Goal: Task Accomplishment & Management: Complete application form

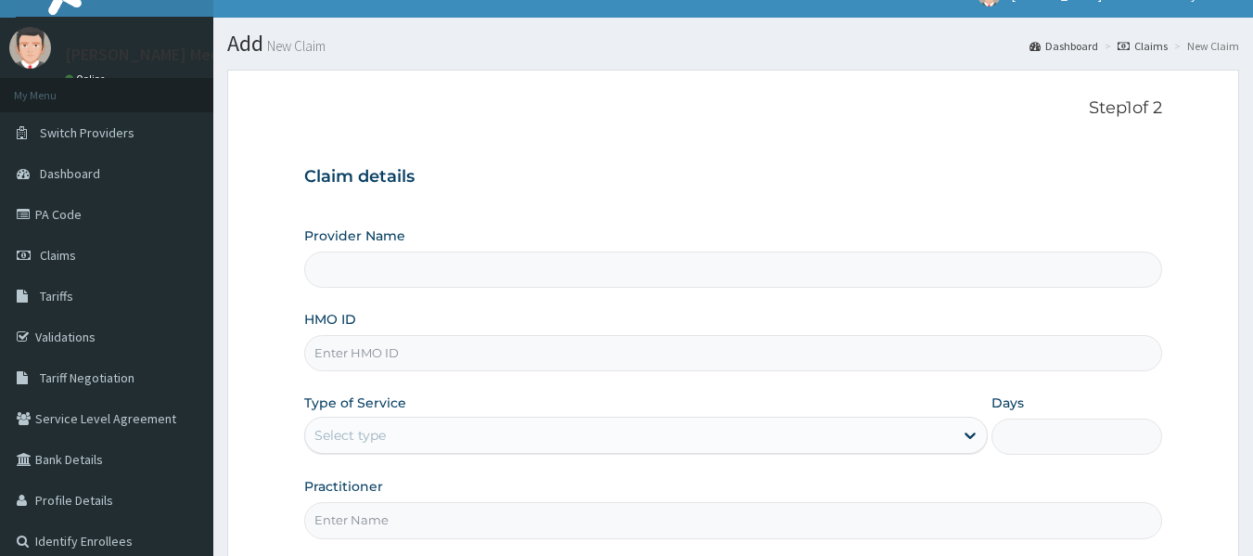
scroll to position [207, 0]
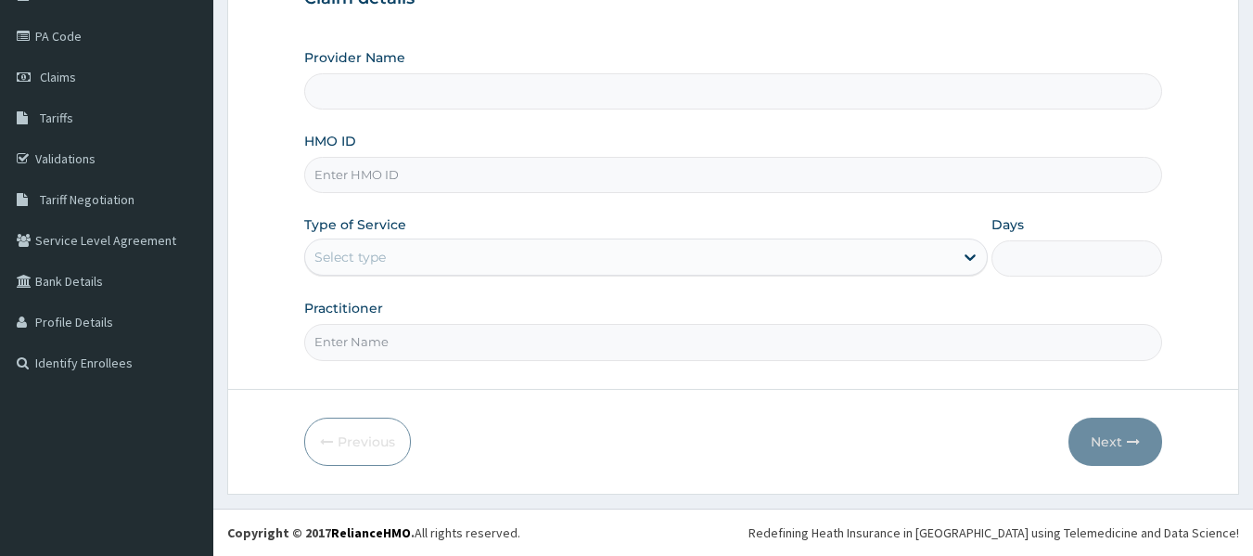
click at [362, 178] on input "HMO ID" at bounding box center [733, 175] width 859 height 36
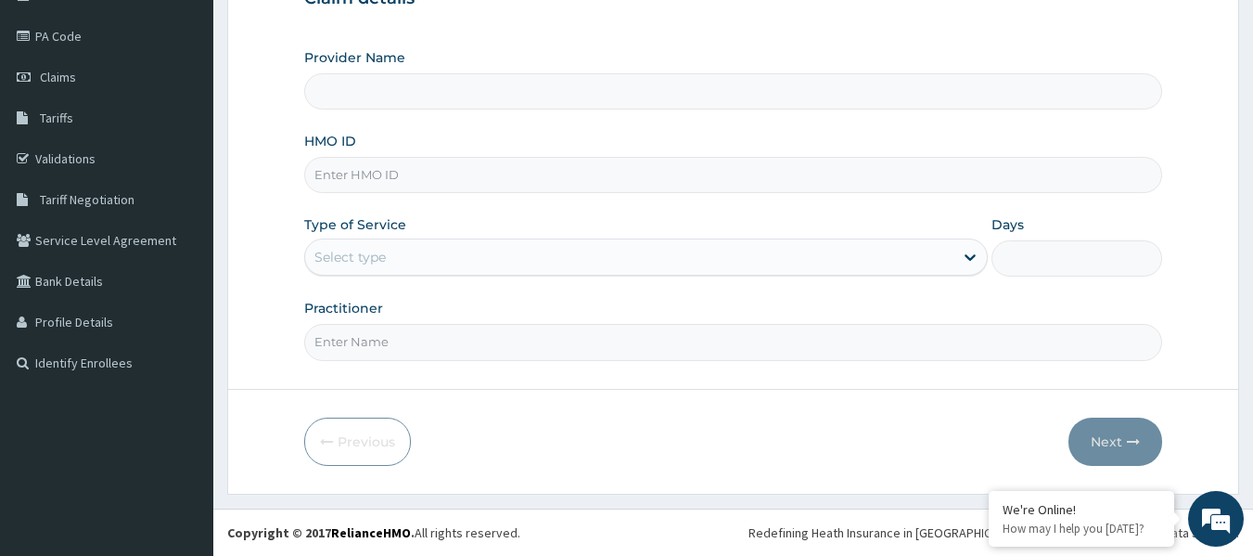
paste input "SRH/10209/A"
type input "SRH/10209/A"
type input "Grover Medical's Lifestyle clinic"
type input "SRH/10209/A"
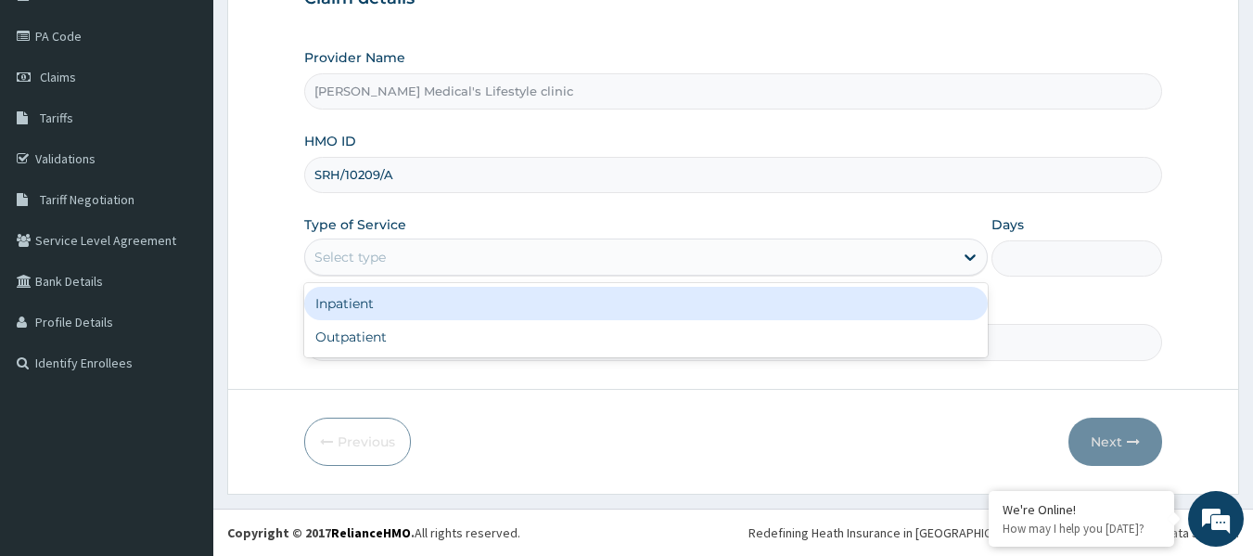
click at [343, 252] on div "Select type" at bounding box center [349, 257] width 71 height 19
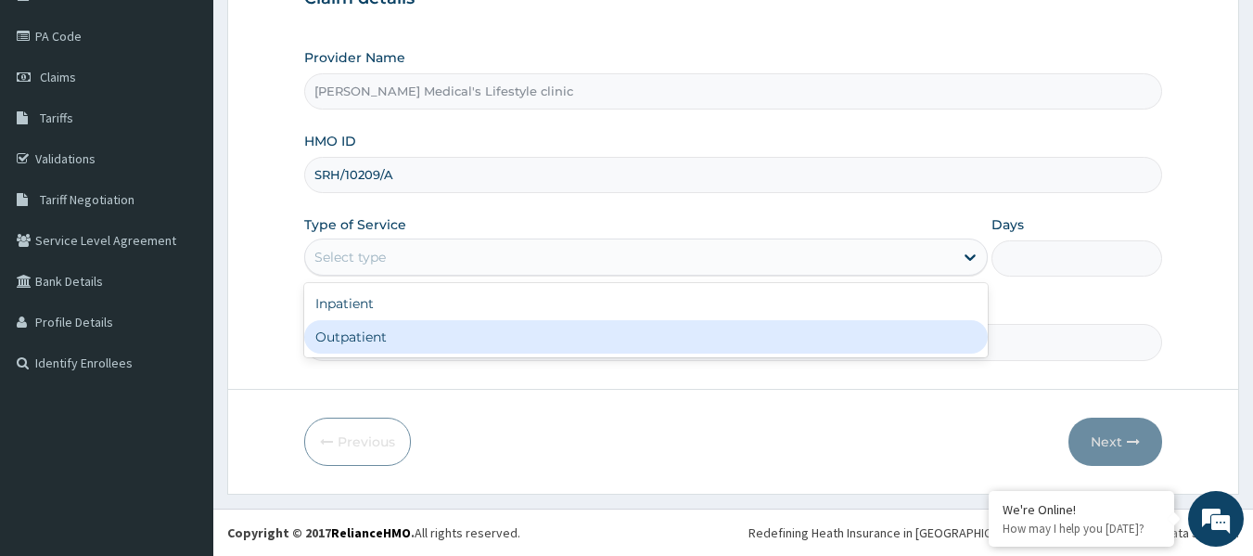
click at [348, 335] on div "Outpatient" at bounding box center [646, 336] width 684 height 33
type input "1"
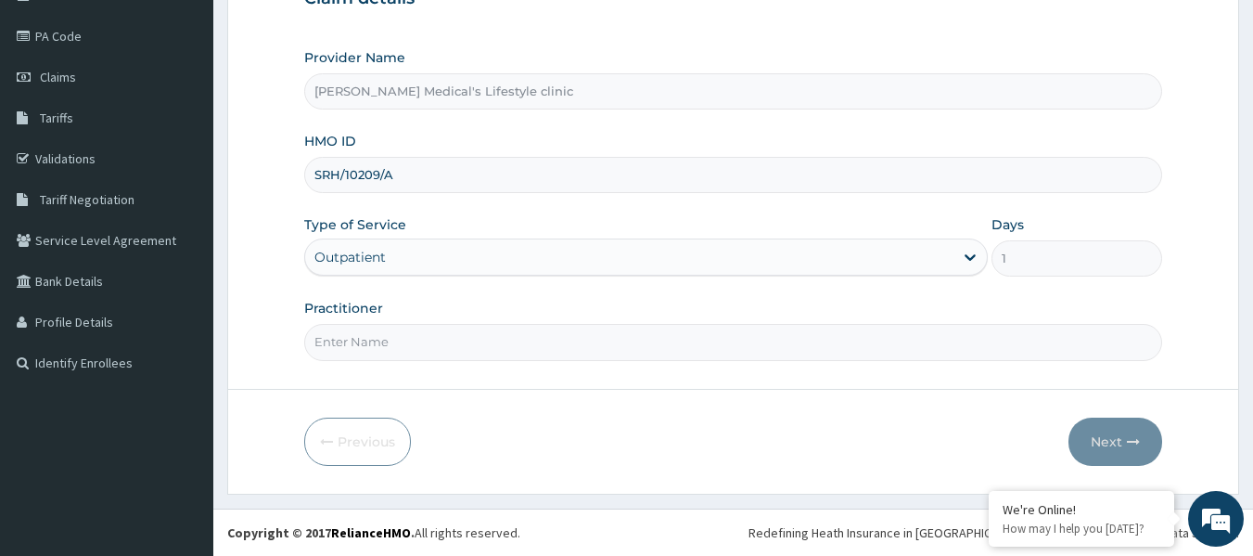
click at [353, 348] on input "Practitioner" at bounding box center [733, 342] width 859 height 36
type input "dr [PERSON_NAME]"
click at [1111, 452] on button "Next" at bounding box center [1116, 441] width 94 height 48
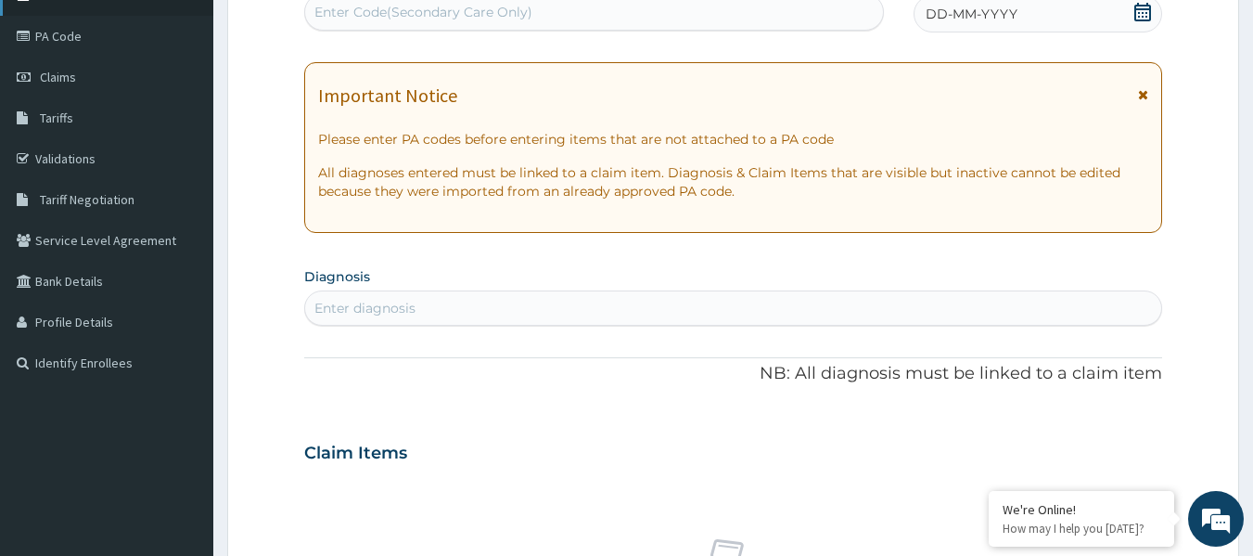
scroll to position [0, 0]
click at [577, 30] on div "Enter Code(Secondary Care Only)" at bounding box center [594, 12] width 581 height 37
paste input "PA/71396C"
type input "PA/71396C"
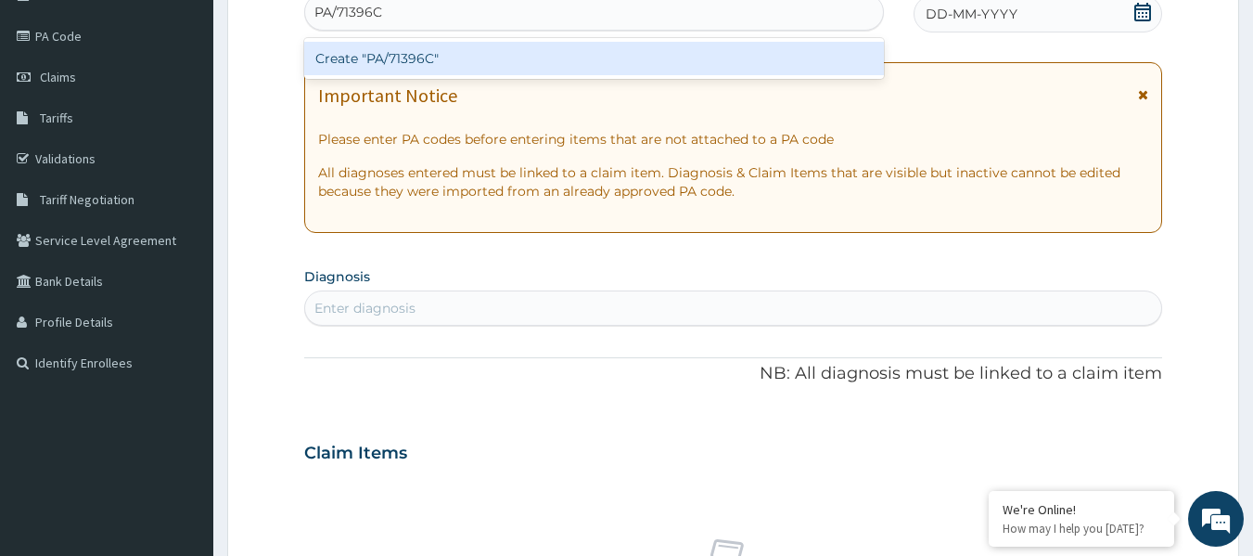
click at [523, 61] on div "Create "PA/71396C"" at bounding box center [594, 58] width 581 height 33
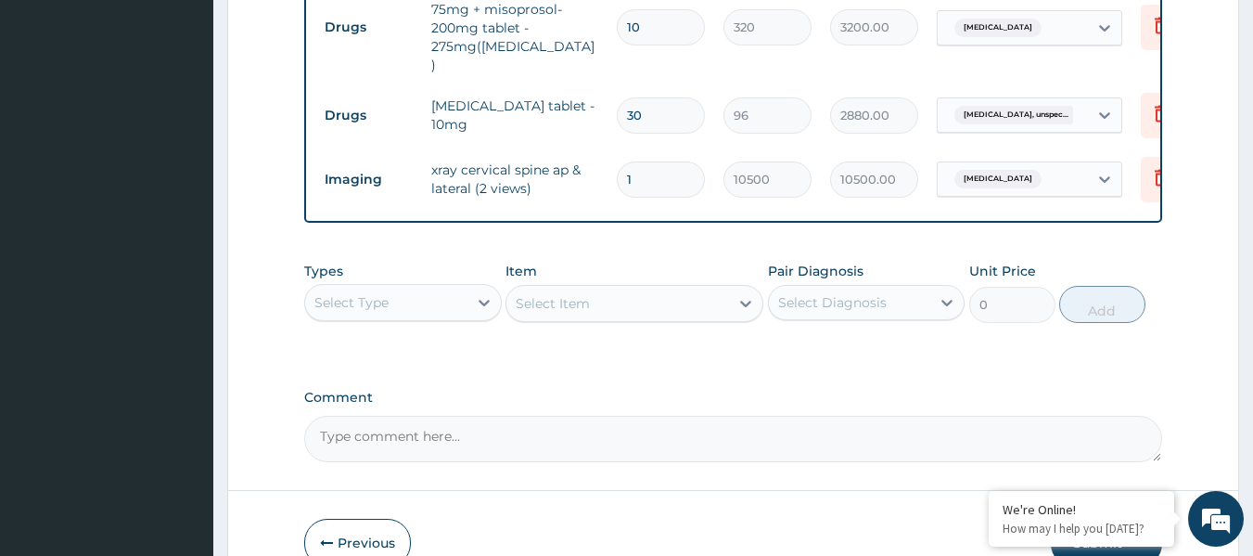
scroll to position [910, 0]
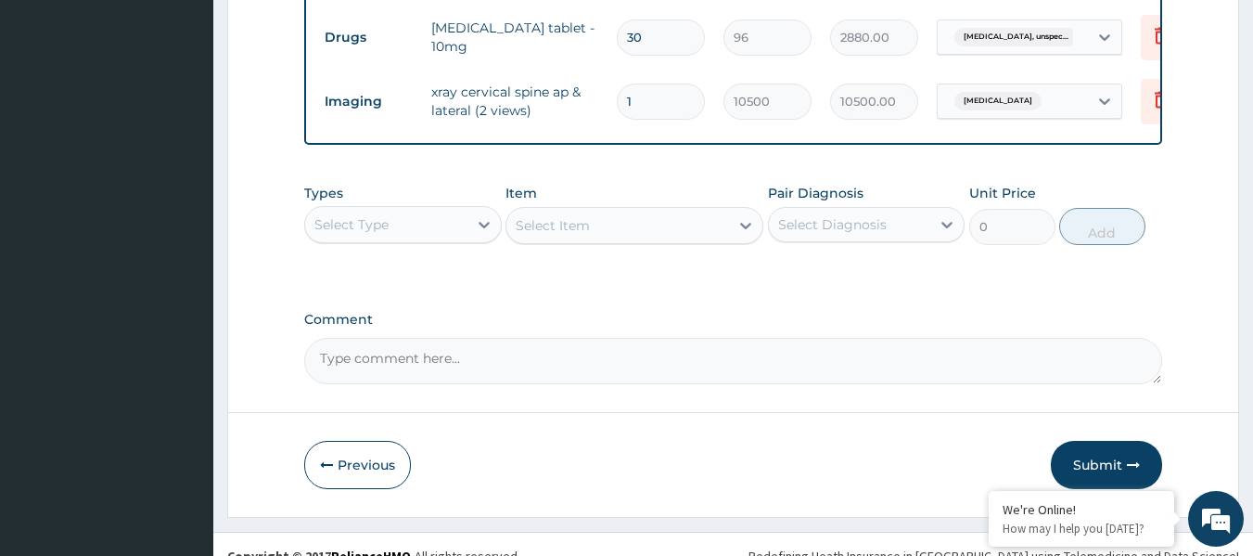
click at [441, 210] on div "Select Type" at bounding box center [386, 225] width 162 height 30
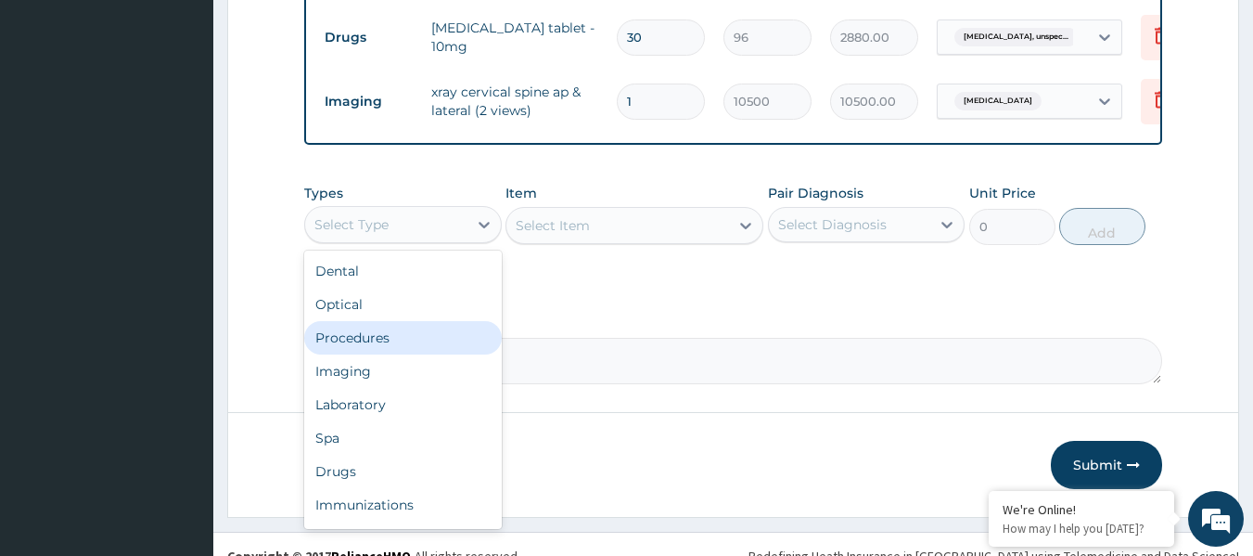
click at [398, 321] on div "Procedures" at bounding box center [403, 337] width 198 height 33
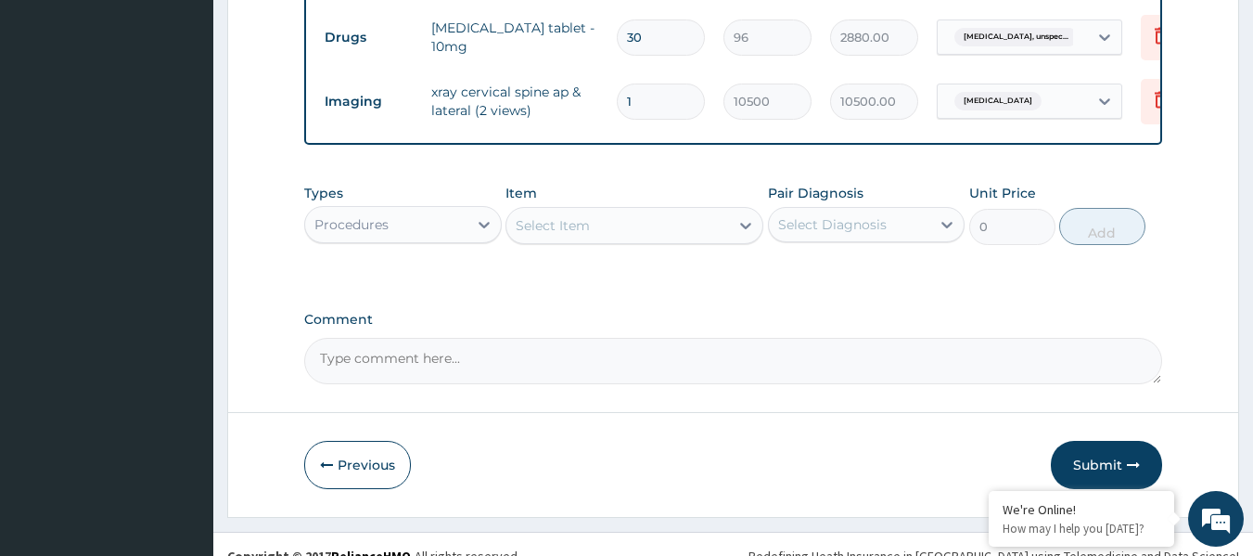
click at [647, 211] on div "Select Item" at bounding box center [617, 226] width 223 height 30
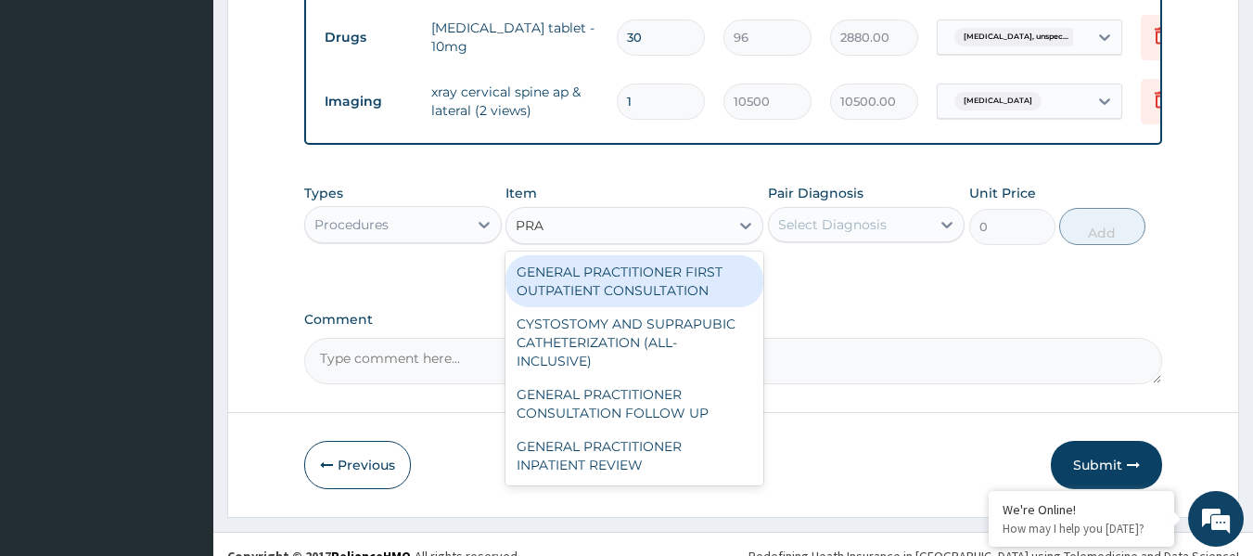
type input "PRAC"
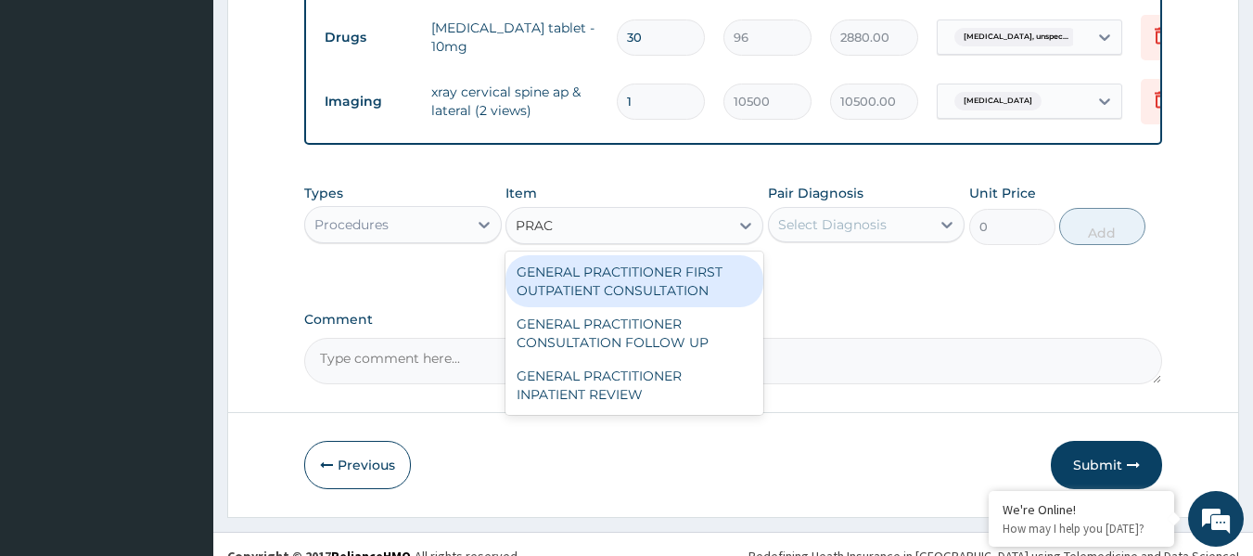
click at [646, 268] on div "GENERAL PRACTITIONER FIRST OUTPATIENT CONSULTATION" at bounding box center [635, 281] width 258 height 52
type input "4500"
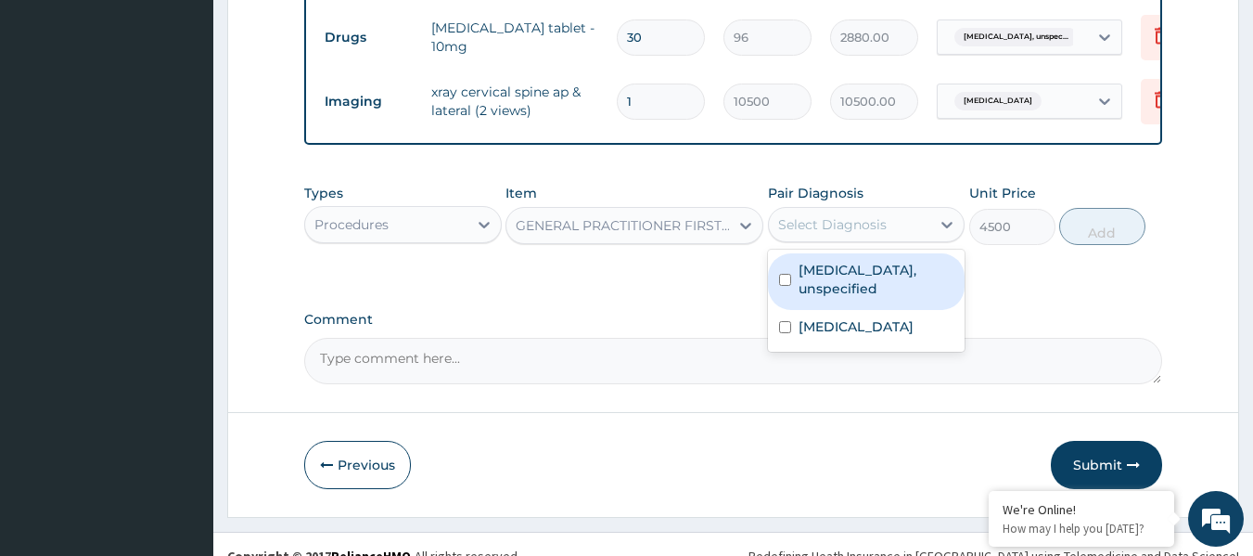
click at [817, 215] on div "Select Diagnosis" at bounding box center [832, 224] width 109 height 19
click at [821, 261] on label "Essential hypertension, unspecified" at bounding box center [877, 279] width 156 height 37
checkbox input "true"
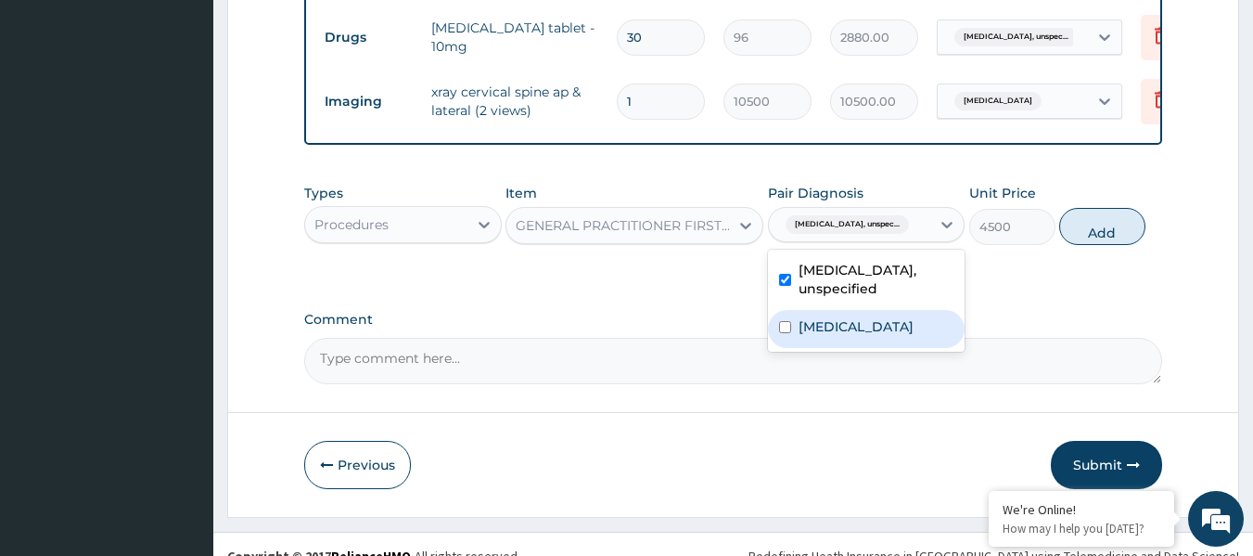
click at [828, 325] on div "Essential hypertension, unspecified Acute cervicitis" at bounding box center [867, 301] width 198 height 102
click at [831, 317] on label "Acute cervicitis" at bounding box center [856, 326] width 115 height 19
checkbox input "true"
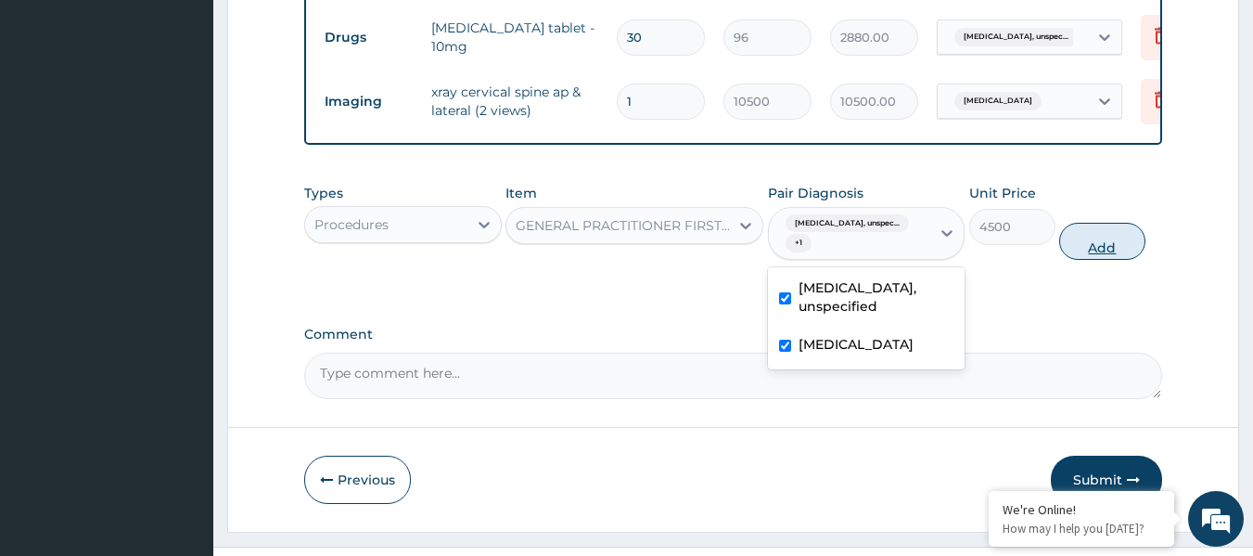
click at [1089, 227] on button "Add" at bounding box center [1102, 241] width 86 height 37
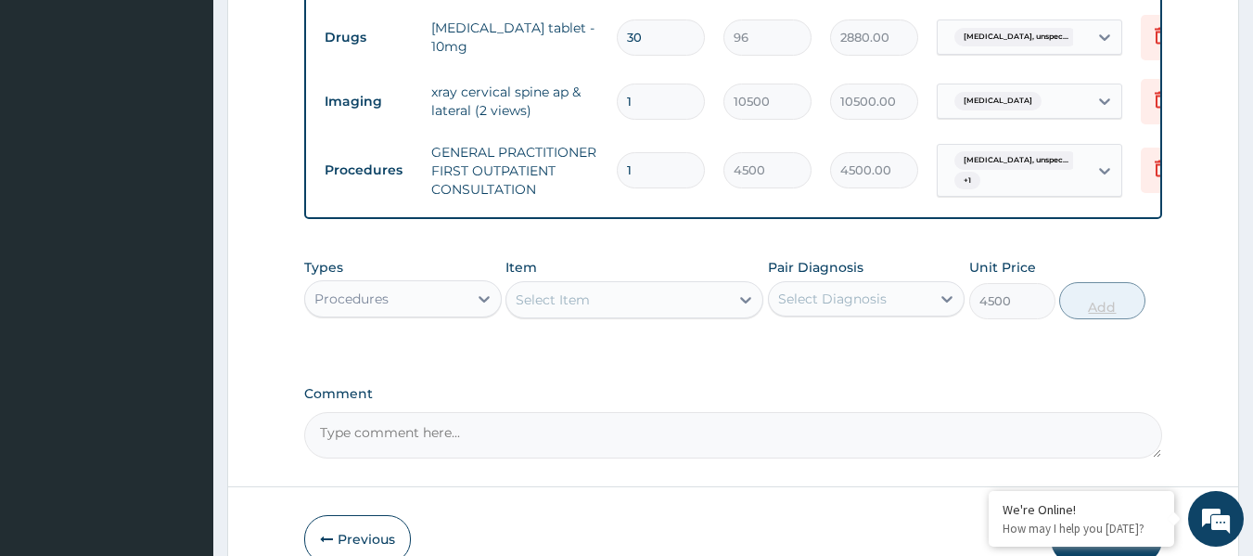
type input "0"
click at [346, 289] on div "Procedures" at bounding box center [351, 298] width 74 height 19
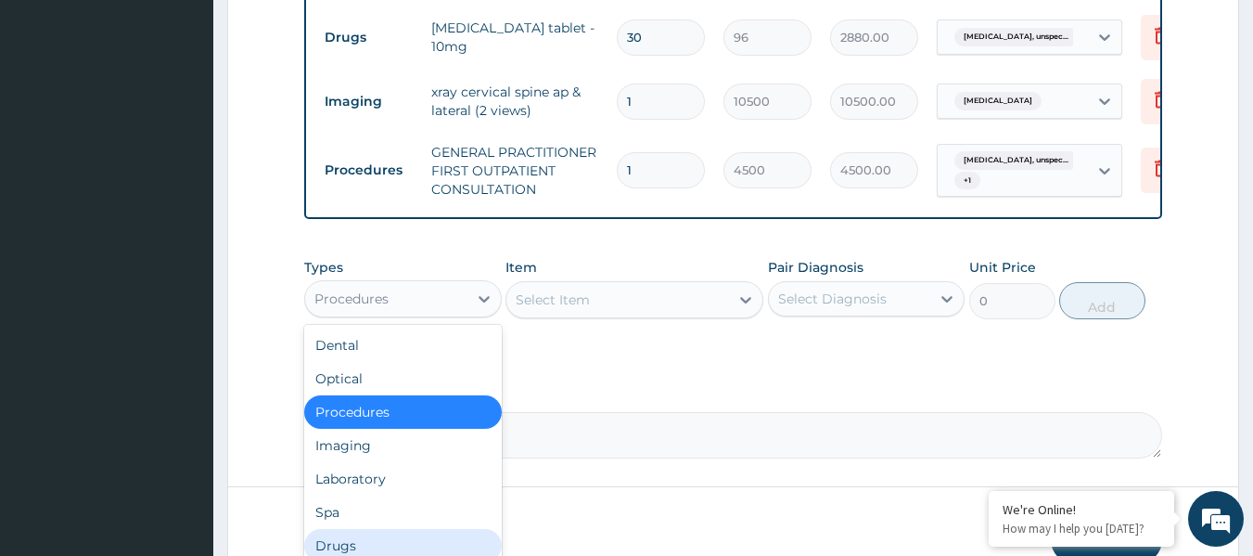
click at [440, 532] on div "Drugs" at bounding box center [403, 545] width 198 height 33
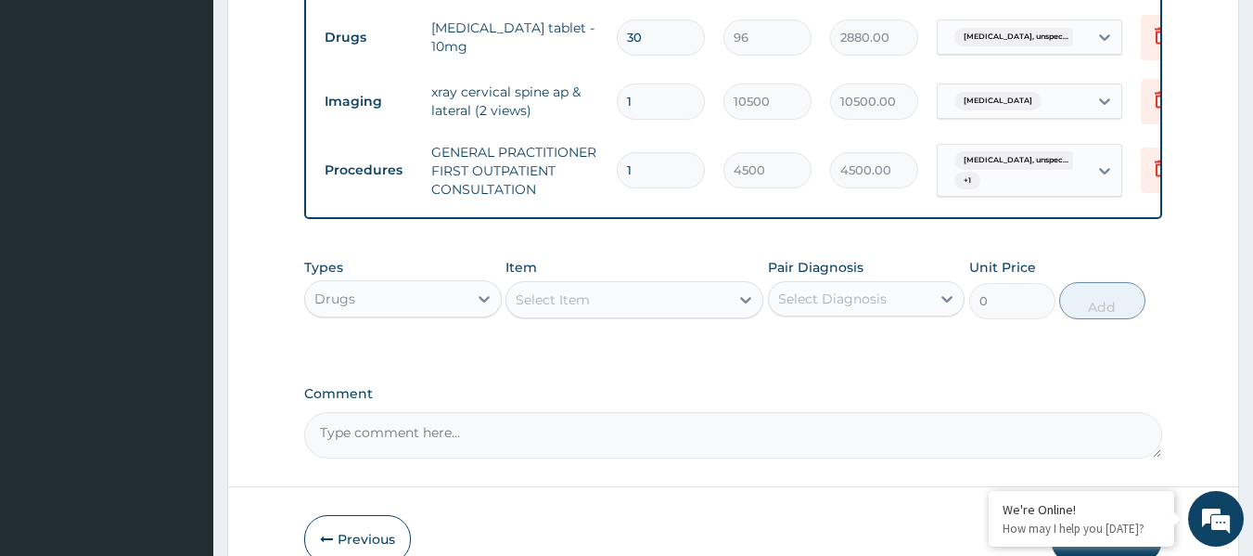
click at [678, 285] on div "Select Item" at bounding box center [617, 300] width 223 height 30
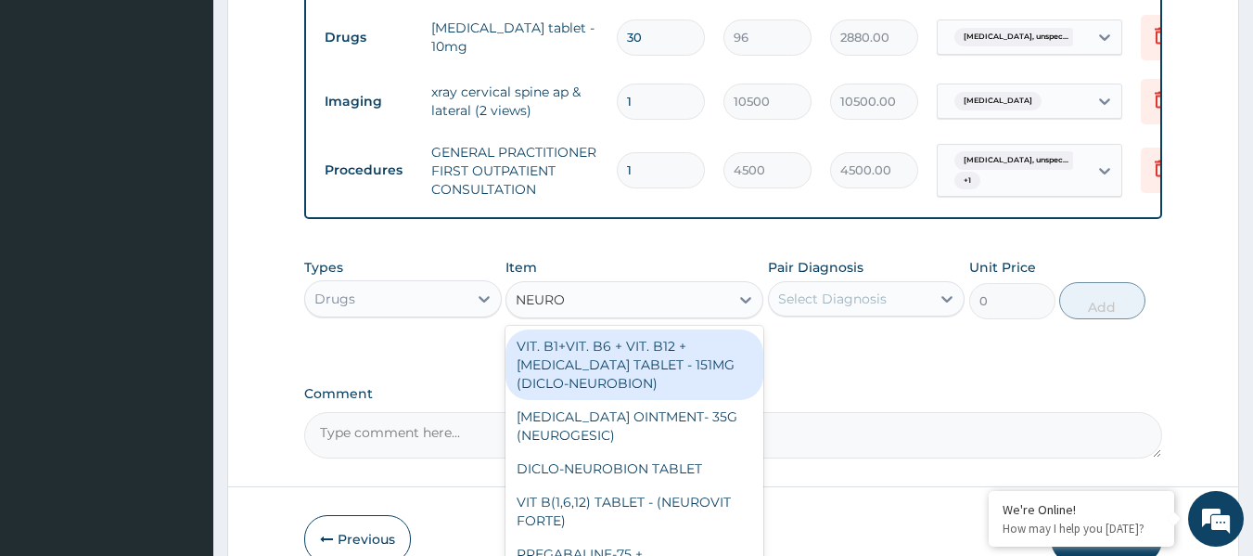
type input "NEUROG"
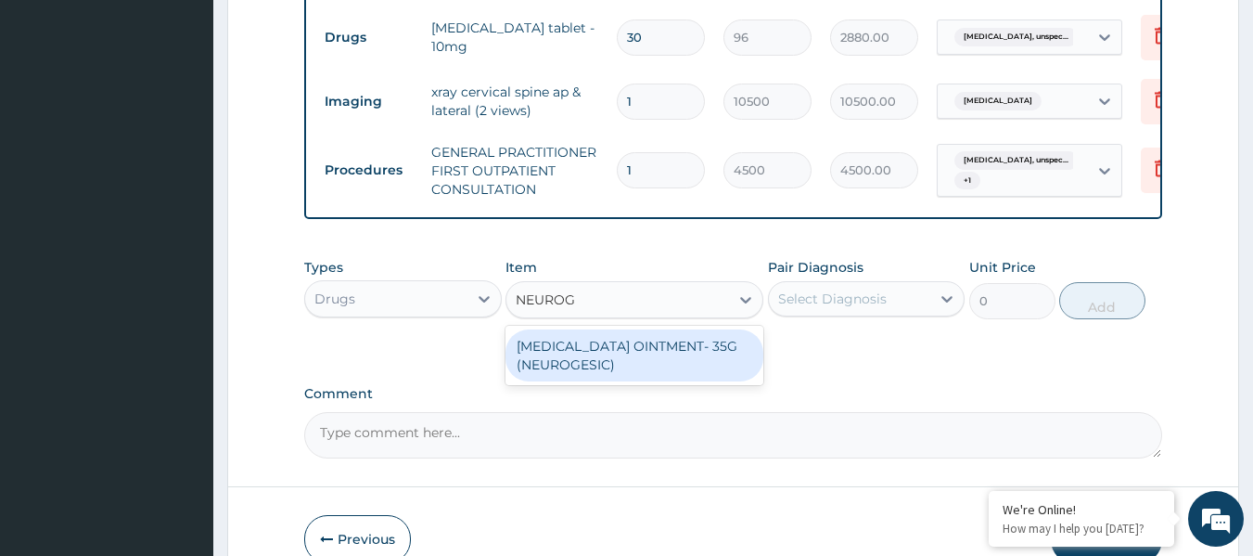
click at [645, 329] on div "METHYL SALICYLATE OINTMENT- 35G (NEUROGESIC)" at bounding box center [635, 355] width 258 height 52
type input "1600"
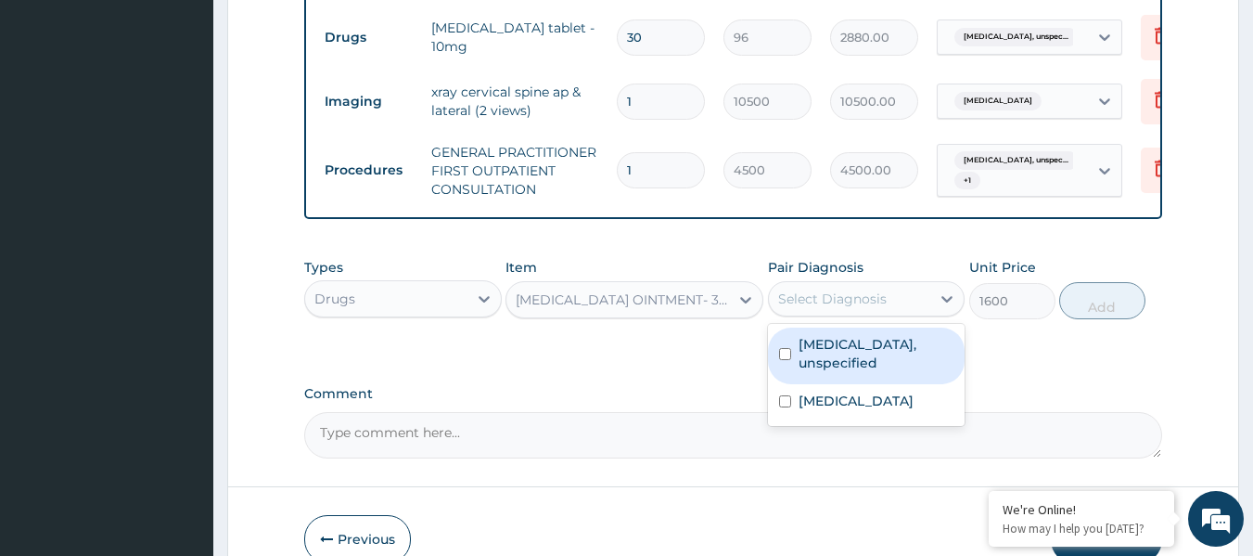
click at [819, 289] on div "Select Diagnosis" at bounding box center [832, 298] width 109 height 19
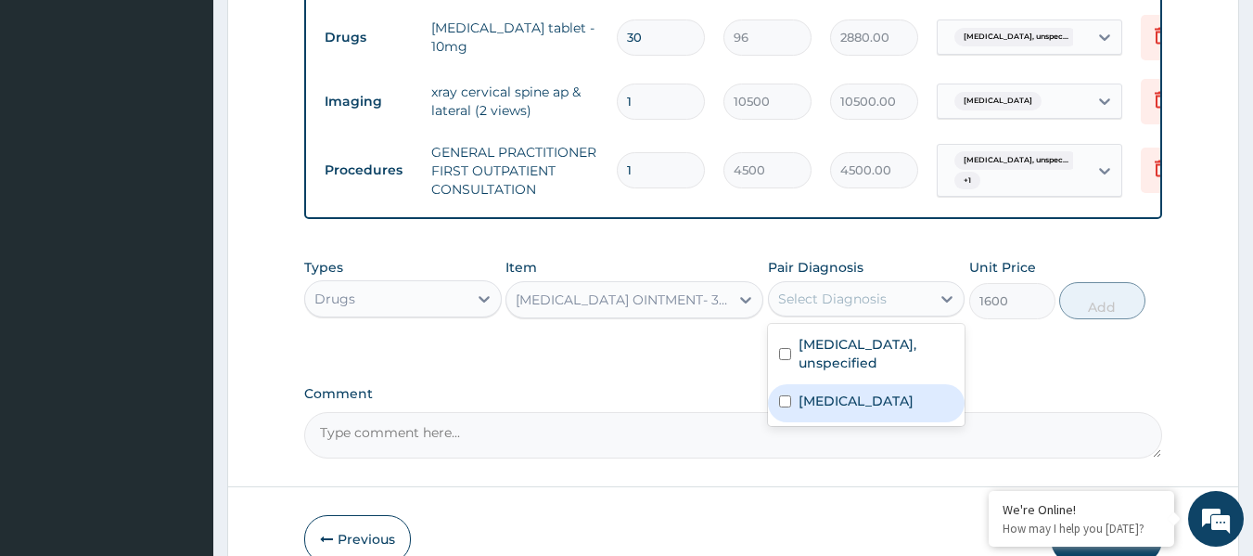
click at [797, 384] on div "Acute cervicitis" at bounding box center [867, 403] width 198 height 38
checkbox input "true"
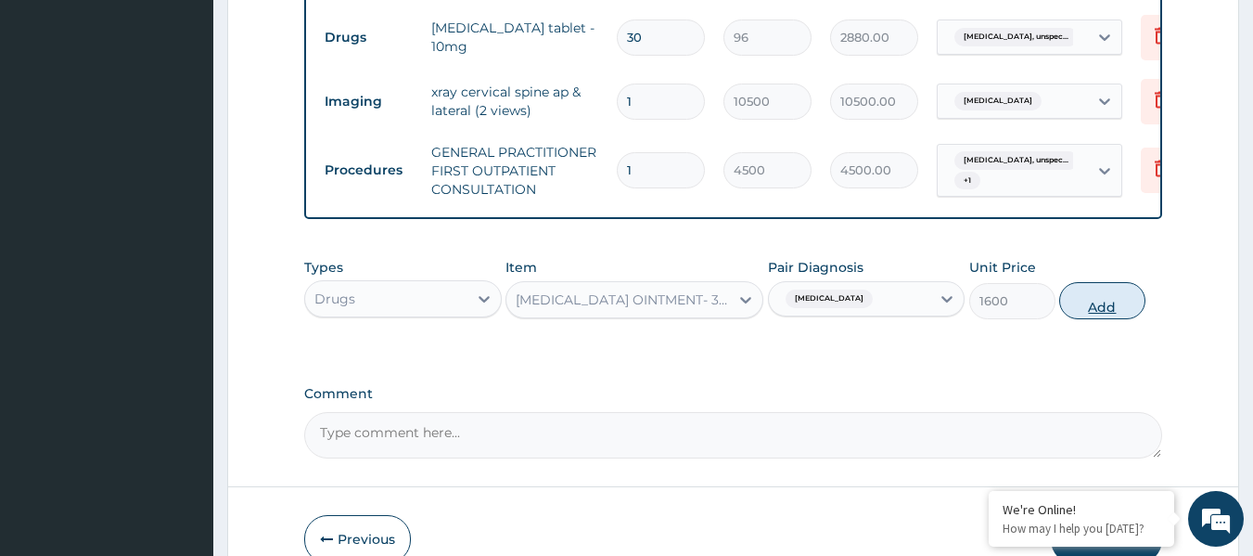
click at [1085, 295] on button "Add" at bounding box center [1102, 300] width 86 height 37
type input "0"
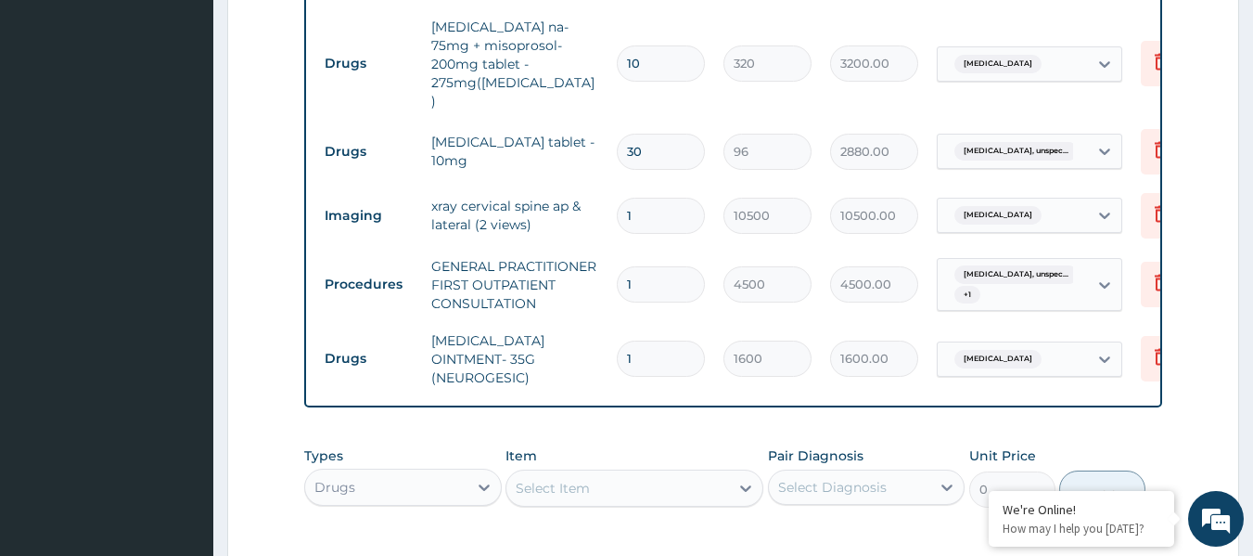
scroll to position [724, 0]
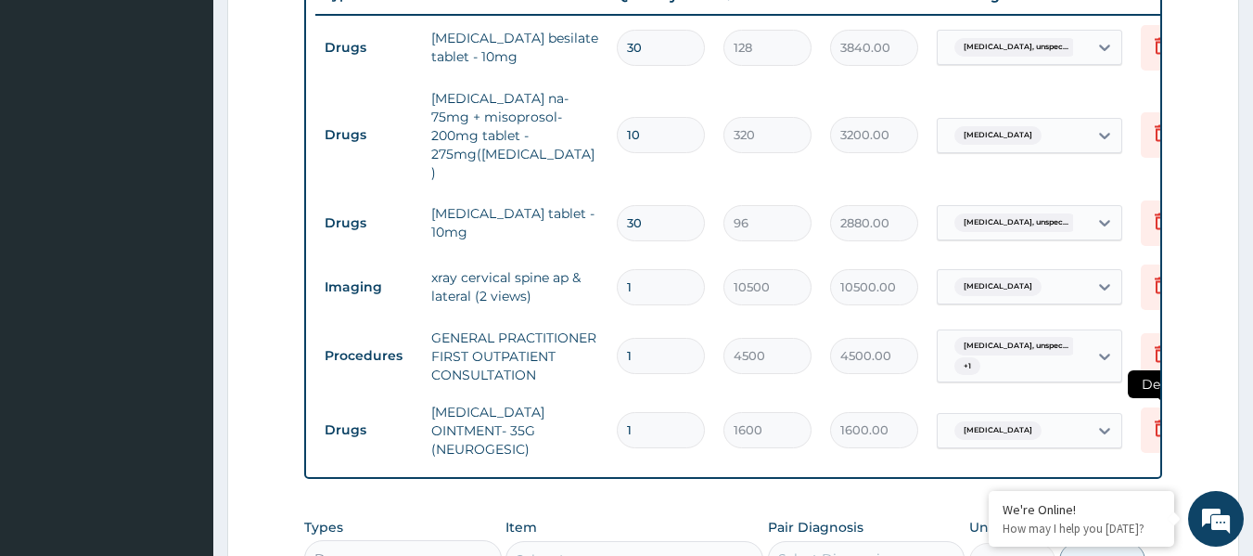
click at [1157, 420] on icon at bounding box center [1161, 428] width 13 height 17
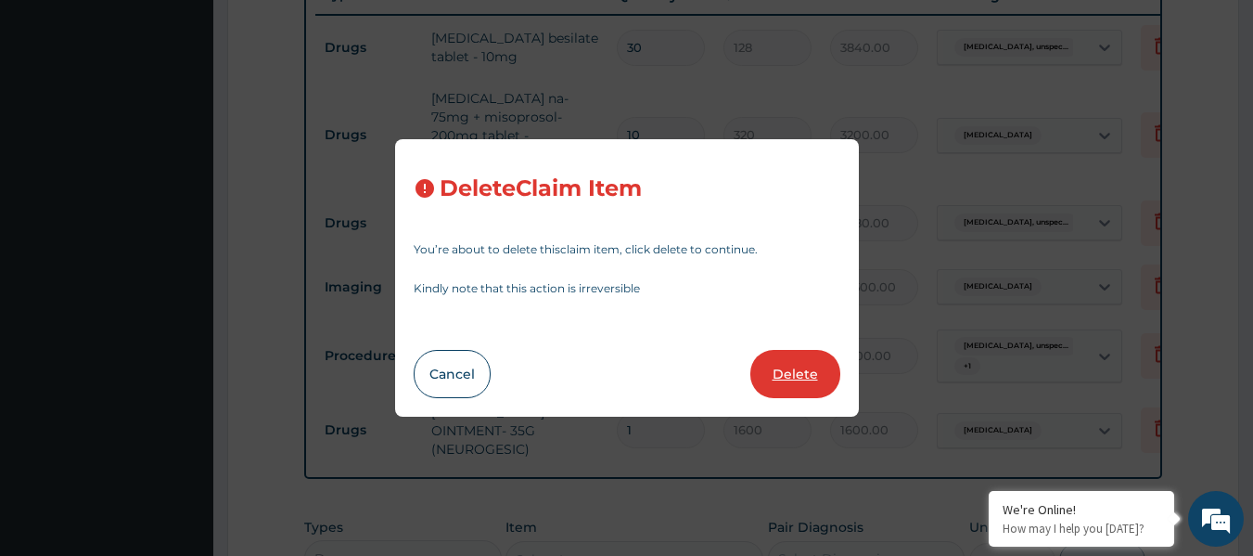
click at [801, 387] on button "Delete" at bounding box center [795, 374] width 90 height 48
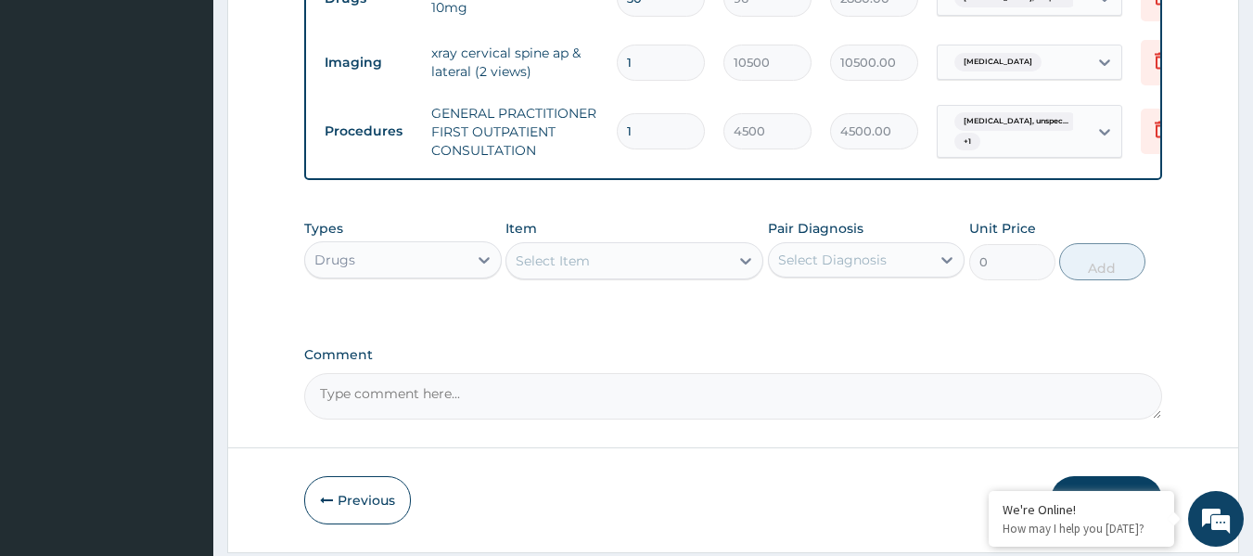
scroll to position [984, 0]
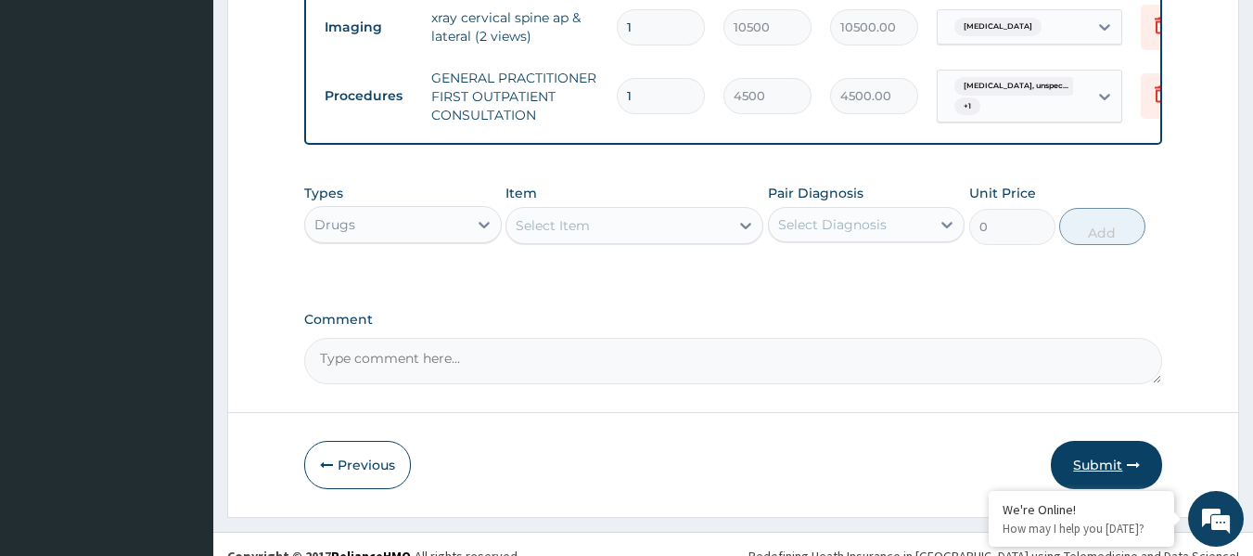
click at [1109, 454] on button "Submit" at bounding box center [1106, 465] width 111 height 48
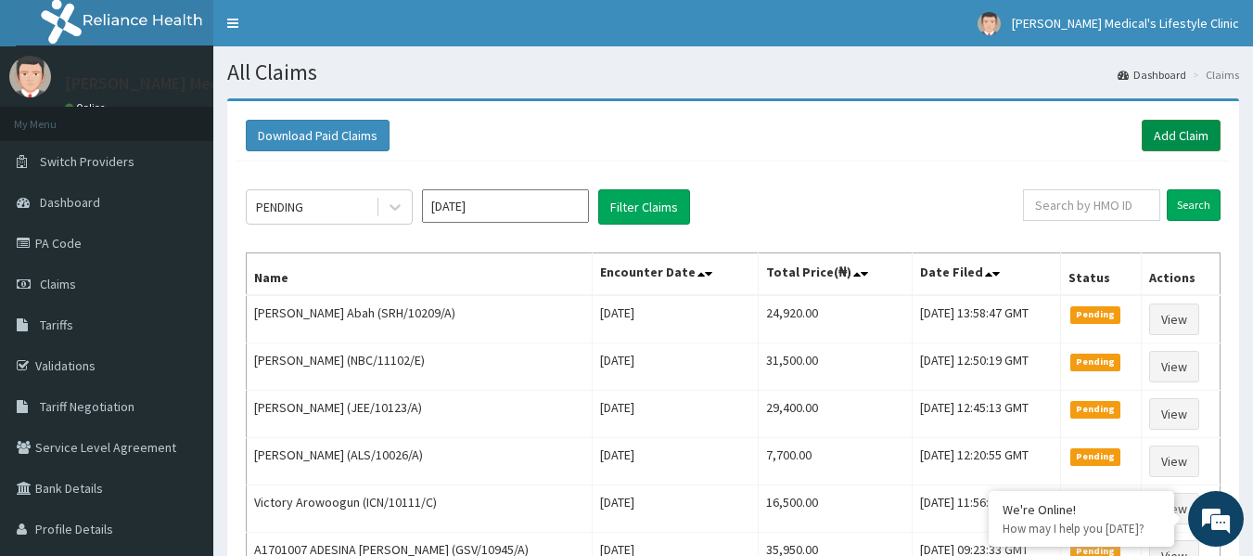
click at [1195, 135] on link "Add Claim" at bounding box center [1181, 136] width 79 height 32
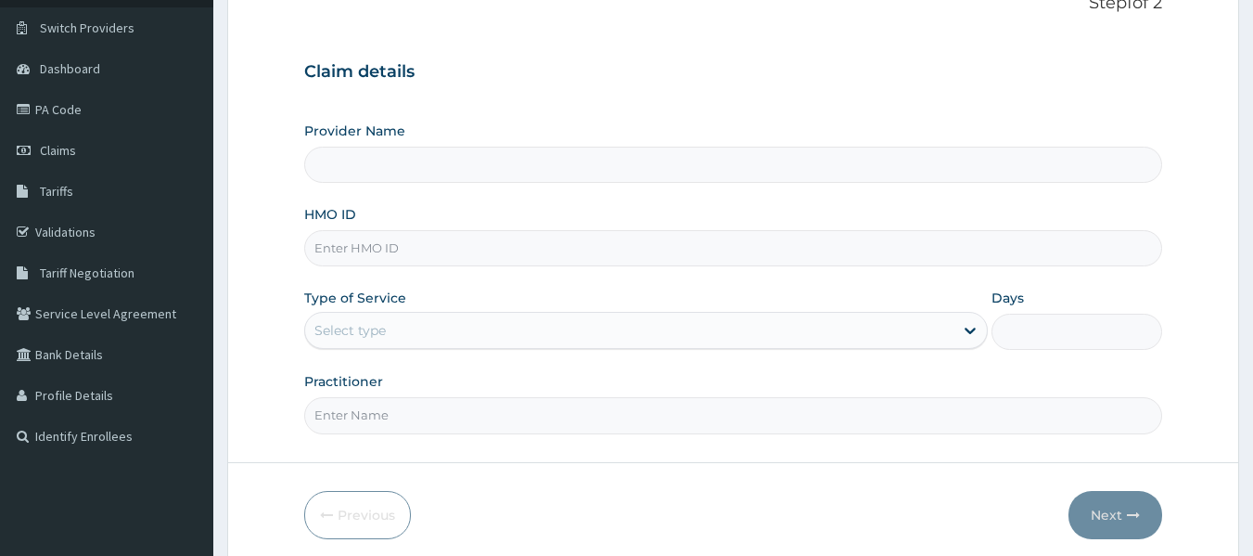
scroll to position [207, 0]
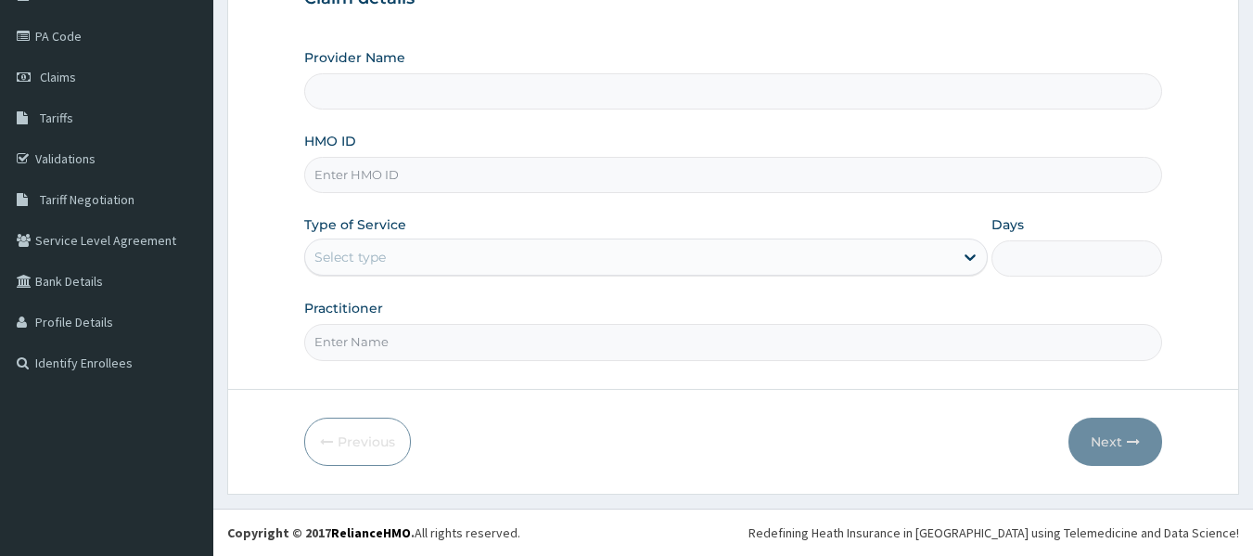
click at [494, 181] on input "HMO ID" at bounding box center [733, 175] width 859 height 36
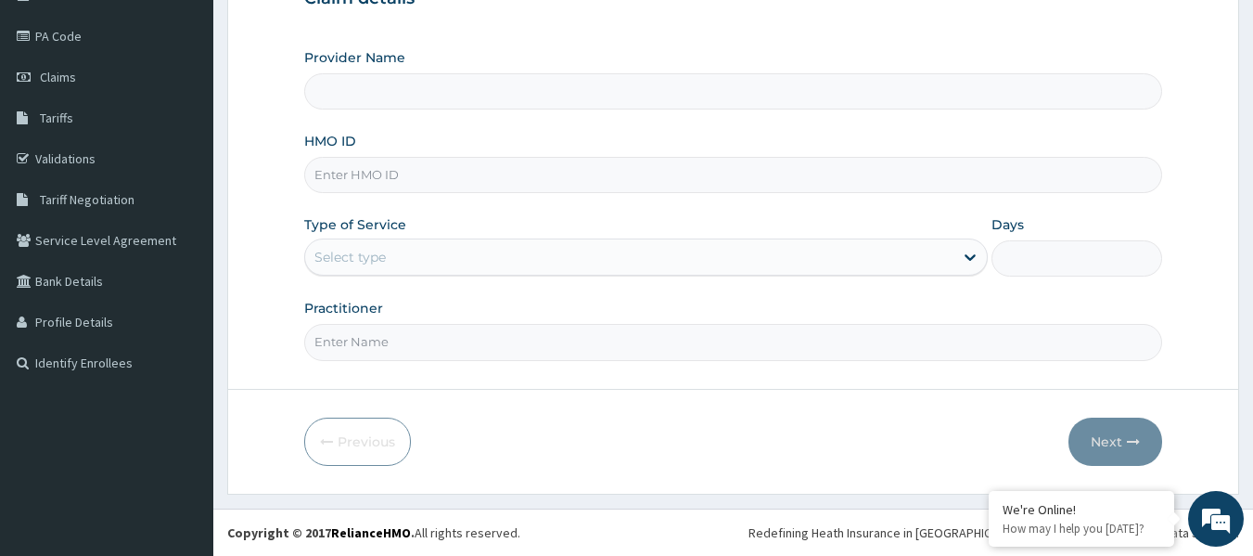
type input "Grover Medical's Lifestyle clinic"
paste input "TZA/10020/A"
type input "TZA/10020/A"
click at [425, 265] on div "Select type" at bounding box center [629, 257] width 648 height 30
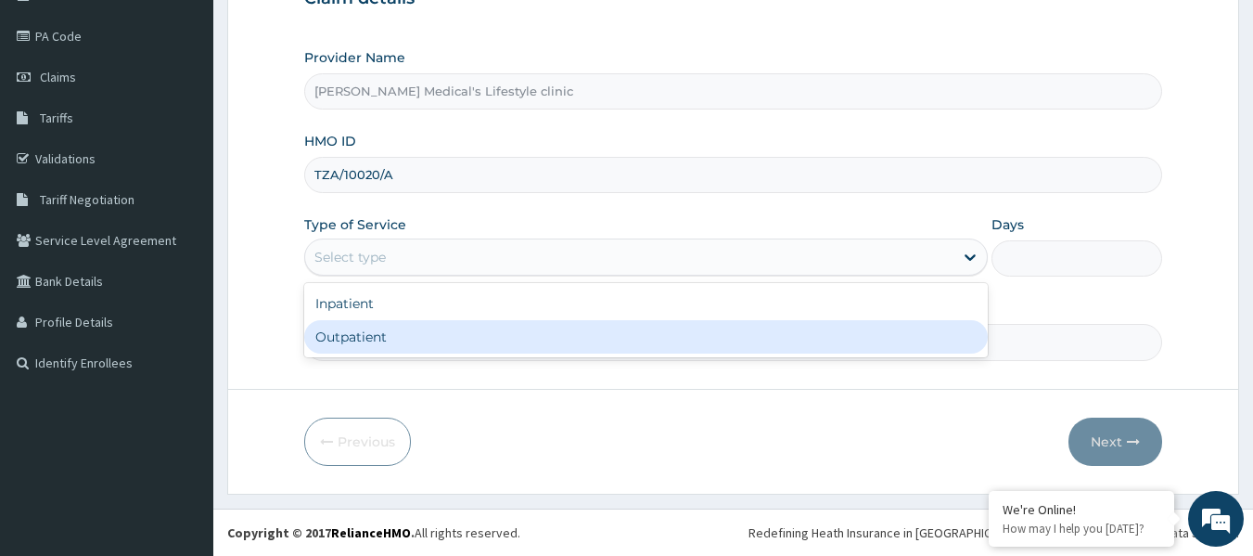
click at [413, 340] on div "Outpatient" at bounding box center [646, 336] width 684 height 33
type input "1"
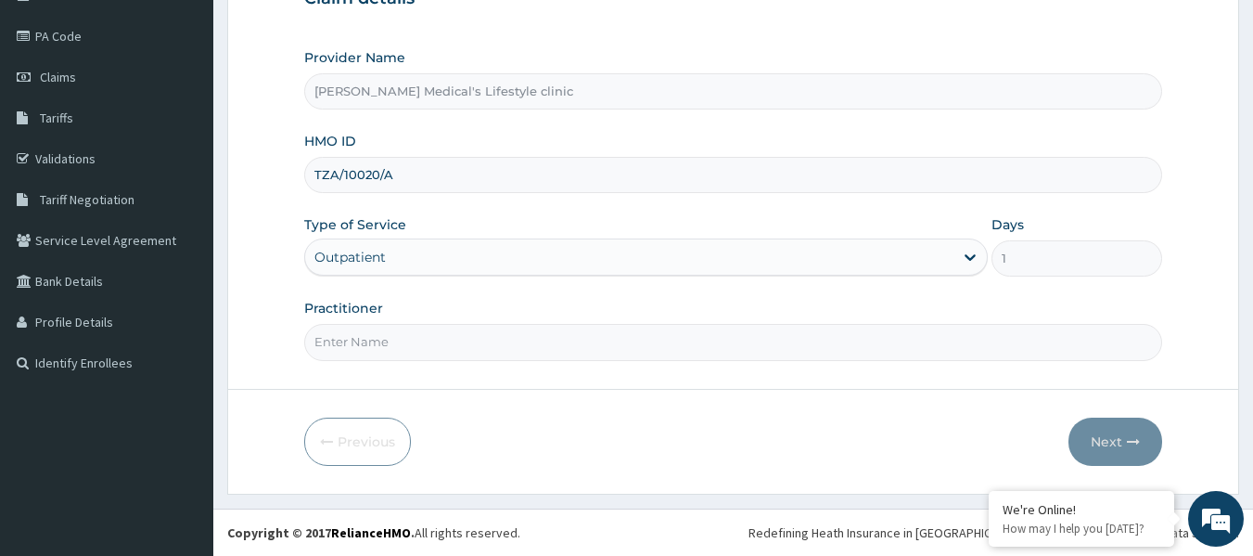
click at [413, 340] on input "Practitioner" at bounding box center [733, 342] width 859 height 36
type input "dr wura"
click at [1081, 441] on button "Next" at bounding box center [1116, 441] width 94 height 48
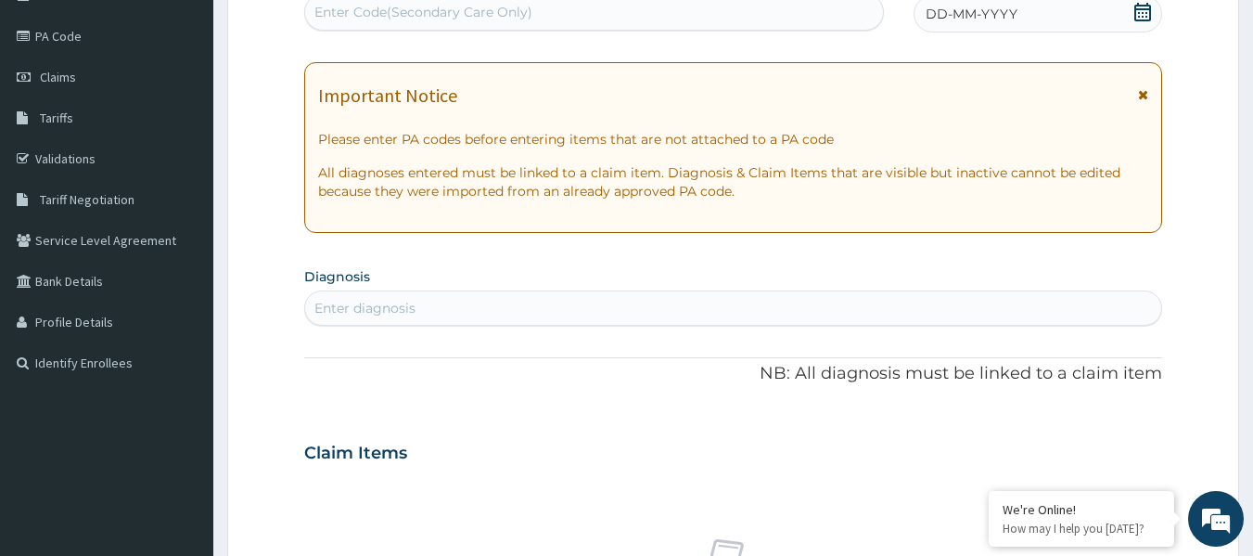
scroll to position [0, 0]
click at [534, 8] on div "Enter Code(Secondary Care Only)" at bounding box center [594, 12] width 579 height 30
type input "V"
paste input "PA/1BEF8D"
type input "PA/1BEF8D"
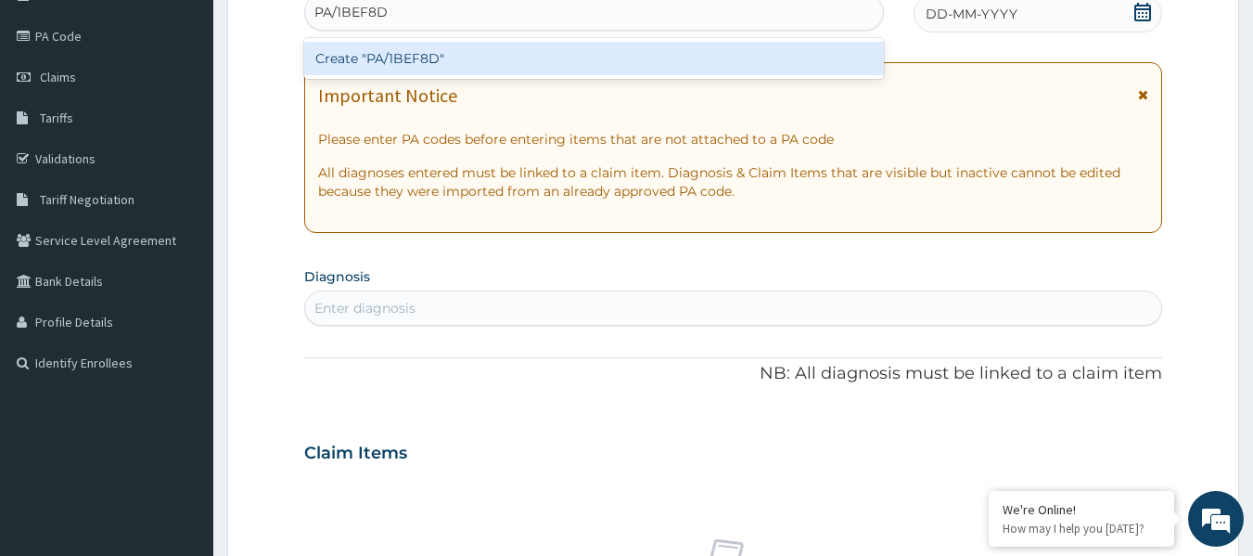
click at [415, 51] on div "Create "PA/1BEF8D"" at bounding box center [594, 58] width 581 height 33
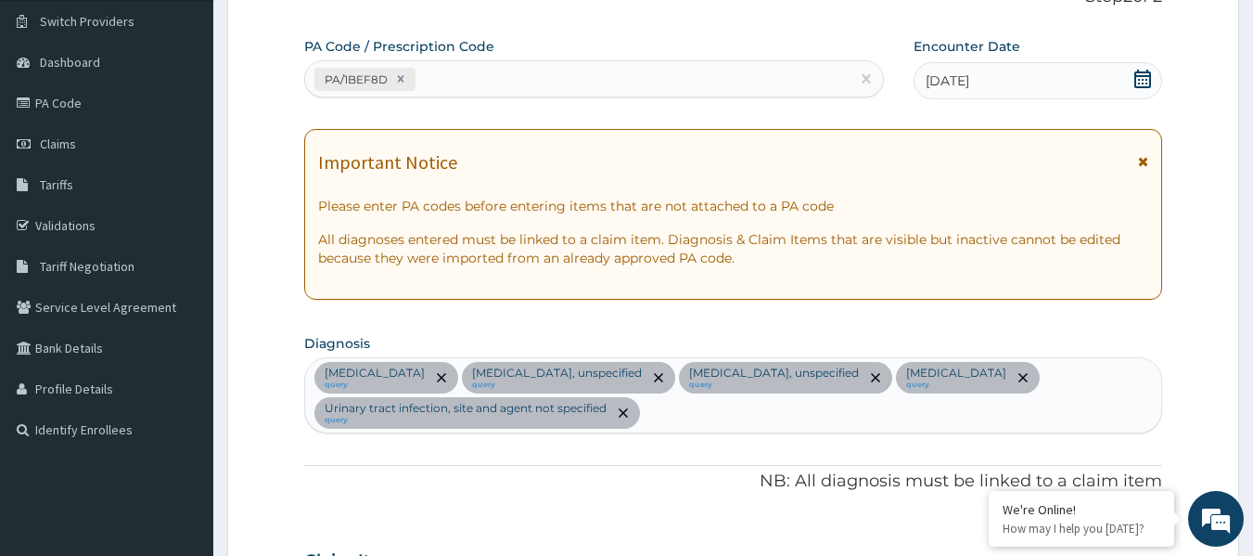
scroll to position [16, 0]
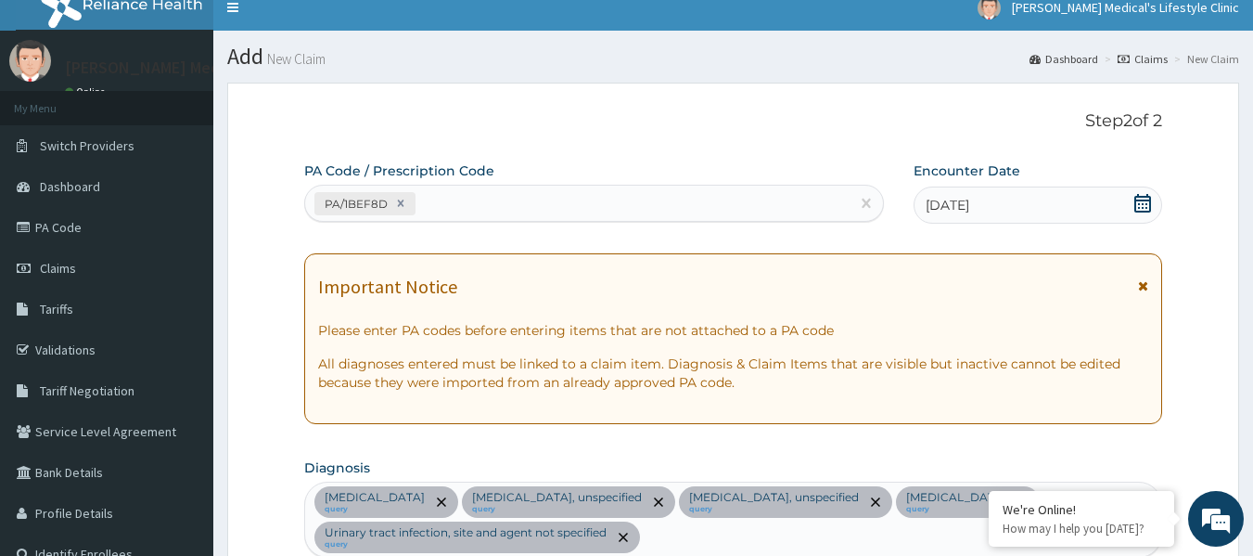
click at [517, 208] on div "PA/1BEF8D" at bounding box center [577, 203] width 545 height 31
paste input "PA/8FA734"
type input "PA/8FA734"
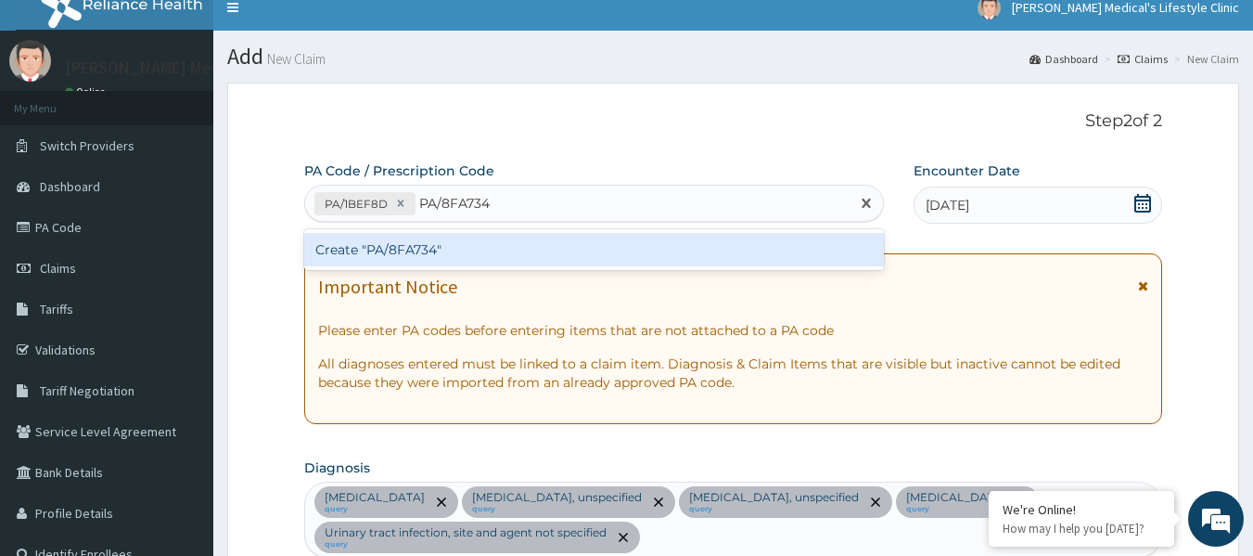
click at [456, 258] on div "Create "PA/8FA734"" at bounding box center [594, 249] width 581 height 33
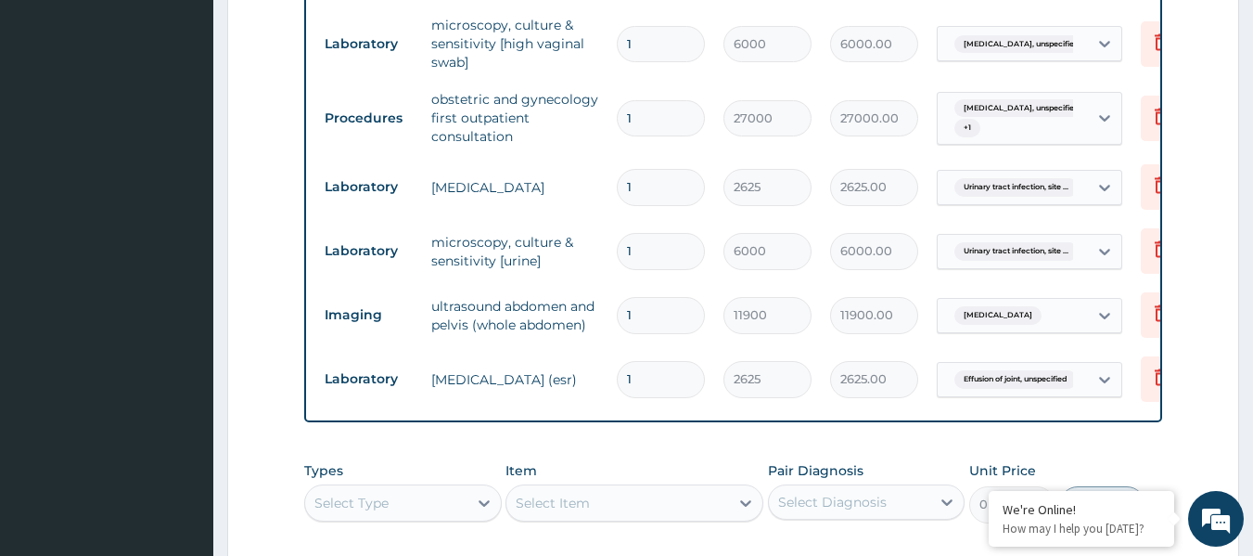
scroll to position [915, 0]
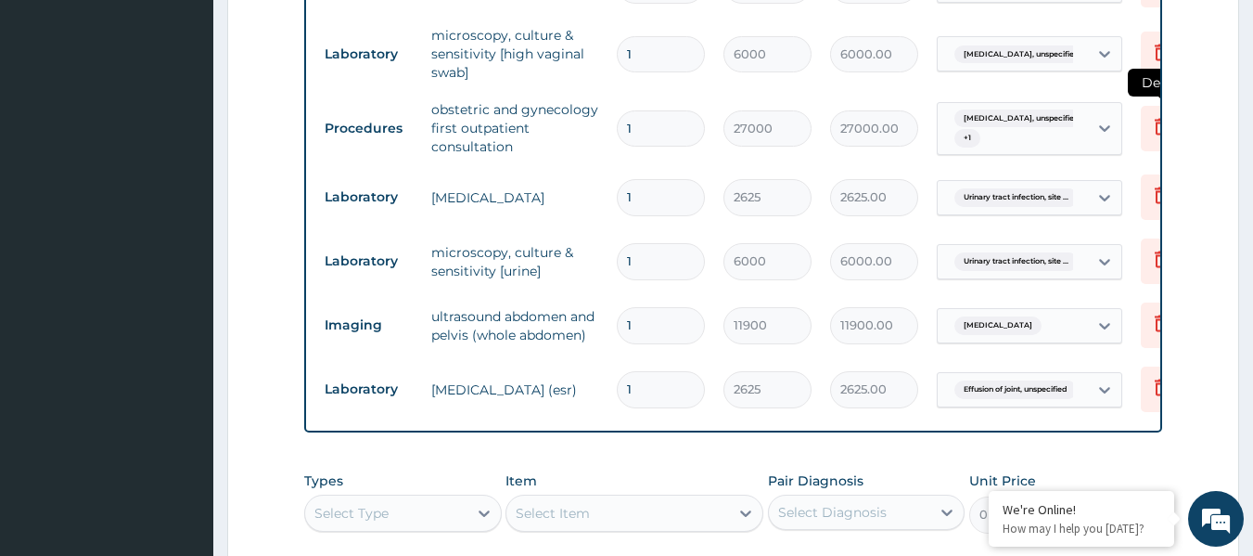
click at [1151, 115] on icon at bounding box center [1161, 126] width 22 height 22
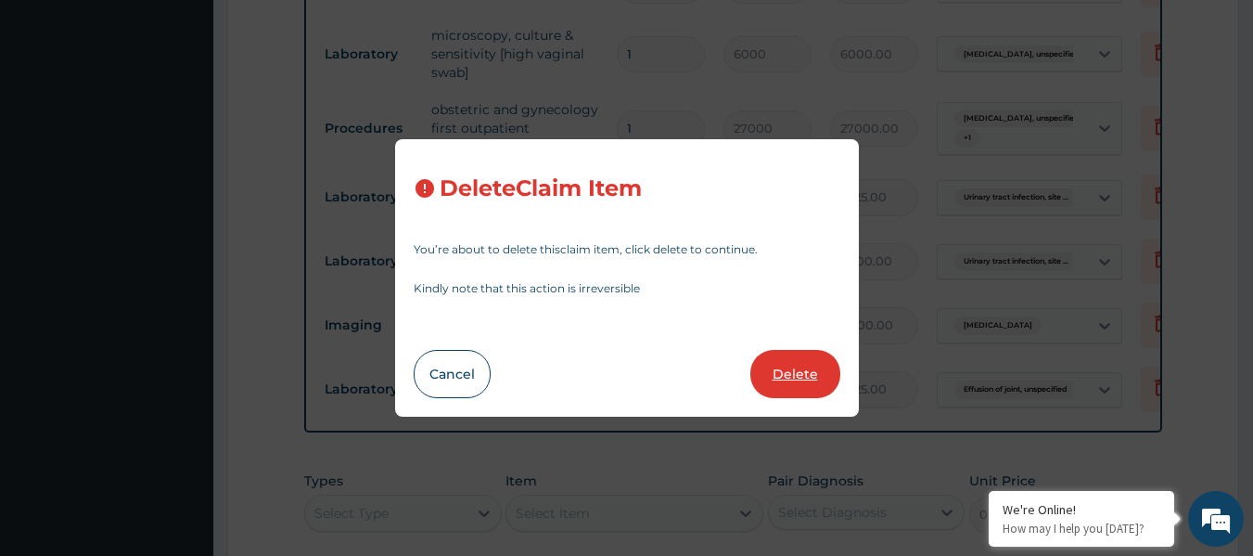
click at [796, 363] on button "Delete" at bounding box center [795, 374] width 90 height 48
type input "2625"
type input "2625.00"
type input "6000"
type input "6000.00"
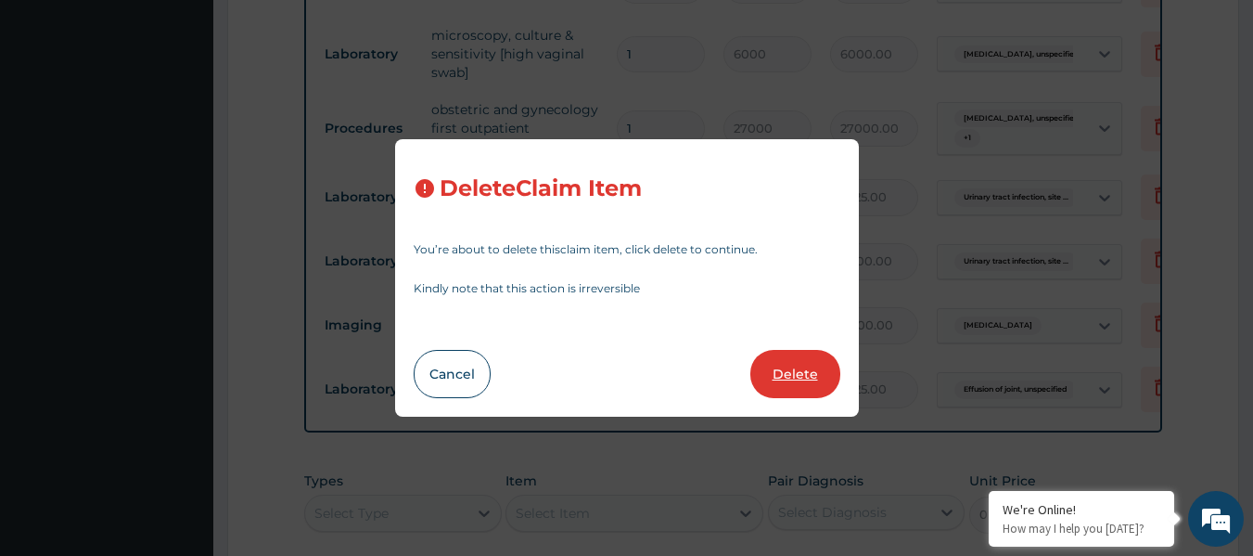
type input "11900"
type input "11900.00"
type input "2625"
type input "2625.00"
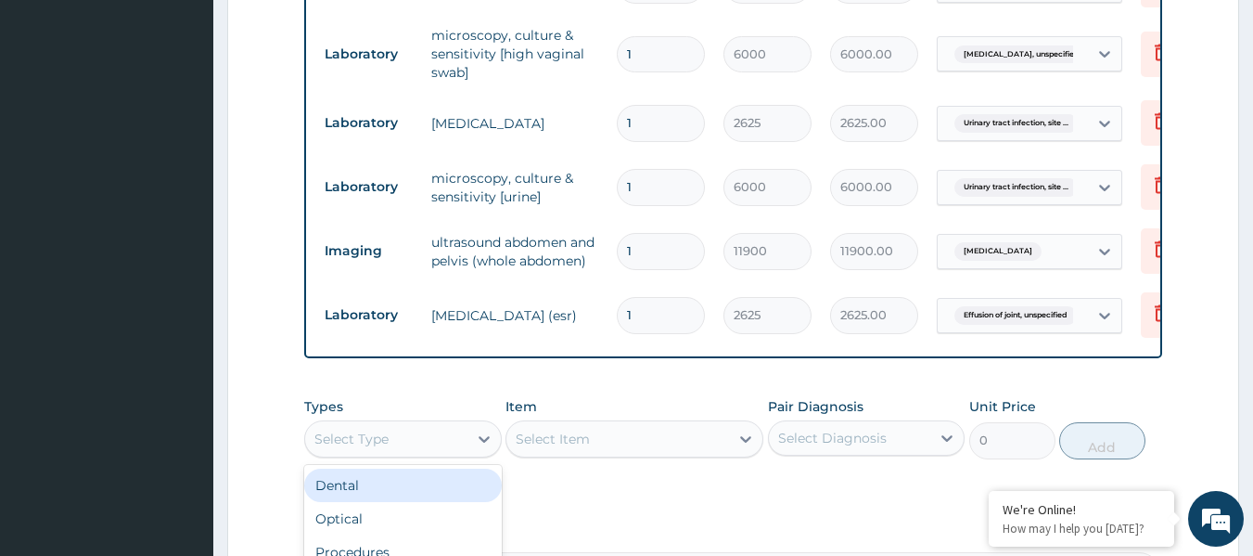
click at [336, 430] on div "Select Type" at bounding box center [351, 438] width 74 height 19
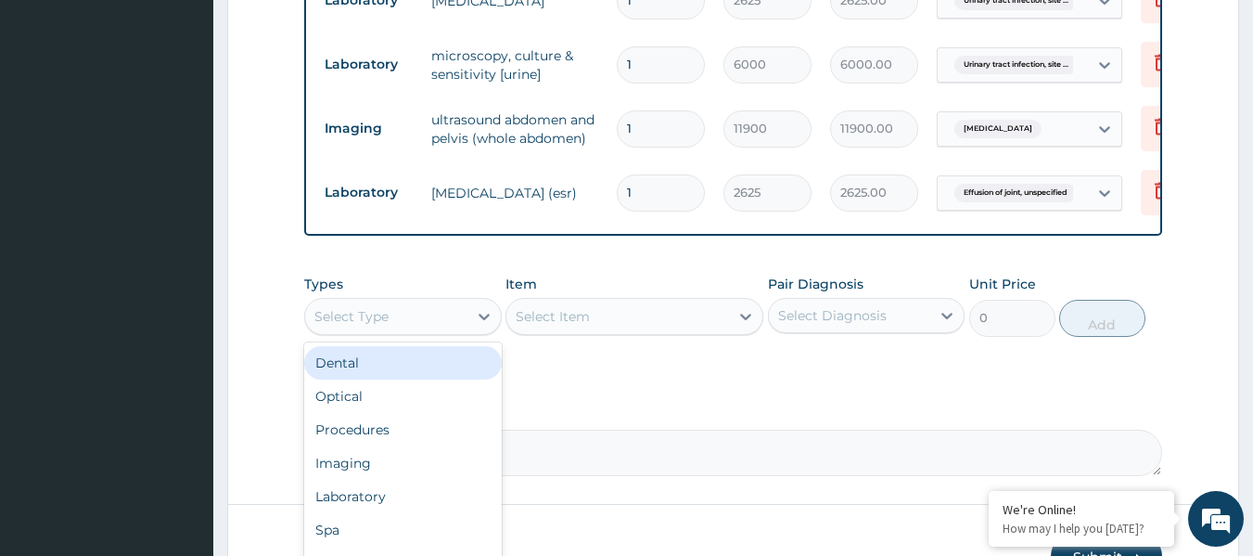
scroll to position [1100, 0]
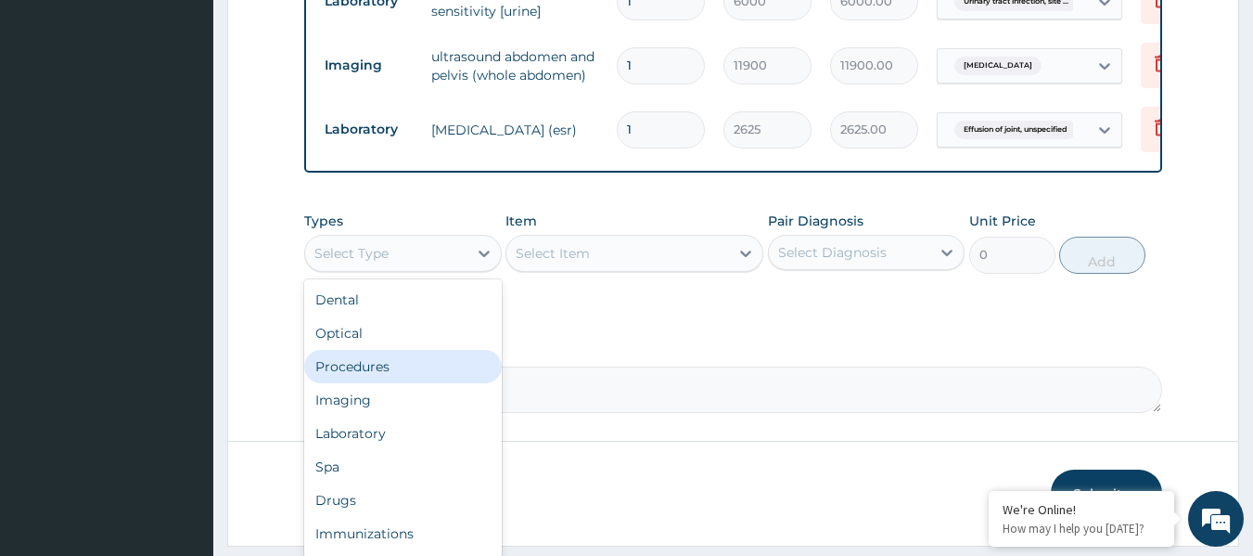
click at [406, 365] on div "Procedures" at bounding box center [403, 366] width 198 height 33
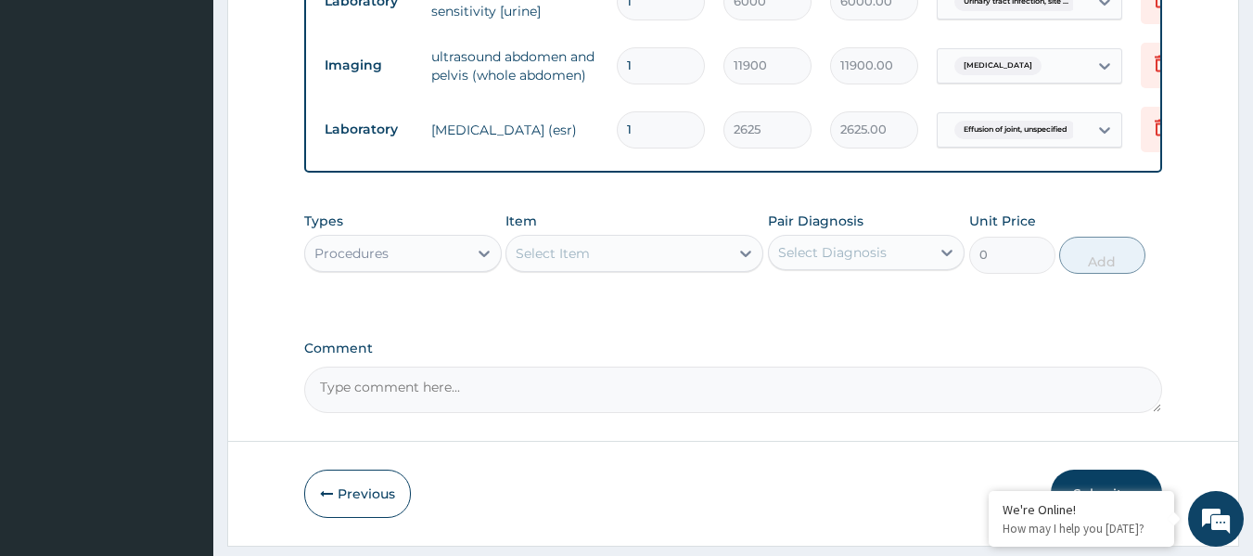
click at [713, 253] on div "Select Item" at bounding box center [617, 253] width 223 height 30
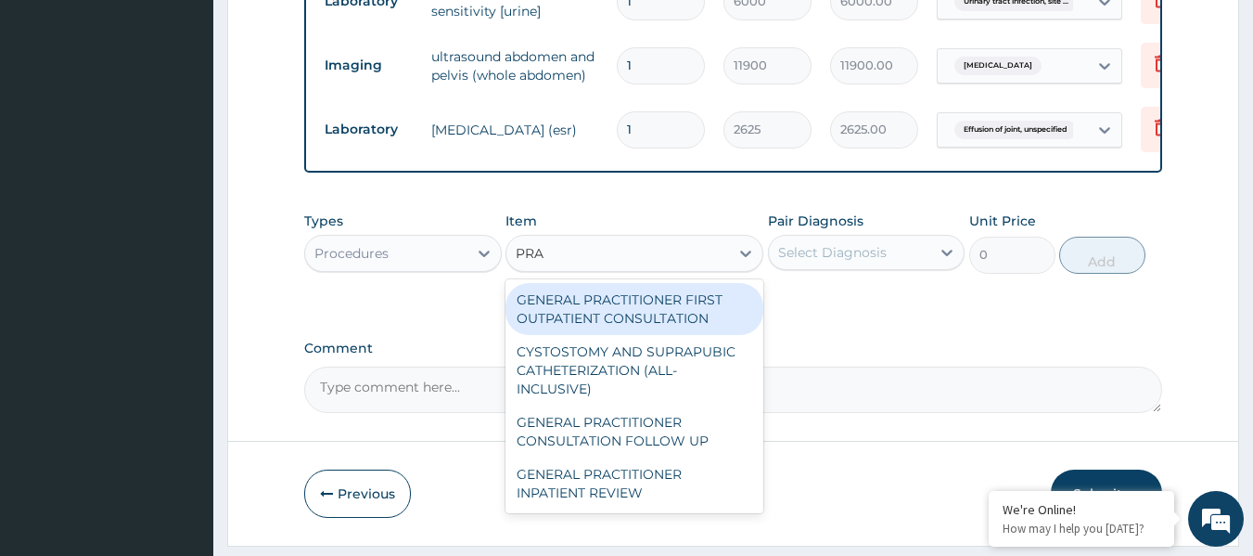
type input "PRAC"
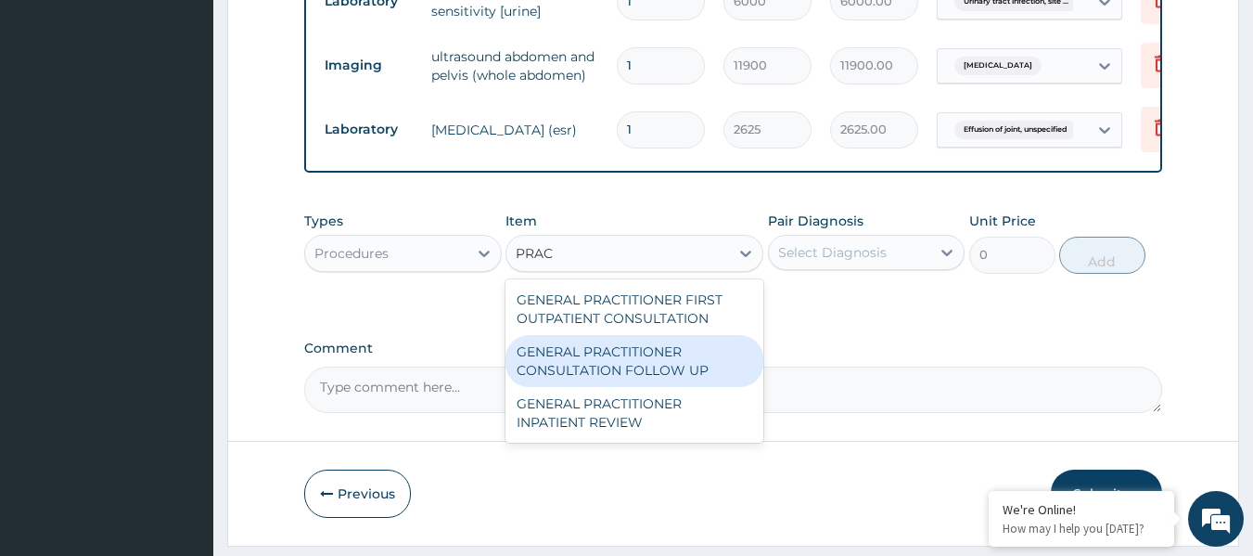
click at [652, 335] on div "GENERAL PRACTITIONER CONSULTATION FOLLOW UP" at bounding box center [635, 361] width 258 height 52
type input "2250"
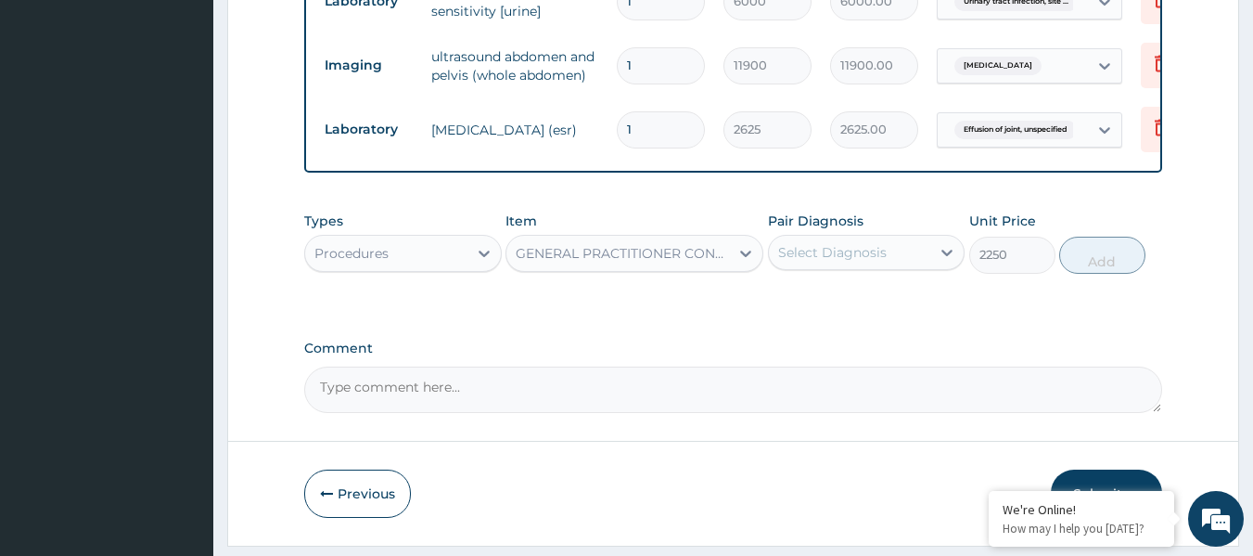
click at [649, 259] on div "GENERAL PRACTITIONER CONSULTATION FOLLOW UP" at bounding box center [617, 253] width 223 height 30
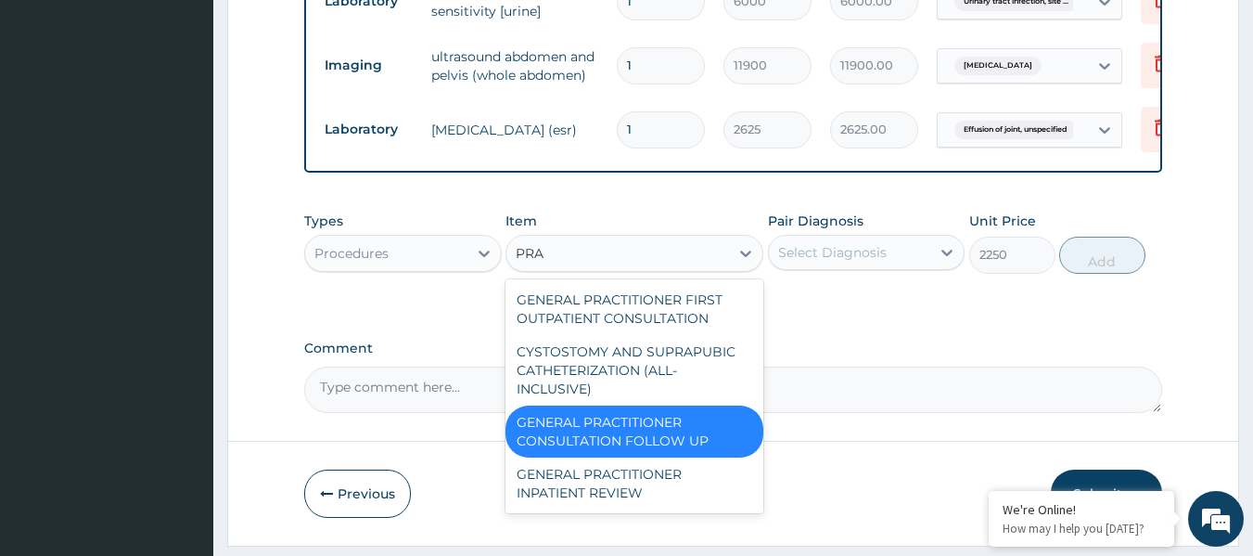
scroll to position [0, 0]
type input "PRAC"
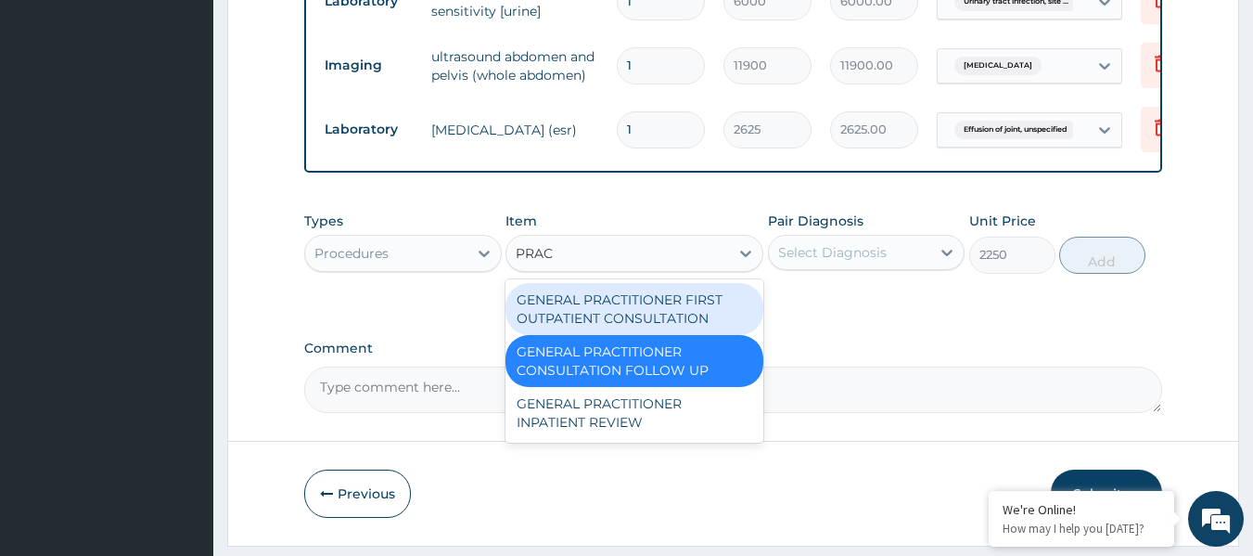
click at [649, 313] on div "GENERAL PRACTITIONER FIRST OUTPATIENT CONSULTATION" at bounding box center [635, 309] width 258 height 52
type input "4500"
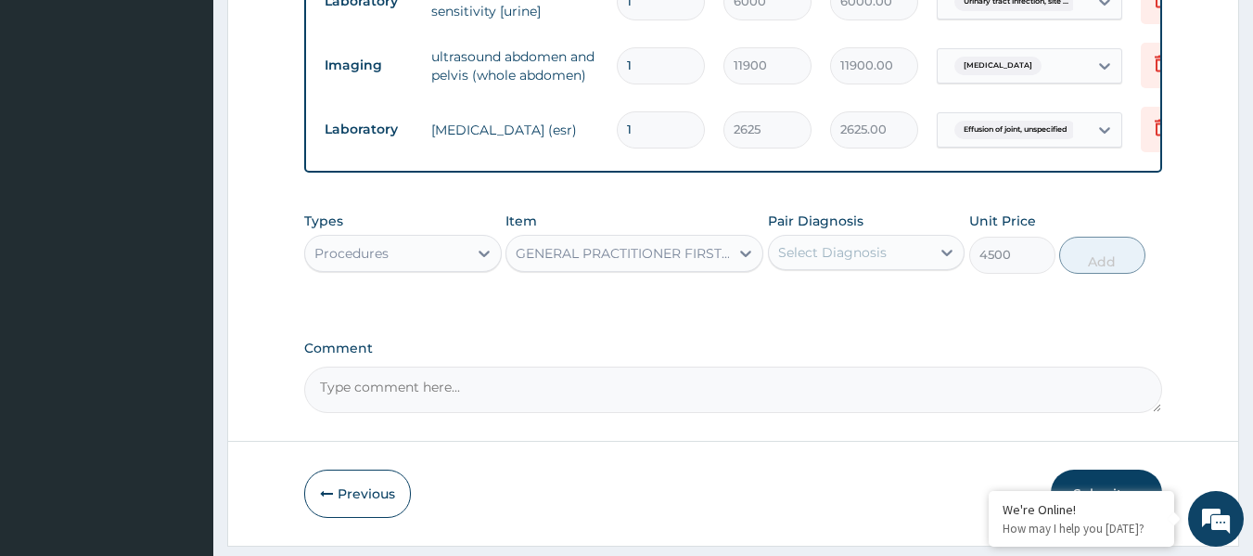
click at [798, 250] on div "Select Diagnosis" at bounding box center [832, 252] width 109 height 19
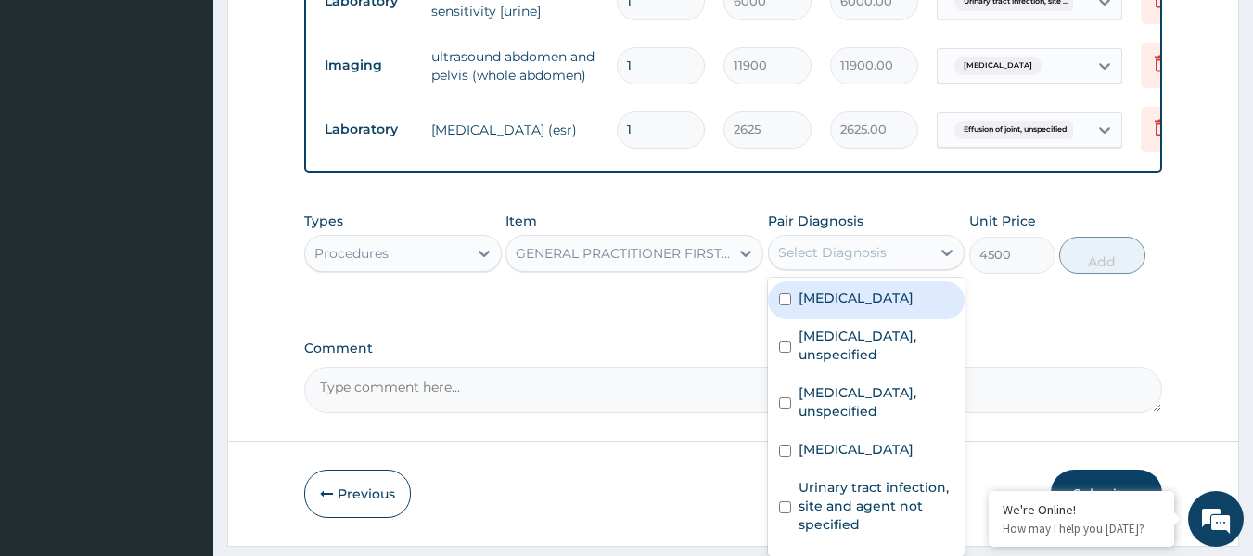
click at [799, 288] on label "Renal dysplasia" at bounding box center [856, 297] width 115 height 19
checkbox input "true"
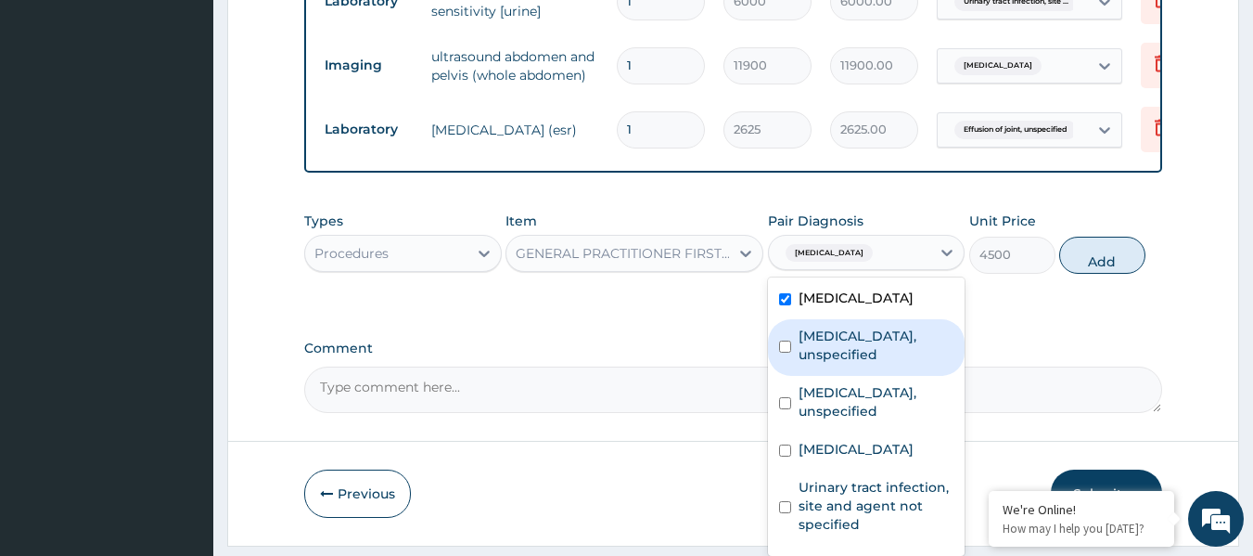
click at [800, 345] on label "Essential hypertension, unspecified" at bounding box center [877, 345] width 156 height 37
checkbox input "true"
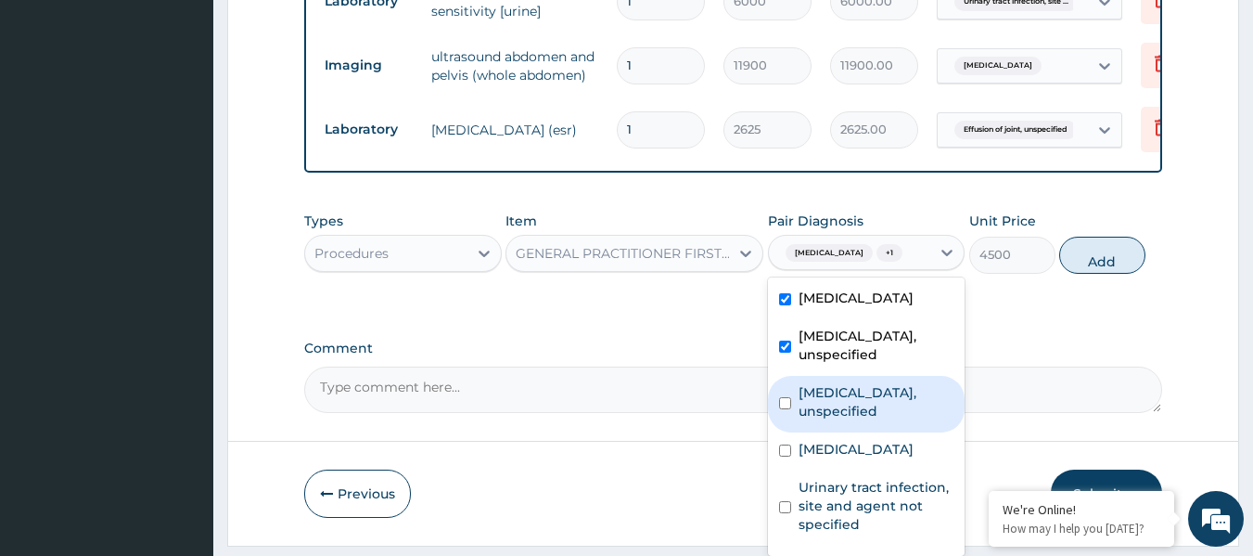
click at [801, 401] on label "Vaginitis, unspecified" at bounding box center [877, 401] width 156 height 37
checkbox input "true"
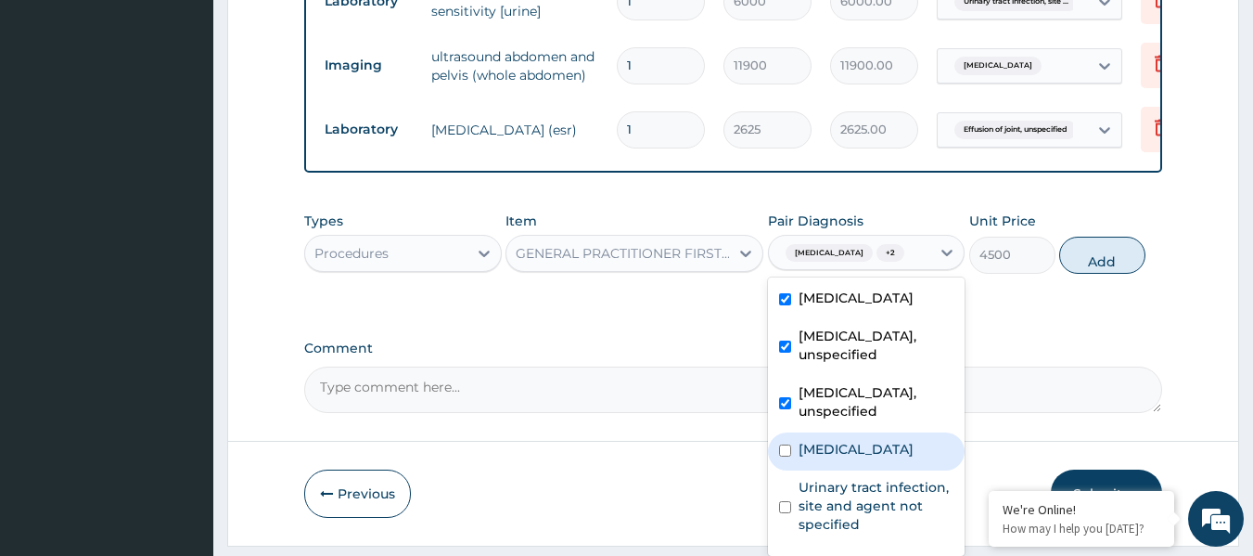
click at [793, 450] on div "Acute abdomen" at bounding box center [867, 451] width 198 height 38
checkbox input "true"
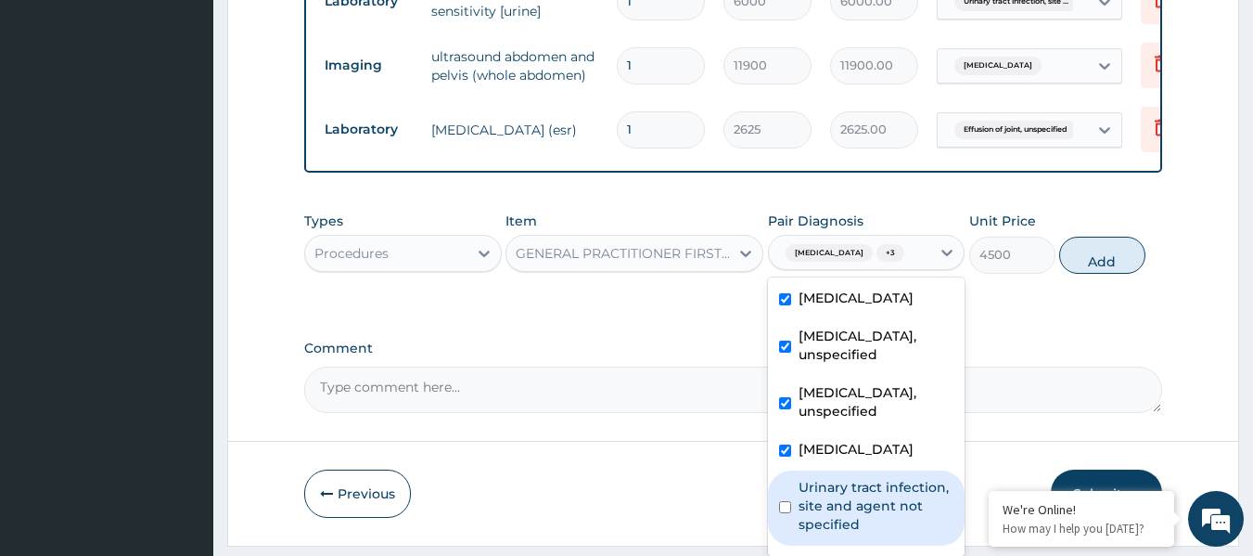
click at [797, 501] on div "Urinary tract infection, site and agent not specified" at bounding box center [867, 507] width 198 height 75
checkbox input "true"
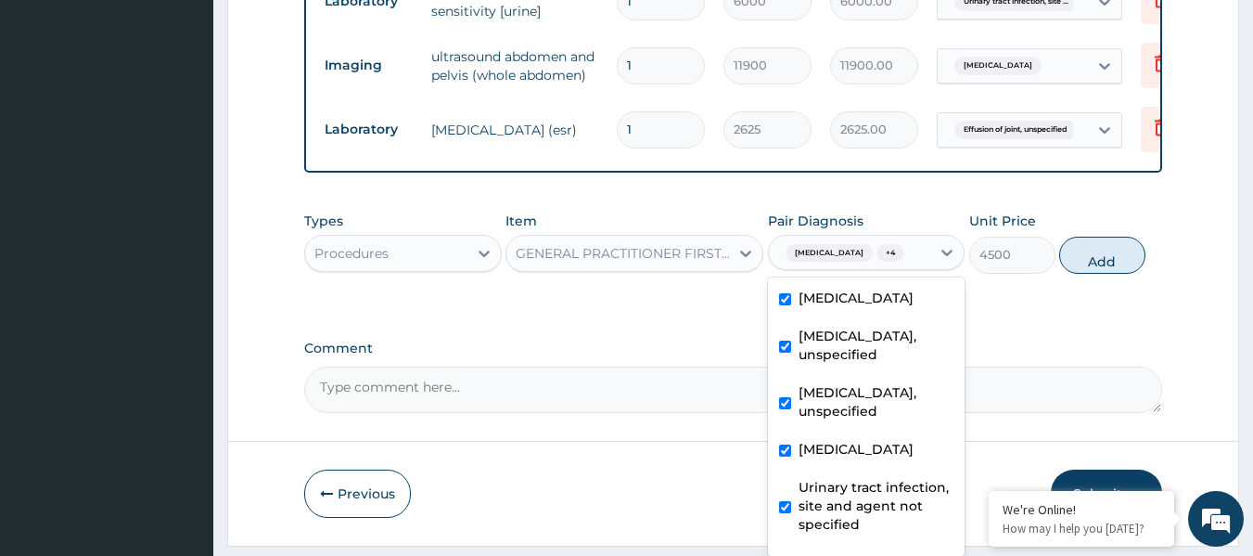
scroll to position [50, 0]
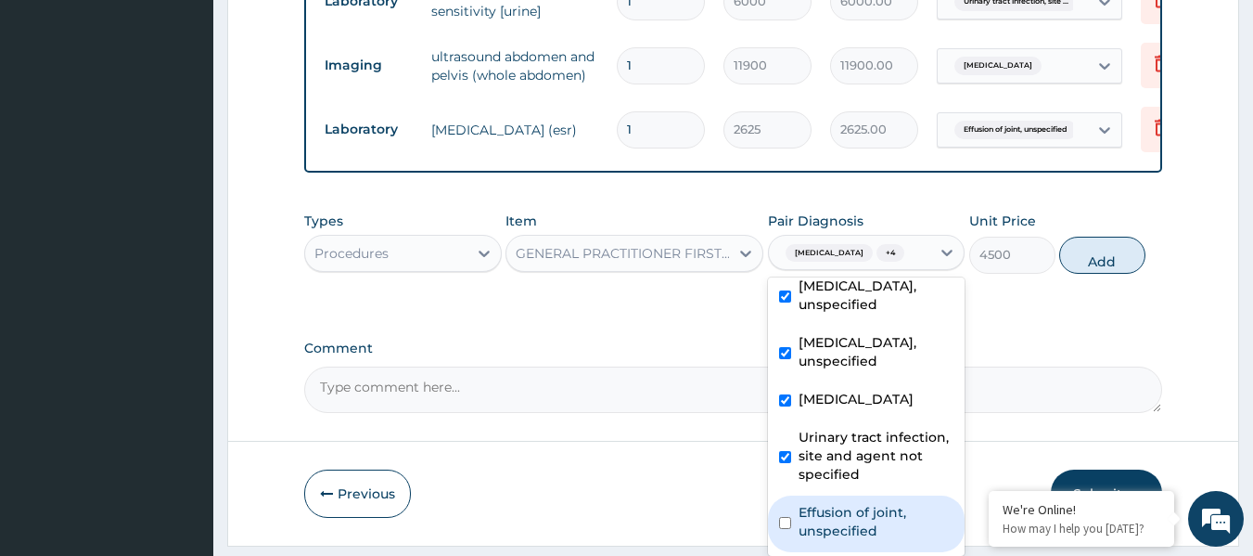
click at [833, 530] on label "Effusion of joint, unspecified" at bounding box center [877, 521] width 156 height 37
checkbox input "true"
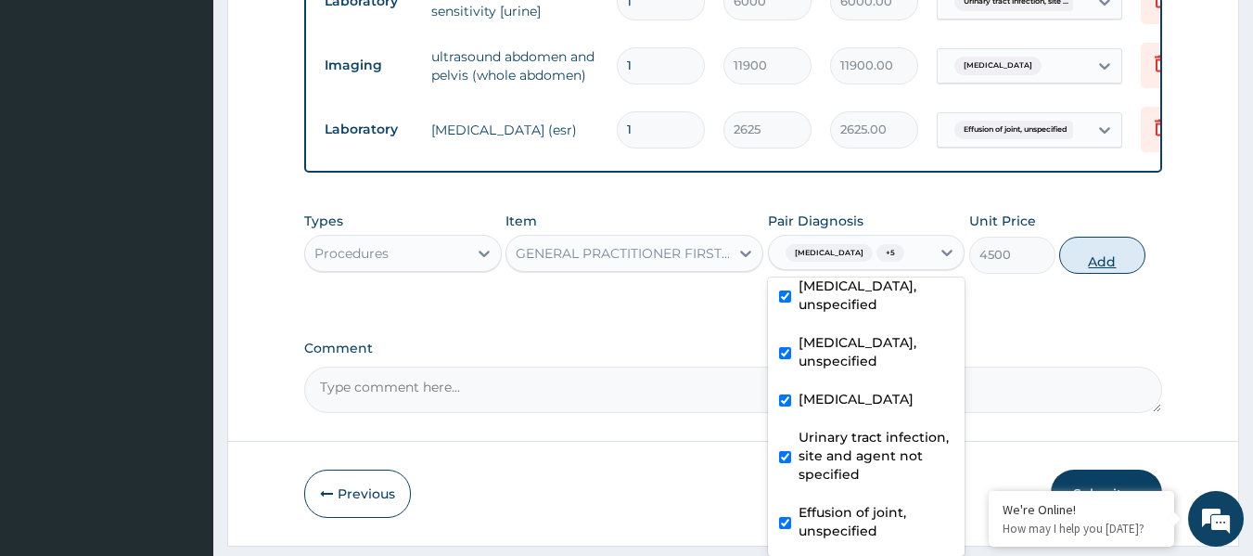
click at [1116, 239] on button "Add" at bounding box center [1102, 255] width 86 height 37
type input "0"
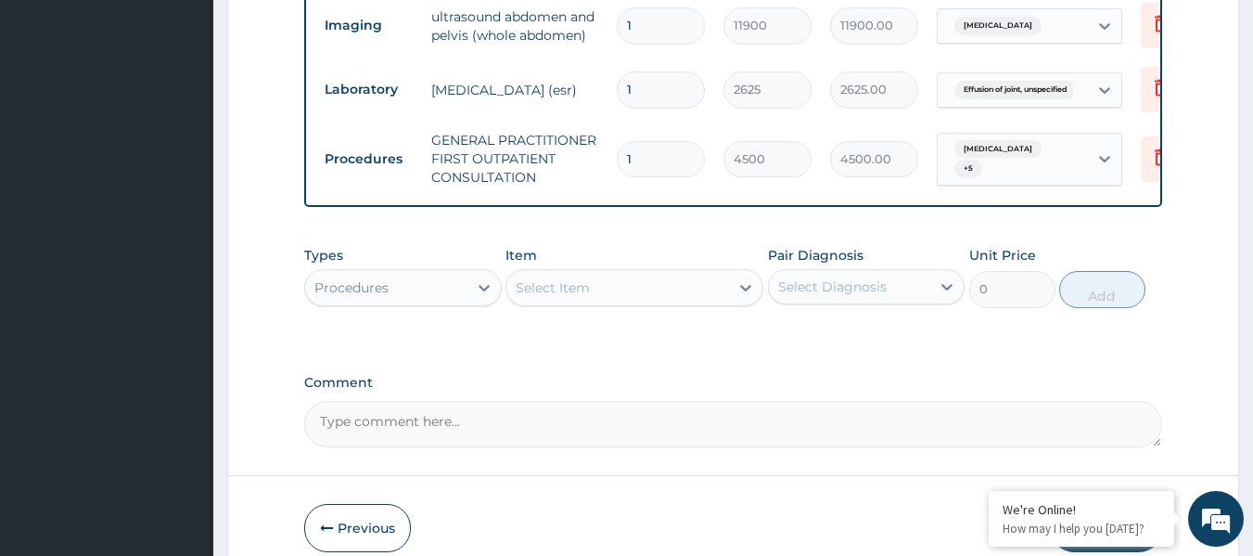
scroll to position [1193, 0]
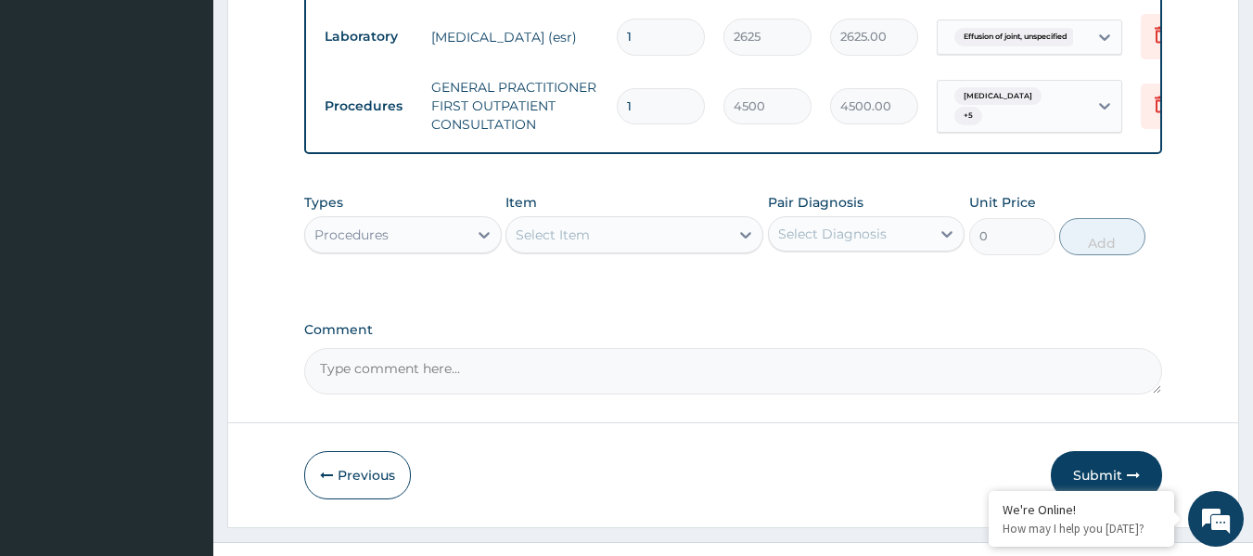
click at [365, 230] on div "Procedures" at bounding box center [351, 234] width 74 height 19
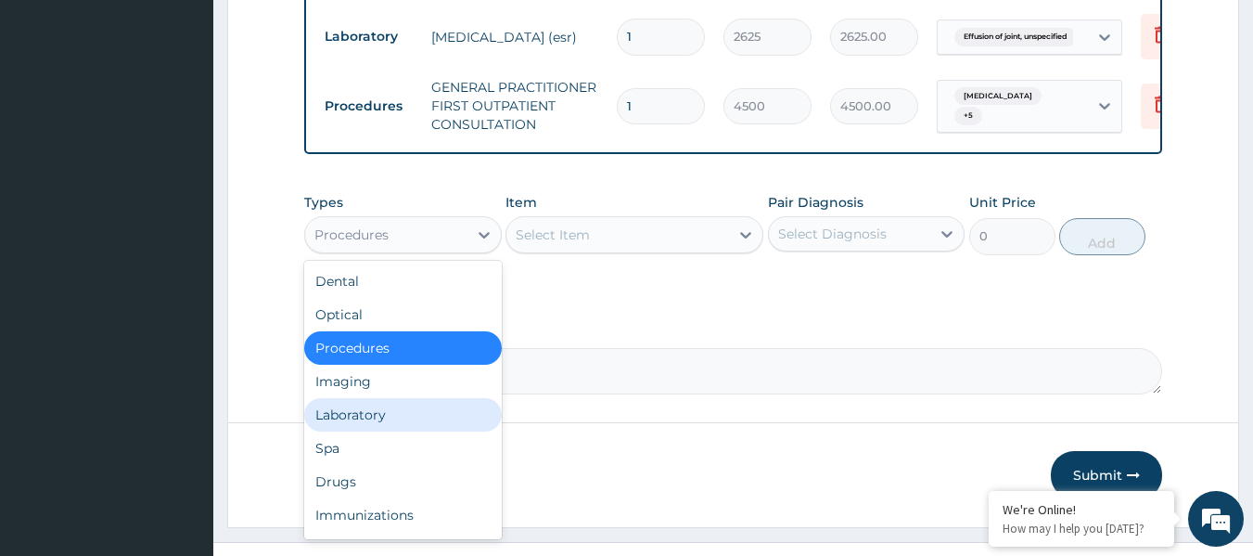
click at [399, 405] on div "Laboratory" at bounding box center [403, 414] width 198 height 33
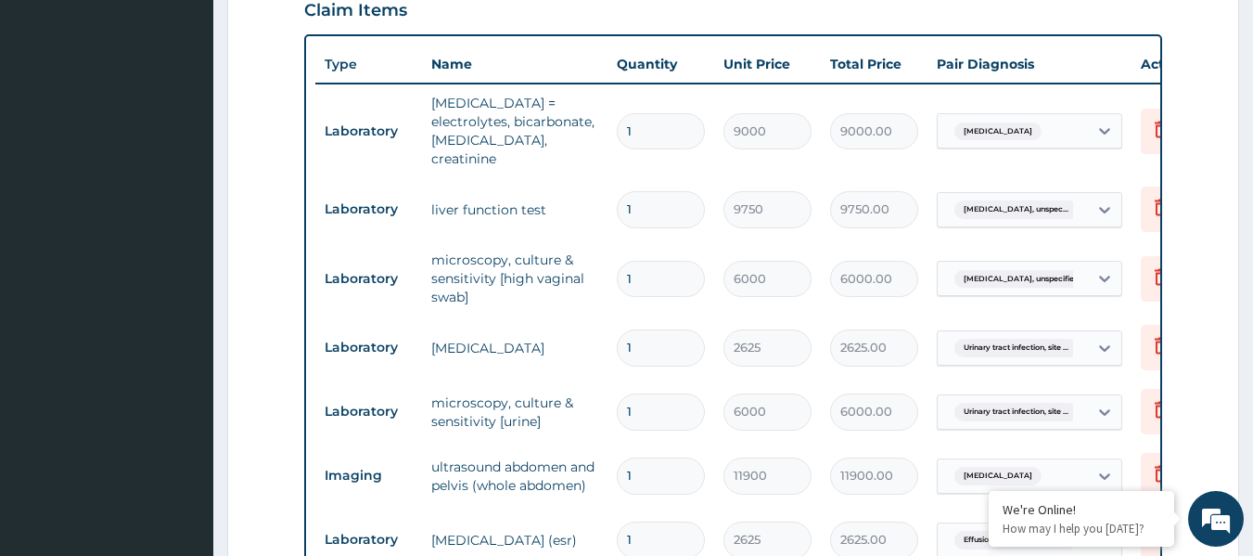
scroll to position [358, 0]
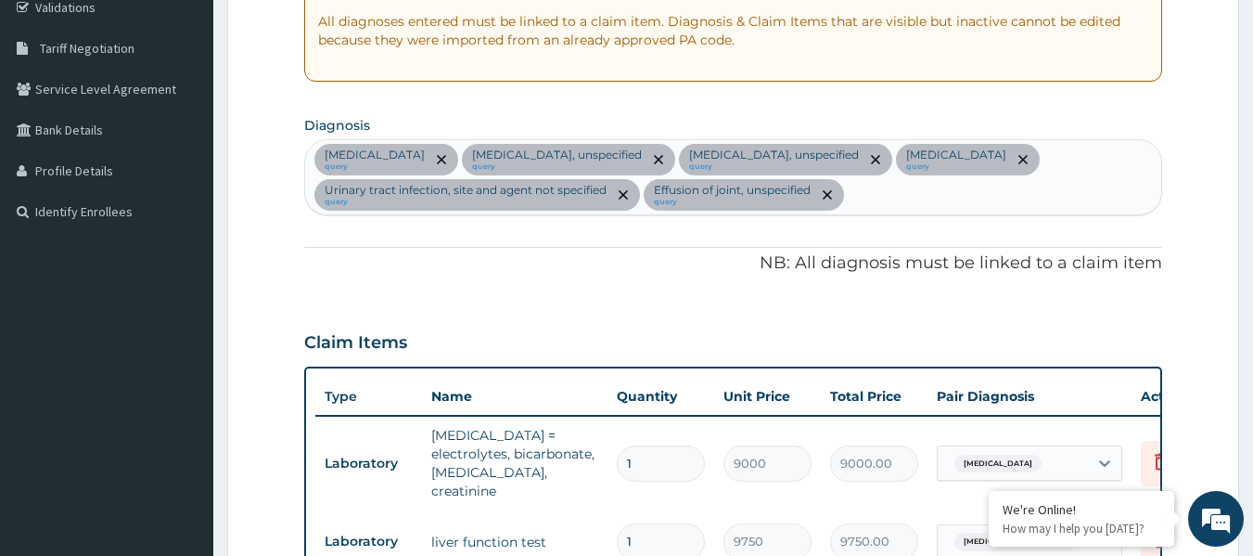
click at [888, 199] on div "Renal dysplasia query Essential hypertension, unspecified query Vaginitis, unsp…" at bounding box center [733, 177] width 857 height 74
type input "SEPSIS"
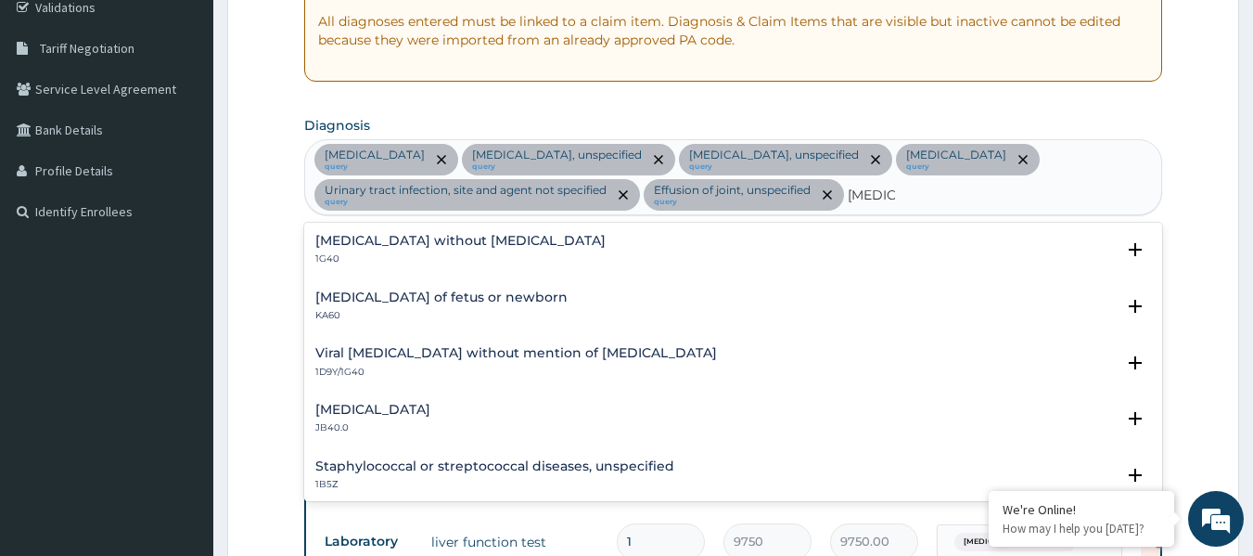
click at [464, 239] on h4 "Sepsis without septic shock" at bounding box center [460, 241] width 290 height 14
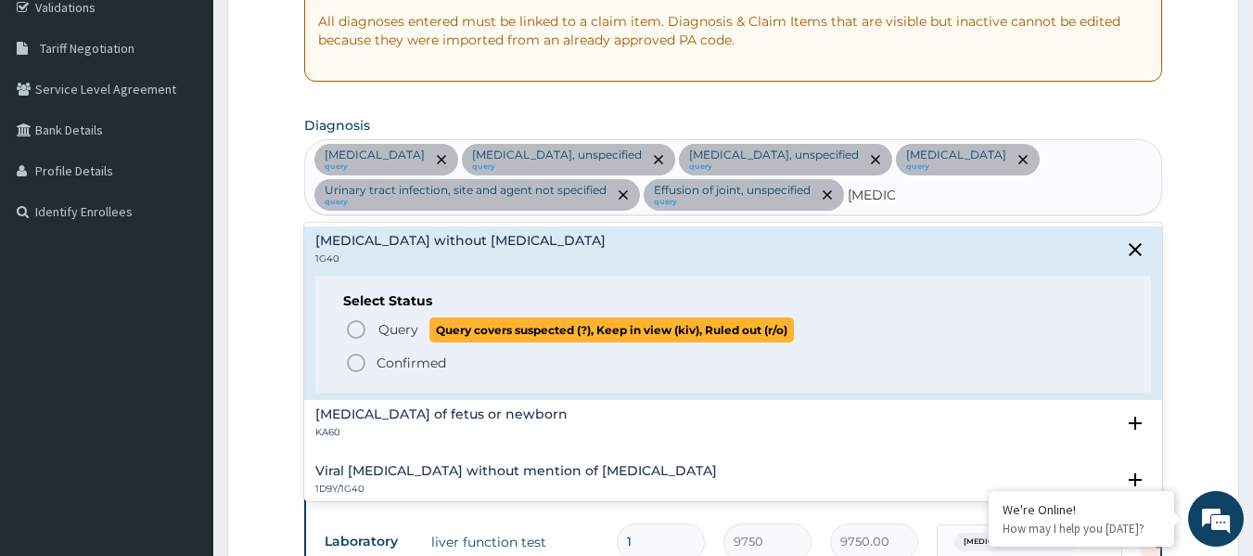
click at [349, 330] on icon "status option query" at bounding box center [356, 329] width 22 height 22
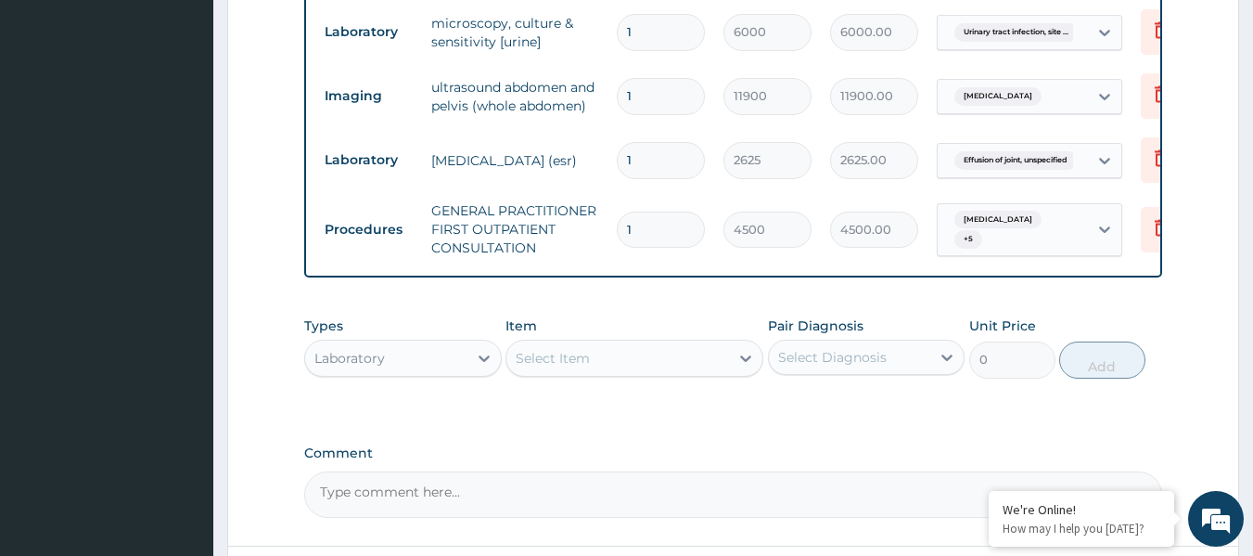
scroll to position [1193, 0]
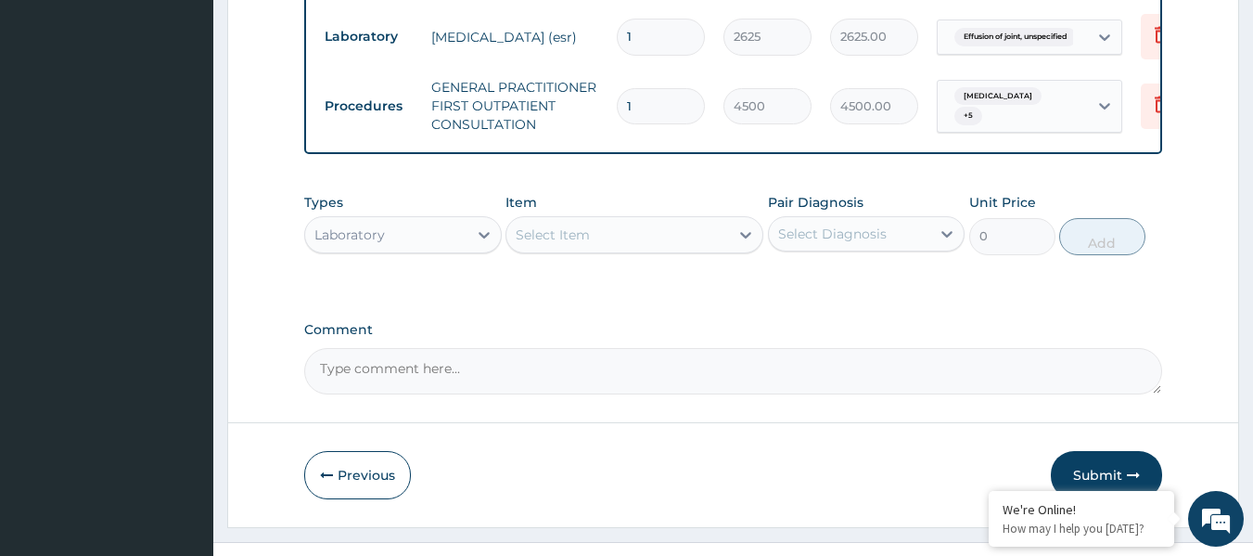
click at [607, 225] on div "Select Item" at bounding box center [617, 235] width 223 height 30
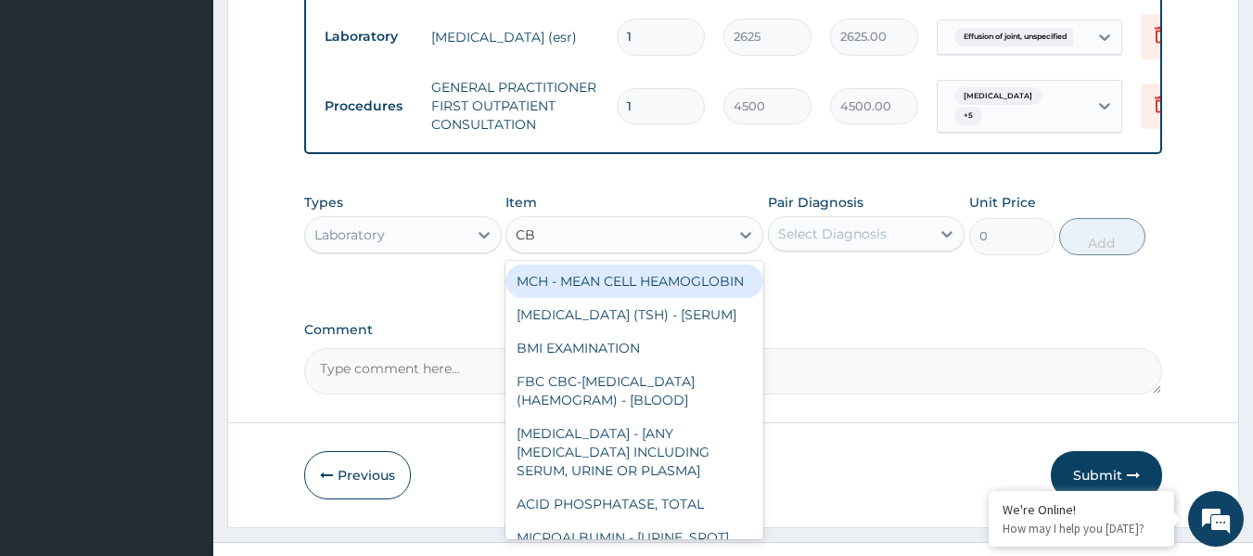
type input "CBC"
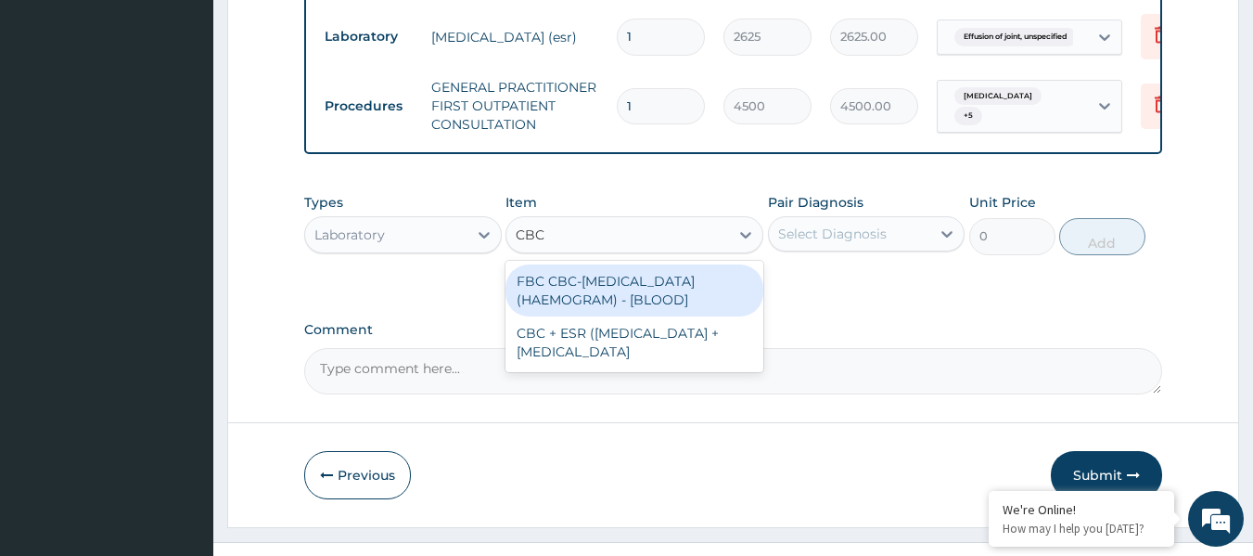
click at [615, 281] on div "FBC CBC-COMPLETE BLOOD COUNT (HAEMOGRAM) - [BLOOD]" at bounding box center [635, 290] width 258 height 52
type input "6000"
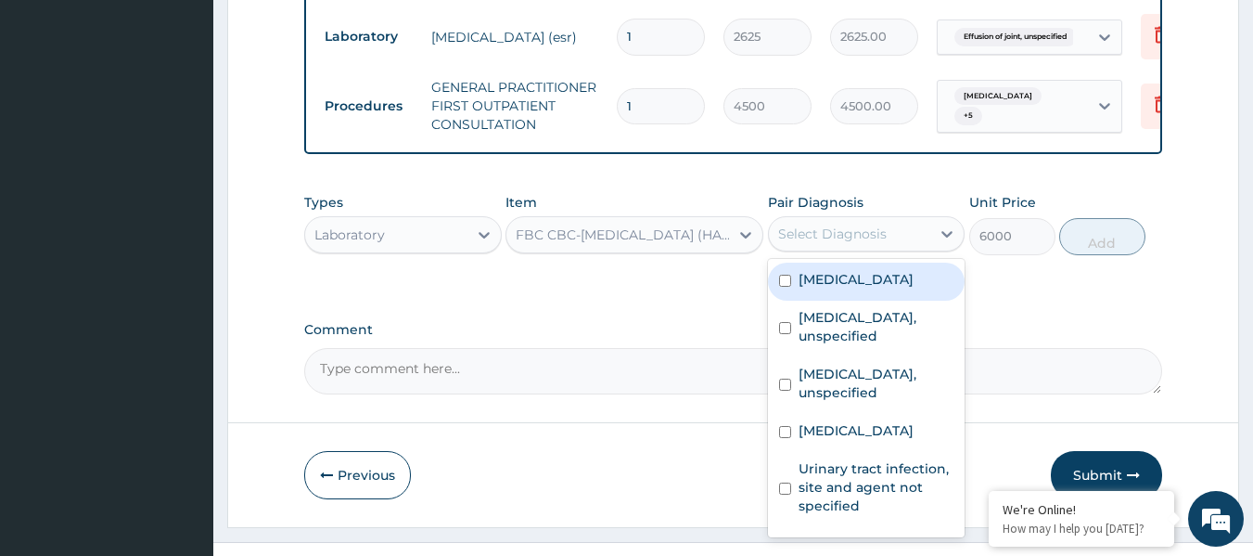
click at [850, 219] on div "Select Diagnosis" at bounding box center [850, 234] width 162 height 30
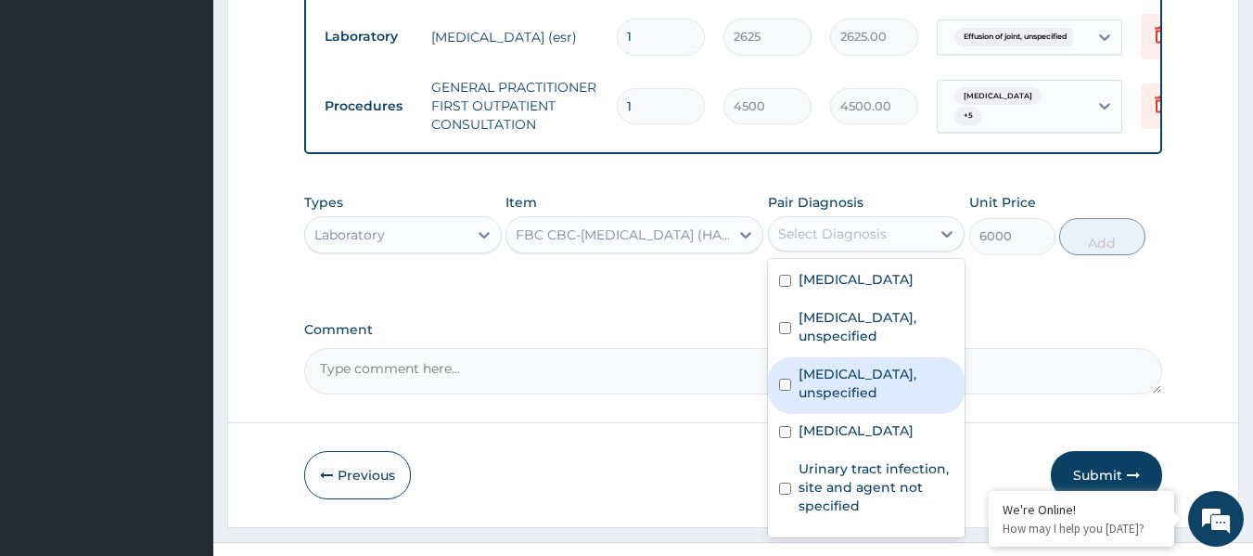
scroll to position [107, 0]
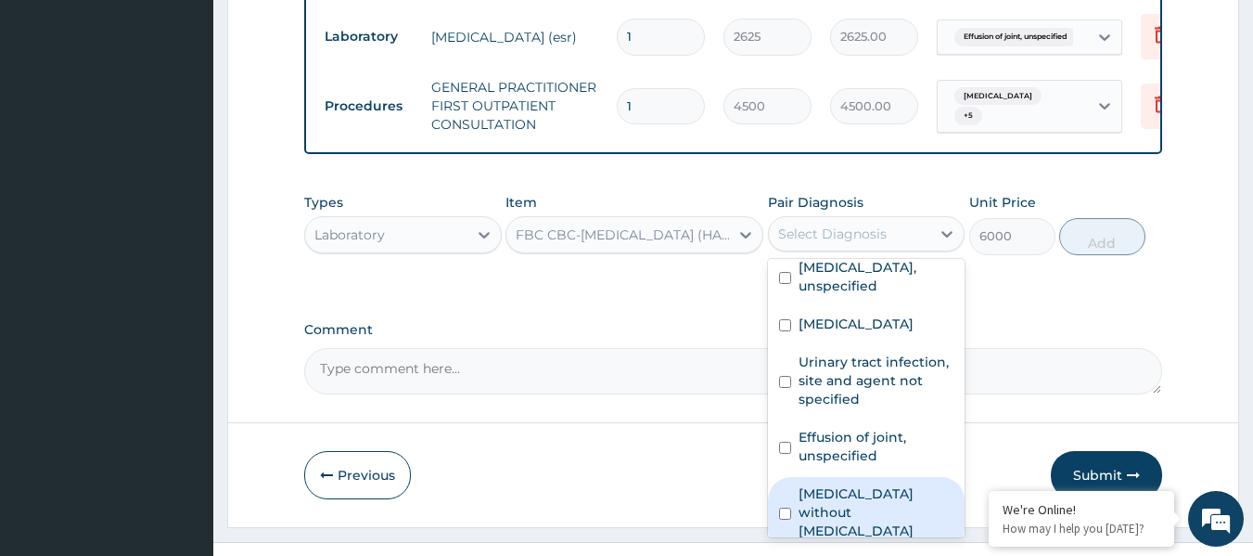
click at [848, 504] on label "Sepsis without septic shock" at bounding box center [877, 512] width 156 height 56
checkbox input "true"
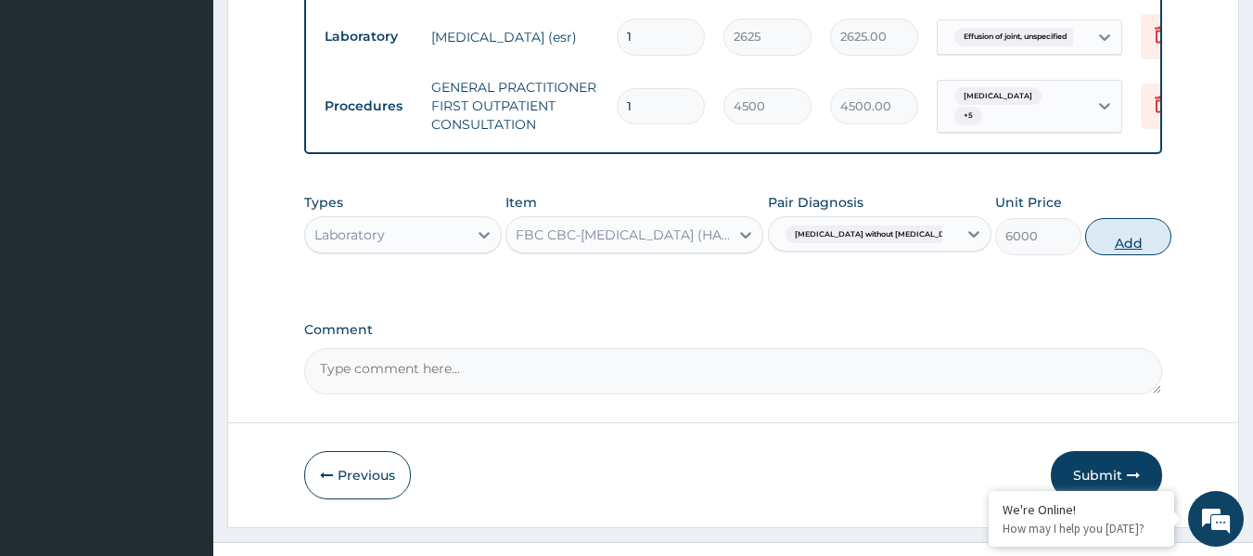
click at [1133, 238] on button "Add" at bounding box center [1128, 236] width 86 height 37
type input "0"
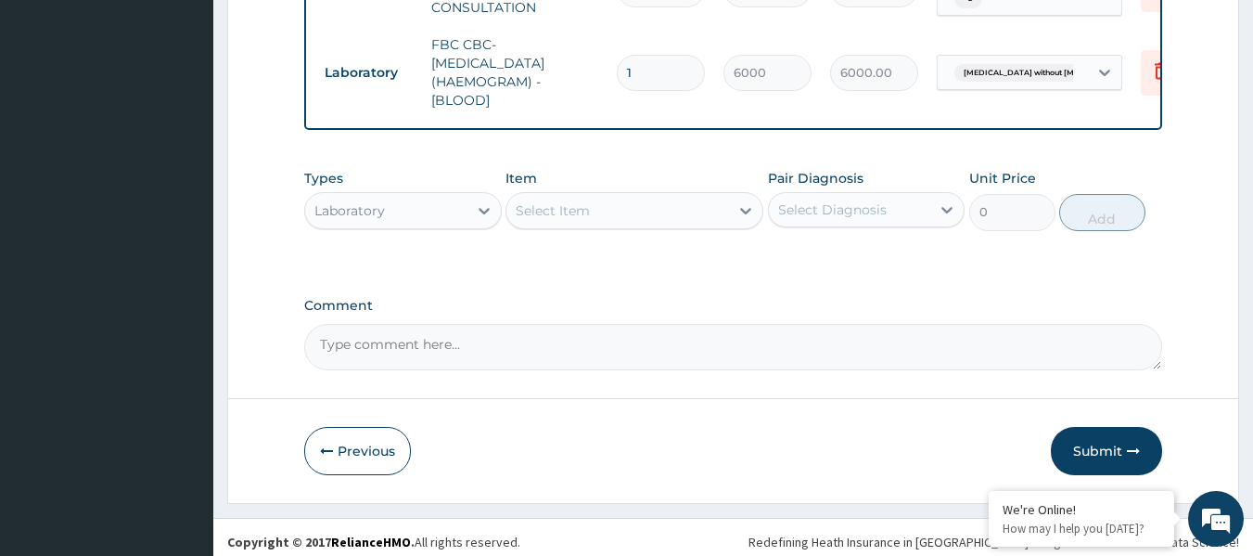
scroll to position [1314, 0]
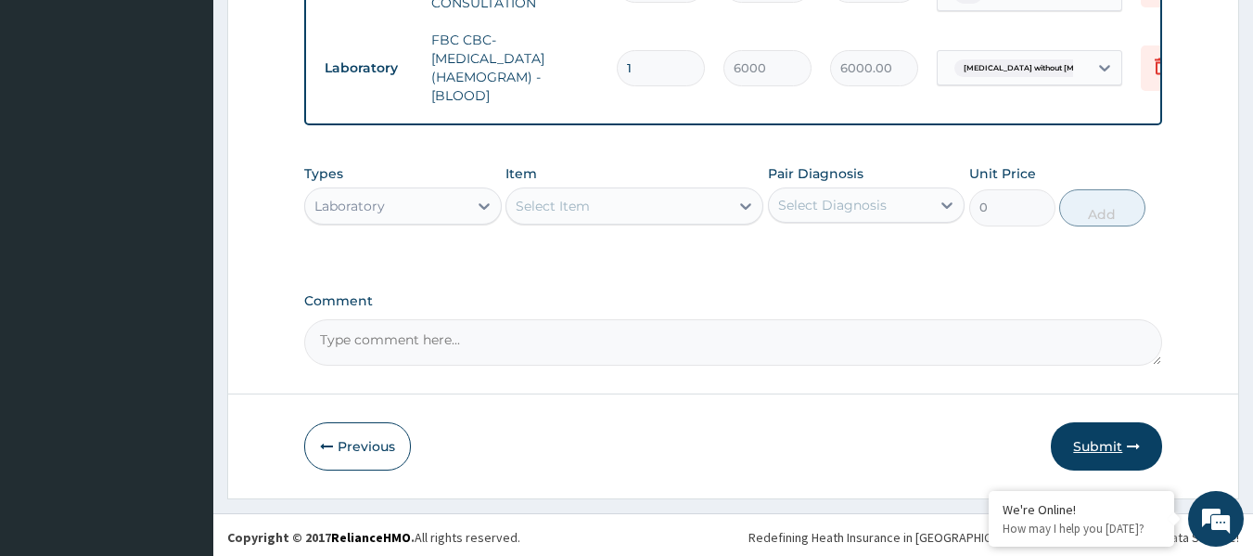
click at [1077, 436] on button "Submit" at bounding box center [1106, 446] width 111 height 48
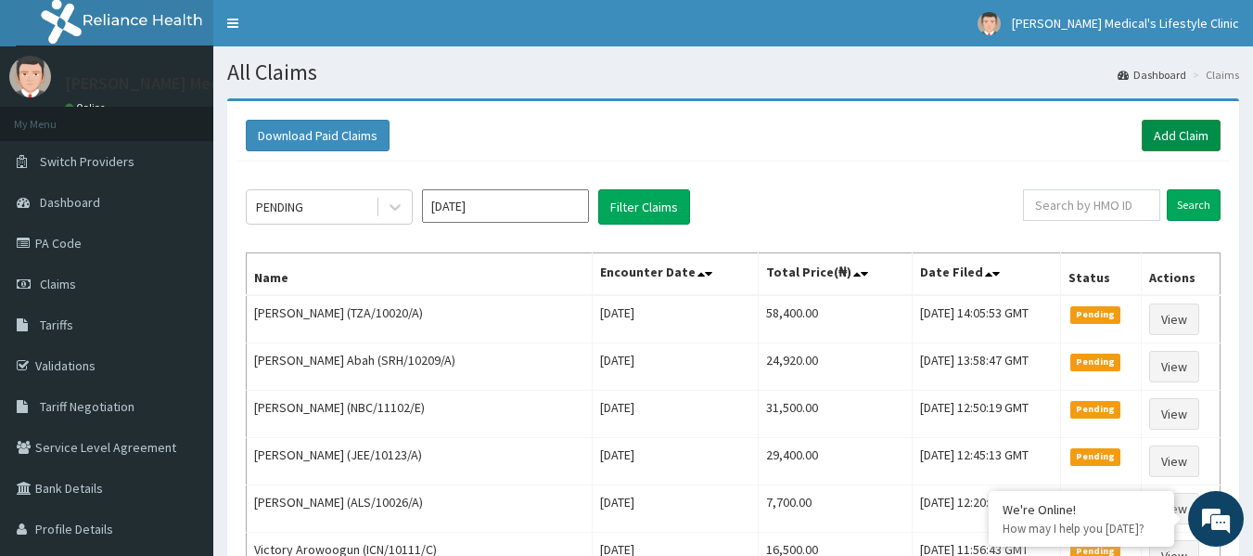
click at [1151, 129] on link "Add Claim" at bounding box center [1181, 136] width 79 height 32
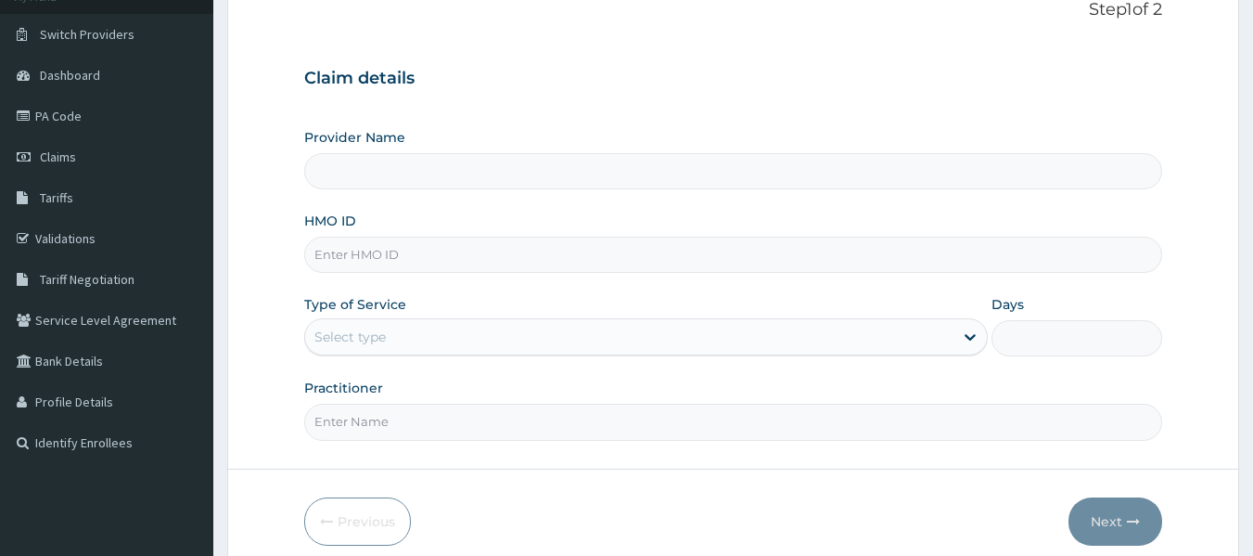
scroll to position [207, 0]
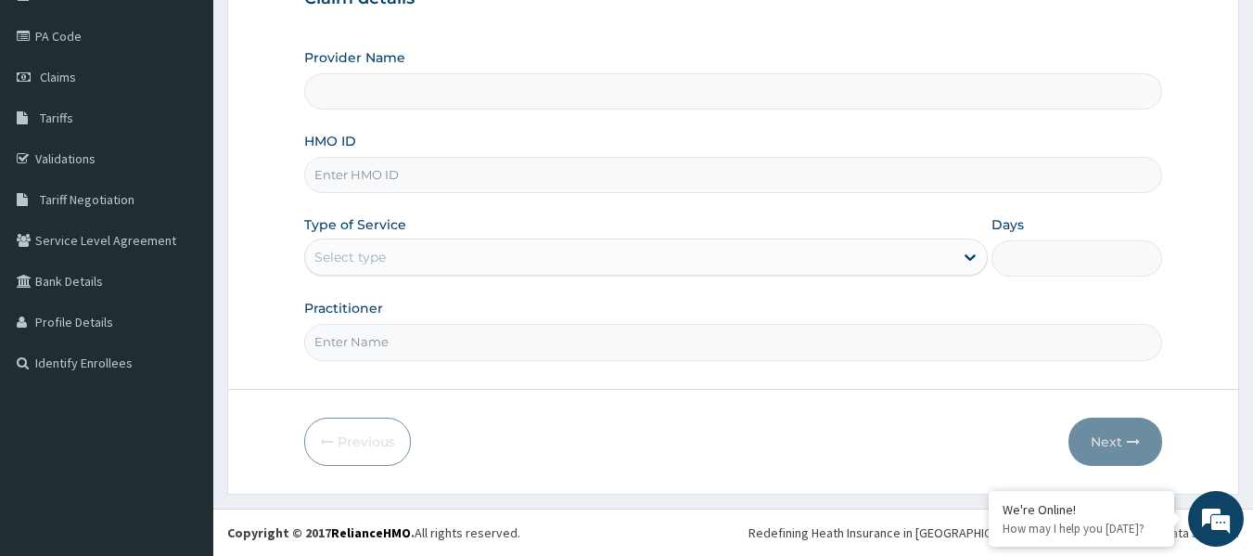
click at [428, 159] on input "HMO ID" at bounding box center [733, 175] width 859 height 36
type input "Grover Medical's Lifestyle clinic"
paste input "LFL/10034/B"
type input "LFL/10034/B"
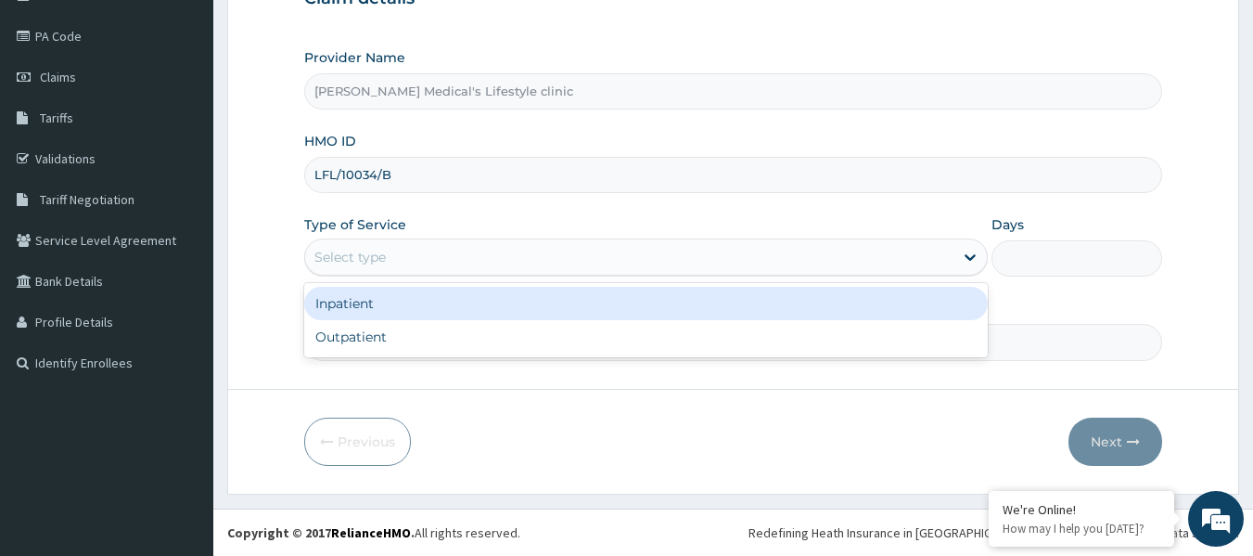
click at [401, 260] on div "Select type" at bounding box center [629, 257] width 648 height 30
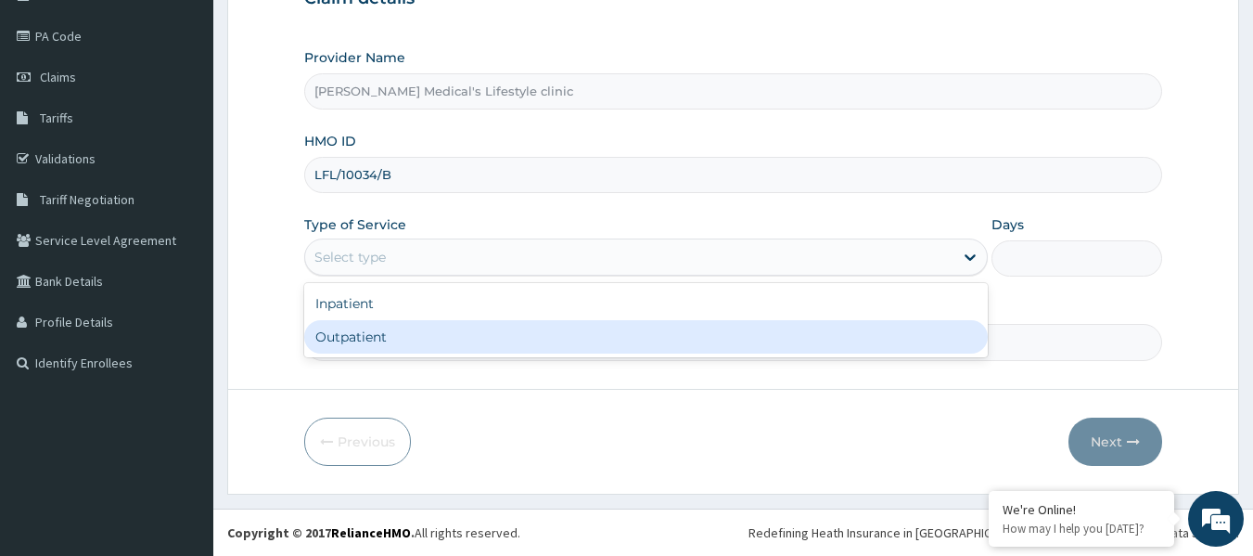
click at [362, 335] on div "Outpatient" at bounding box center [646, 336] width 684 height 33
type input "1"
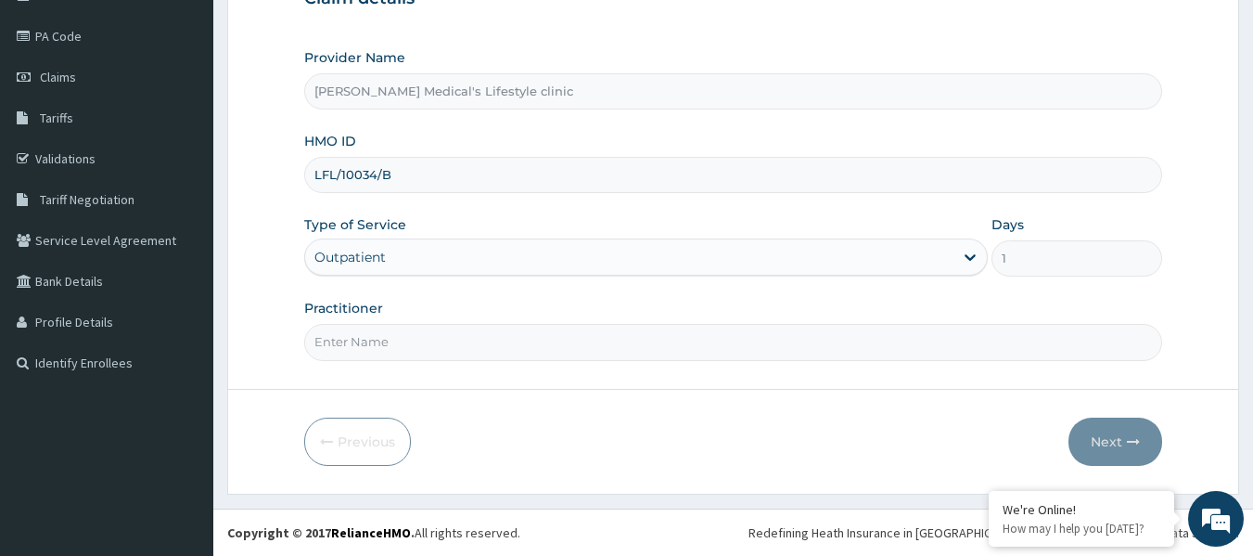
click at [420, 341] on input "Practitioner" at bounding box center [733, 342] width 859 height 36
type input "dr maxwell"
click at [1090, 437] on button "Next" at bounding box center [1116, 441] width 94 height 48
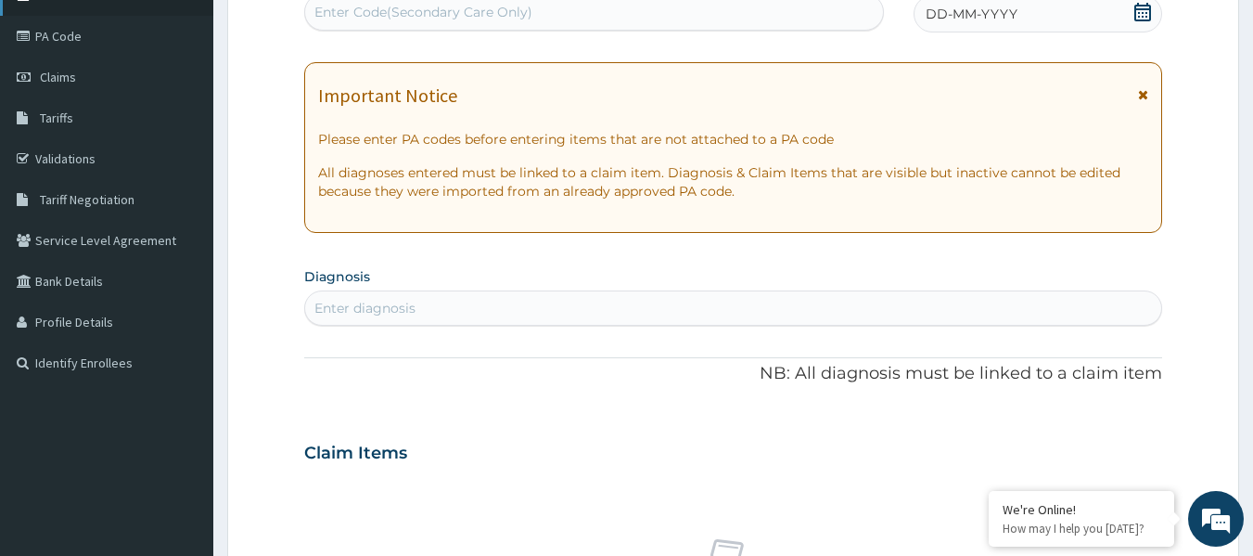
scroll to position [0, 0]
click at [499, 9] on div "Enter Code(Secondary Care Only)" at bounding box center [423, 12] width 218 height 19
paste input "PA/811E7E"
type input "PA/811E7E"
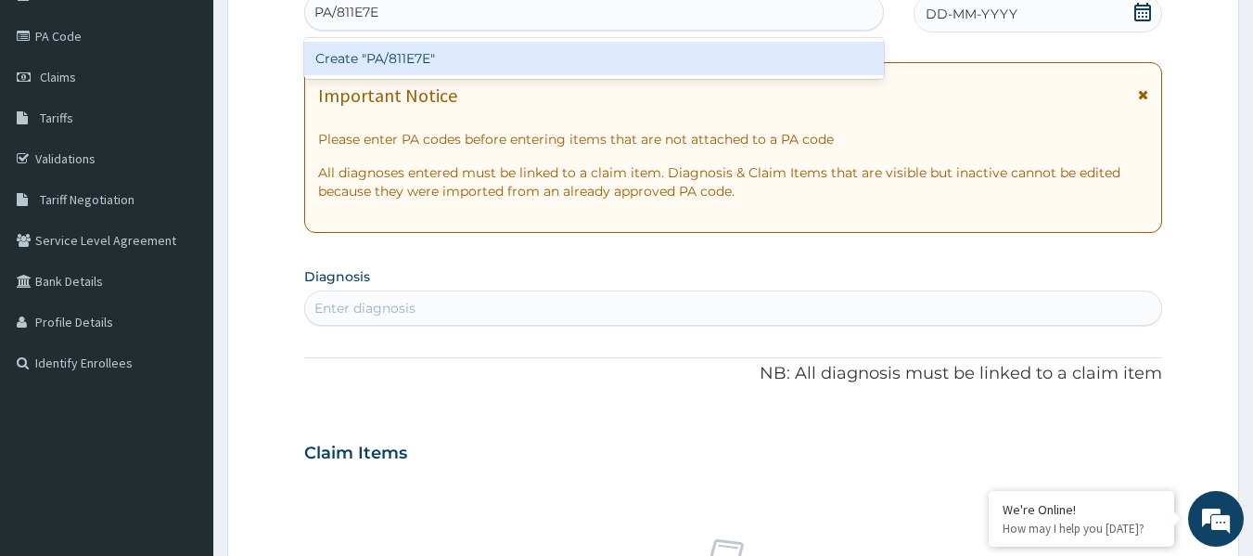
click at [417, 75] on div "Create "PA/811E7E"" at bounding box center [594, 58] width 581 height 33
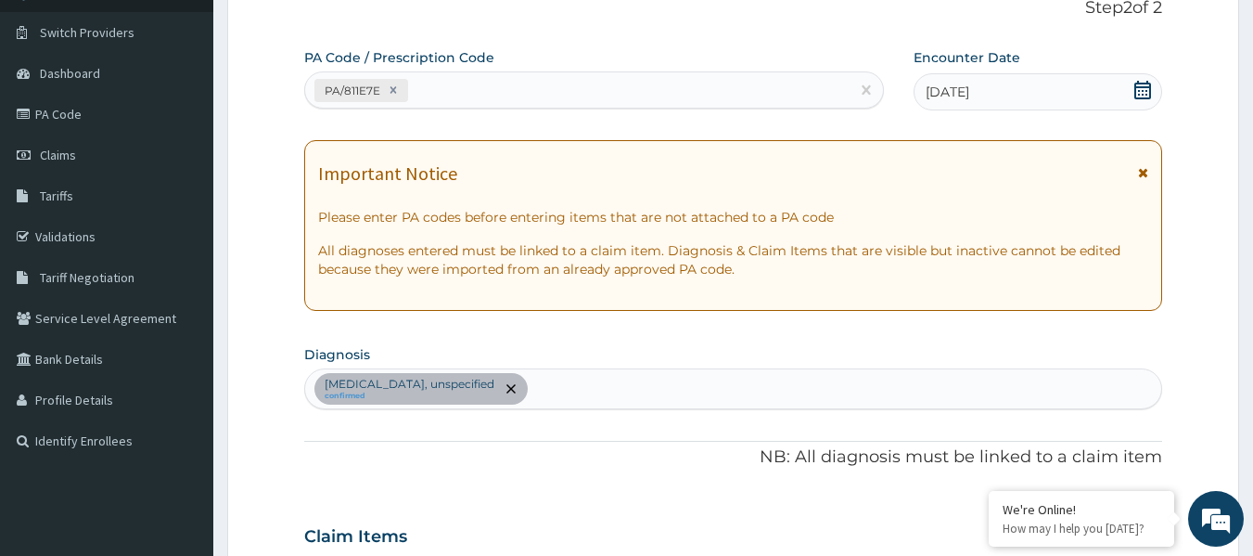
scroll to position [49, 0]
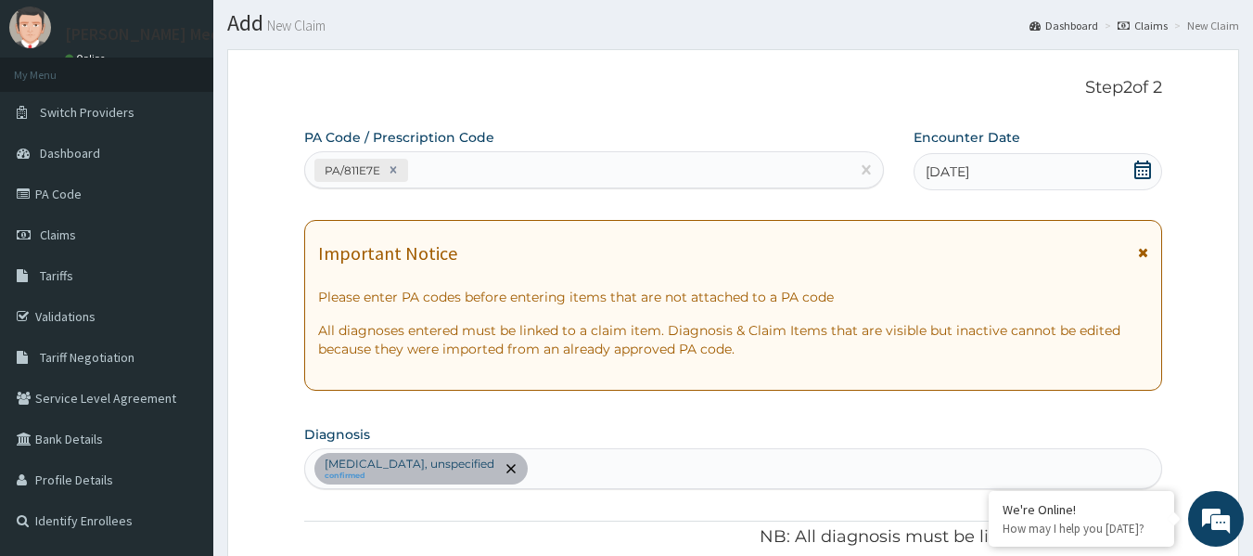
click at [459, 147] on div "PA Code / Prescription Code PA/811E7E" at bounding box center [594, 158] width 581 height 60
click at [441, 199] on div "PA Code / Prescription Code PA/811E7E Encounter Date 14-10-2025 Important Notic…" at bounding box center [733, 567] width 859 height 878
click at [441, 179] on div "PA/811E7E" at bounding box center [577, 170] width 545 height 31
paste input "PA/C7B877"
type input "PA/C7B877"
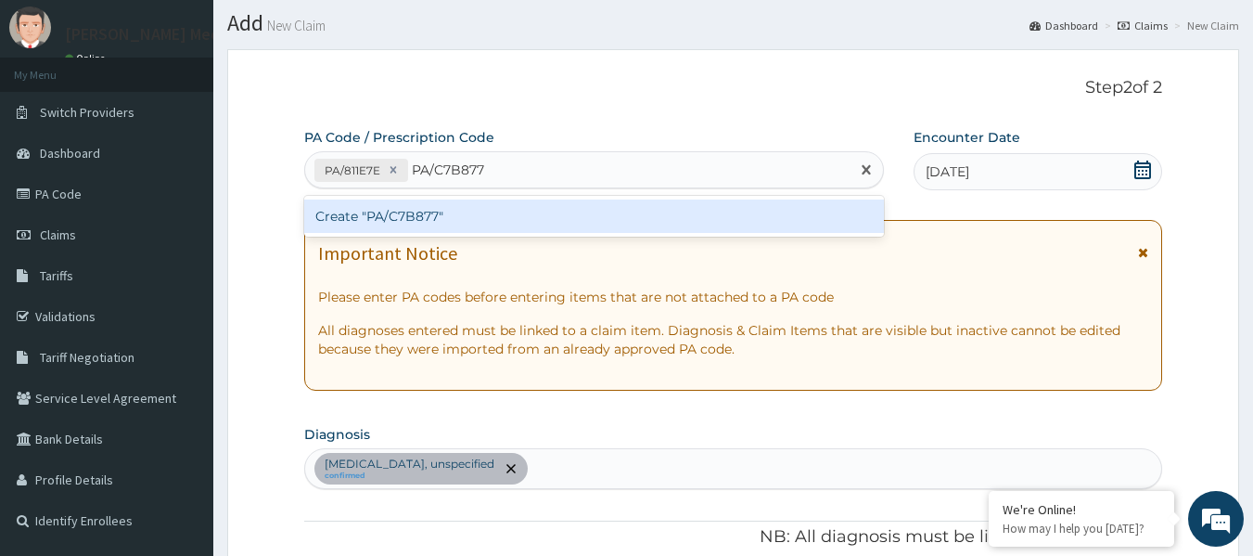
click at [421, 216] on div "Create "PA/C7B877"" at bounding box center [594, 215] width 581 height 33
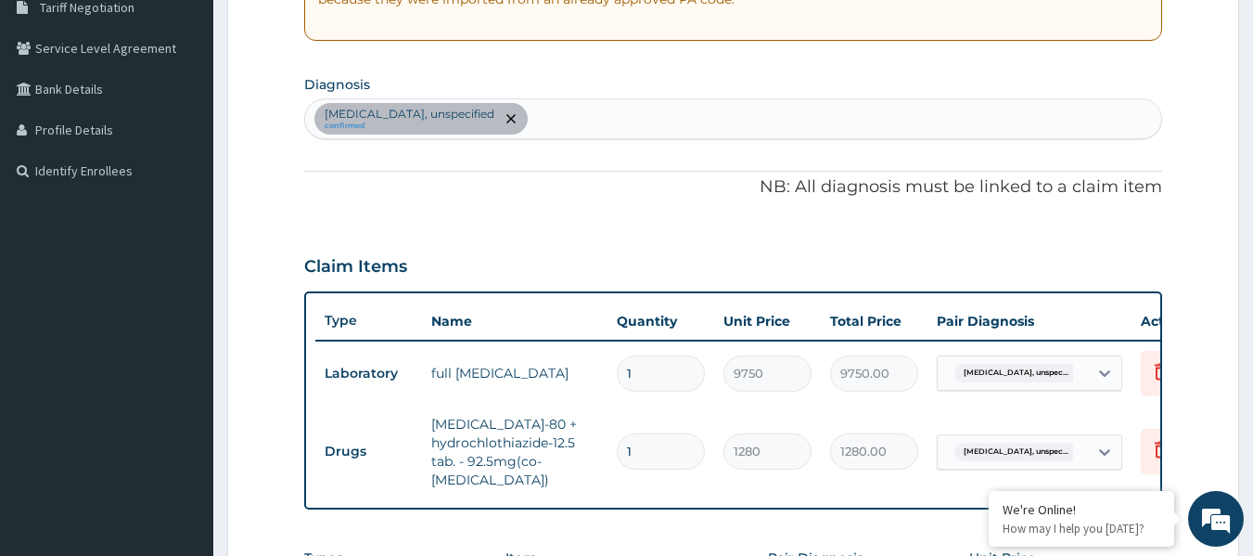
scroll to position [294, 0]
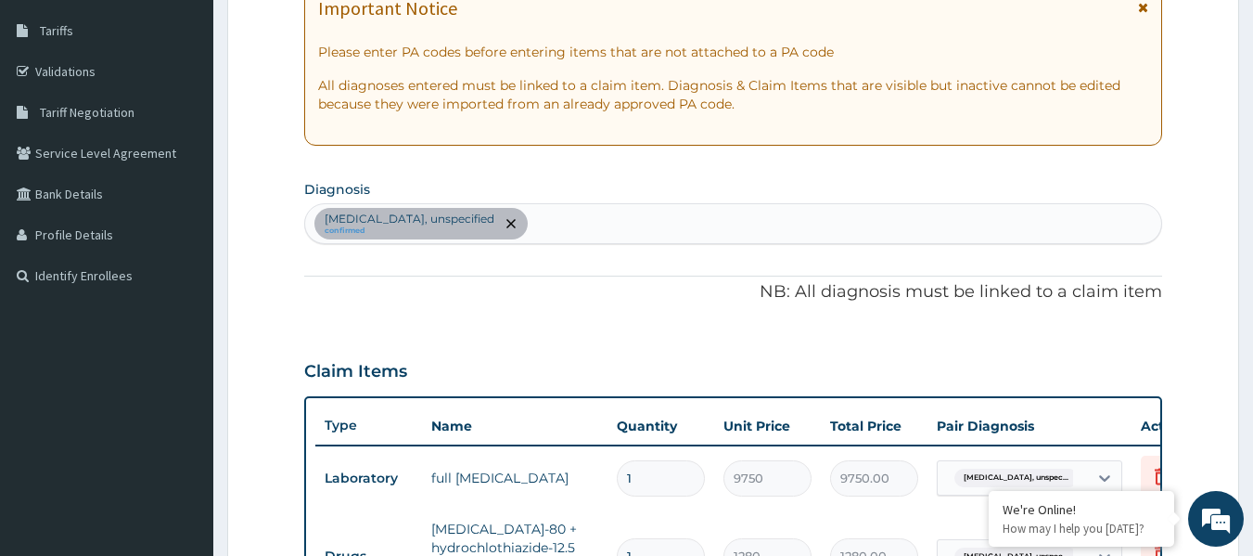
click at [596, 211] on div "Essential hypertension, unspecified confirmed" at bounding box center [733, 223] width 857 height 39
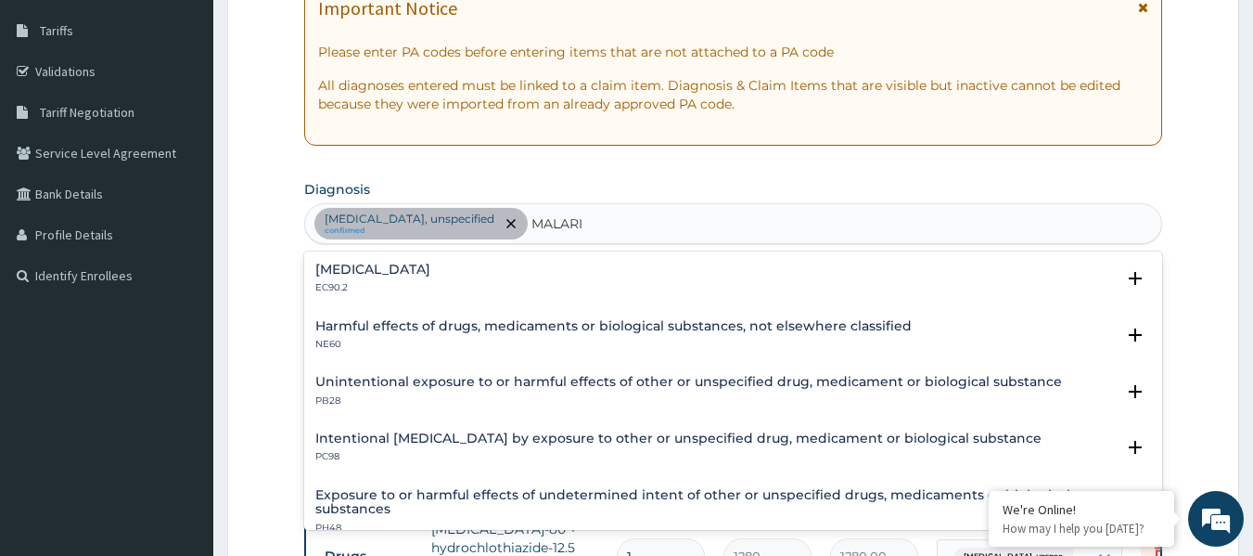
type input "MALARIA"
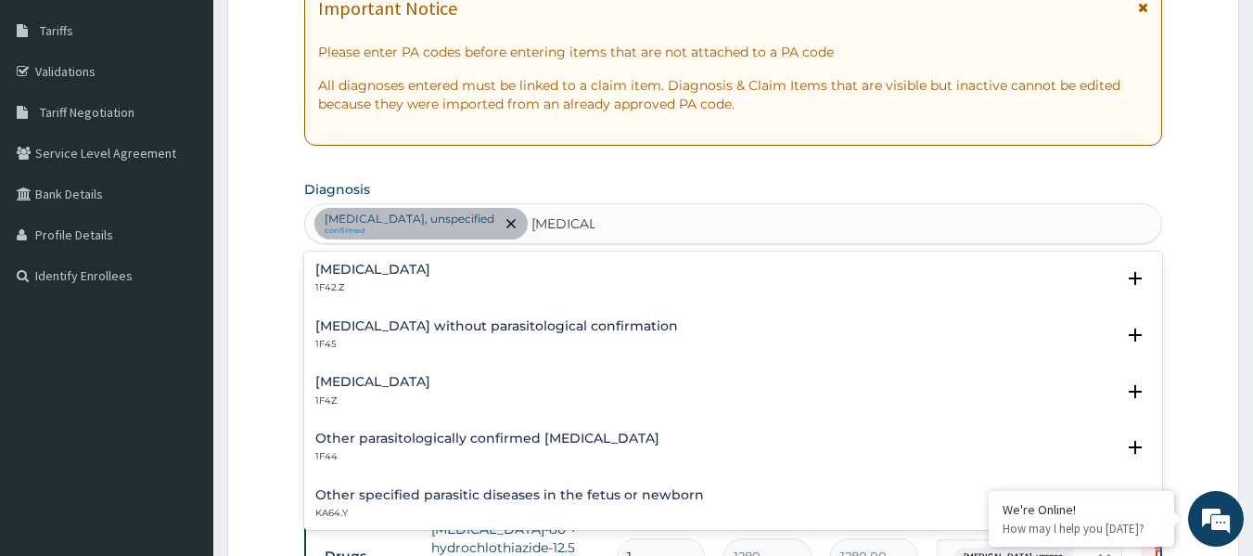
click at [398, 375] on h4 "Malaria, unspecified" at bounding box center [372, 382] width 115 height 14
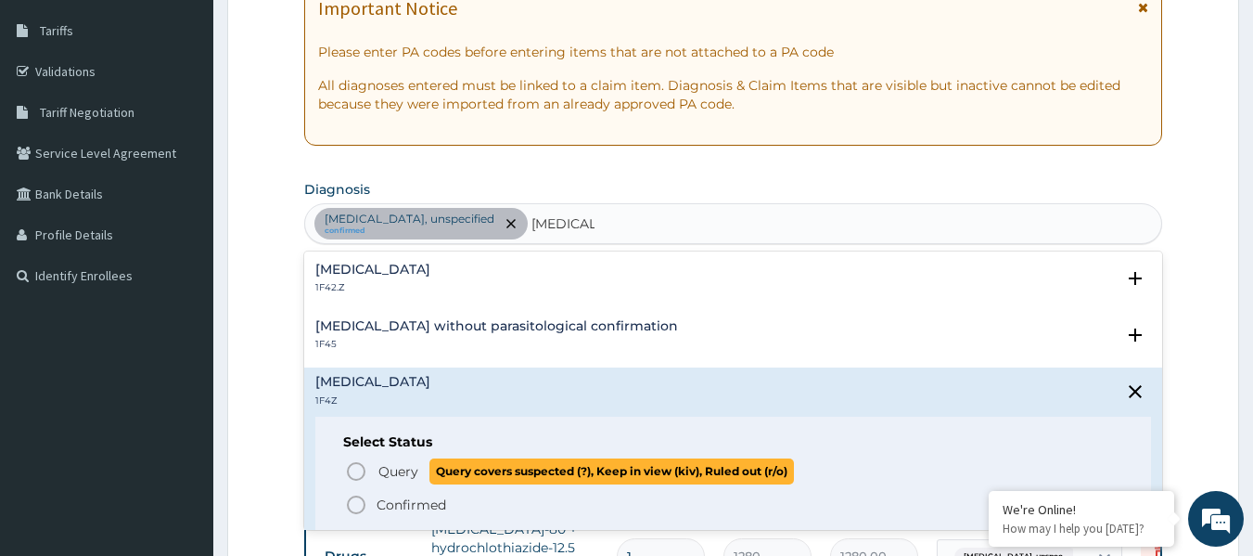
drag, startPoint x: 365, startPoint y: 478, endPoint x: 364, endPoint y: 468, distance: 10.2
click at [364, 478] on icon "status option query" at bounding box center [356, 471] width 22 height 22
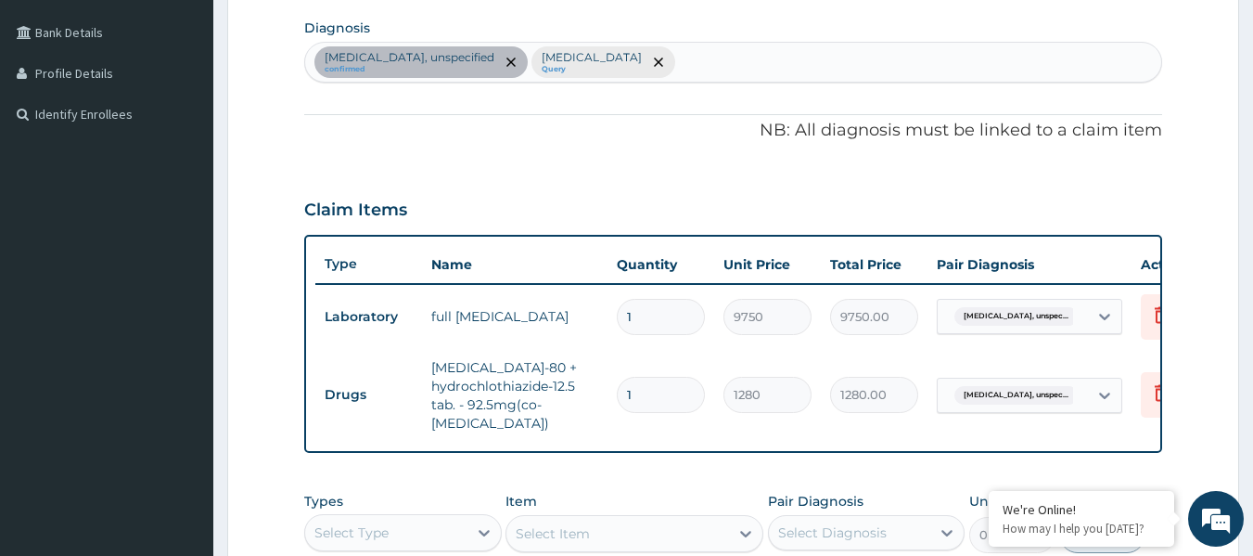
scroll to position [480, 0]
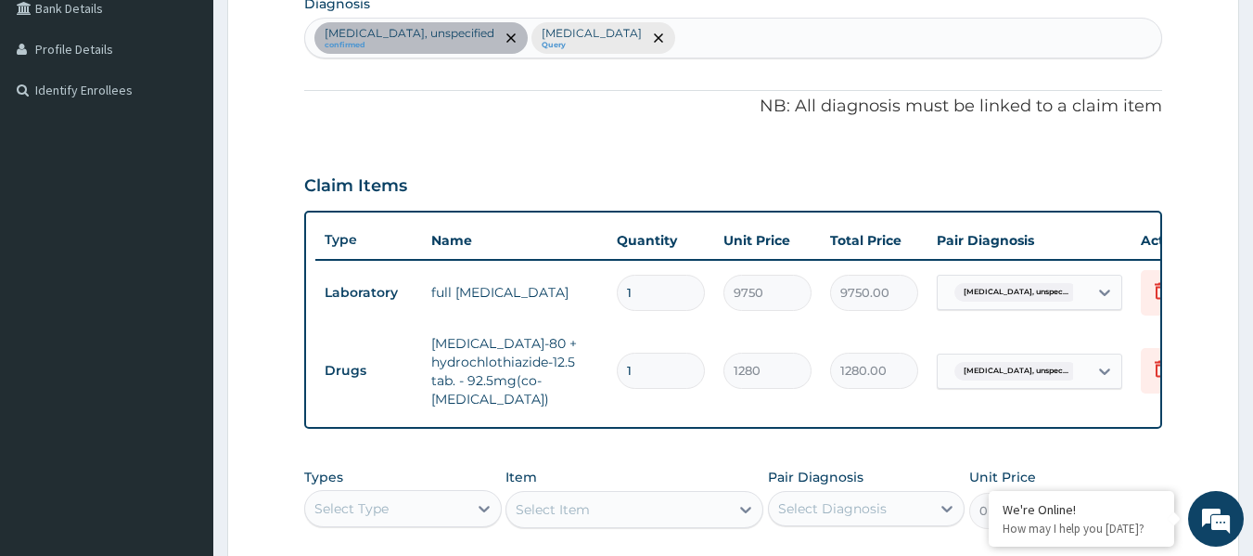
drag, startPoint x: 655, startPoint y: 380, endPoint x: 622, endPoint y: 380, distance: 33.4
click at [622, 380] on input "1" at bounding box center [661, 371] width 88 height 36
type input "3"
type input "3840.00"
type input "30"
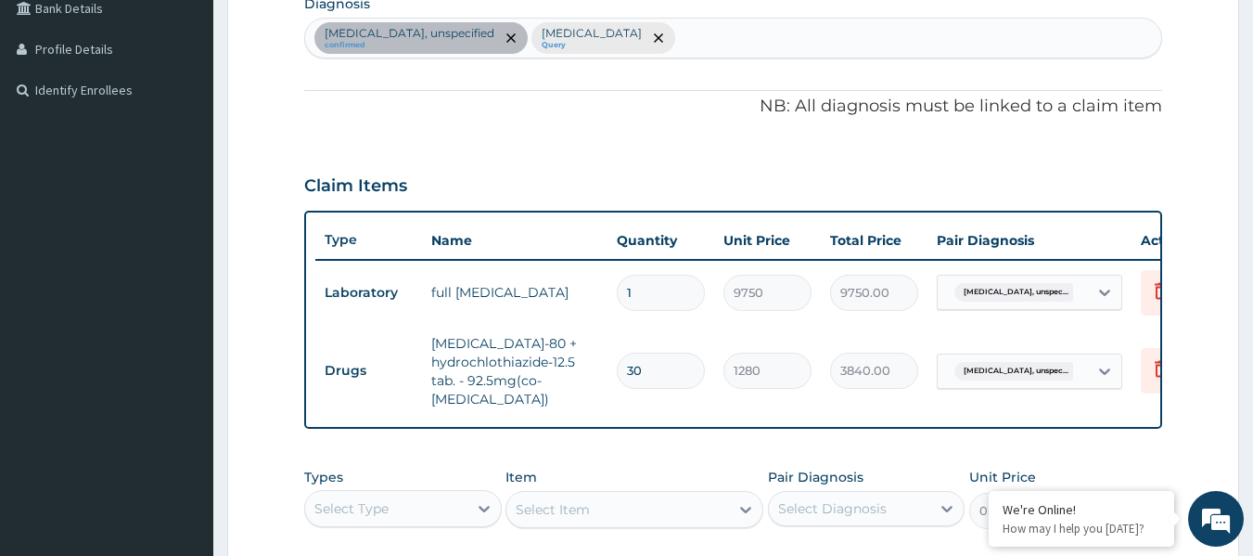
type input "38400.00"
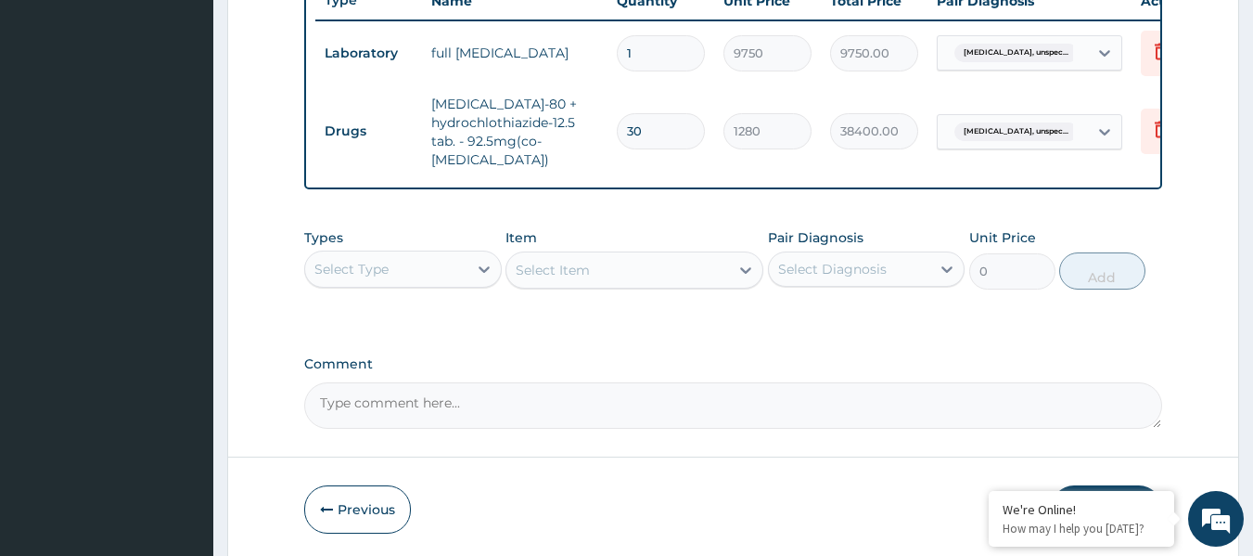
scroll to position [758, 0]
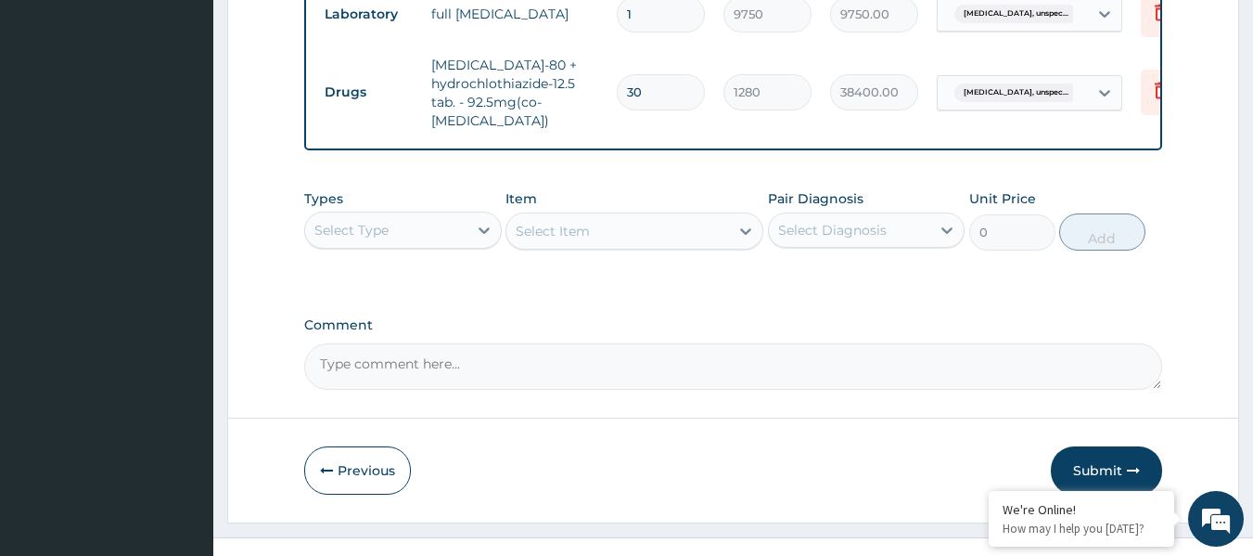
type input "30"
click at [432, 245] on div "Select Type" at bounding box center [386, 230] width 162 height 30
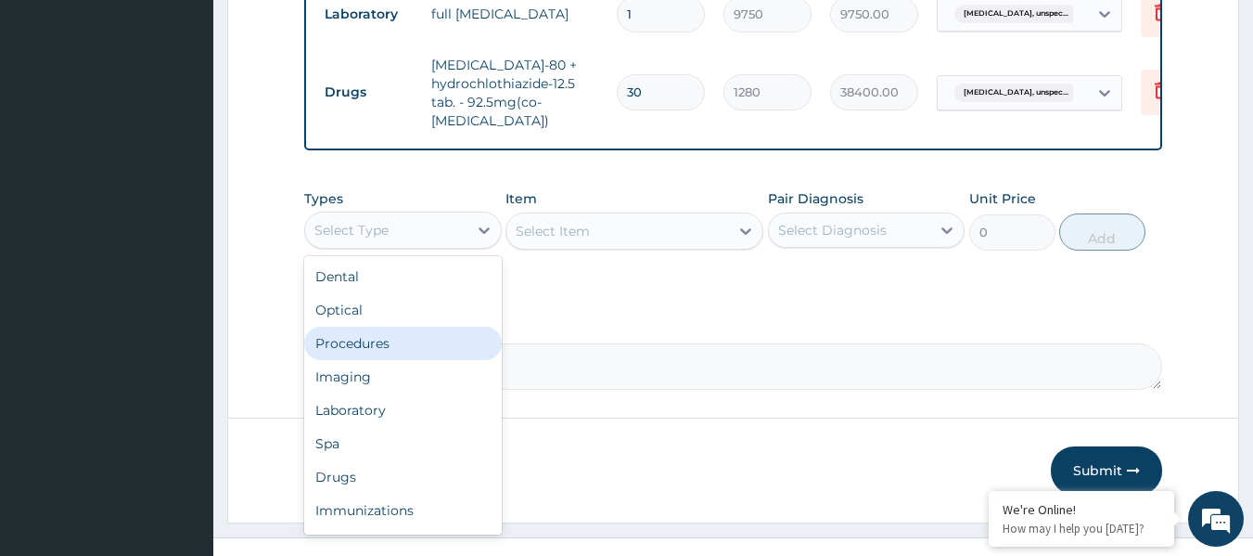
click at [409, 360] on div "Procedures" at bounding box center [403, 343] width 198 height 33
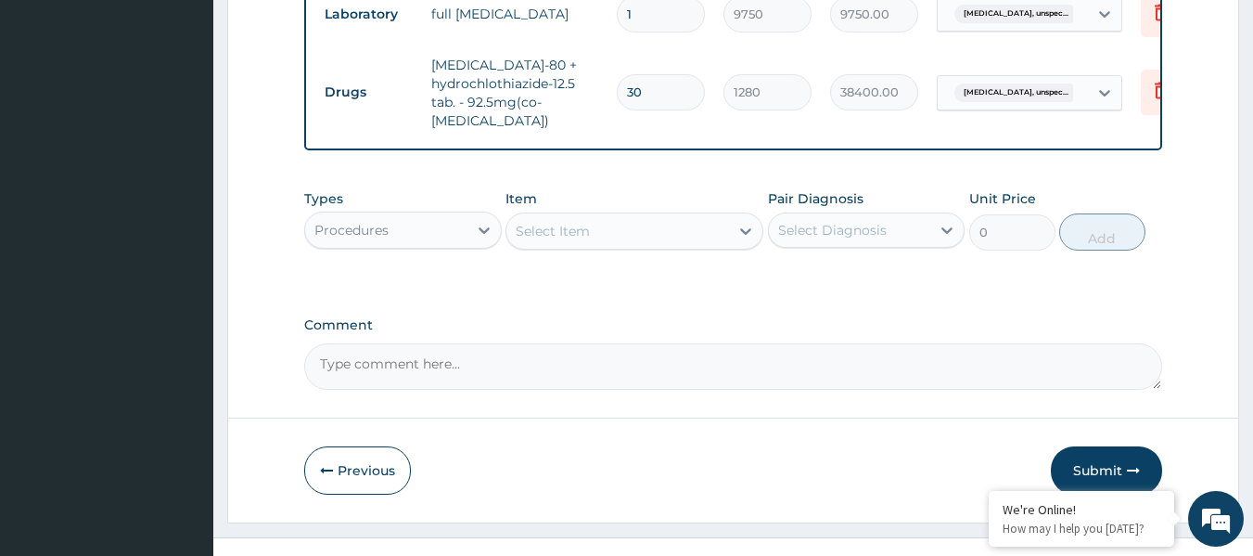
click at [612, 237] on div "Select Item" at bounding box center [617, 231] width 223 height 30
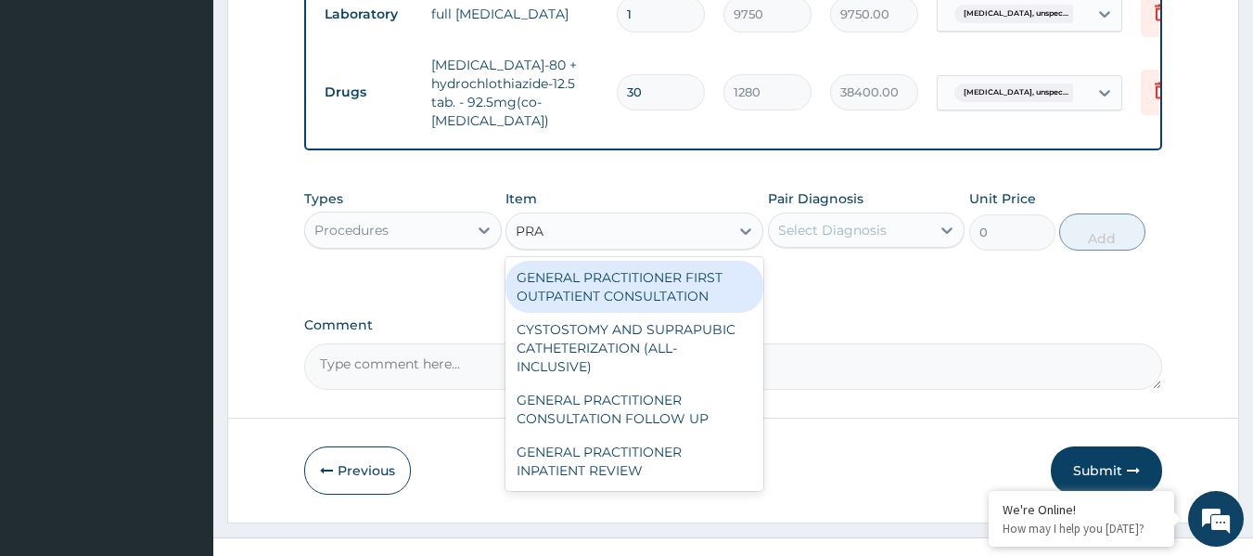
type input "PRAC"
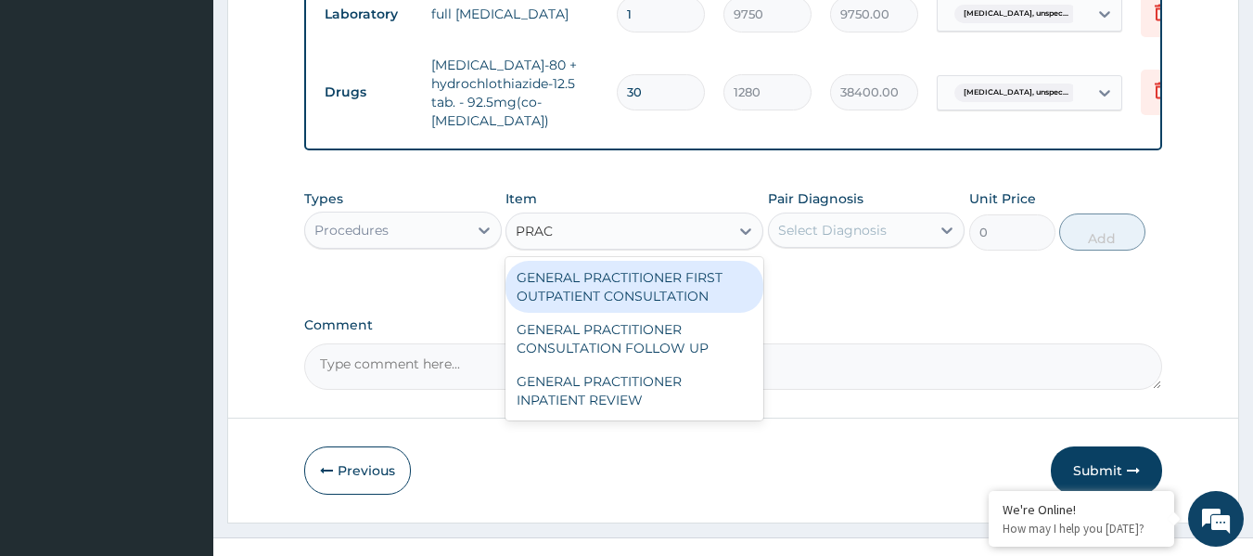
click at [600, 294] on div "GENERAL PRACTITIONER FIRST OUTPATIENT CONSULTATION" at bounding box center [635, 287] width 258 height 52
type input "4500"
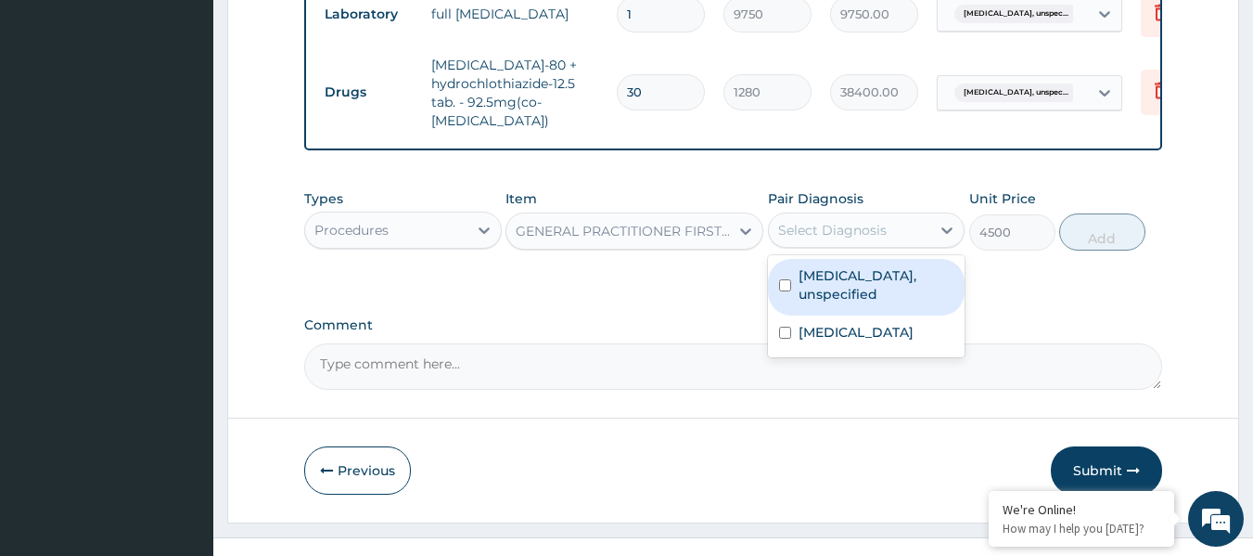
click at [840, 245] on div "Select Diagnosis" at bounding box center [850, 230] width 162 height 30
click at [837, 301] on label "Essential hypertension, unspecified" at bounding box center [877, 284] width 156 height 37
checkbox input "true"
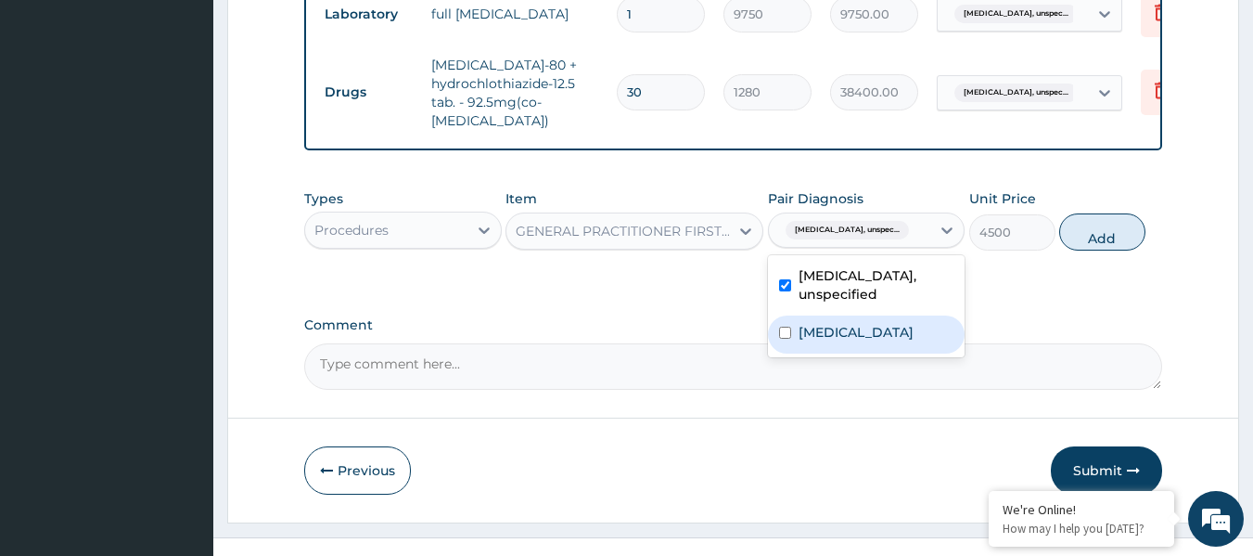
click at [834, 337] on label "Malaria, unspecified" at bounding box center [856, 332] width 115 height 19
checkbox input "true"
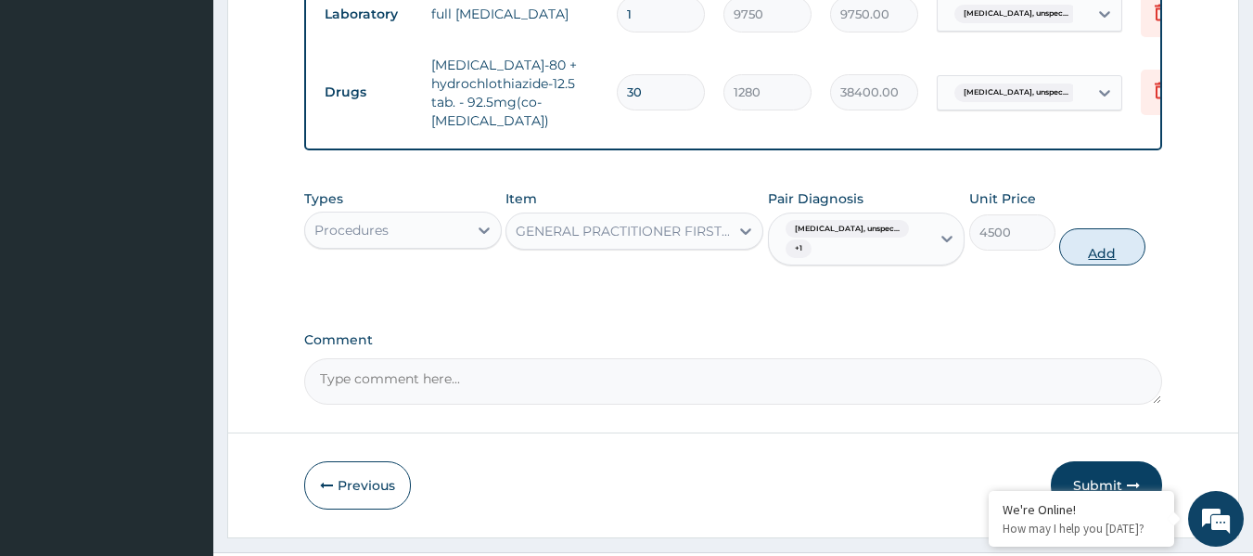
click at [1093, 258] on button "Add" at bounding box center [1102, 246] width 86 height 37
type input "0"
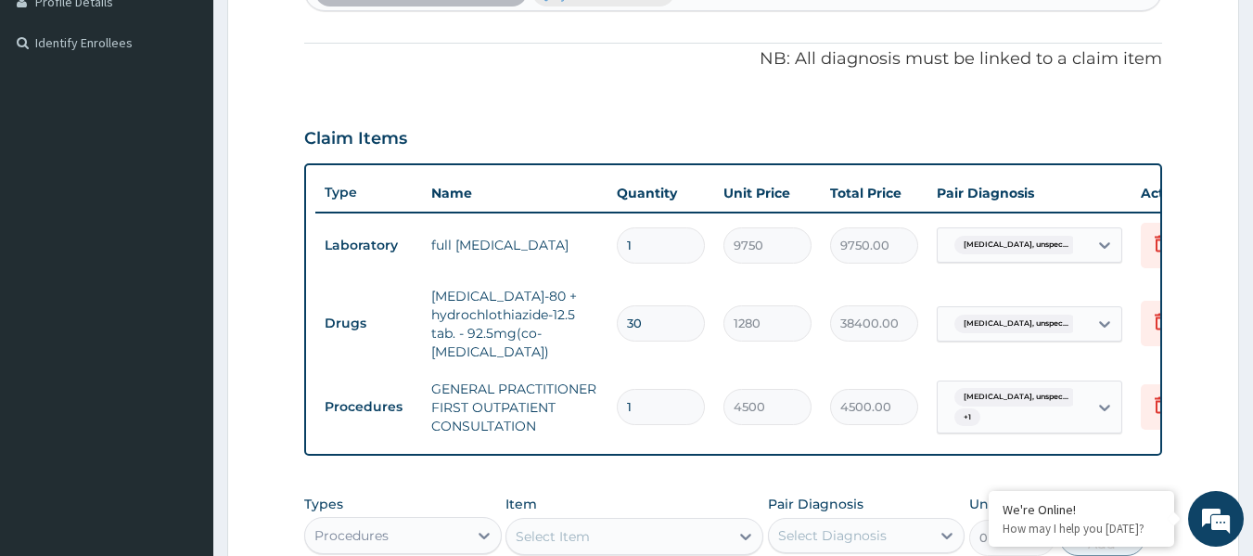
scroll to position [387, 0]
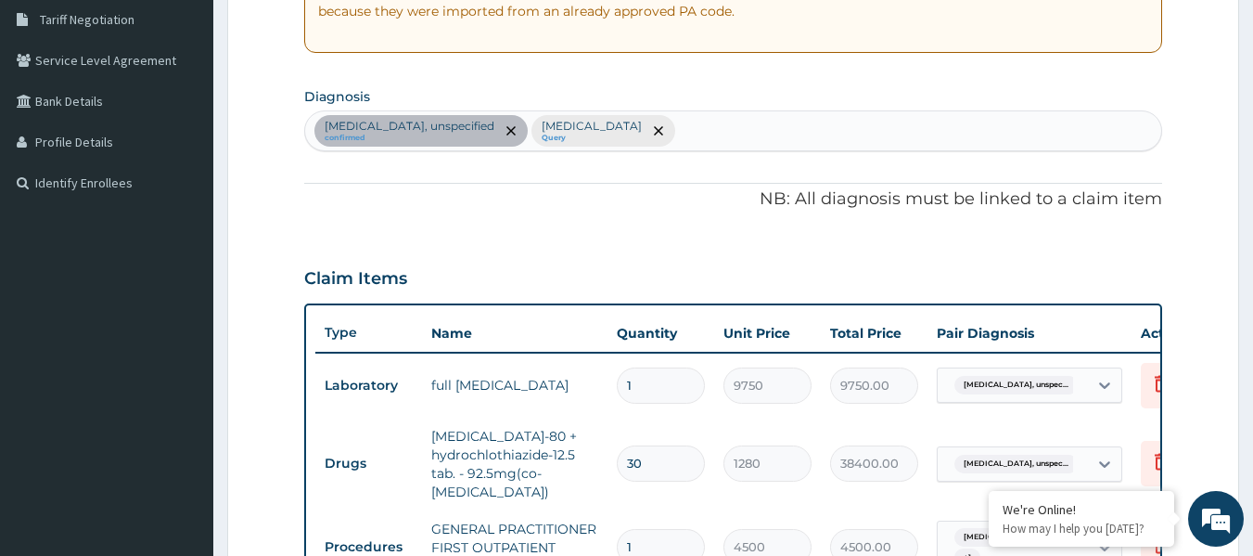
click at [729, 122] on div "Essential hypertension, unspecified confirmed Malaria, unspecified Query" at bounding box center [733, 130] width 857 height 39
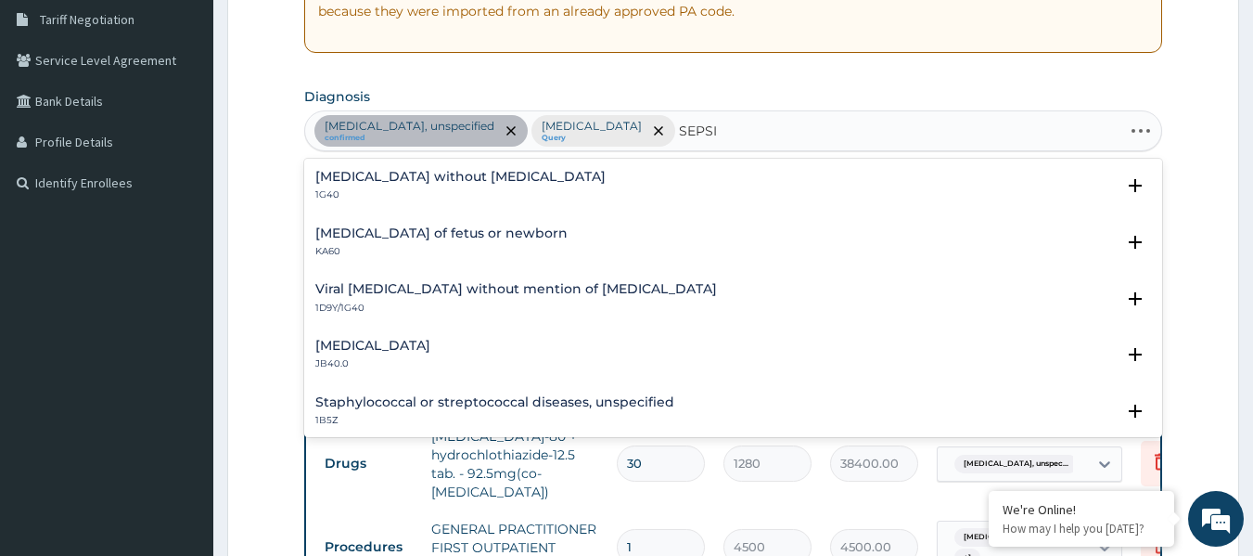
type input "SEPSIS"
click at [411, 187] on div "Sepsis without septic shock 1G40" at bounding box center [460, 186] width 290 height 32
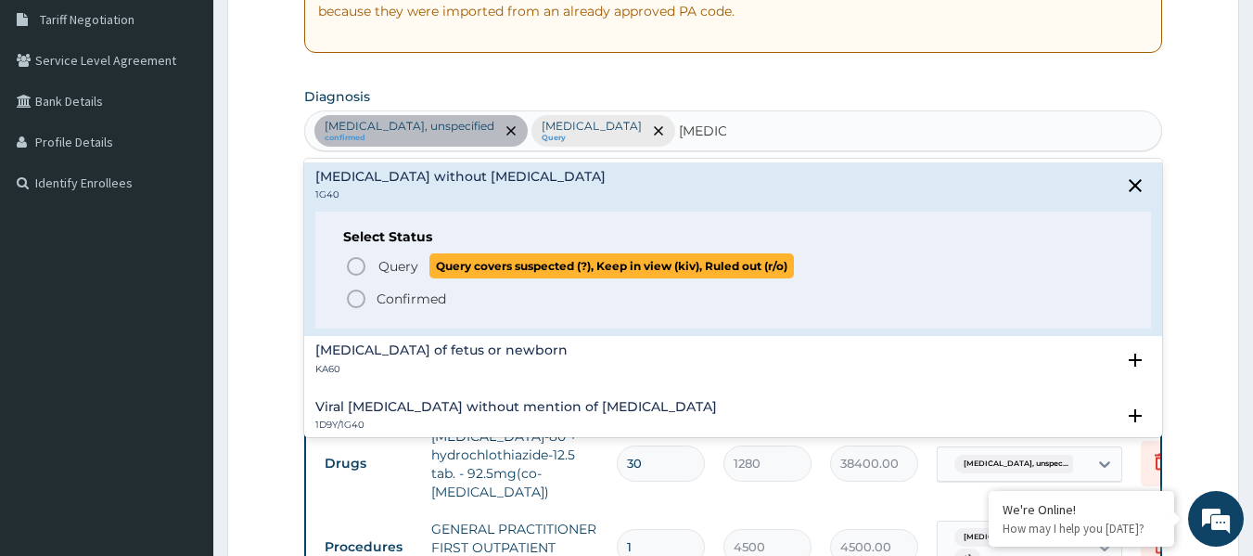
click at [358, 267] on icon "status option query" at bounding box center [356, 266] width 22 height 22
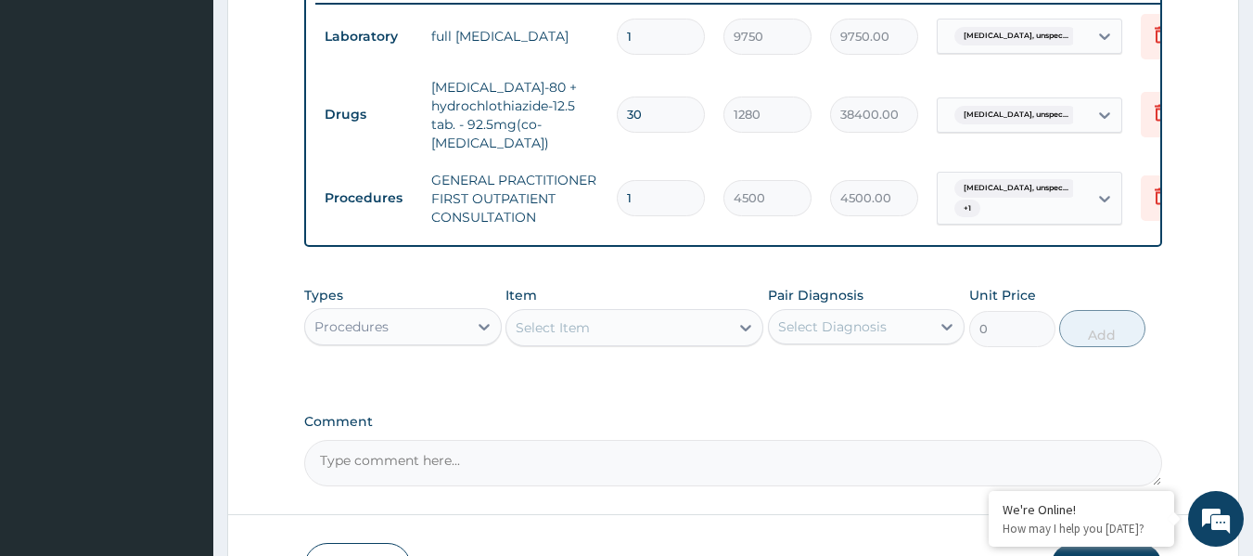
scroll to position [758, 0]
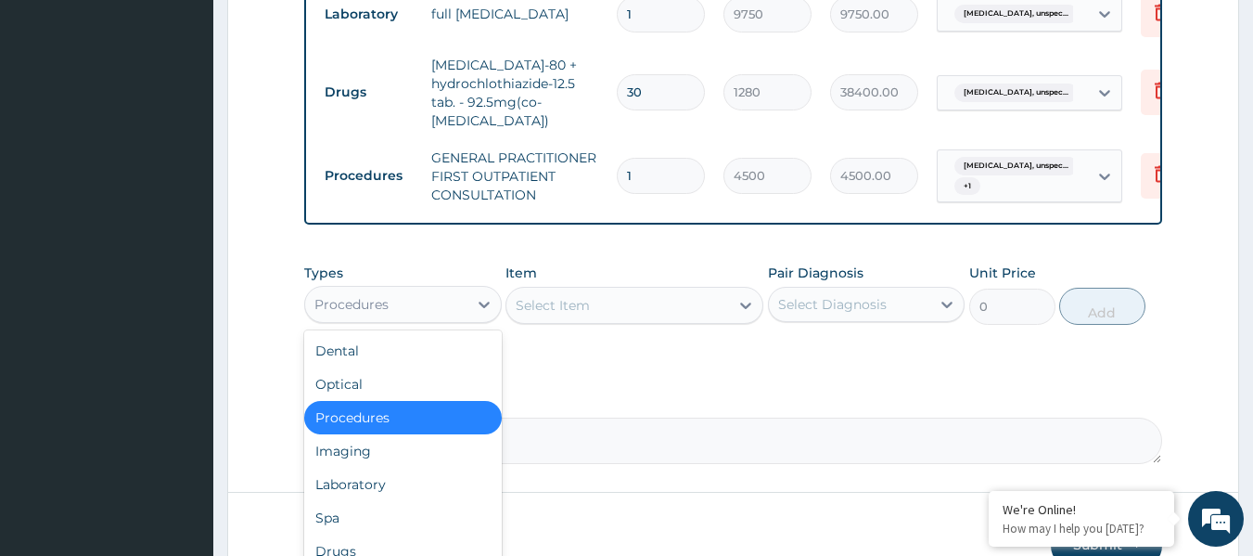
click at [438, 312] on div "Procedures" at bounding box center [386, 304] width 162 height 30
click at [415, 496] on div "Laboratory" at bounding box center [403, 484] width 198 height 33
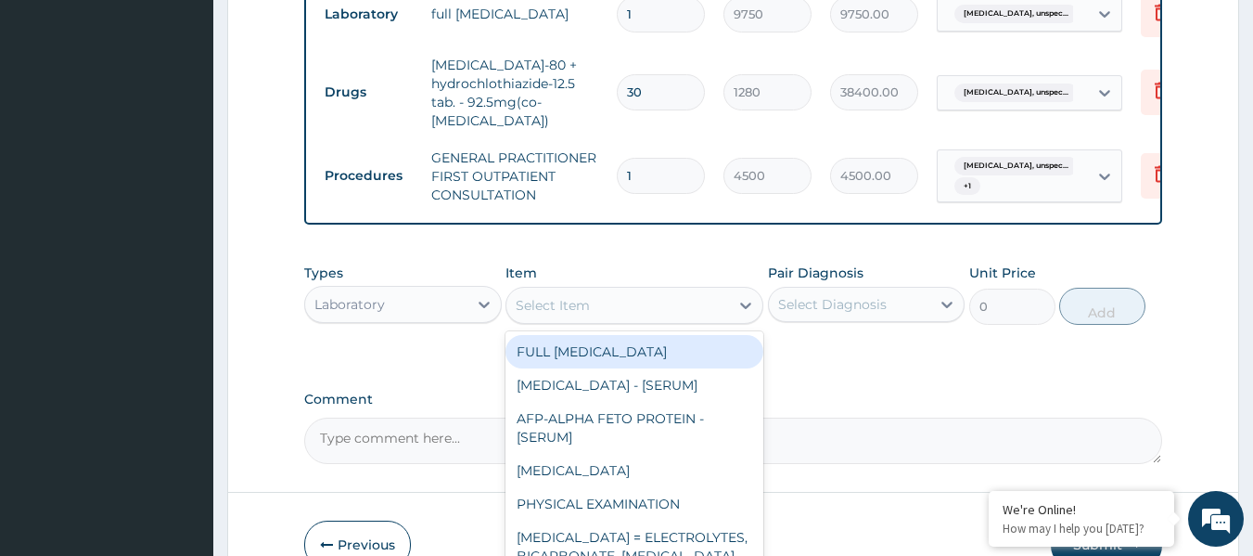
click at [705, 320] on div "Select Item" at bounding box center [617, 305] width 223 height 30
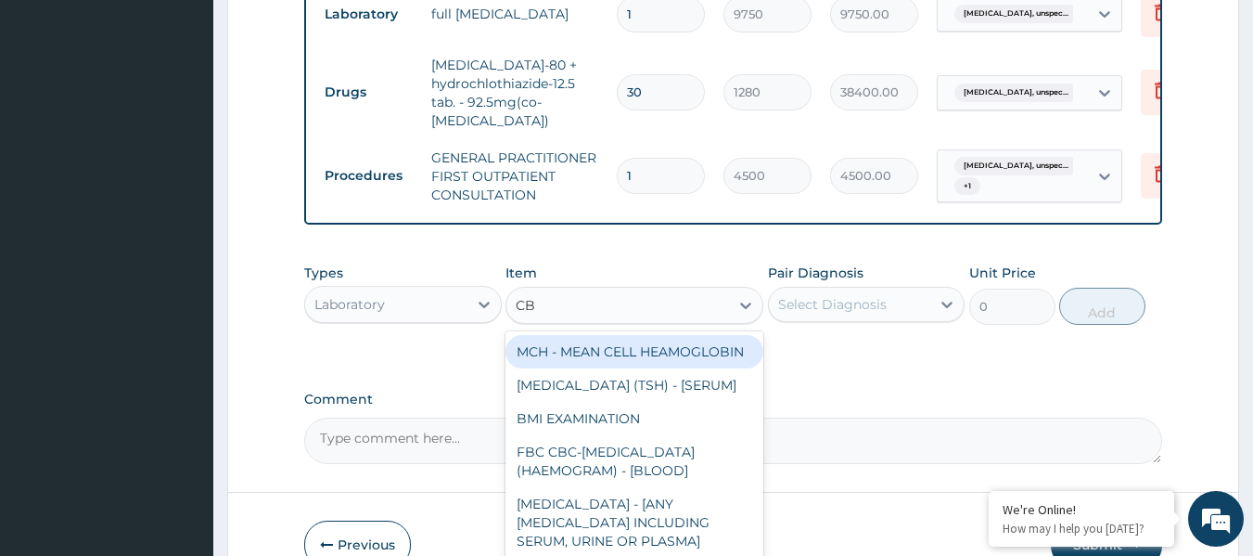
type input "CBC"
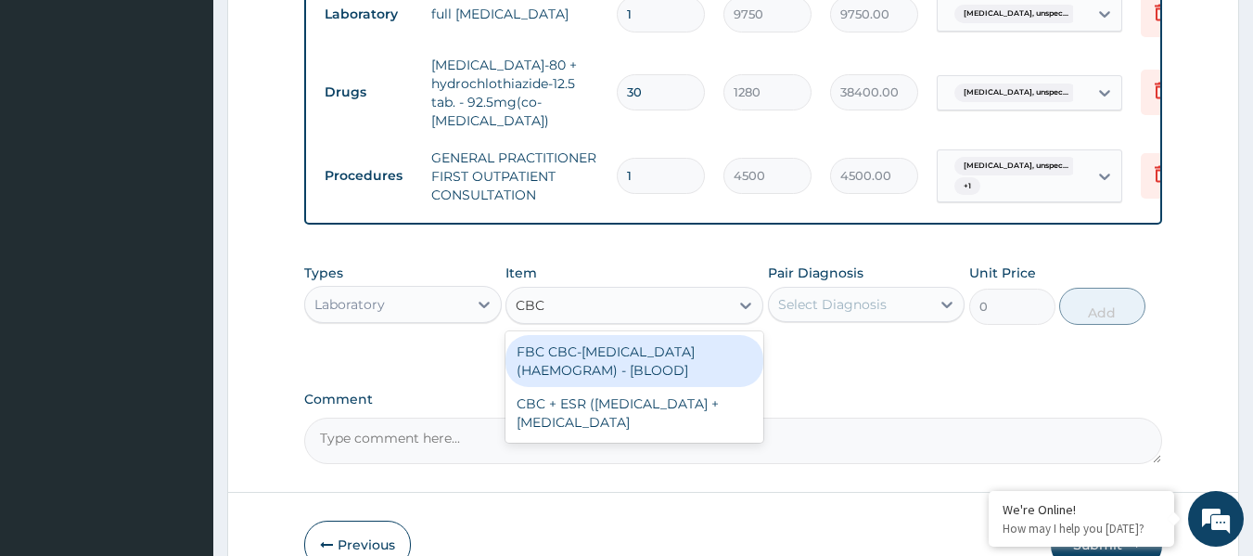
click at [665, 384] on div "FBC CBC-COMPLETE BLOOD COUNT (HAEMOGRAM) - [BLOOD]" at bounding box center [635, 361] width 258 height 52
type input "6000"
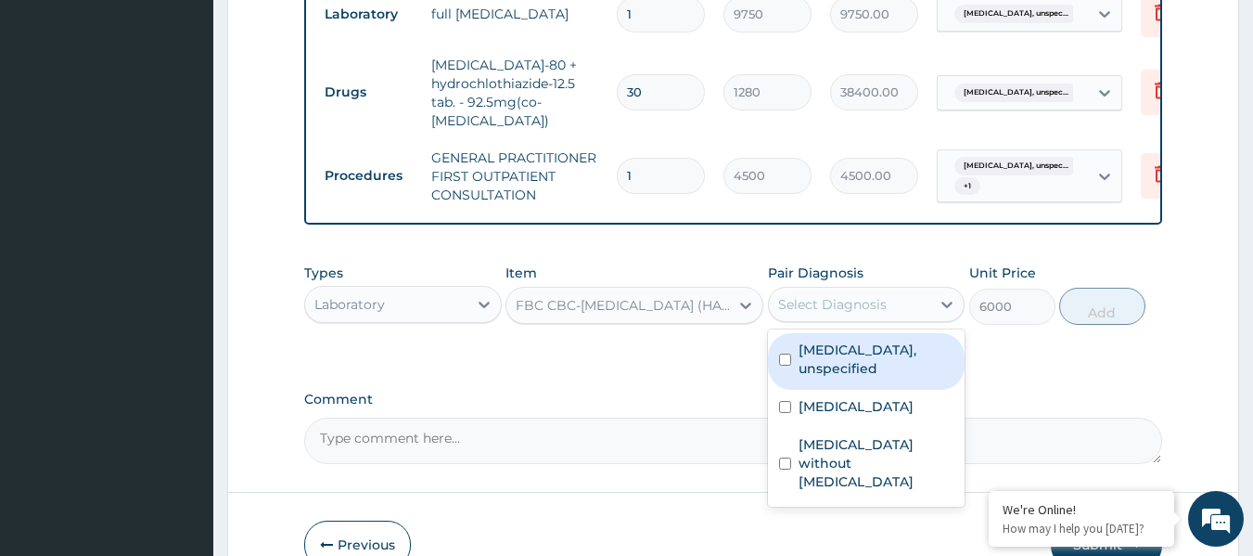
click at [810, 314] on div "Select Diagnosis" at bounding box center [832, 304] width 109 height 19
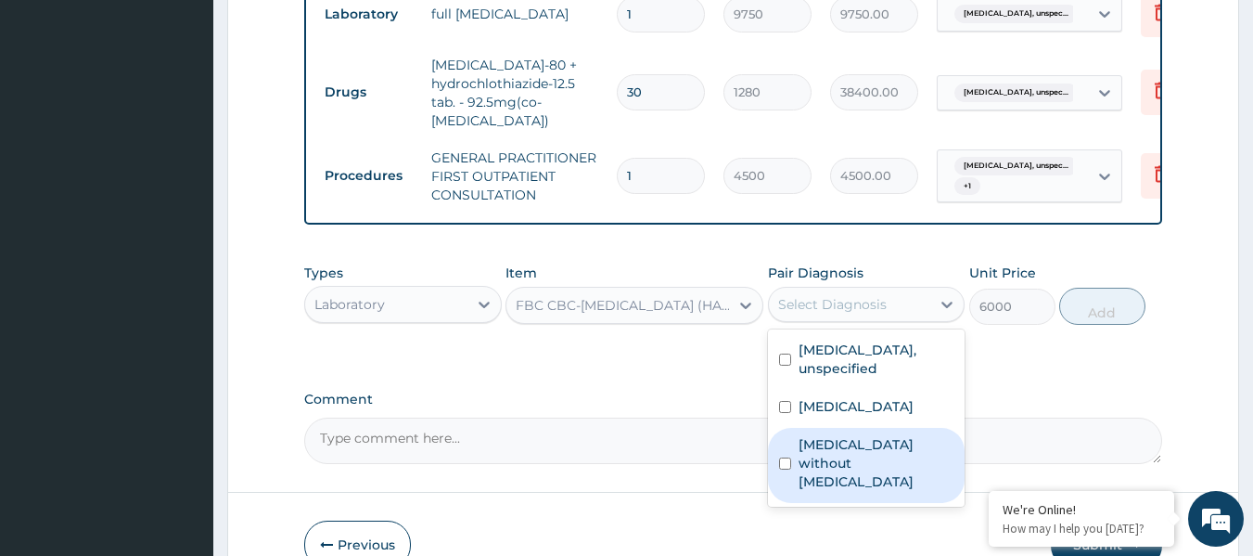
click at [811, 458] on label "Sepsis without septic shock" at bounding box center [877, 463] width 156 height 56
checkbox input "true"
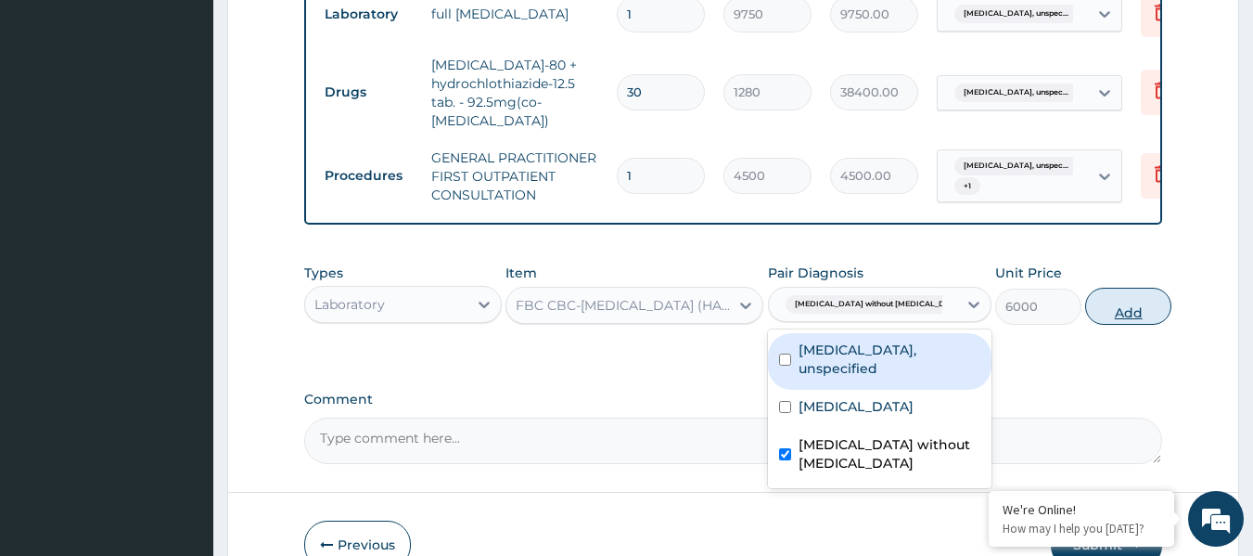
click at [1085, 317] on button "Add" at bounding box center [1128, 306] width 86 height 37
type input "0"
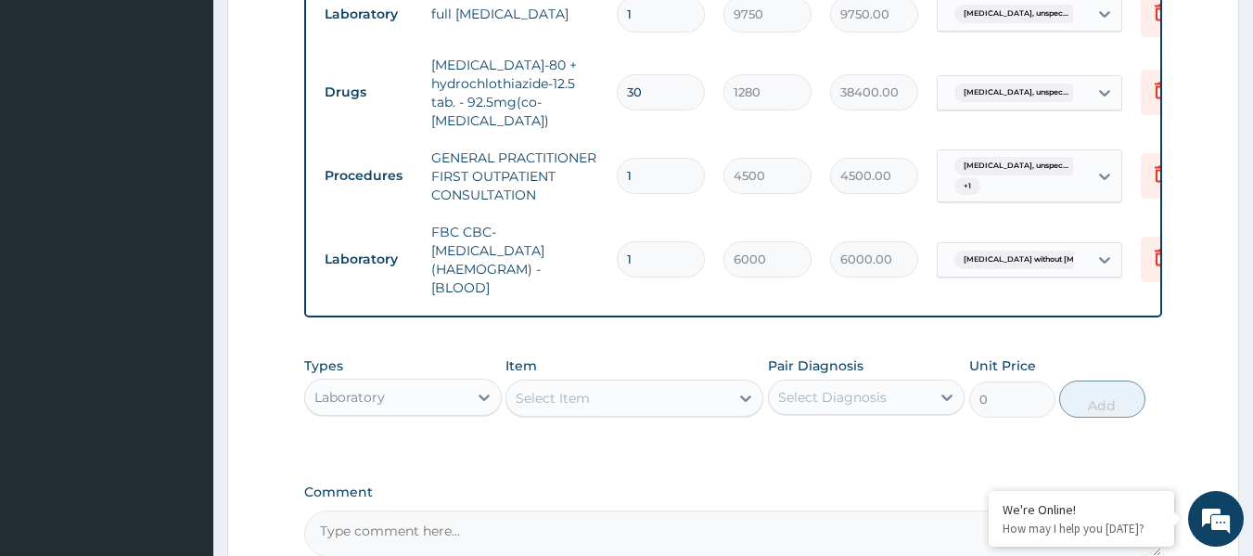
click at [649, 413] on div "Select Item" at bounding box center [617, 398] width 223 height 30
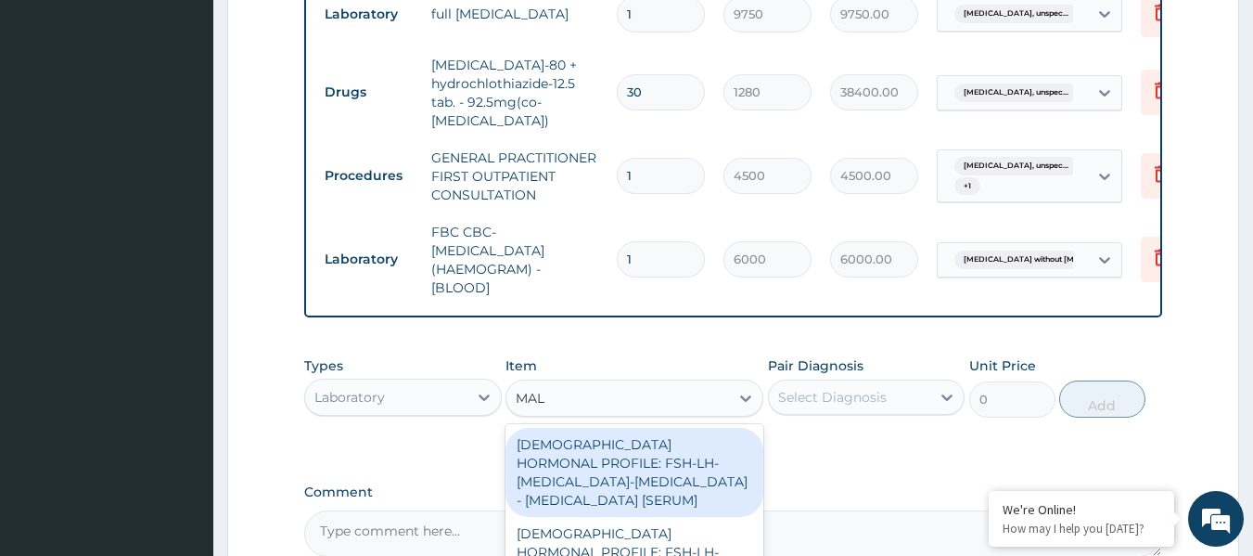
type input "MALA"
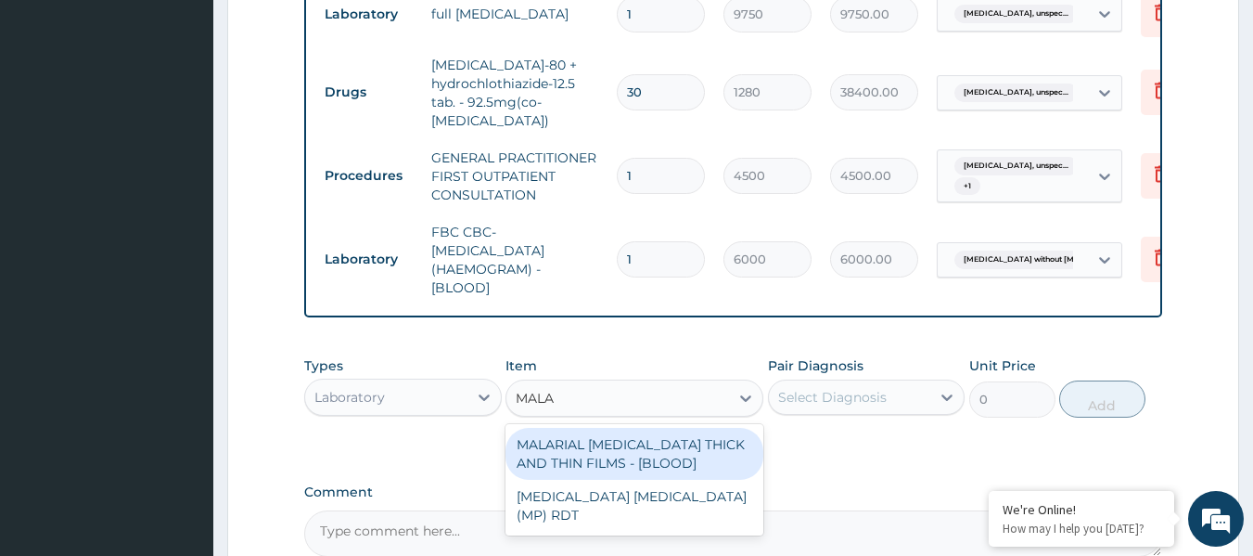
click at [653, 445] on div "MALARIAL PARASITE THICK AND THIN FILMS - [BLOOD]" at bounding box center [635, 454] width 258 height 52
type input "2625"
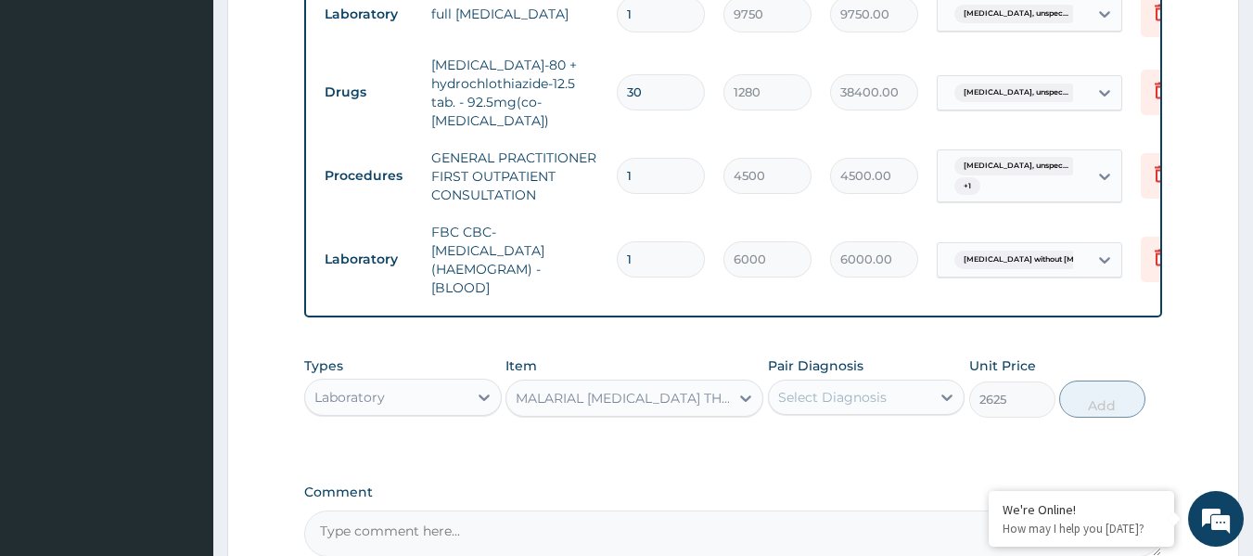
click at [787, 406] on div "Select Diagnosis" at bounding box center [832, 397] width 109 height 19
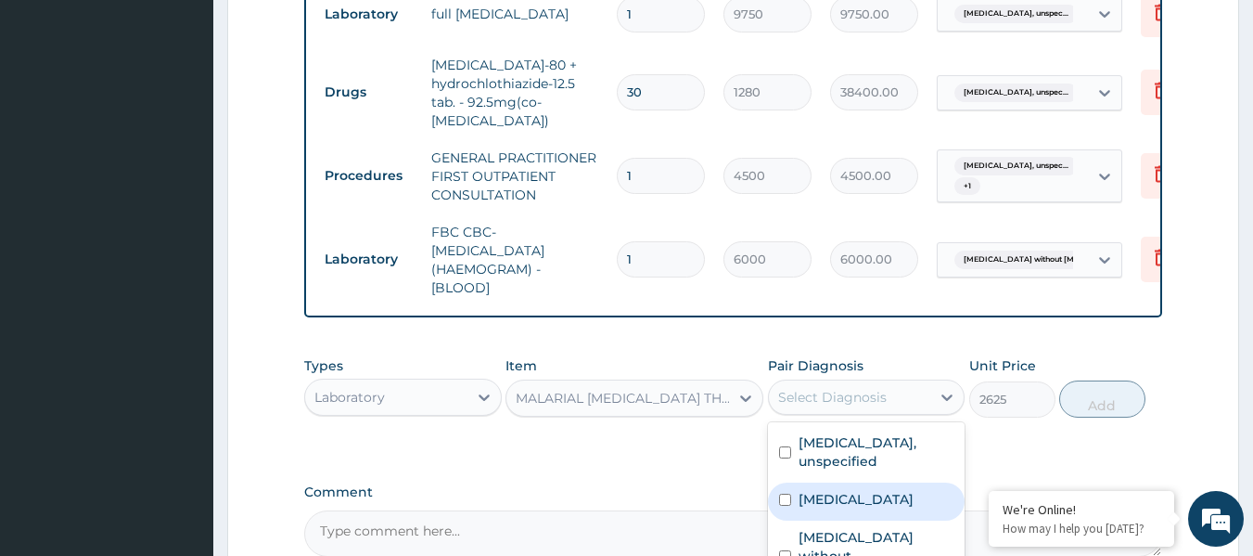
click at [838, 520] on div "Malaria, unspecified" at bounding box center [867, 501] width 198 height 38
checkbox input "true"
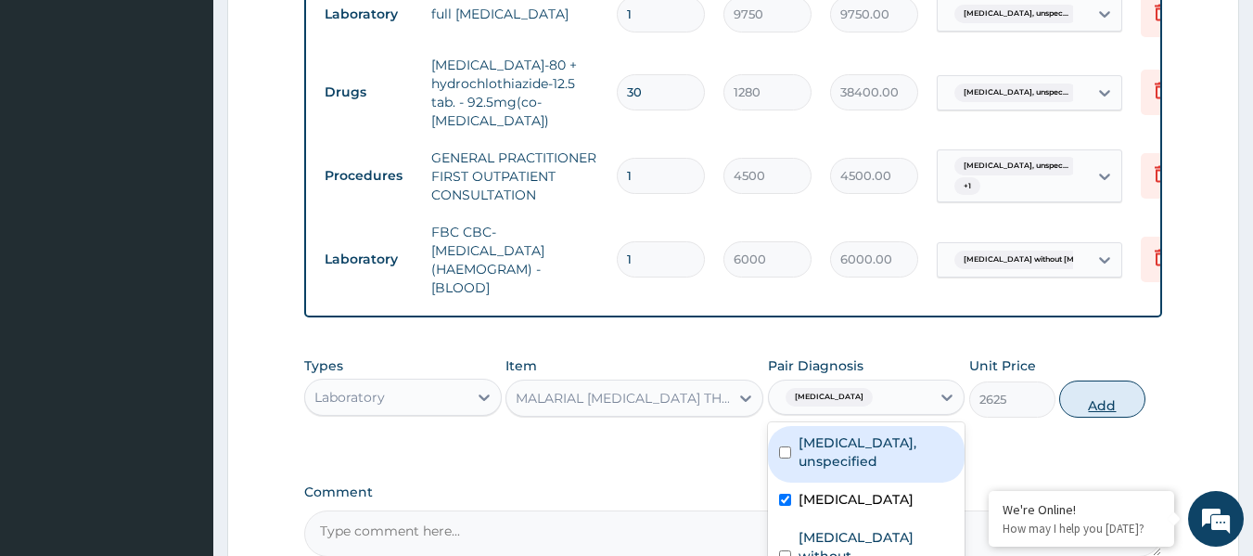
click at [1106, 417] on button "Add" at bounding box center [1102, 398] width 86 height 37
type input "0"
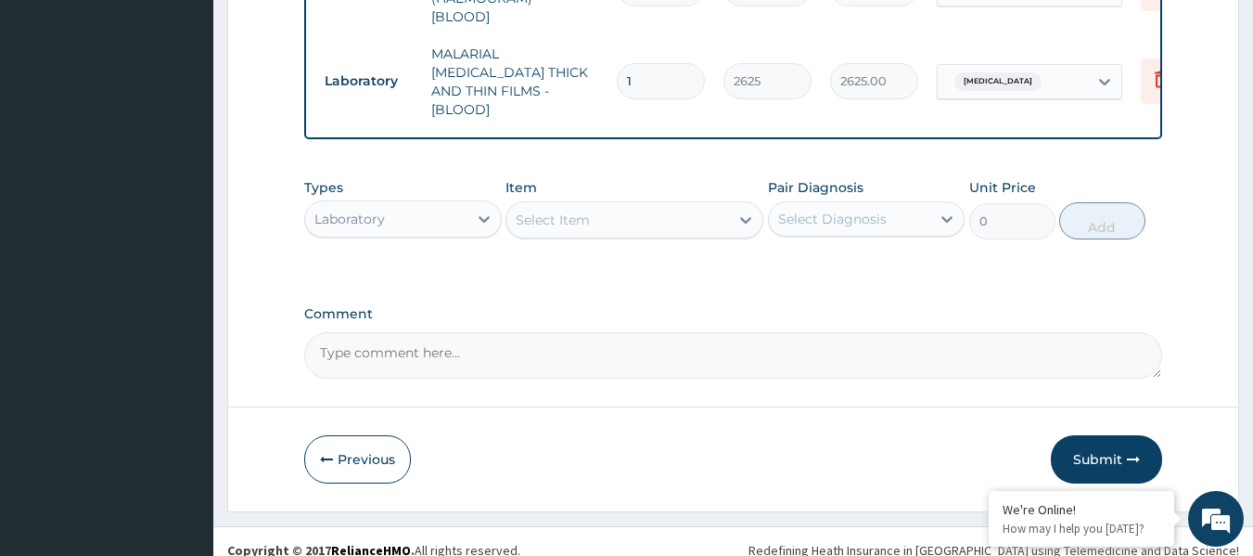
scroll to position [1036, 0]
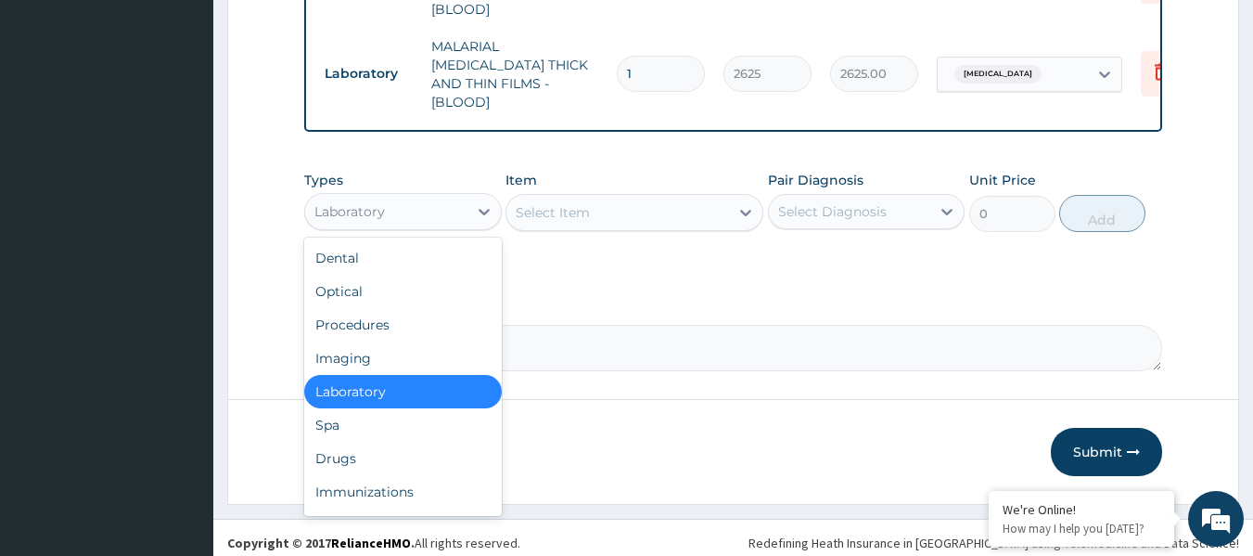
click at [388, 210] on div "Laboratory" at bounding box center [386, 212] width 162 height 30
click at [457, 460] on div "Drugs" at bounding box center [403, 458] width 198 height 33
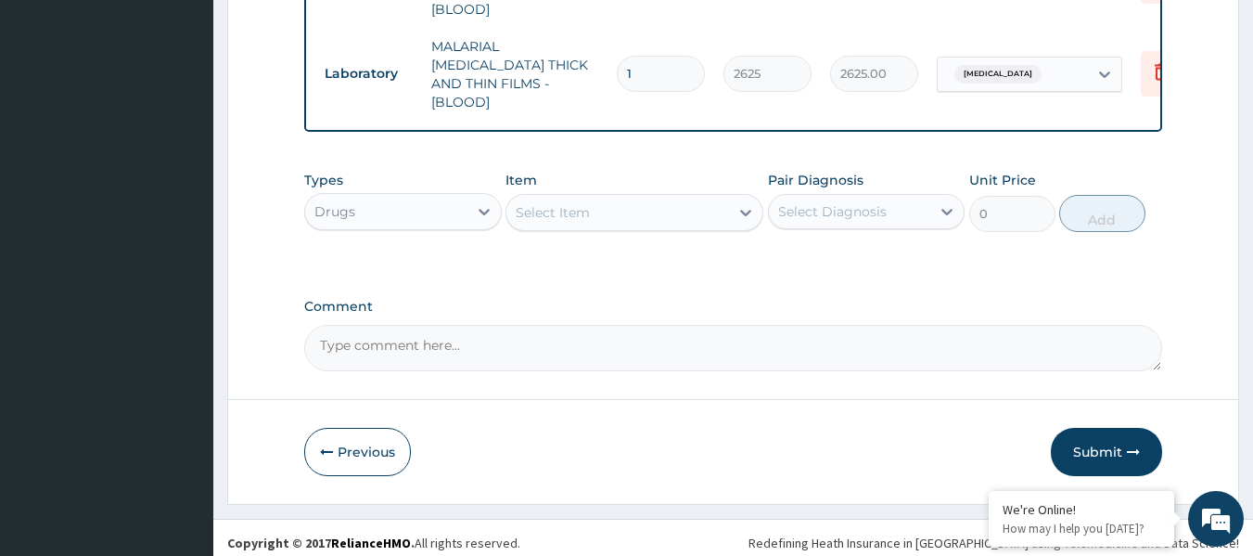
click at [624, 210] on div "Select Item" at bounding box center [617, 213] width 223 height 30
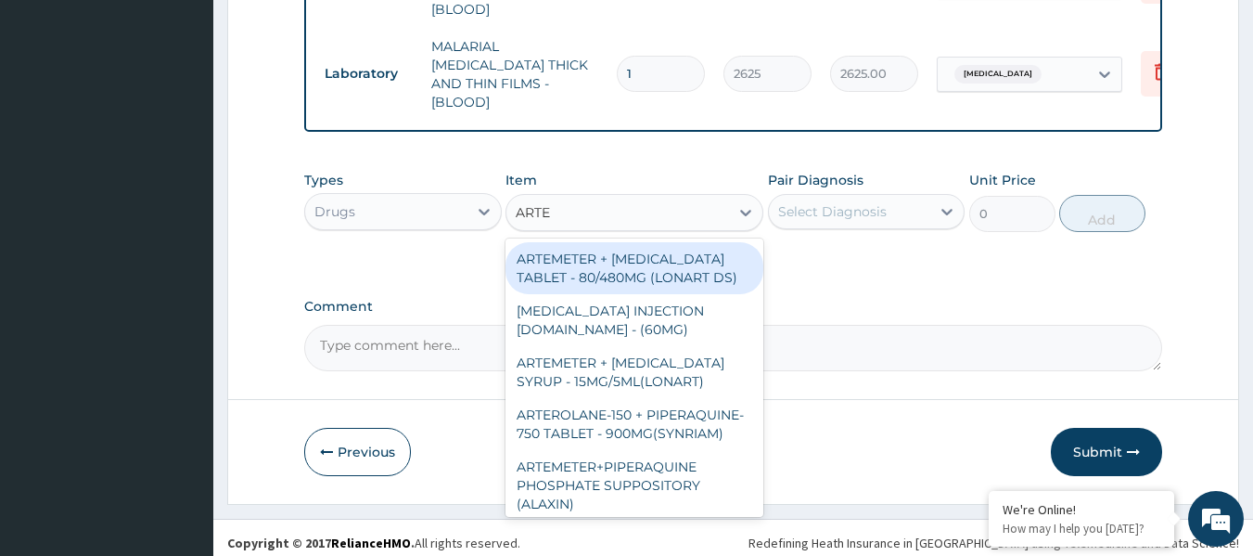
type input "ARTEM"
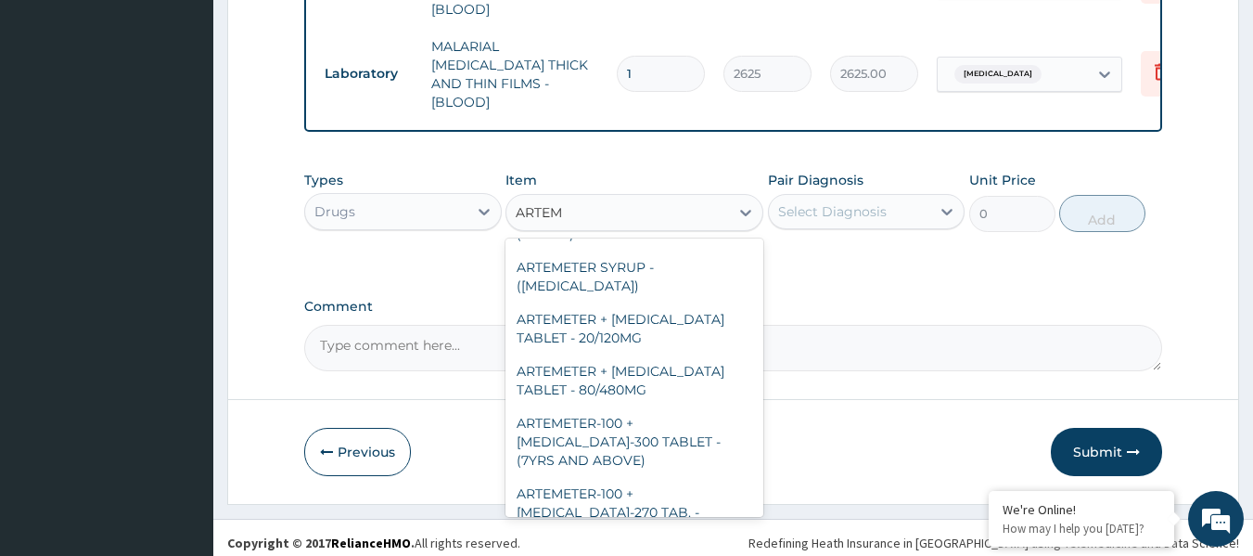
scroll to position [186, 0]
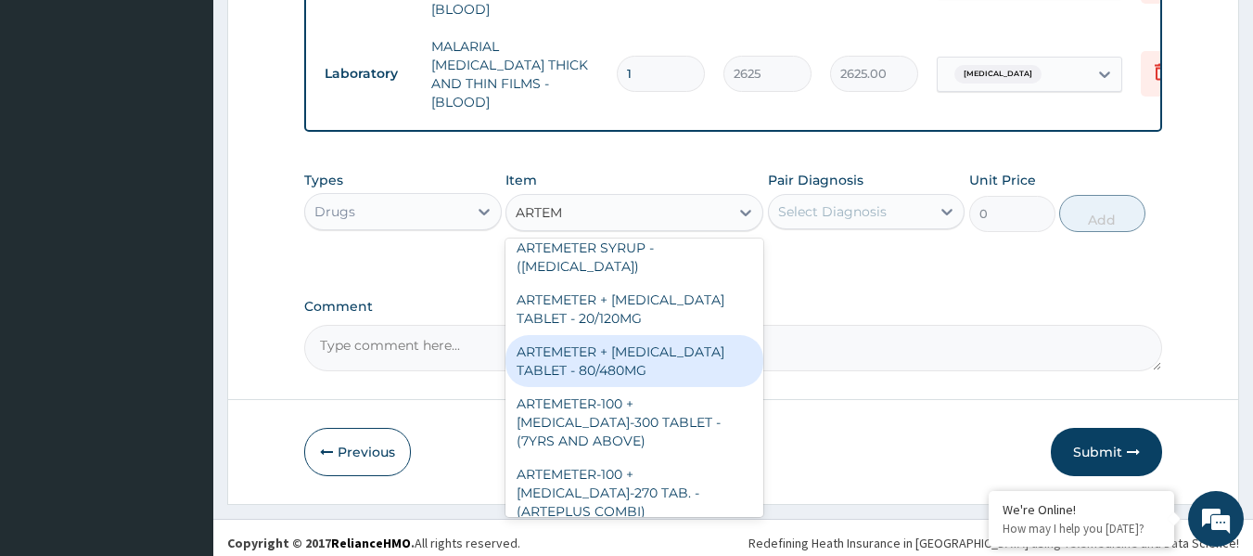
click at [600, 357] on div "ARTEMETER + LUMEFANTRINE TABLET - 80/480MG" at bounding box center [635, 361] width 258 height 52
type input "416"
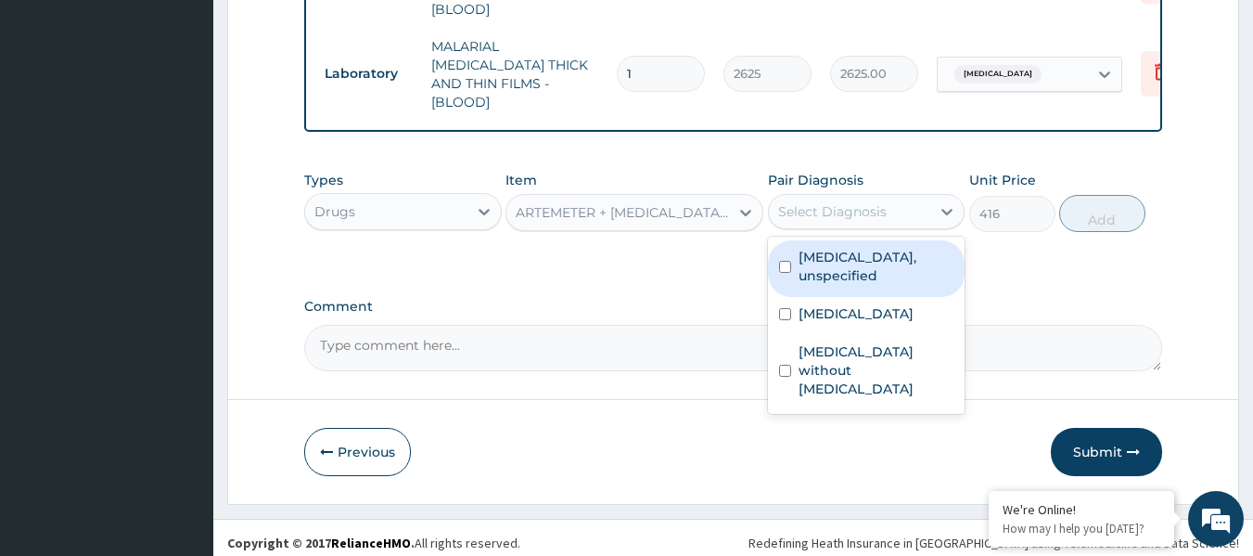
click at [916, 218] on div "Select Diagnosis" at bounding box center [850, 212] width 162 height 30
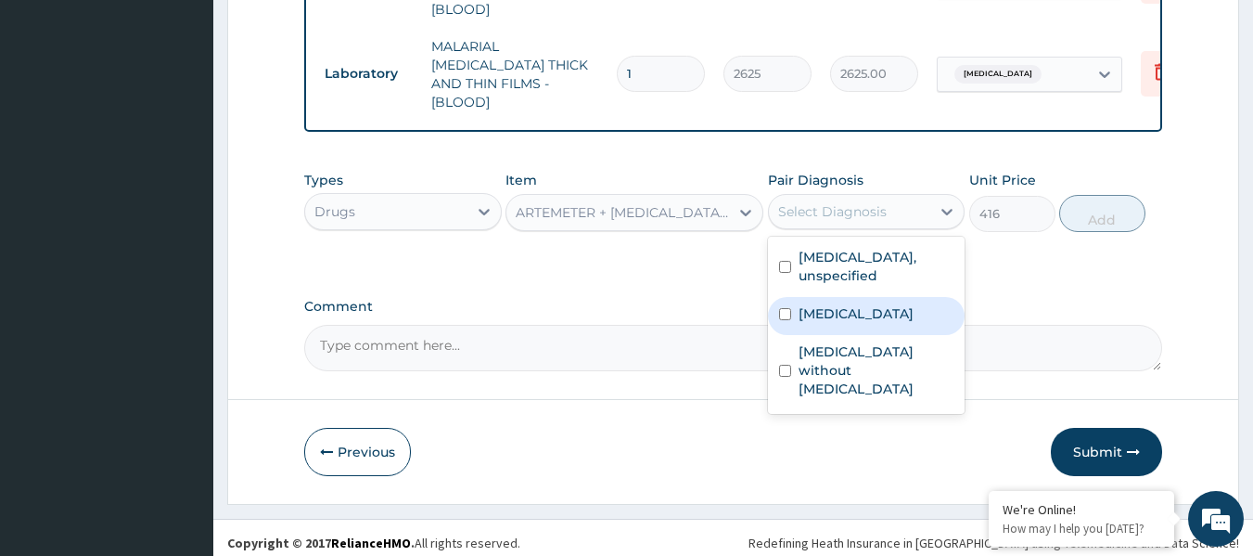
click at [882, 314] on label "Malaria, unspecified" at bounding box center [856, 313] width 115 height 19
checkbox input "true"
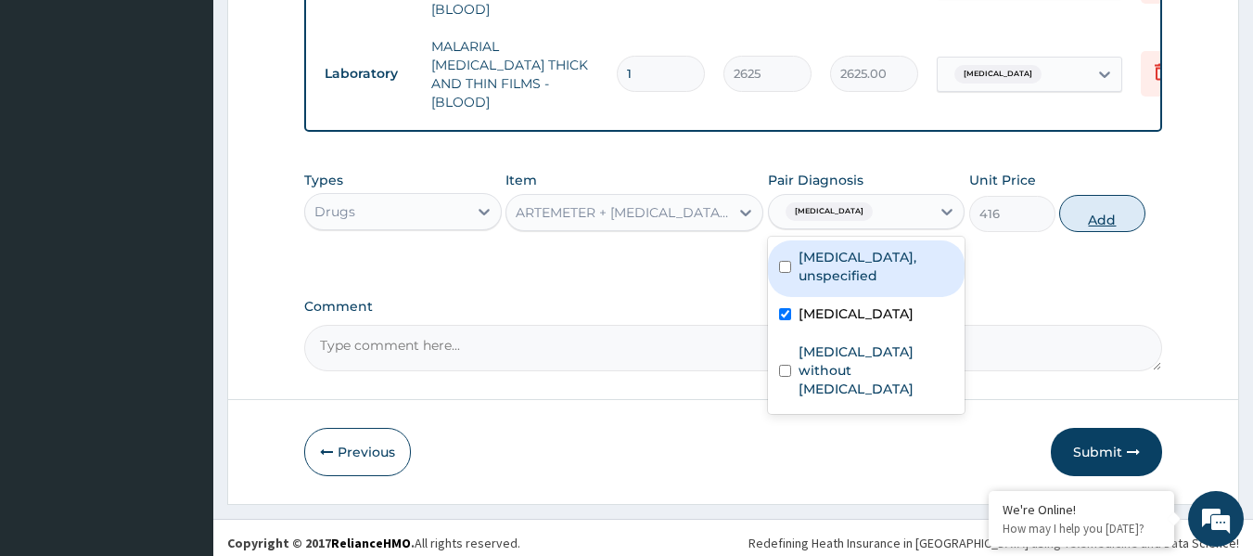
click at [1103, 222] on button "Add" at bounding box center [1102, 213] width 86 height 37
type input "0"
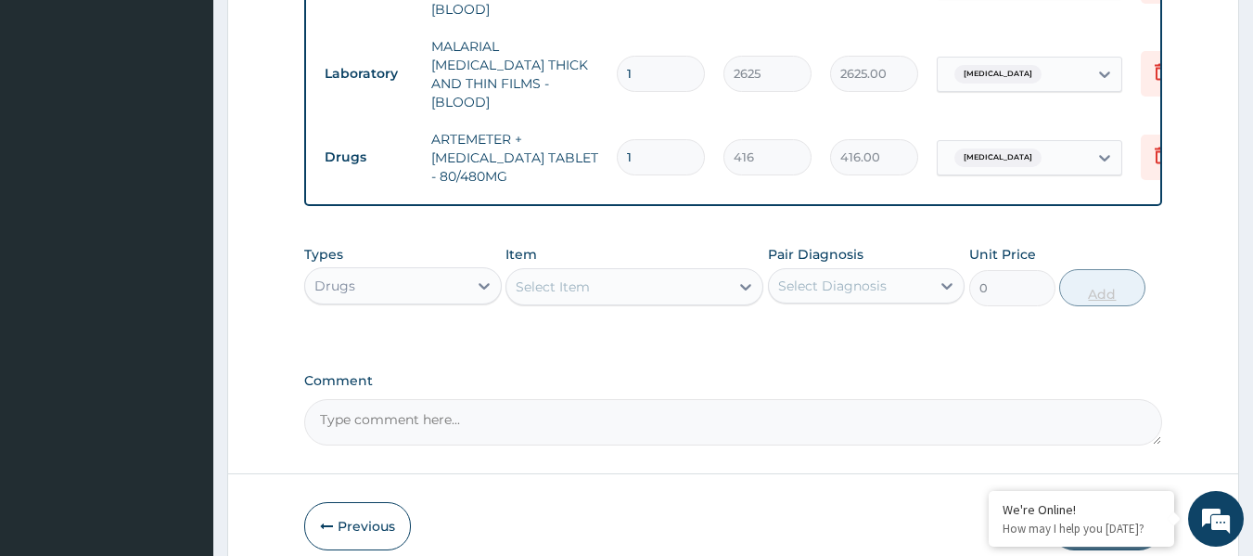
type input "0.00"
type input "6"
type input "2496.00"
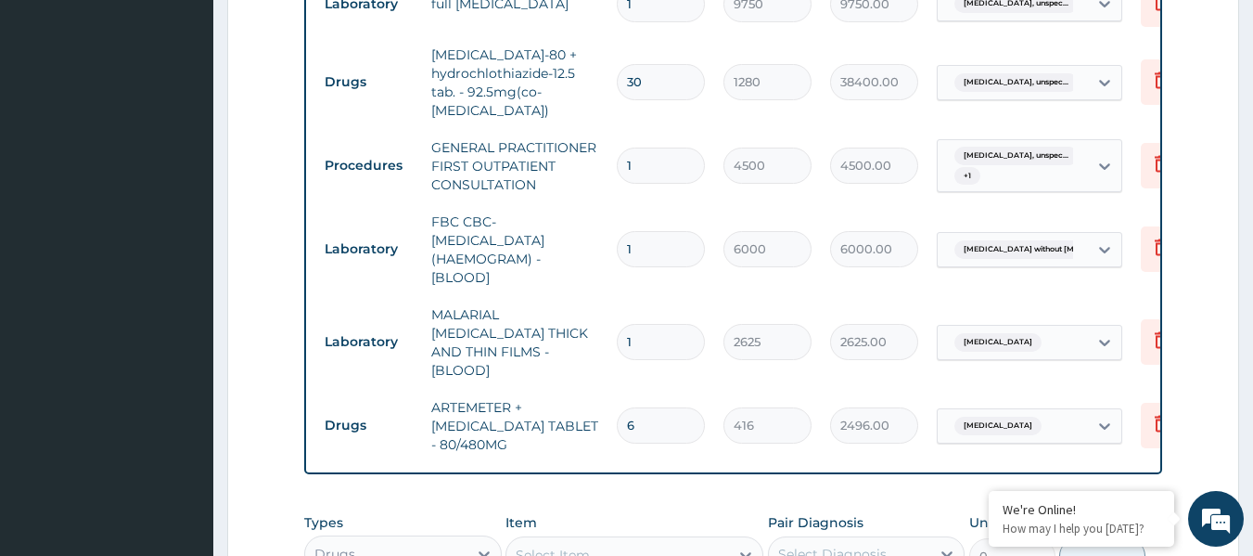
scroll to position [758, 0]
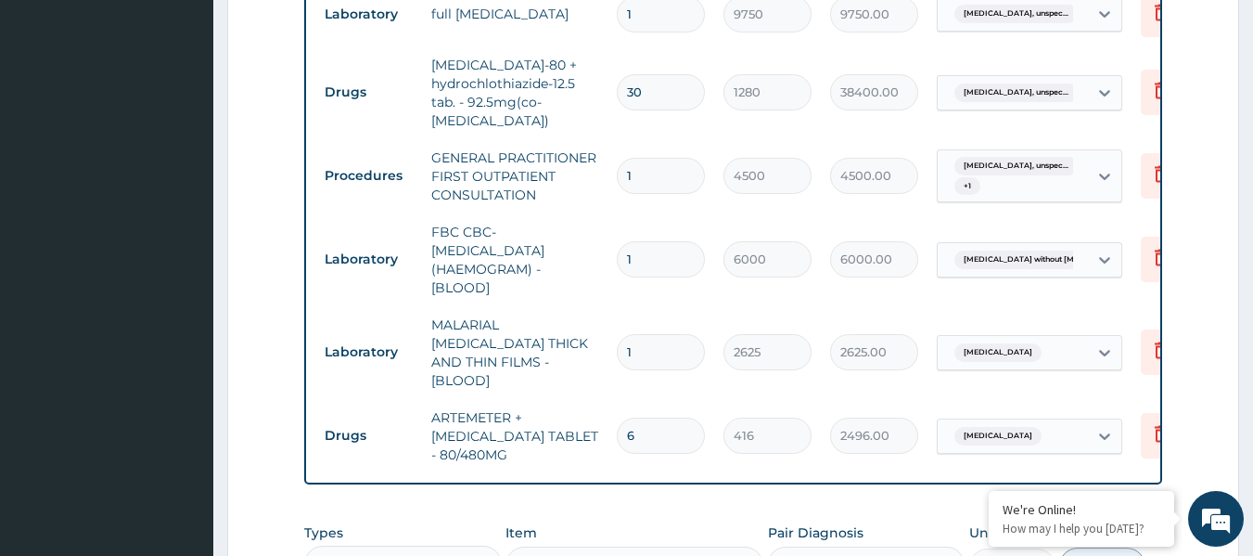
type input "6"
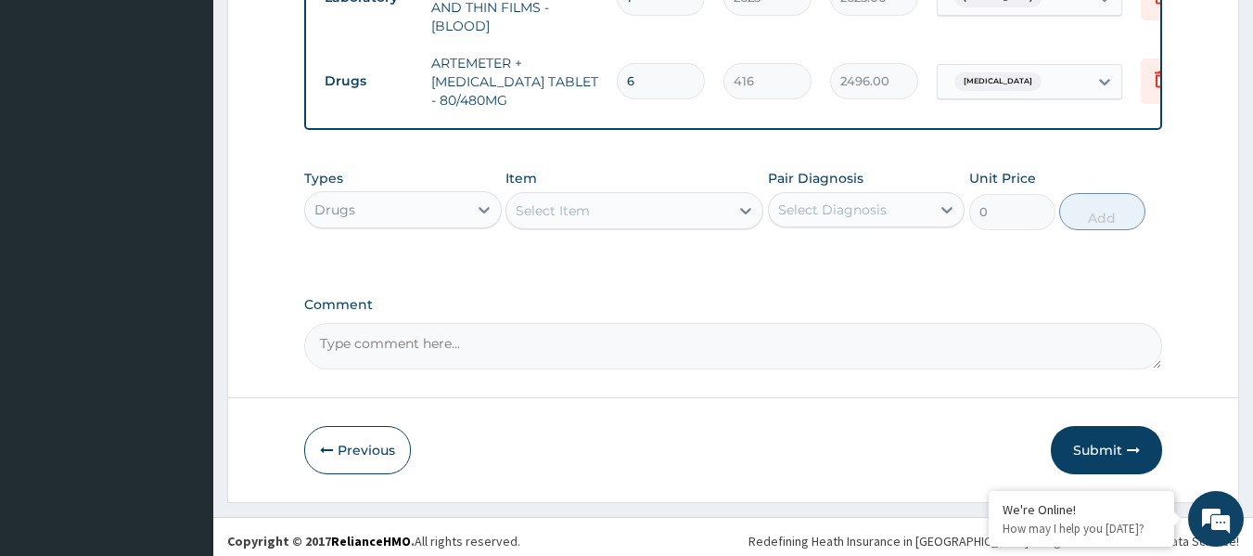
scroll to position [1116, 0]
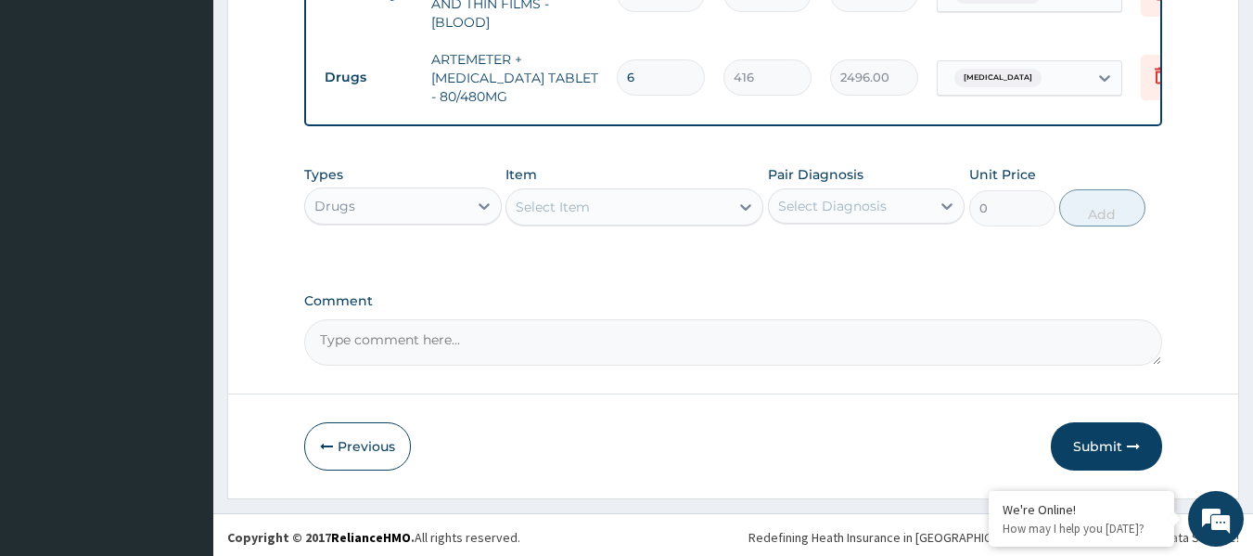
click at [639, 199] on div "Select Item" at bounding box center [617, 207] width 223 height 30
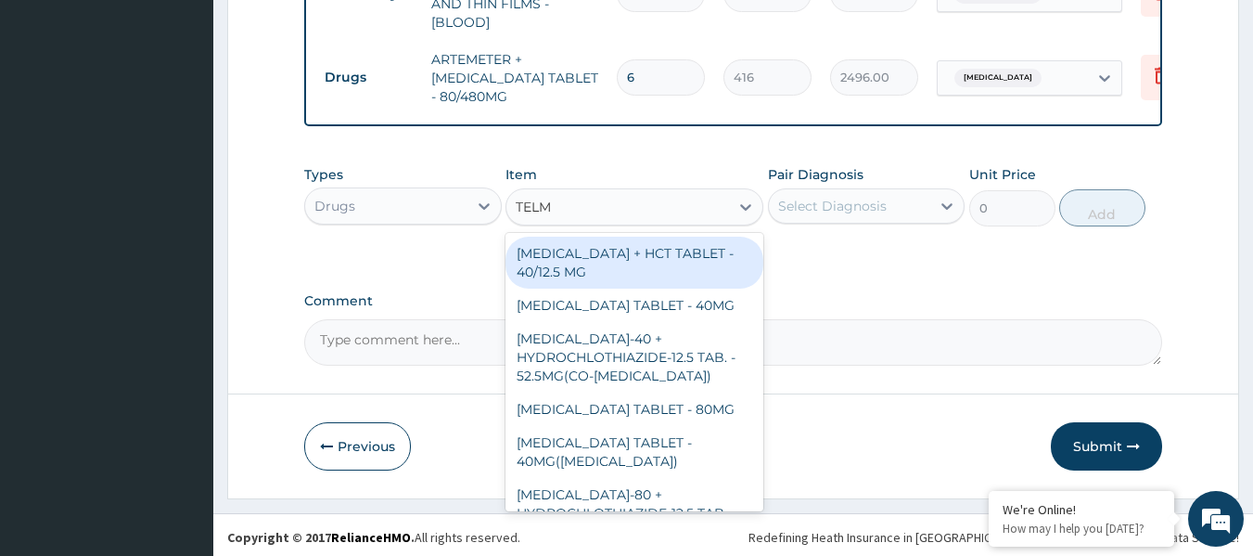
type input "TELMI"
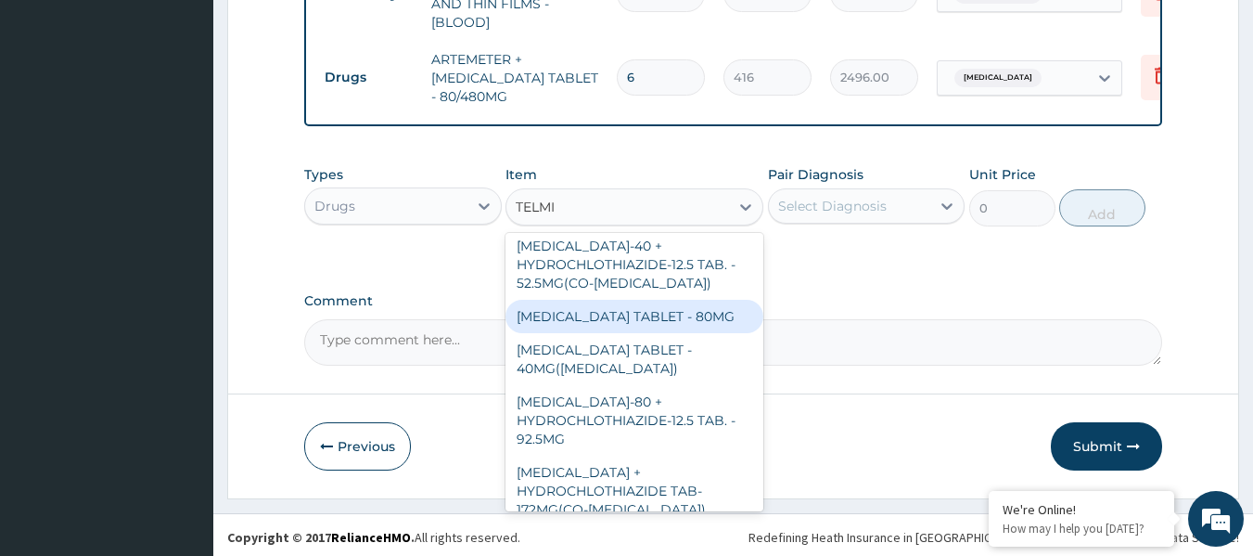
scroll to position [182, 0]
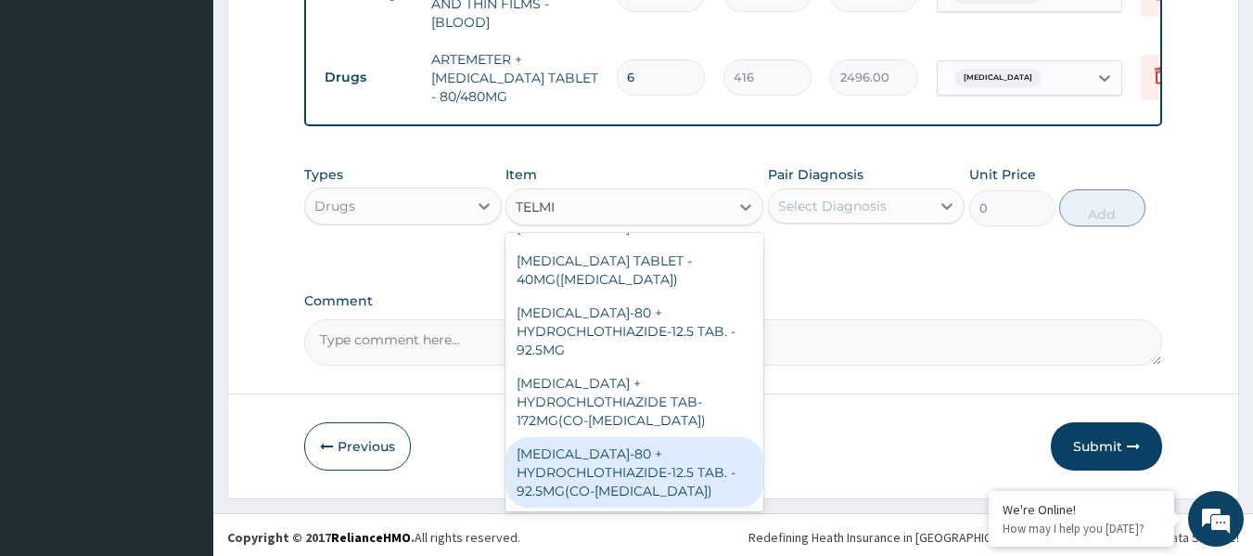
click at [609, 470] on div "TELMISARTAN-80 + HYDROCHLOTHIAZIDE-12.5 TAB. - 92.5MG(CO-MICARDIS)" at bounding box center [635, 472] width 258 height 71
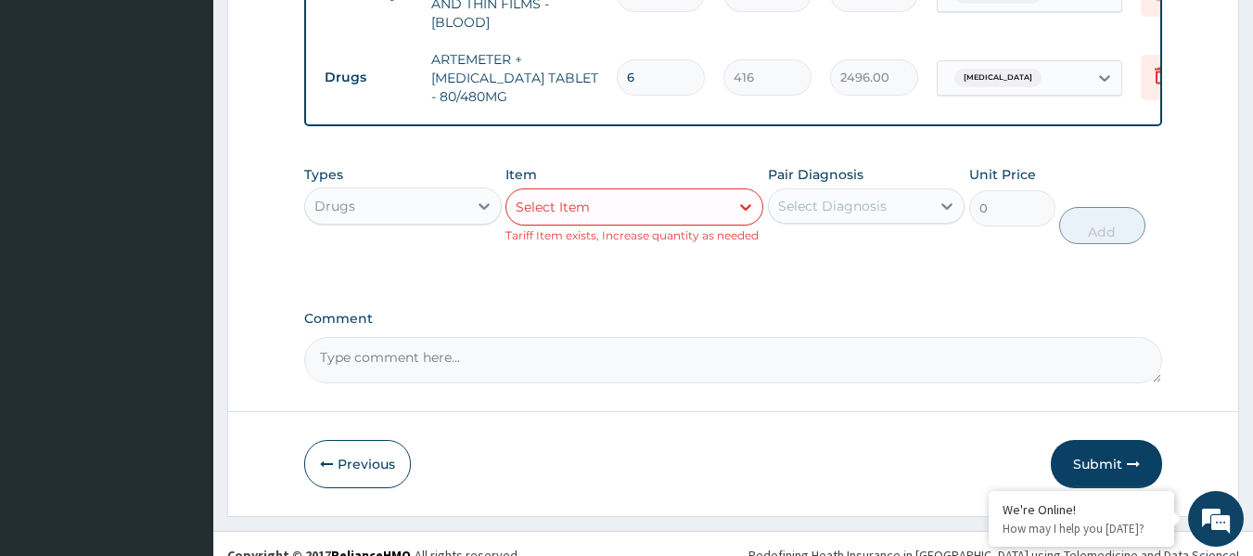
scroll to position [1023, 0]
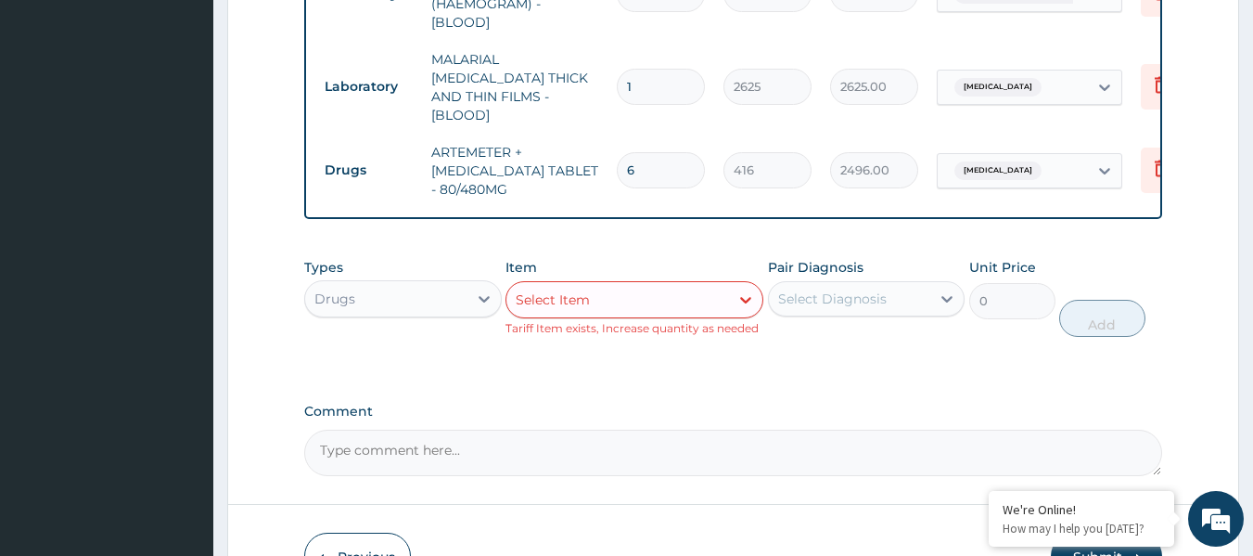
click at [691, 290] on div "Select Item" at bounding box center [617, 300] width 223 height 30
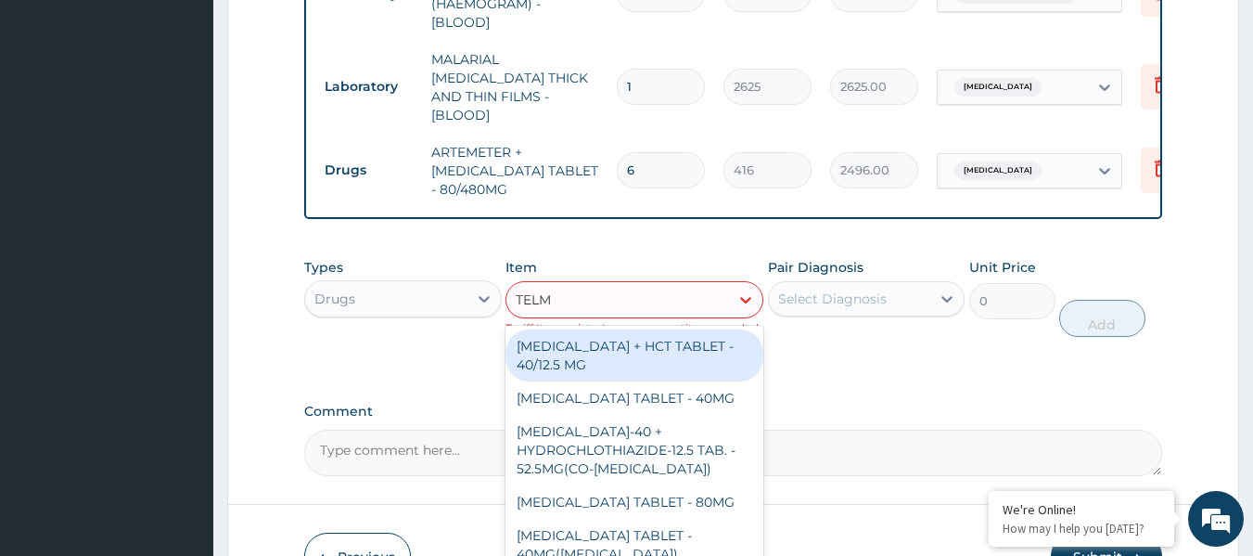
type input "TELMI"
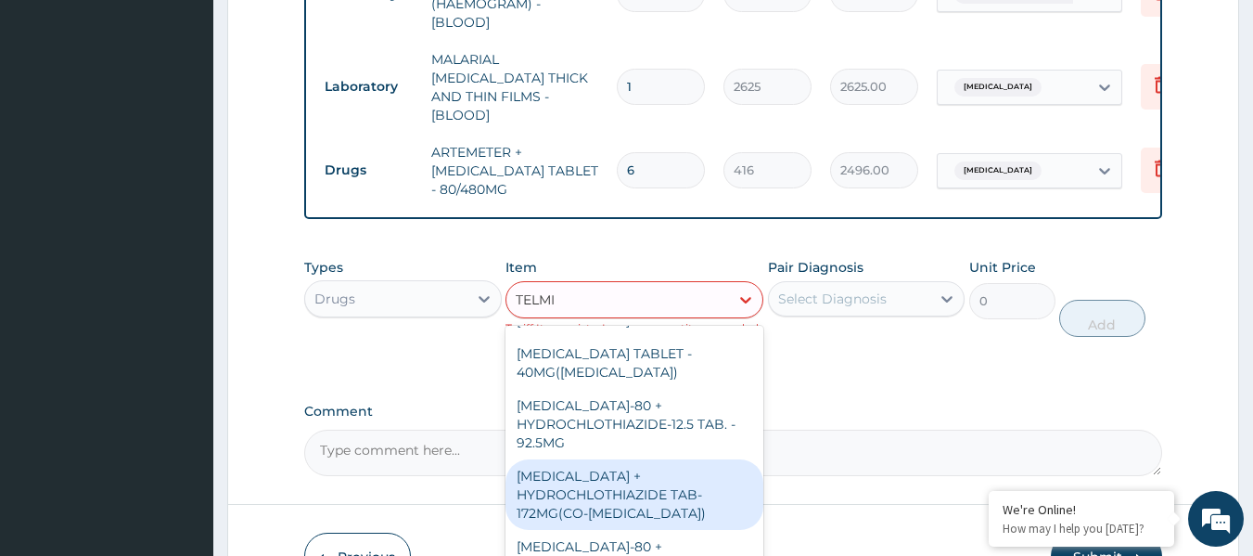
click at [641, 480] on div "TELMISARTAN + HYDROCHLOTHIAZIDE TAB-172MG(CO-MICARDIS)" at bounding box center [635, 494] width 258 height 71
type input "832"
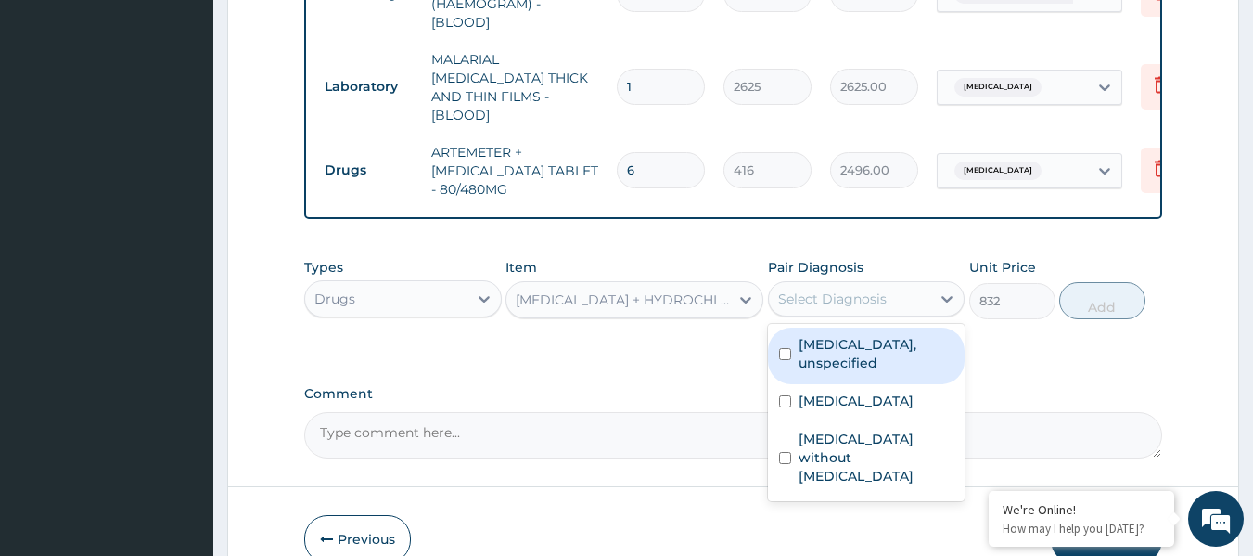
click at [816, 296] on div "Select Diagnosis" at bounding box center [832, 298] width 109 height 19
click at [817, 338] on label "Essential hypertension, unspecified" at bounding box center [877, 353] width 156 height 37
checkbox input "true"
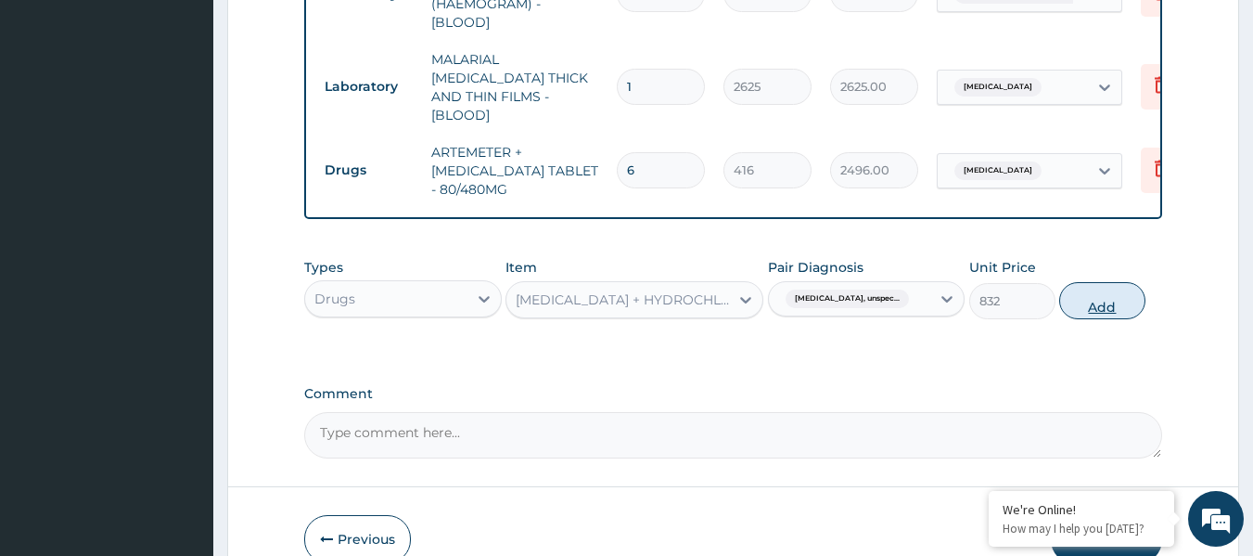
click at [1094, 286] on button "Add" at bounding box center [1102, 300] width 86 height 37
type input "0"
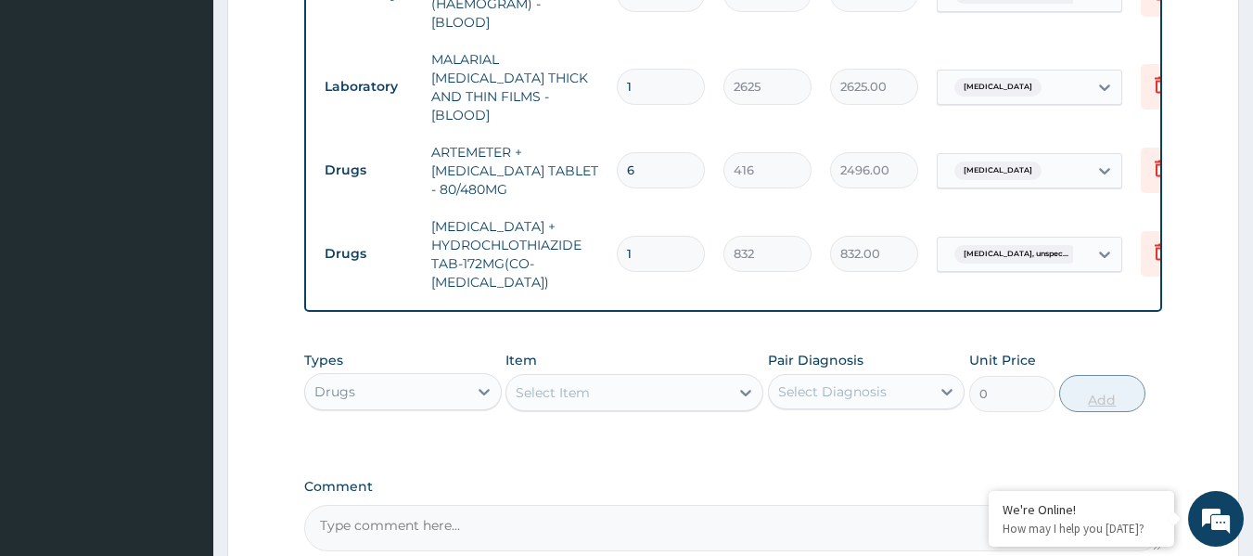
type input "0.00"
type input "3"
type input "2496.00"
type input "30"
type input "24960.00"
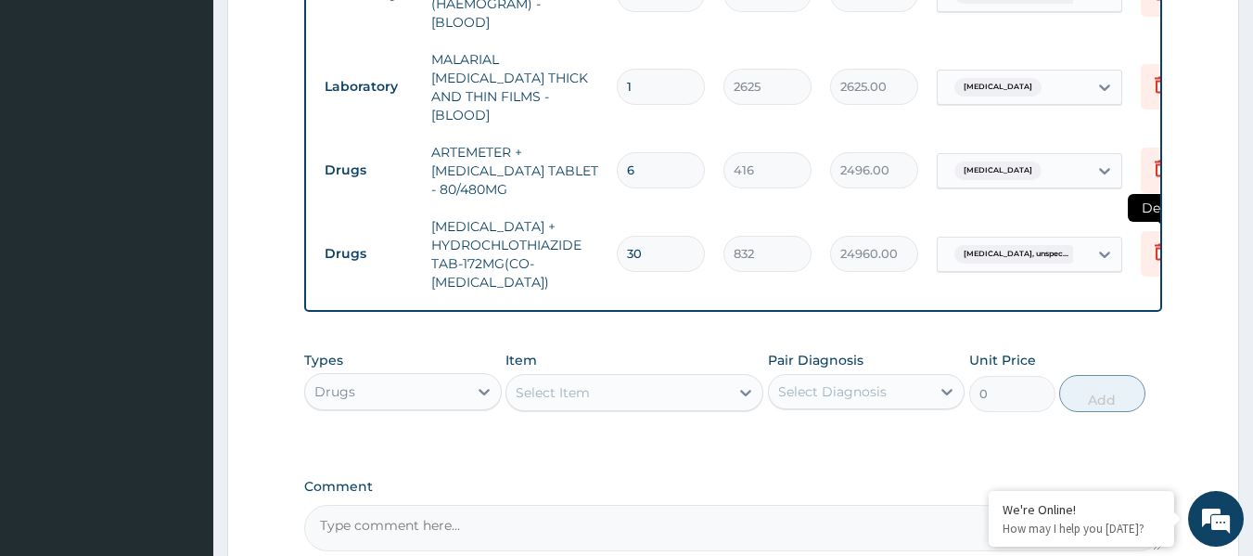
type input "30"
click at [1152, 240] on icon at bounding box center [1161, 251] width 22 height 22
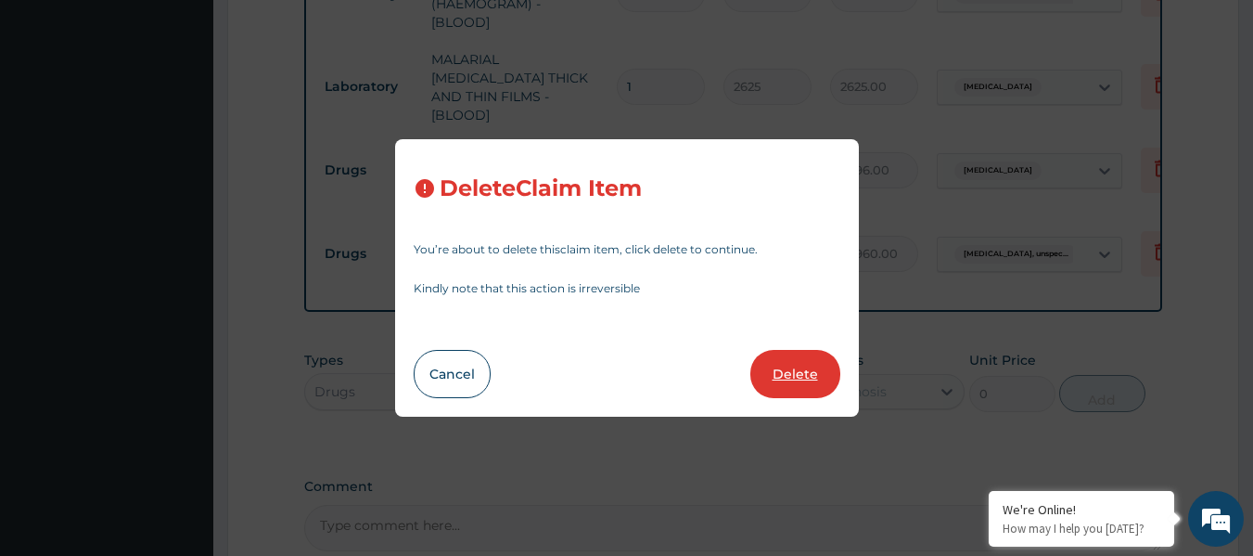
click at [827, 365] on button "Delete" at bounding box center [795, 374] width 90 height 48
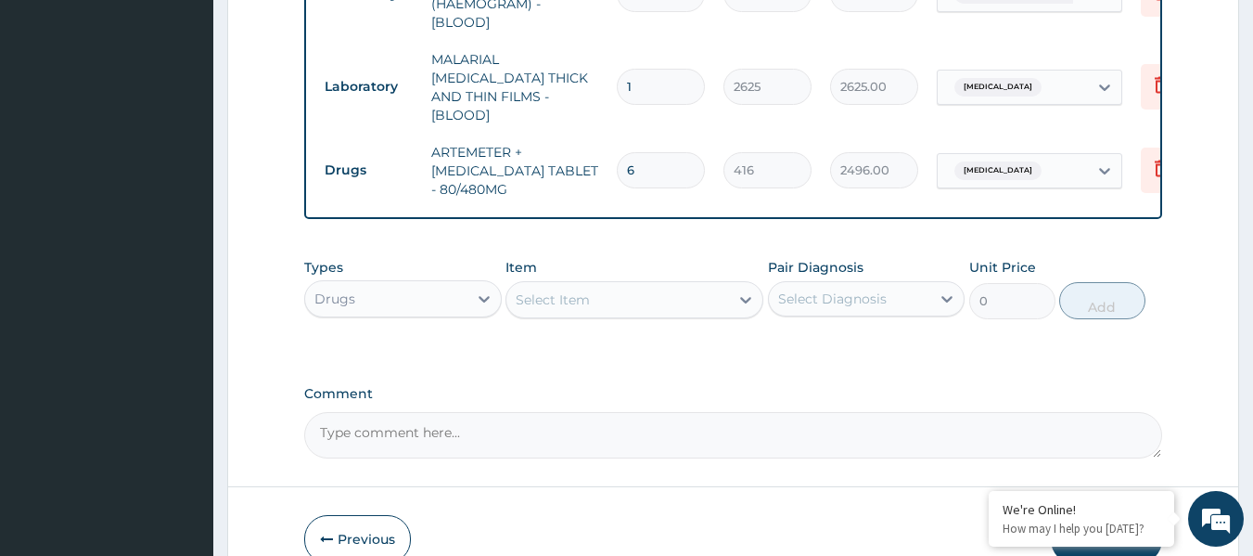
click at [714, 287] on div "Select Item" at bounding box center [617, 300] width 223 height 30
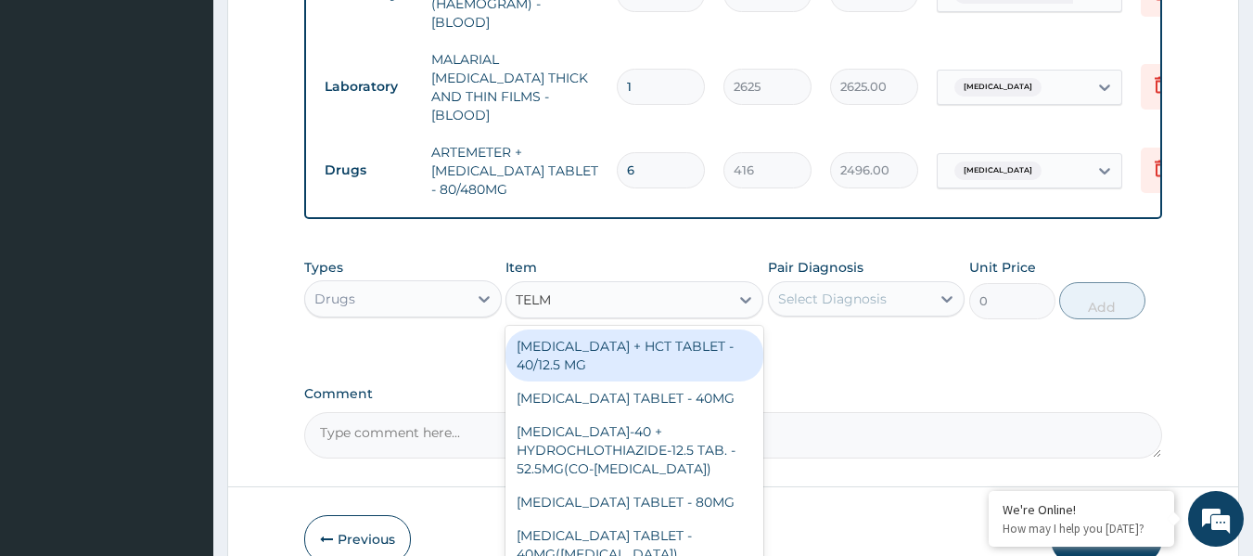
type input "TELMI"
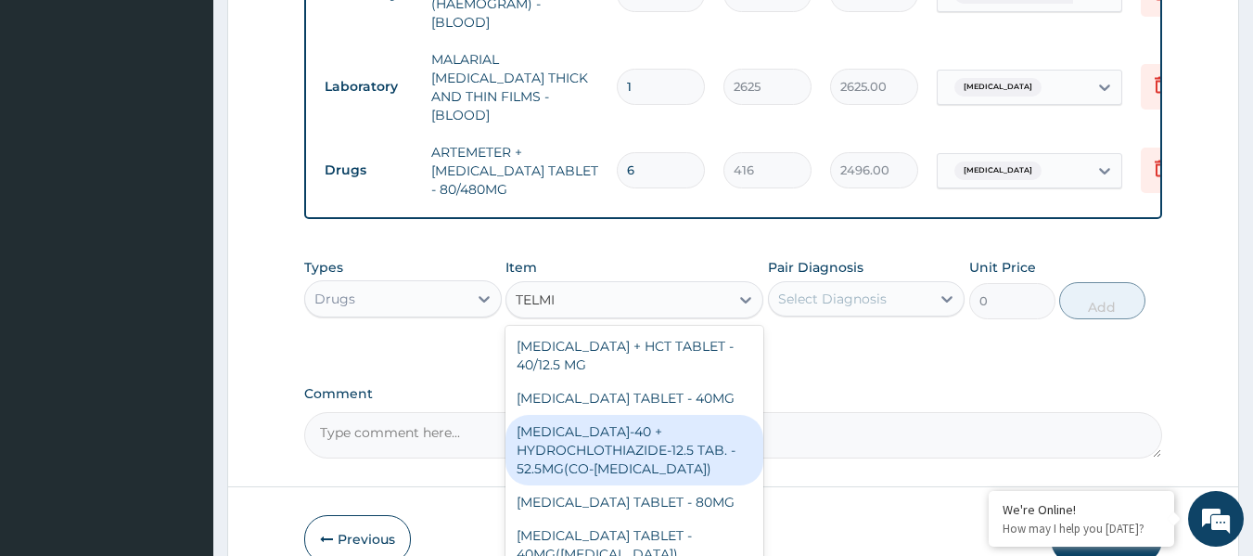
click at [666, 452] on div "TELMISARTAN-40 + HYDROCHLOTHIAZIDE-12.5 TAB. - 52.5MG(CO-MICARDIS)" at bounding box center [635, 450] width 258 height 71
type input "1280"
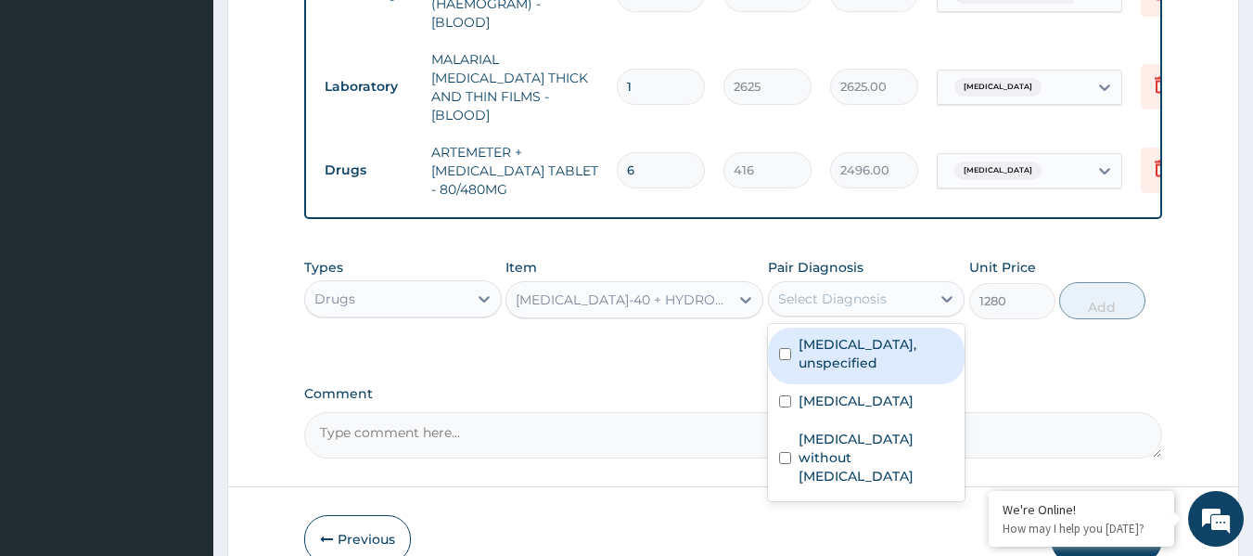
click at [814, 296] on div "Select Diagnosis" at bounding box center [832, 298] width 109 height 19
click at [808, 354] on label "Essential hypertension, unspecified" at bounding box center [877, 353] width 156 height 37
checkbox input "true"
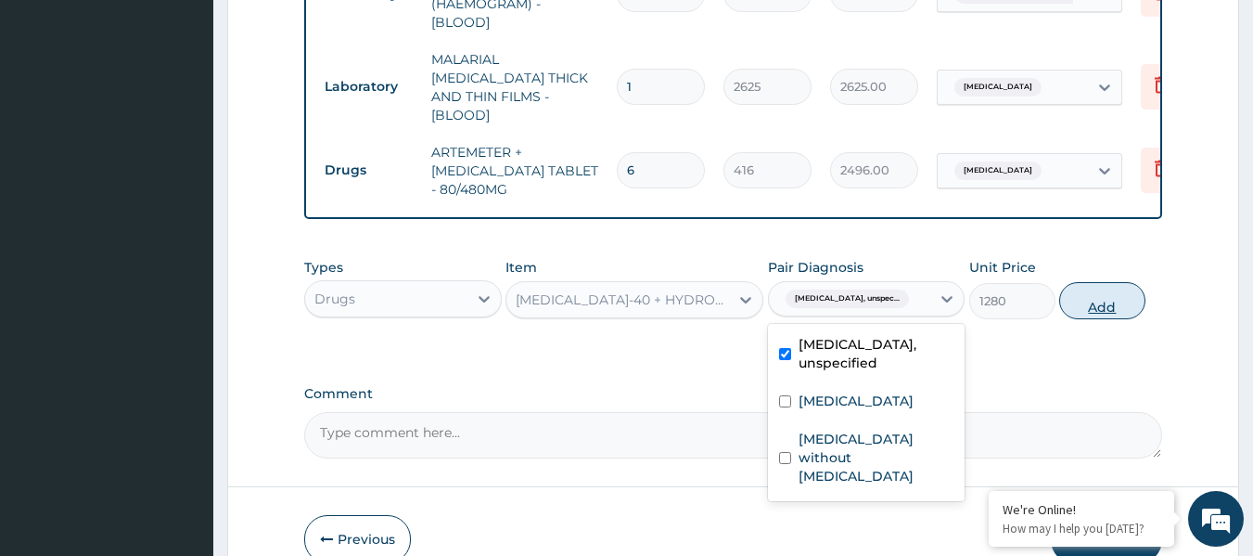
click at [1116, 299] on button "Add" at bounding box center [1102, 300] width 86 height 37
type input "0"
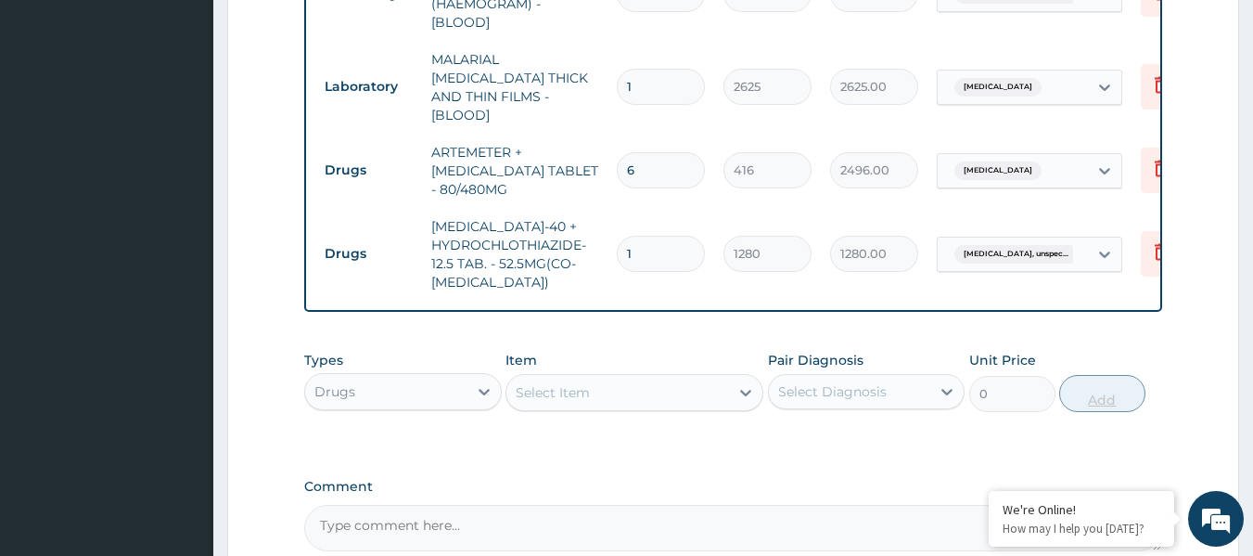
type input "0.00"
type input "3"
type input "3840.00"
type input "30"
type input "38400.00"
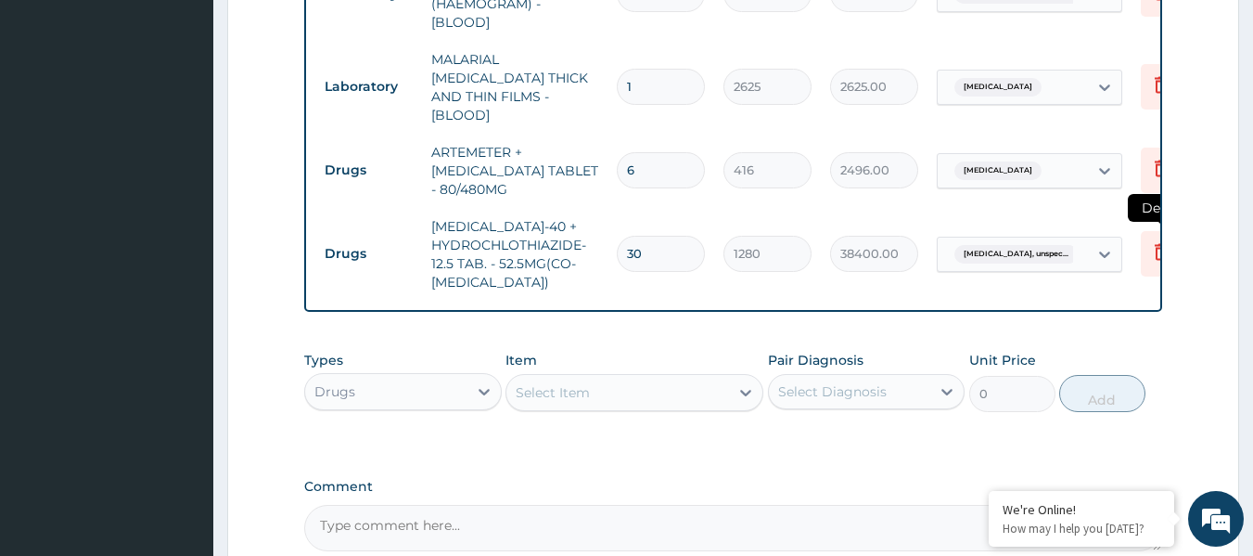
type input "30"
click at [1142, 247] on icon at bounding box center [1161, 253] width 41 height 45
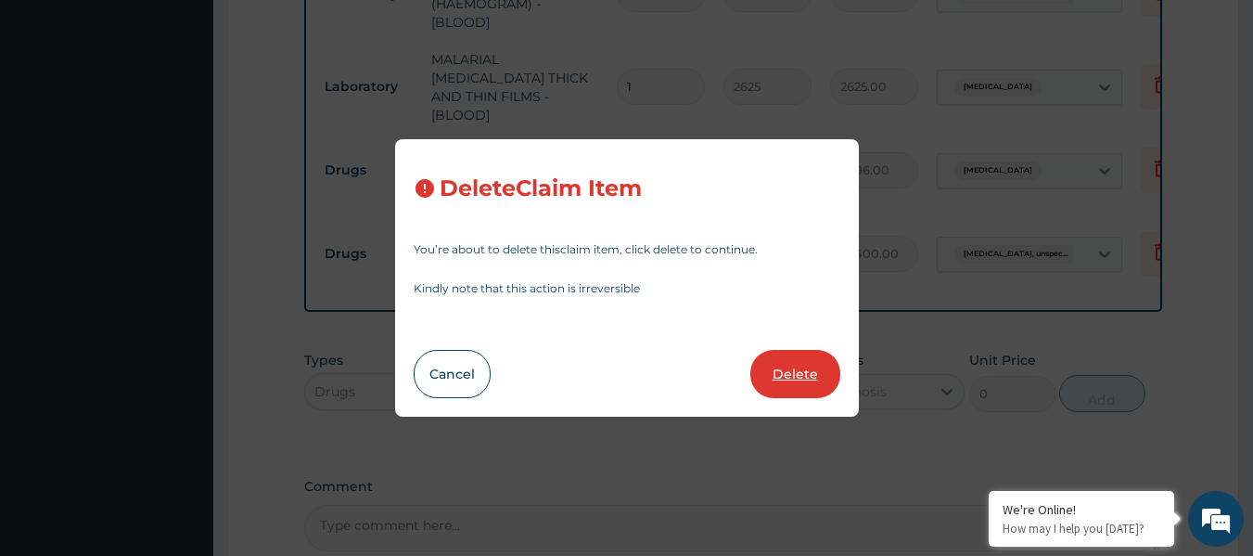
click at [771, 369] on button "Delete" at bounding box center [795, 374] width 90 height 48
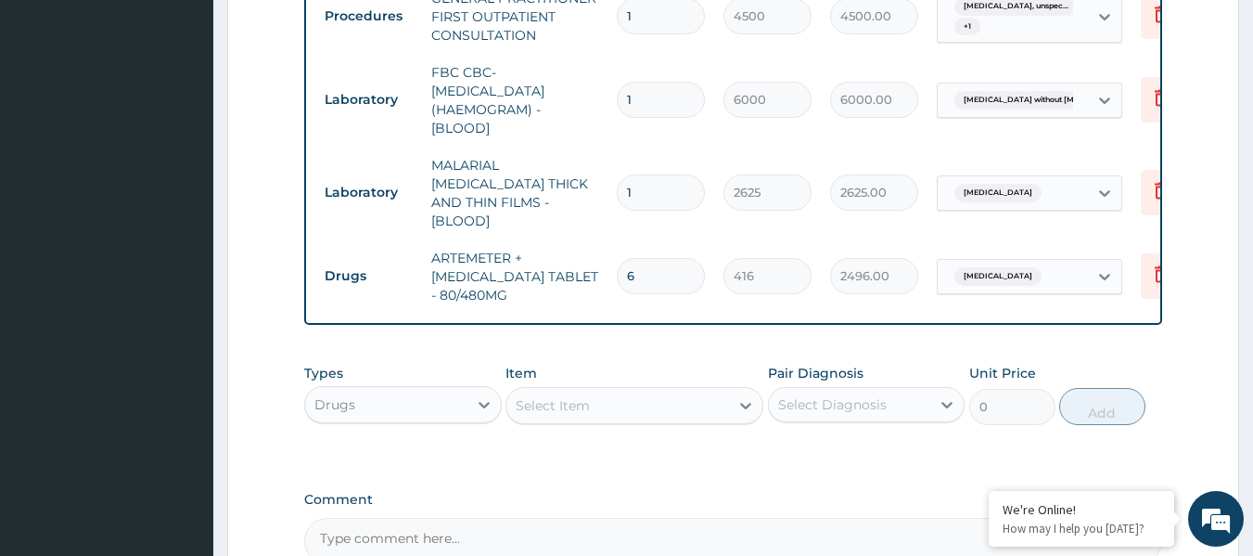
scroll to position [1116, 0]
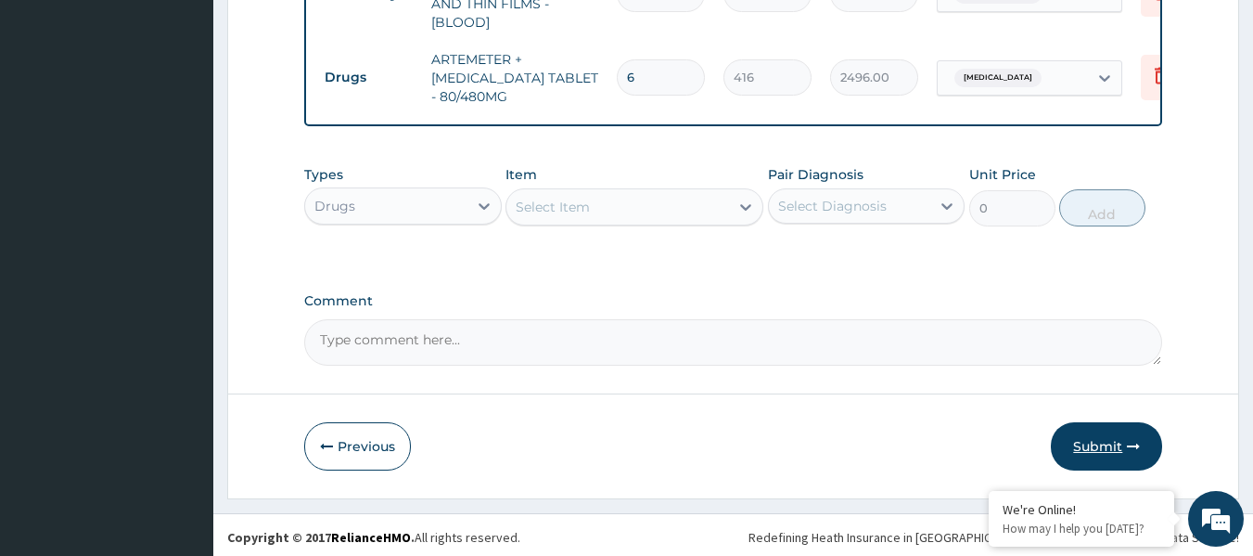
click at [1070, 447] on button "Submit" at bounding box center [1106, 446] width 111 height 48
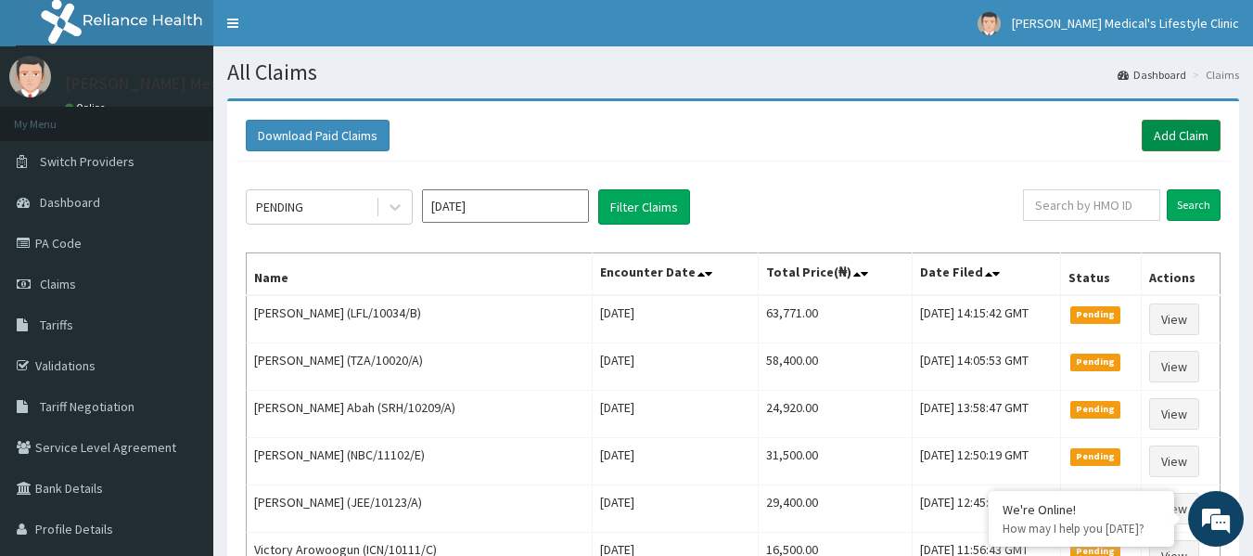
click at [1146, 125] on link "Add Claim" at bounding box center [1181, 136] width 79 height 32
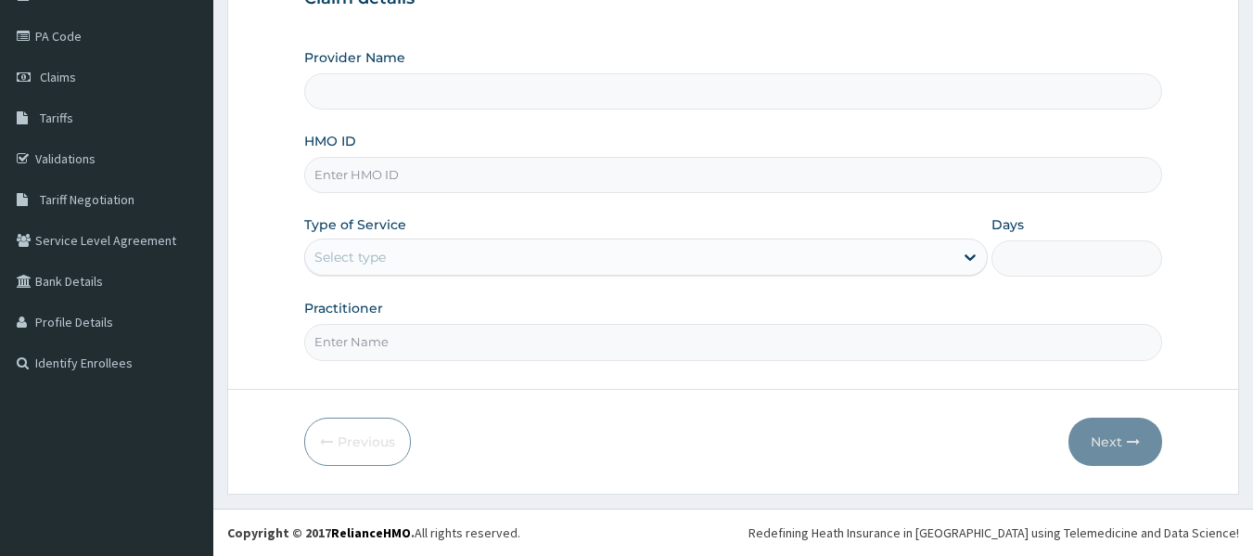
click at [488, 175] on input "HMO ID" at bounding box center [733, 175] width 859 height 36
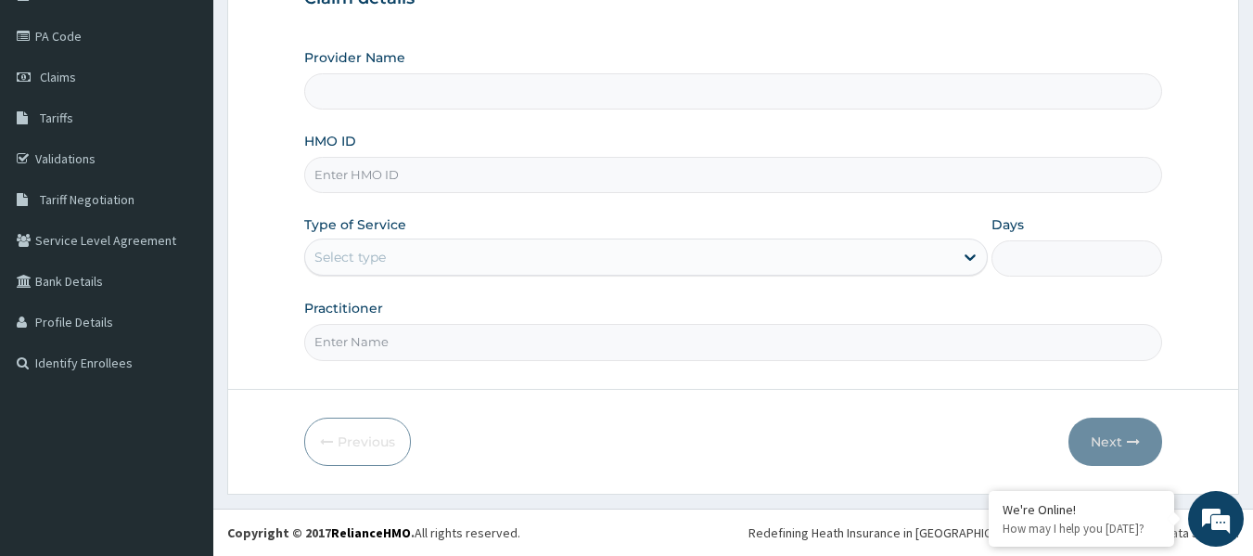
type input "[PERSON_NAME] Medical's Lifestyle clinic"
paste input "LFL/10047/D"
type input "LFL/10047/D"
click at [438, 263] on div "Select type" at bounding box center [629, 257] width 648 height 30
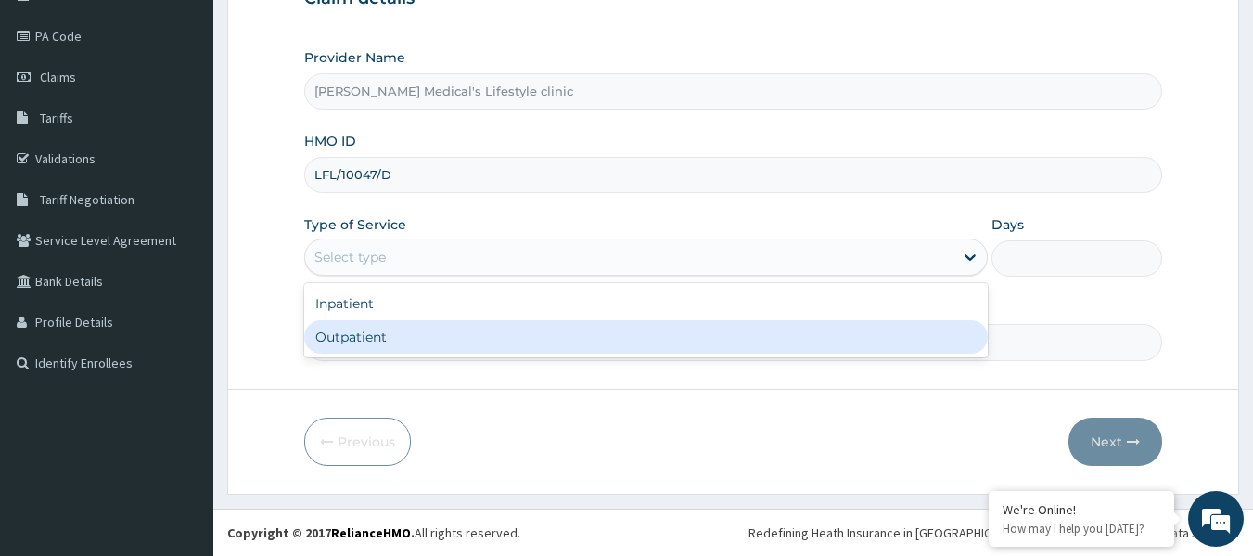
click at [411, 339] on div "Outpatient" at bounding box center [646, 336] width 684 height 33
type input "1"
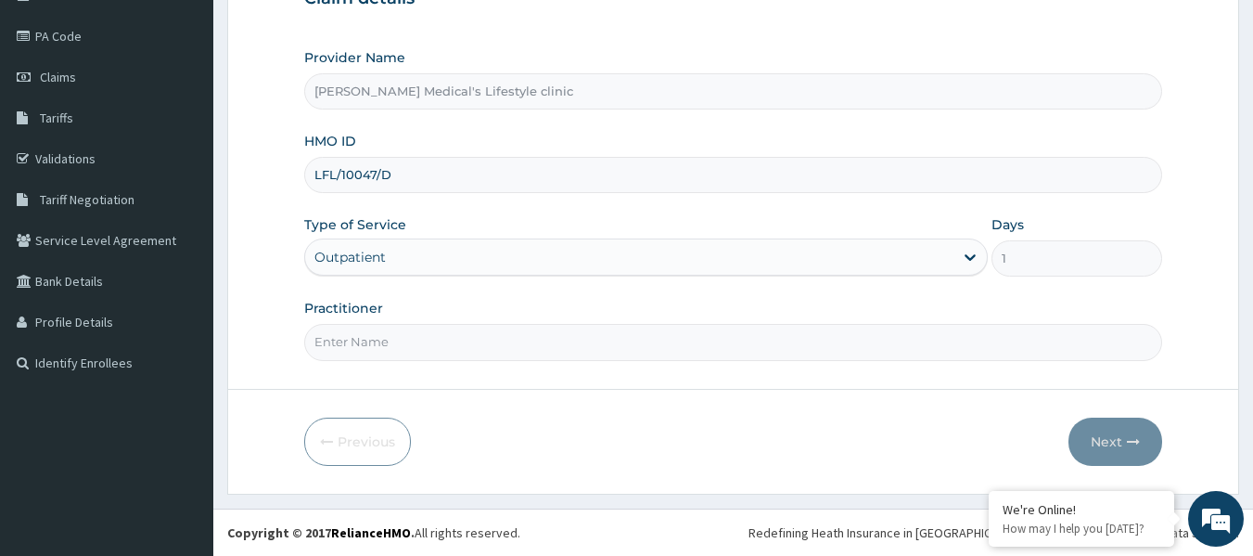
click at [411, 340] on input "Practitioner" at bounding box center [733, 342] width 859 height 36
type input "dr [PERSON_NAME]"
click at [1125, 449] on button "Next" at bounding box center [1116, 441] width 94 height 48
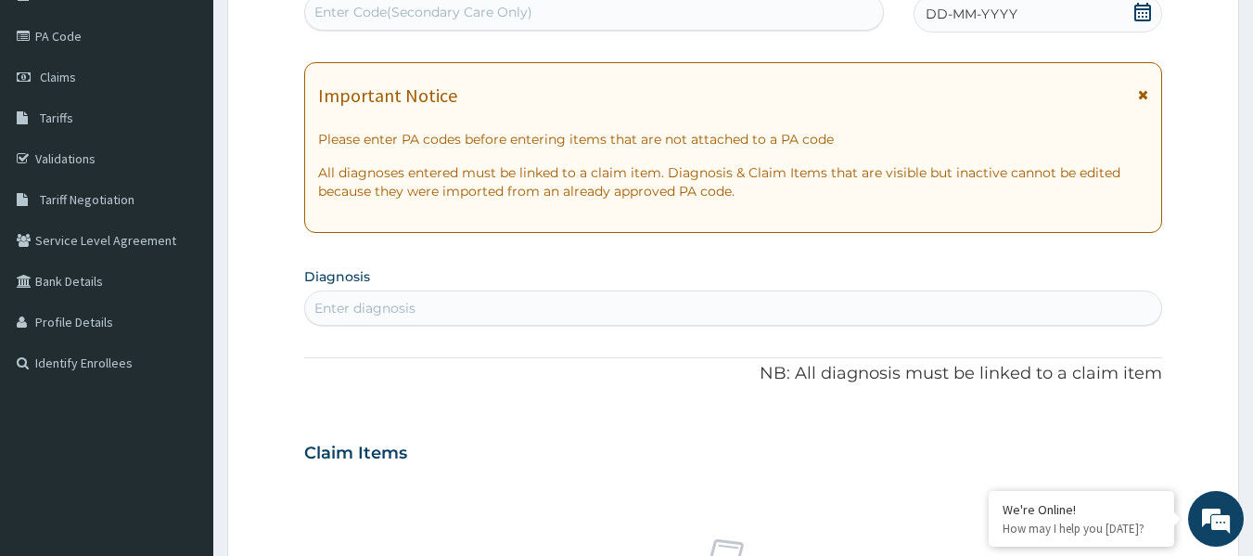
click at [454, 21] on div "Enter Code(Secondary Care Only)" at bounding box center [423, 12] width 218 height 19
paste input "PA/776938"
type input "PA/776938"
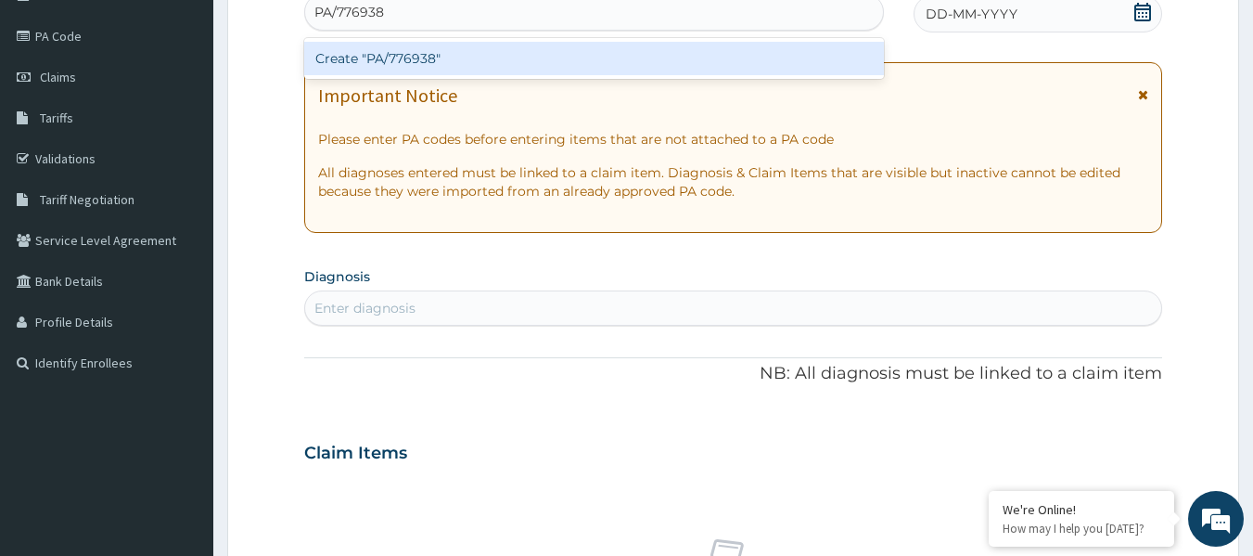
click at [392, 63] on div "Create "PA/776938"" at bounding box center [594, 58] width 581 height 33
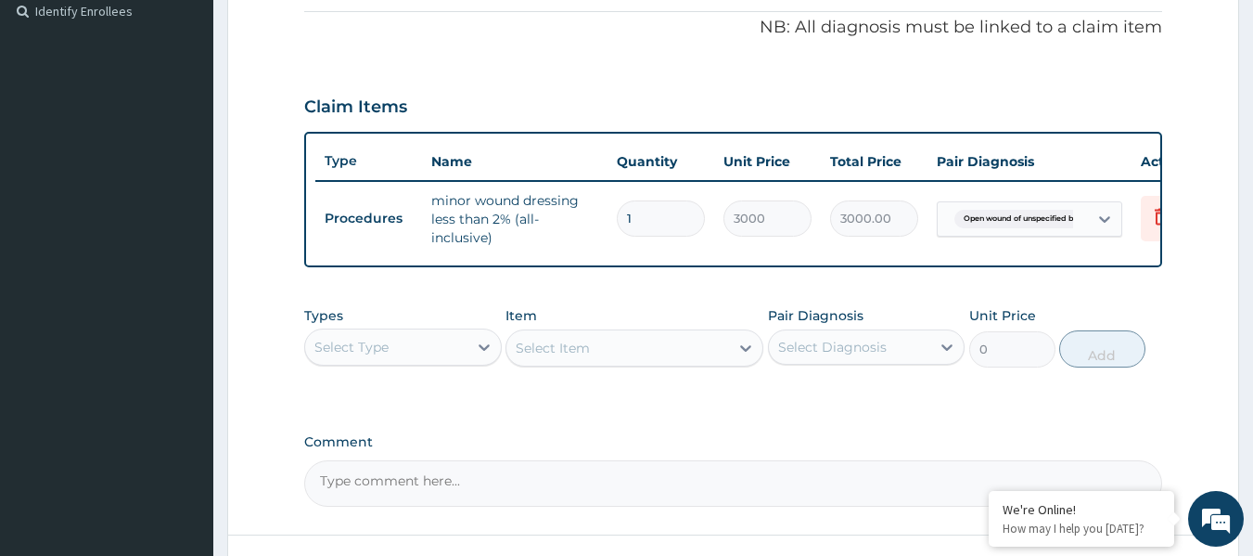
scroll to position [610, 0]
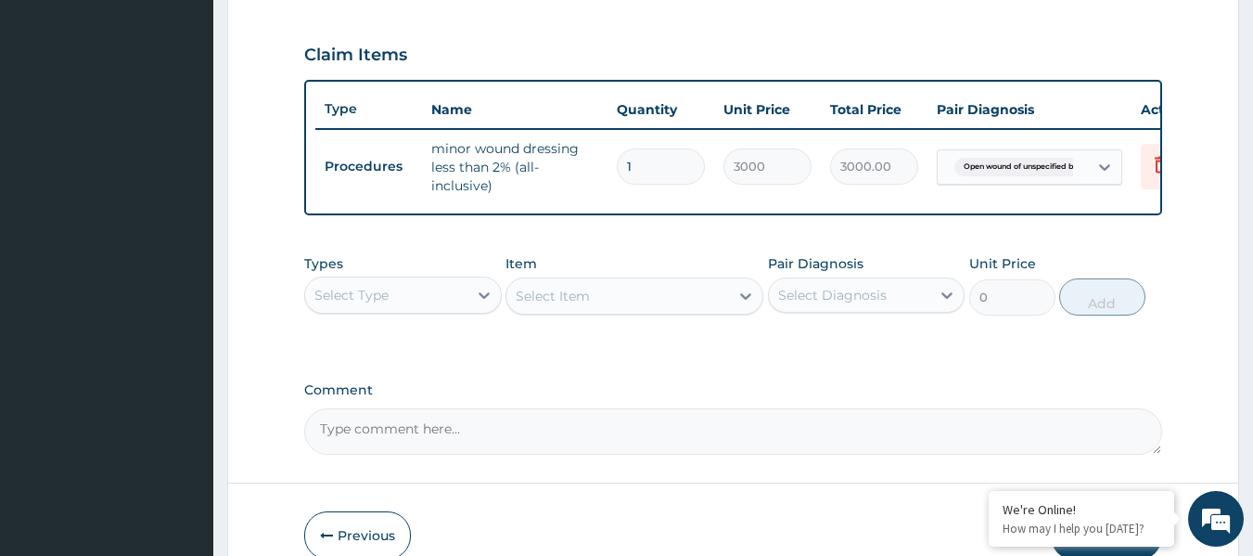
click at [458, 304] on div "Select Type" at bounding box center [386, 295] width 162 height 30
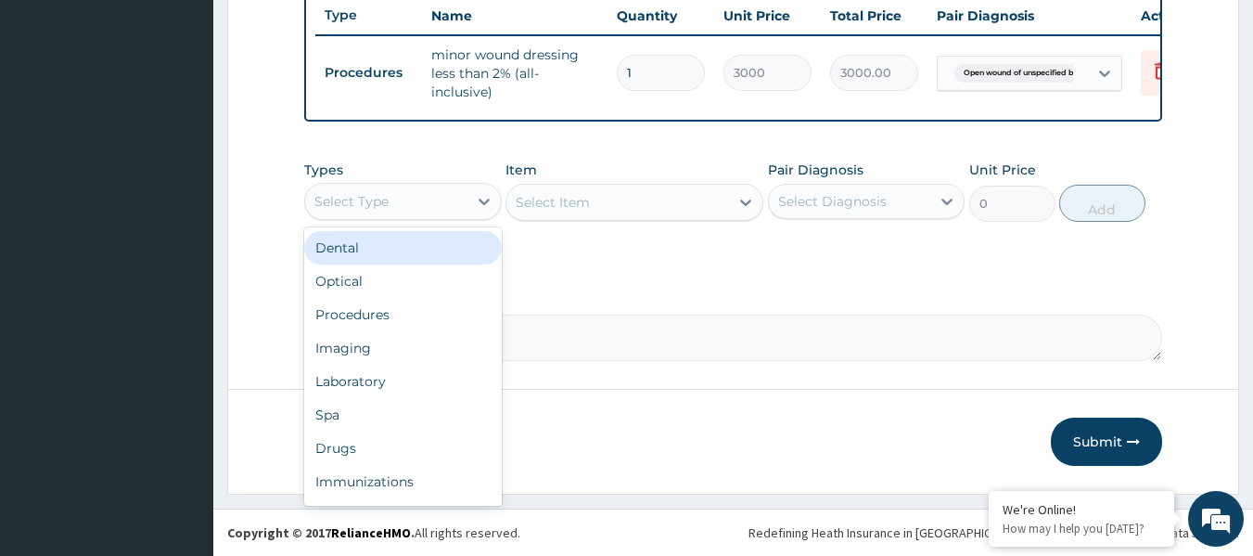
scroll to position [718, 0]
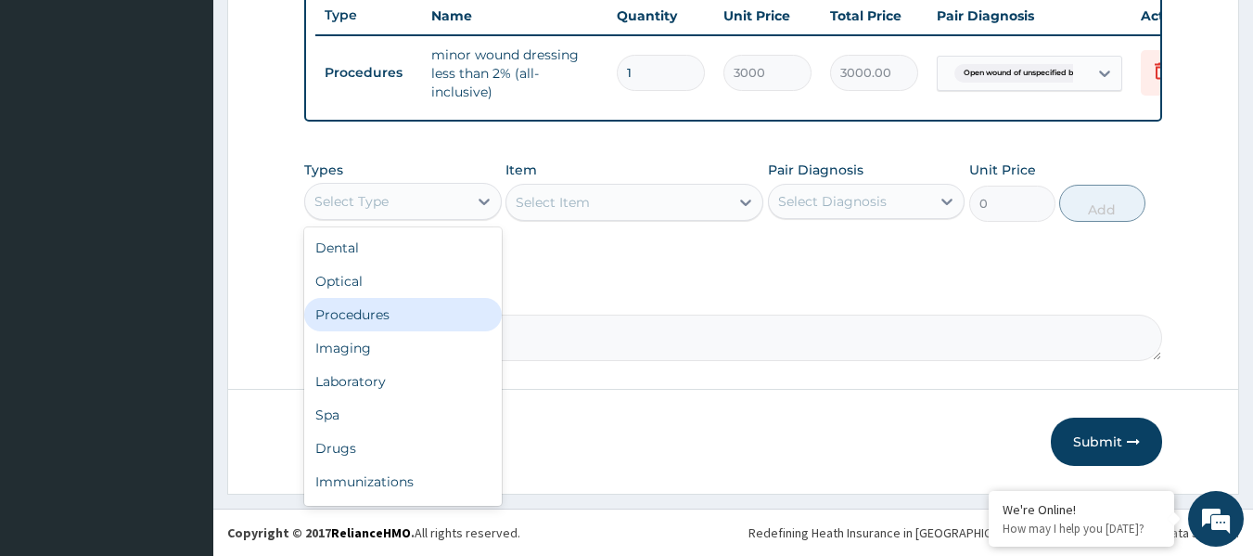
click at [407, 318] on div "Procedures" at bounding box center [403, 314] width 198 height 33
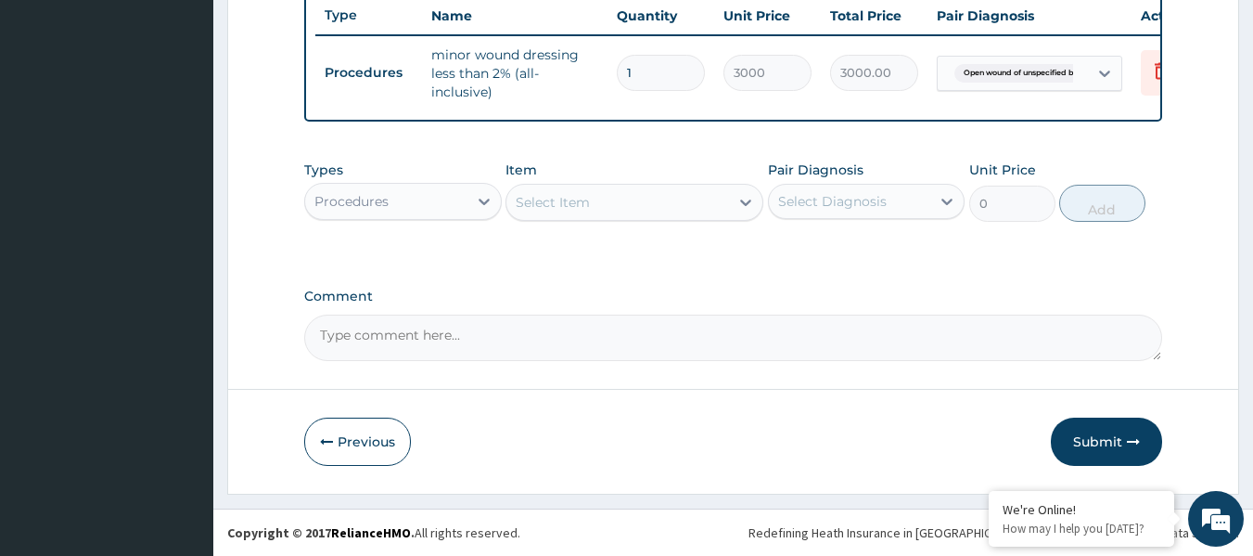
click at [700, 202] on div "Select Item" at bounding box center [617, 202] width 223 height 30
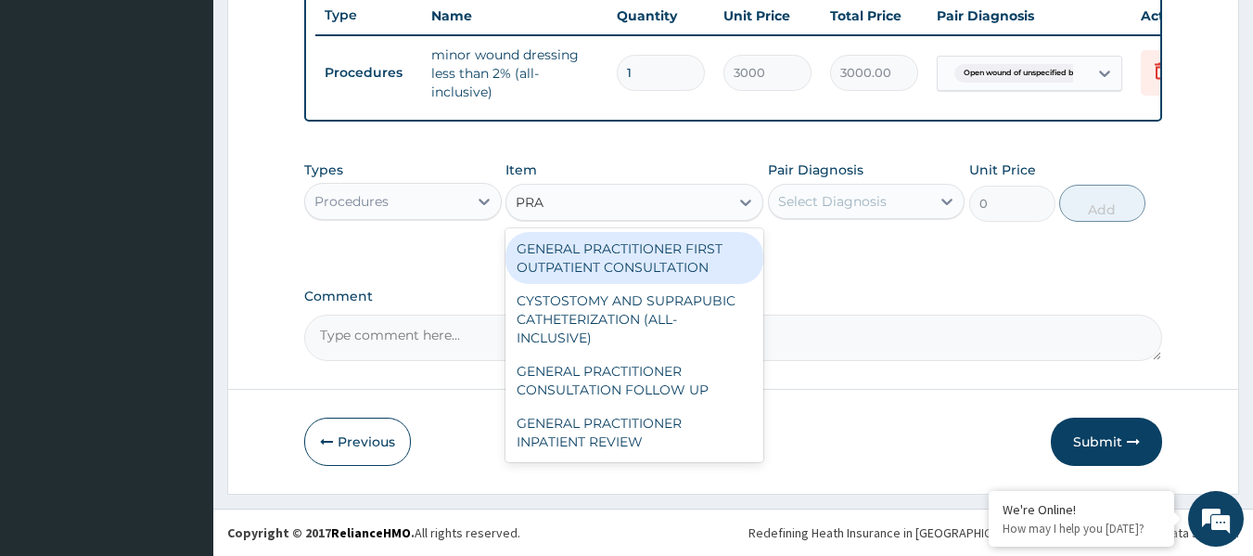
type input "PRAC"
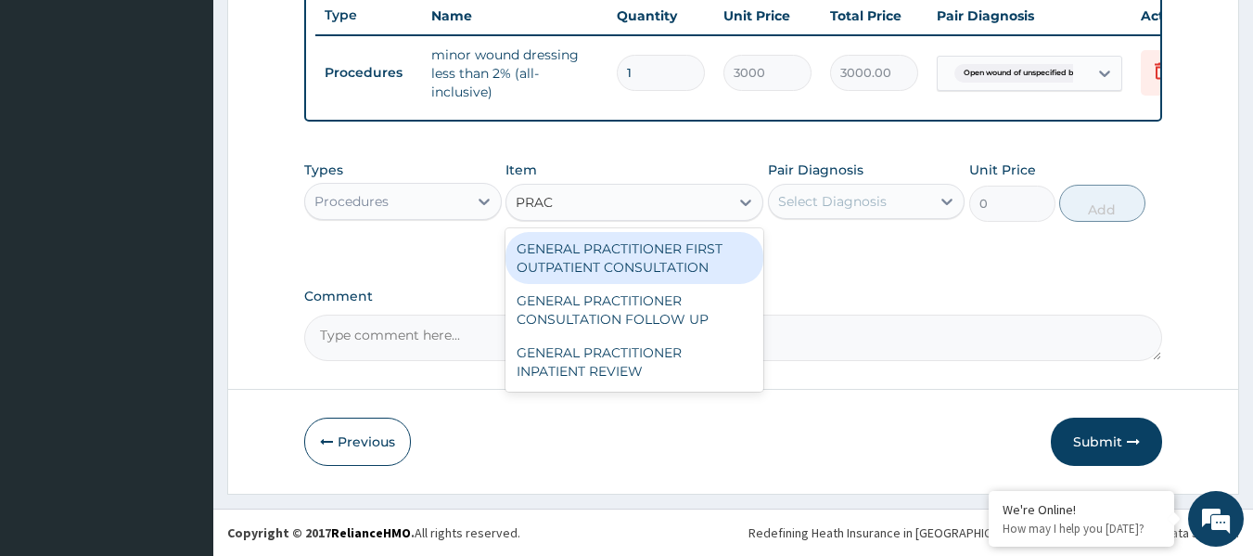
click at [675, 265] on div "GENERAL PRACTITIONER FIRST OUTPATIENT CONSULTATION" at bounding box center [635, 258] width 258 height 52
type input "4500"
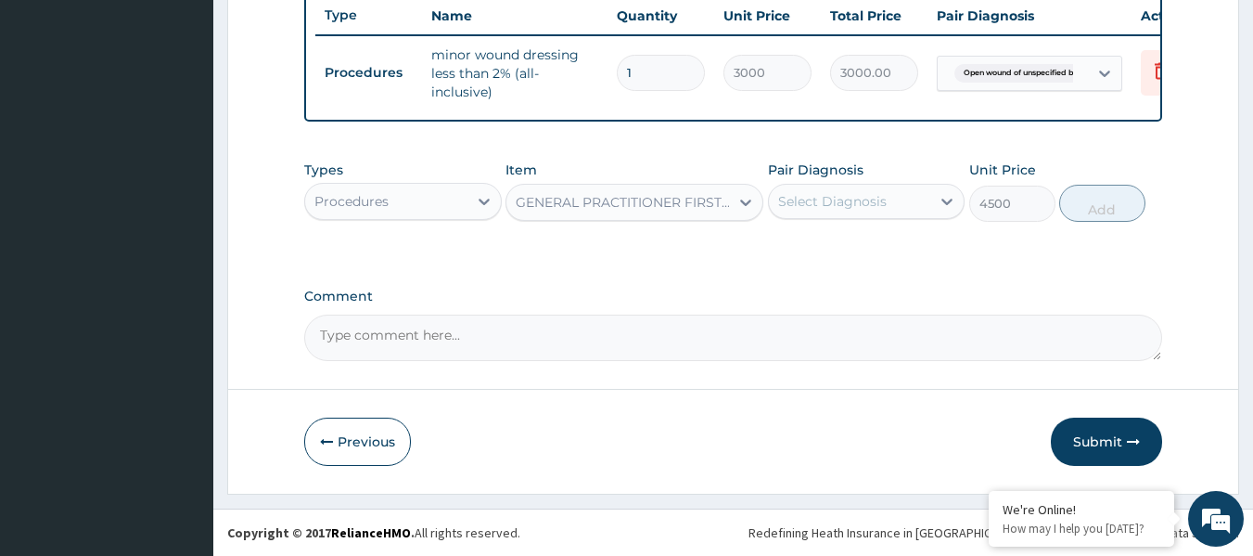
click at [878, 208] on div "Select Diagnosis" at bounding box center [832, 201] width 109 height 19
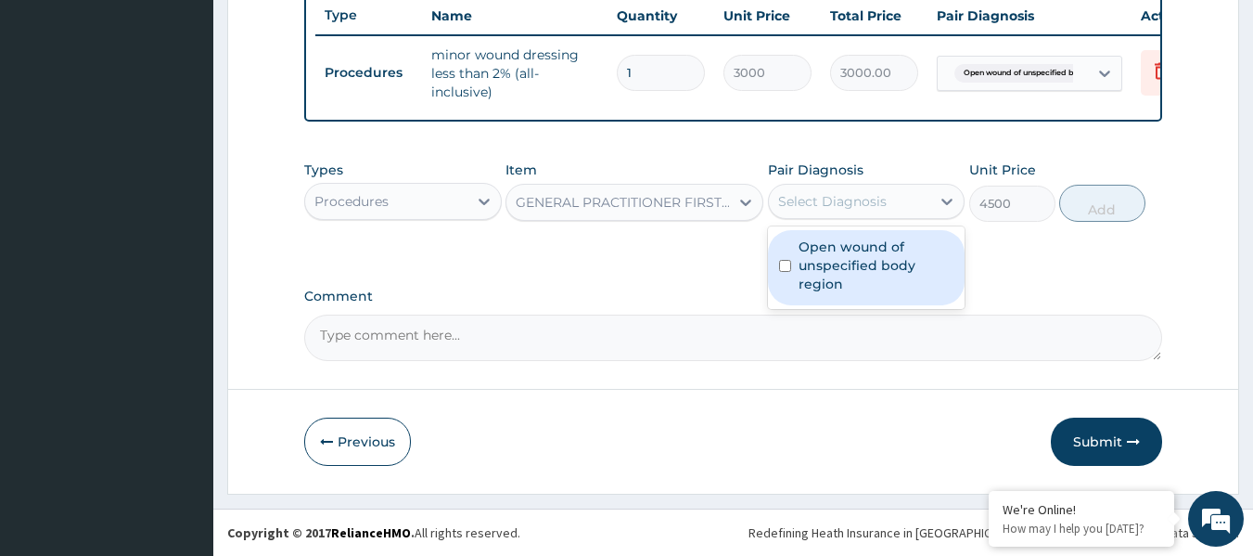
click at [842, 239] on label "Open wound of unspecified body region" at bounding box center [877, 265] width 156 height 56
checkbox input "true"
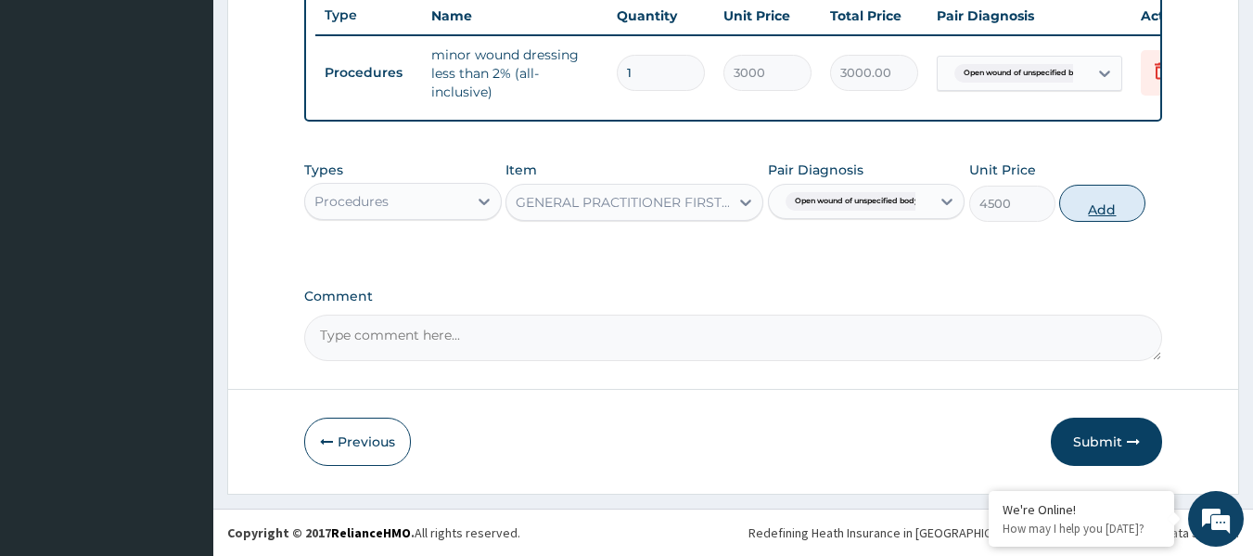
click at [1077, 203] on button "Add" at bounding box center [1102, 203] width 86 height 37
type input "0"
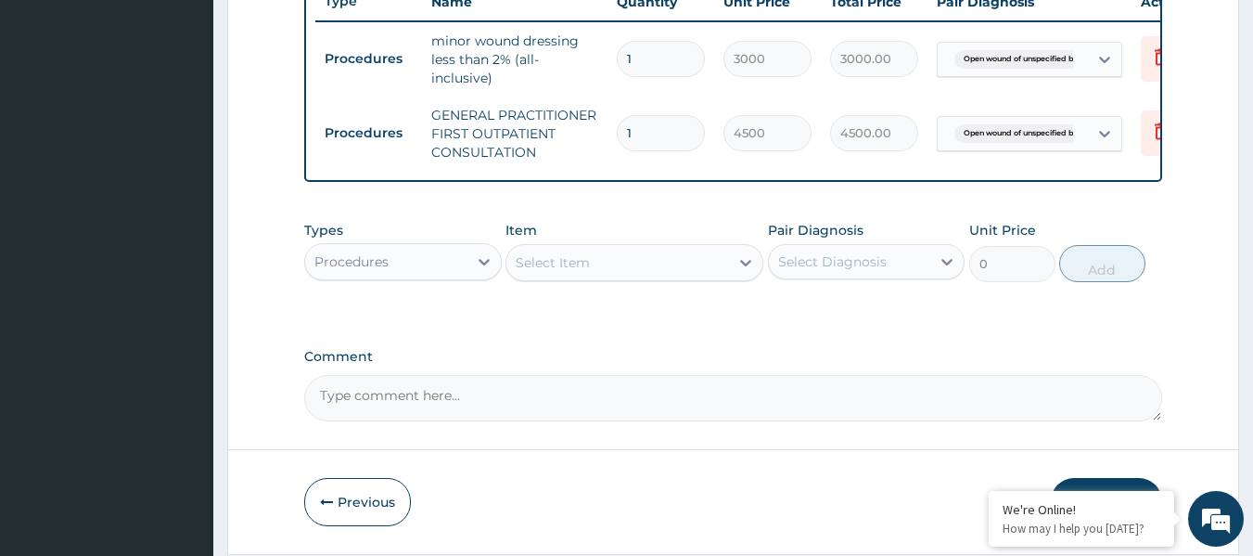
click at [444, 267] on div "Procedures" at bounding box center [386, 262] width 162 height 30
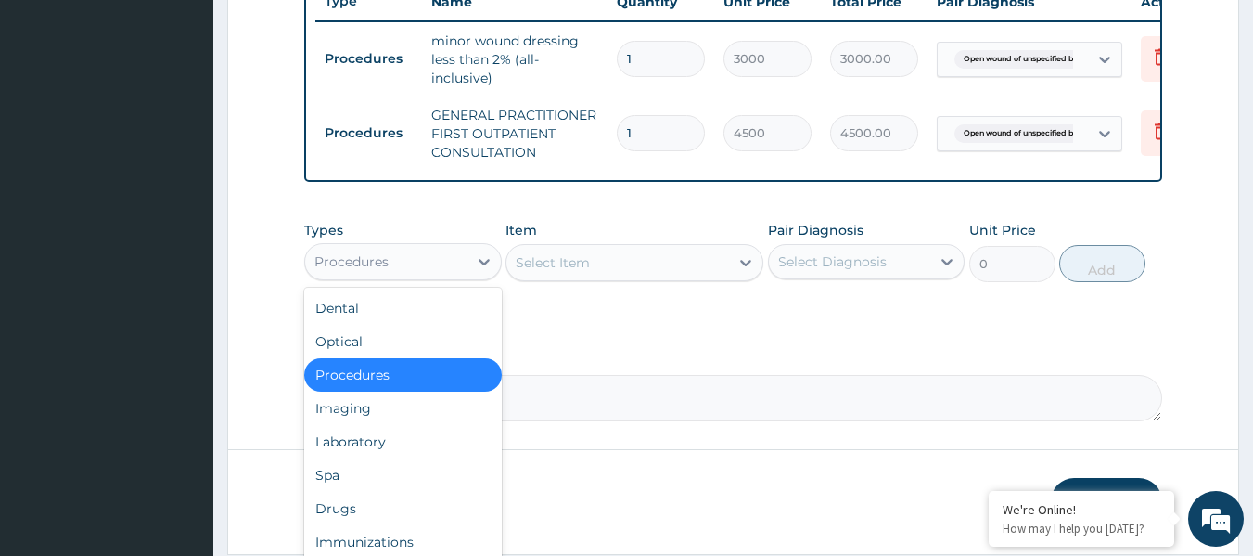
scroll to position [792, 0]
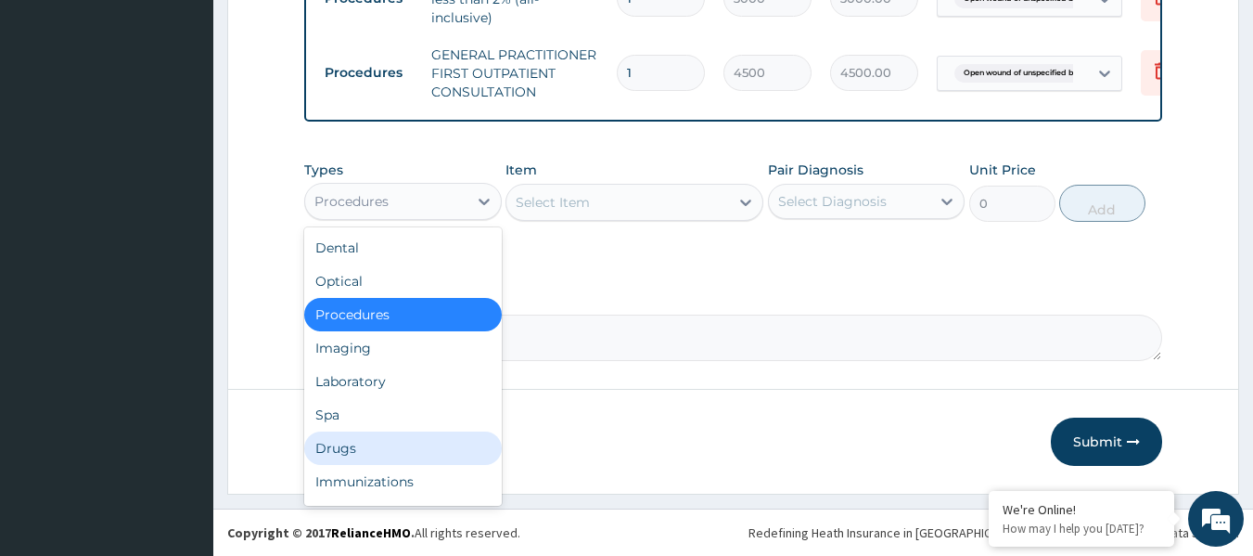
click at [470, 454] on div "Drugs" at bounding box center [403, 447] width 198 height 33
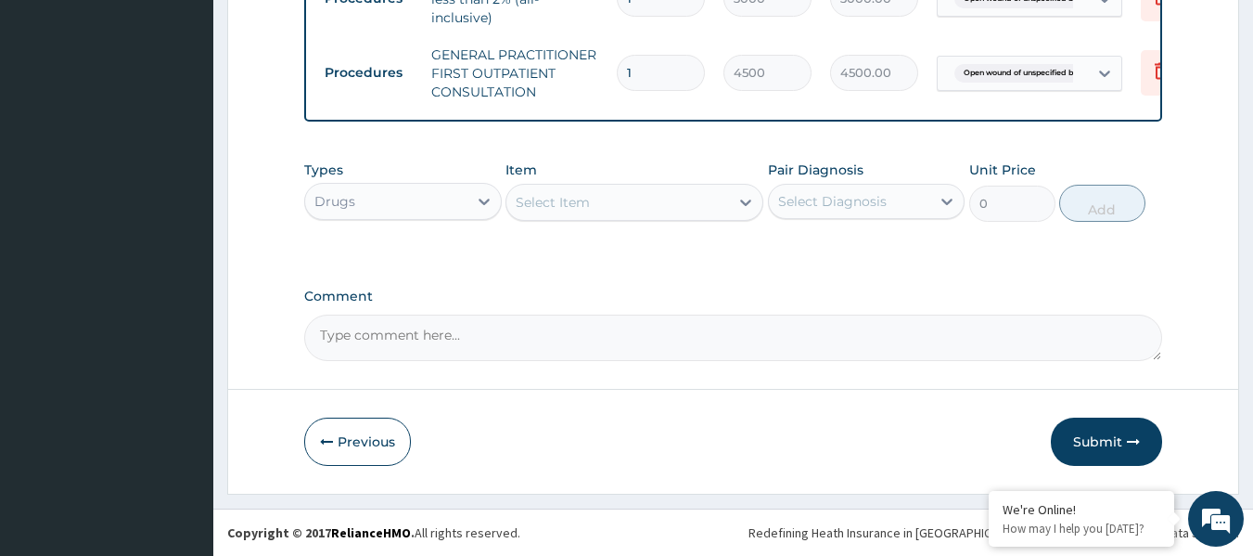
click at [586, 184] on div "Select Item" at bounding box center [635, 202] width 258 height 37
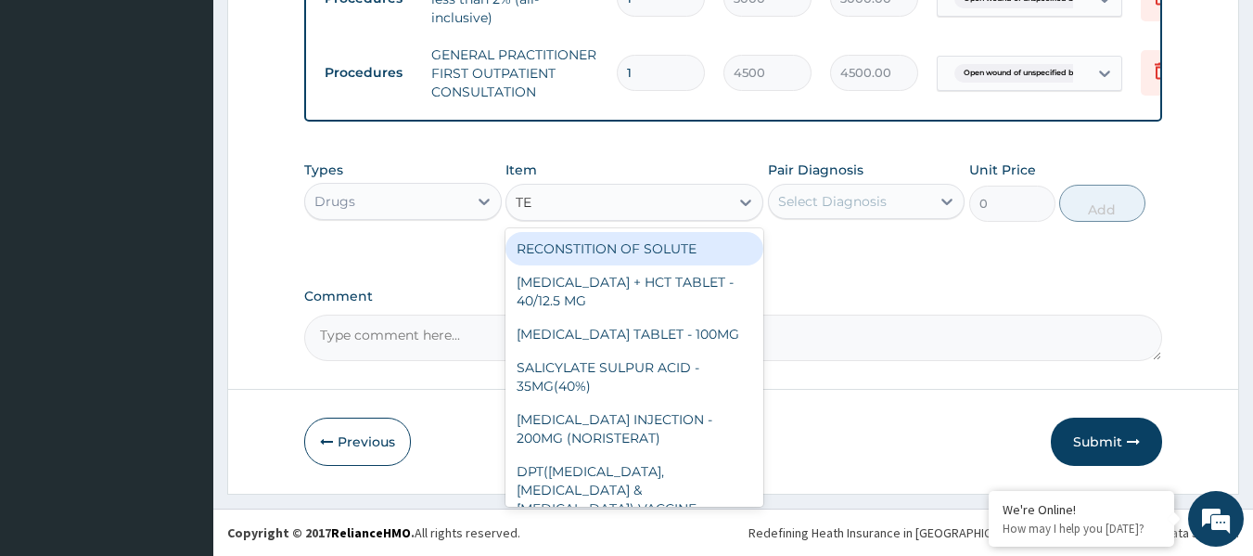
type input "TET"
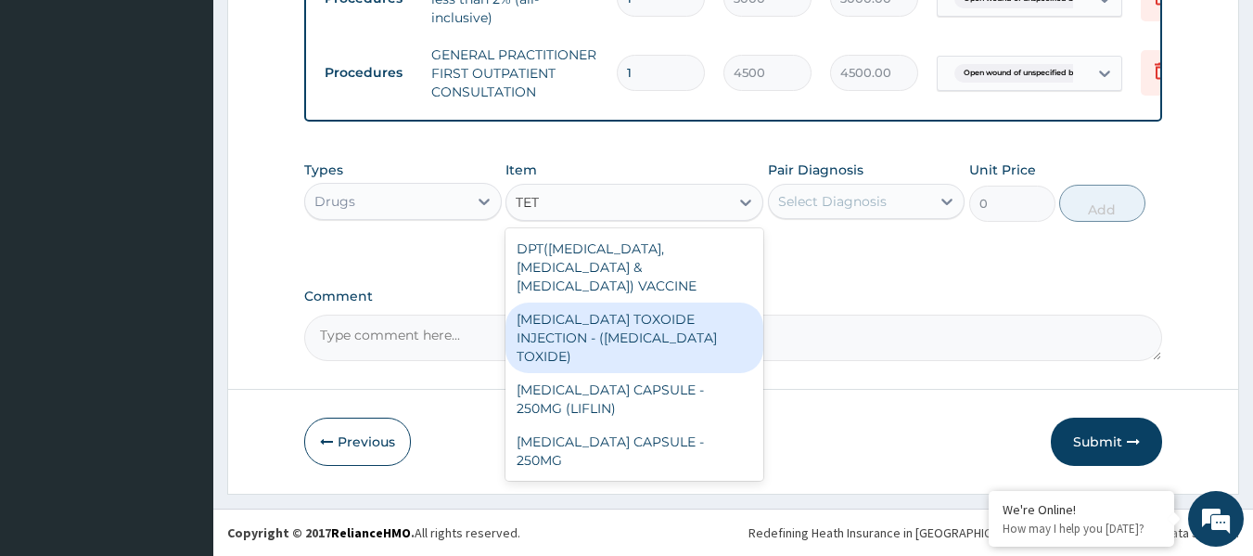
click at [596, 320] on div "[MEDICAL_DATA] TOXOIDE INJECTION - ([MEDICAL_DATA] TOXIDE)" at bounding box center [635, 337] width 258 height 71
type input "960"
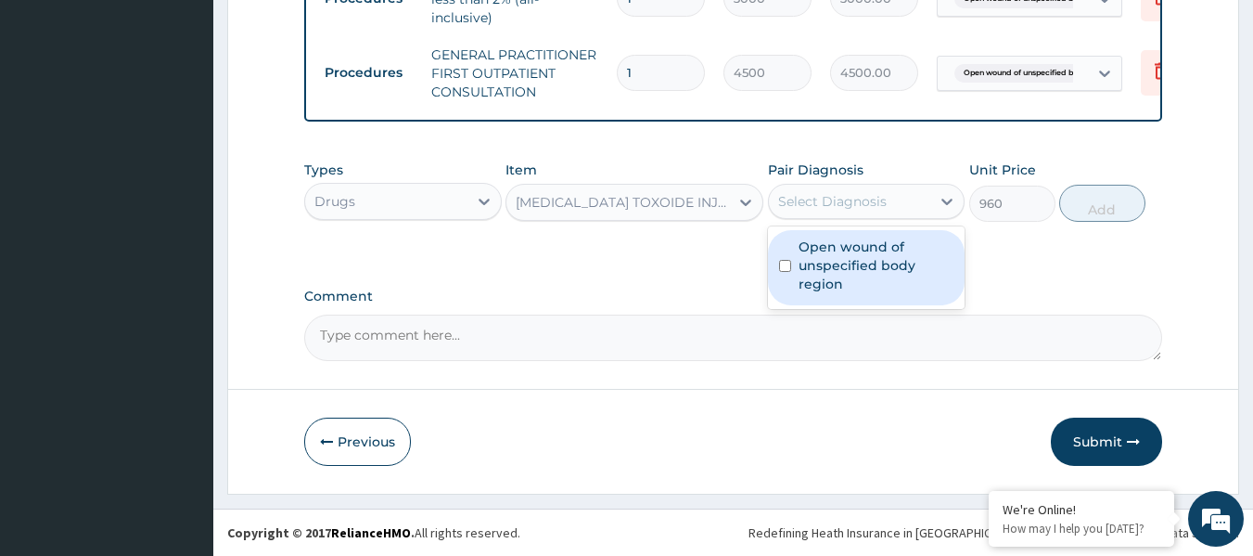
click at [815, 193] on div "Select Diagnosis" at bounding box center [832, 201] width 109 height 19
click at [825, 256] on label "Open wound of unspecified body region" at bounding box center [877, 265] width 156 height 56
checkbox input "true"
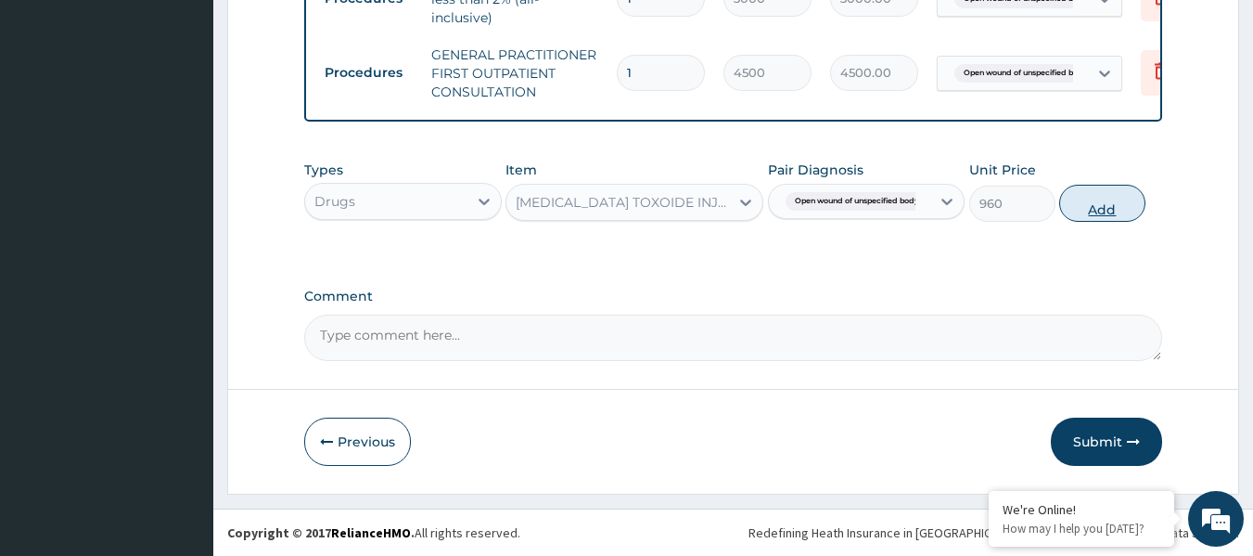
click at [1084, 201] on button "Add" at bounding box center [1102, 203] width 86 height 37
type input "0"
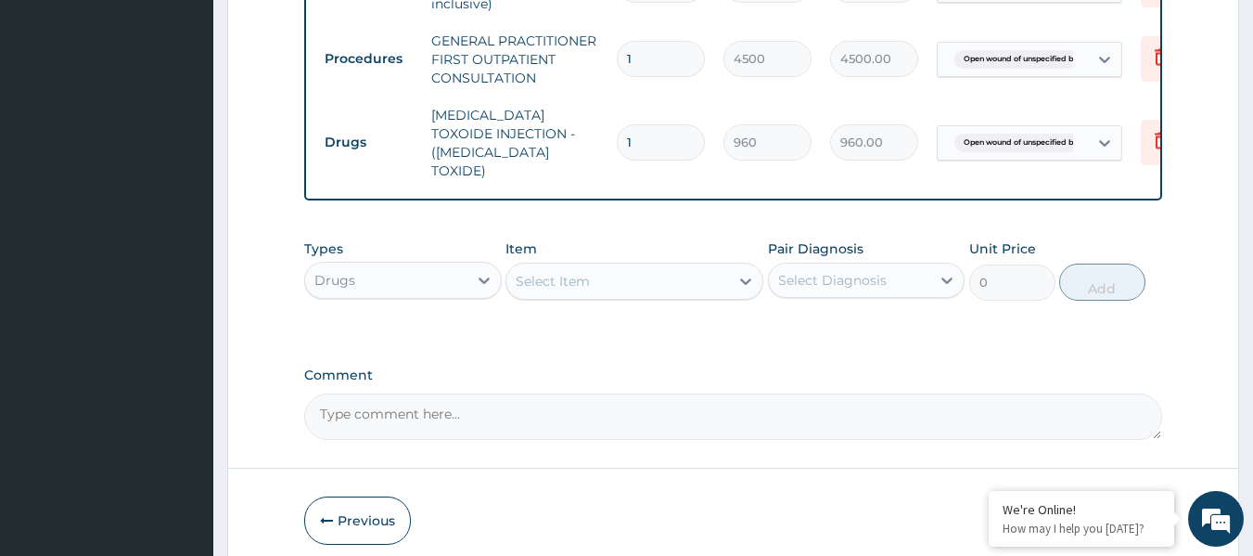
click at [667, 287] on div "Select Item" at bounding box center [617, 281] width 223 height 30
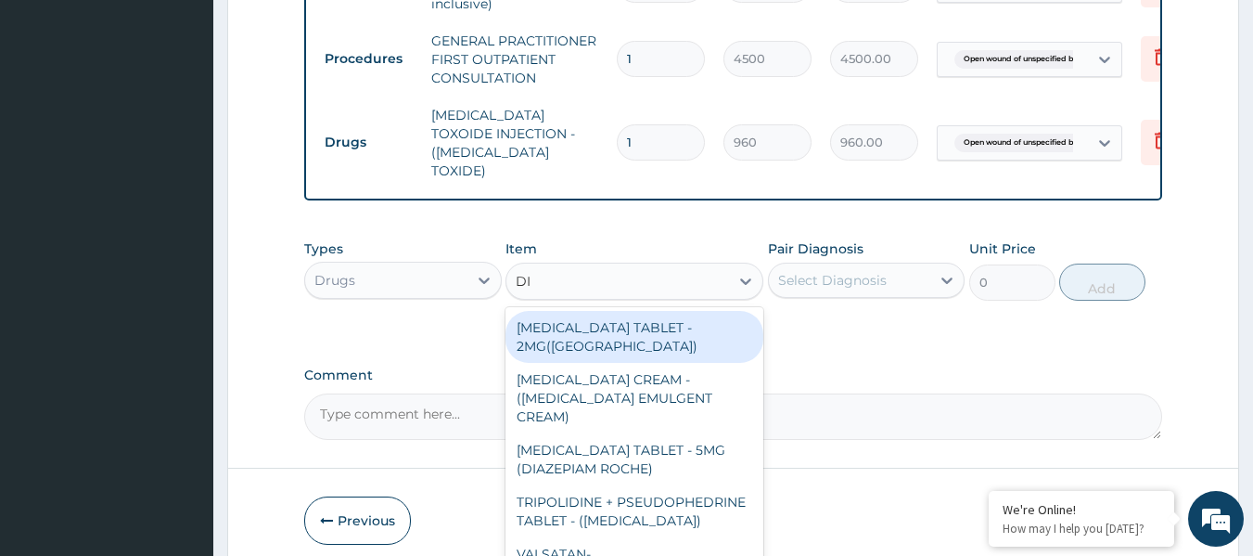
type input "DIC"
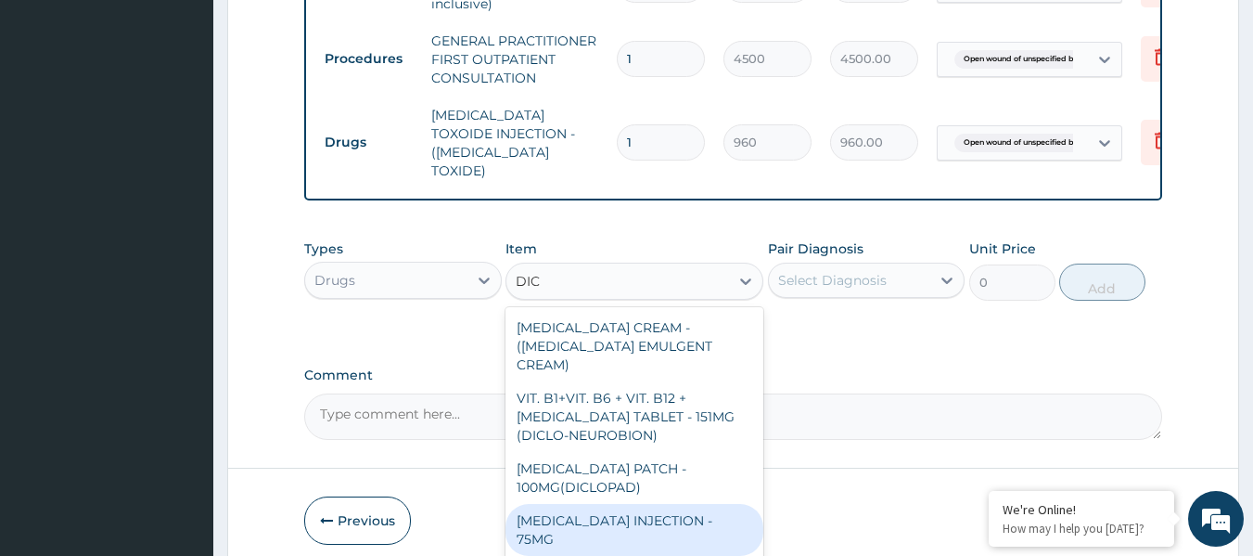
click at [695, 506] on div "[MEDICAL_DATA] INJECTION - 75MG" at bounding box center [635, 530] width 258 height 52
type input "480"
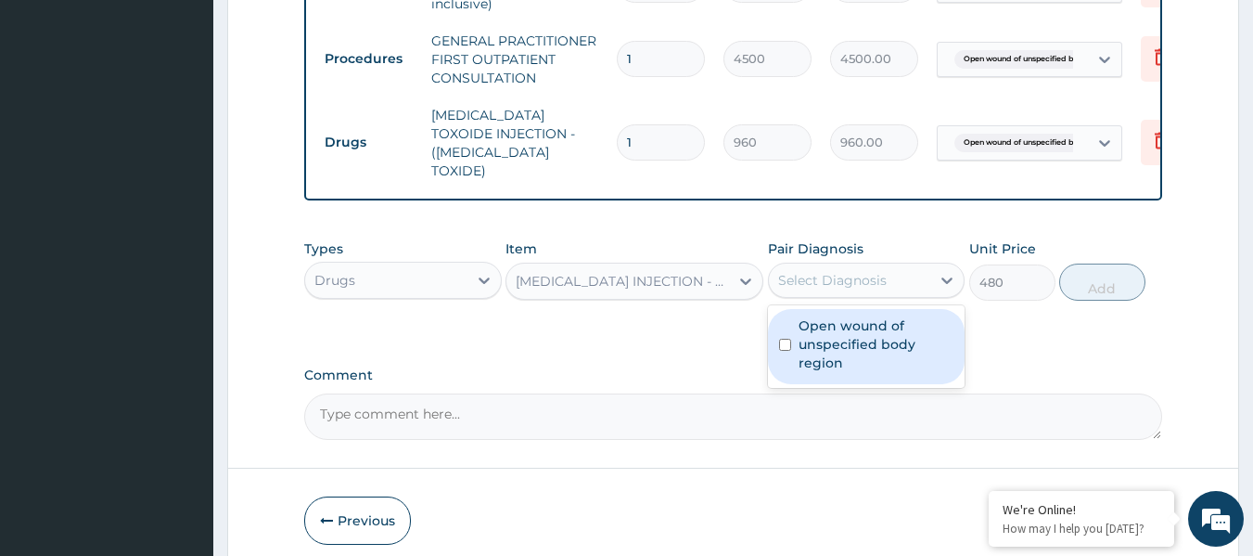
click at [850, 271] on div "Select Diagnosis" at bounding box center [832, 280] width 109 height 19
click at [852, 316] on label "Open wound of unspecified body region" at bounding box center [877, 344] width 156 height 56
checkbox input "true"
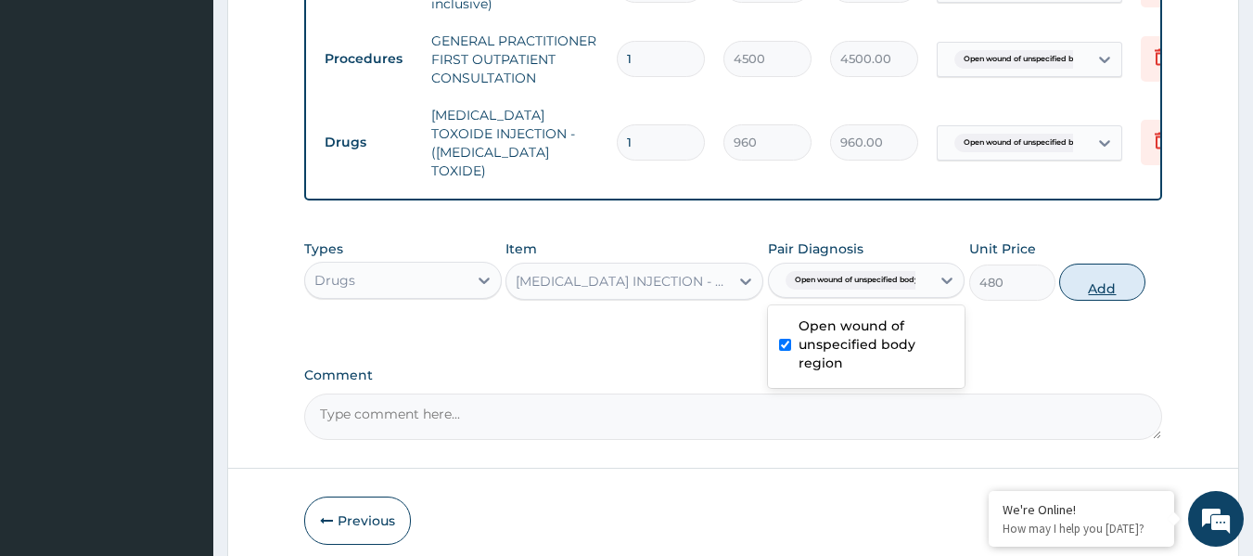
click at [1091, 274] on button "Add" at bounding box center [1102, 281] width 86 height 37
type input "0"
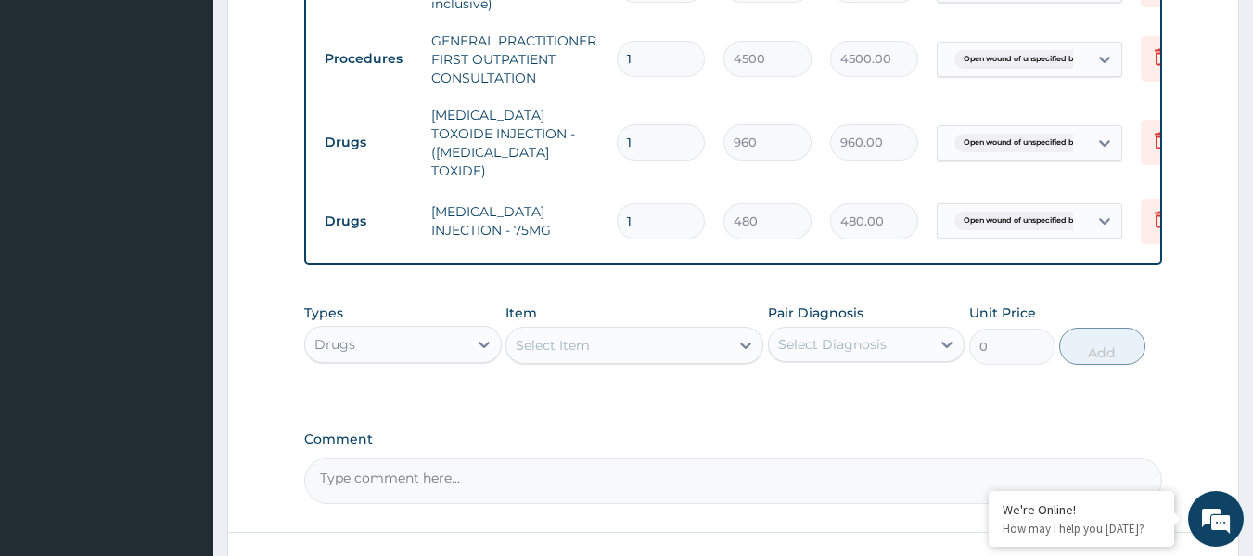
click at [668, 334] on div "Select Item" at bounding box center [617, 345] width 223 height 30
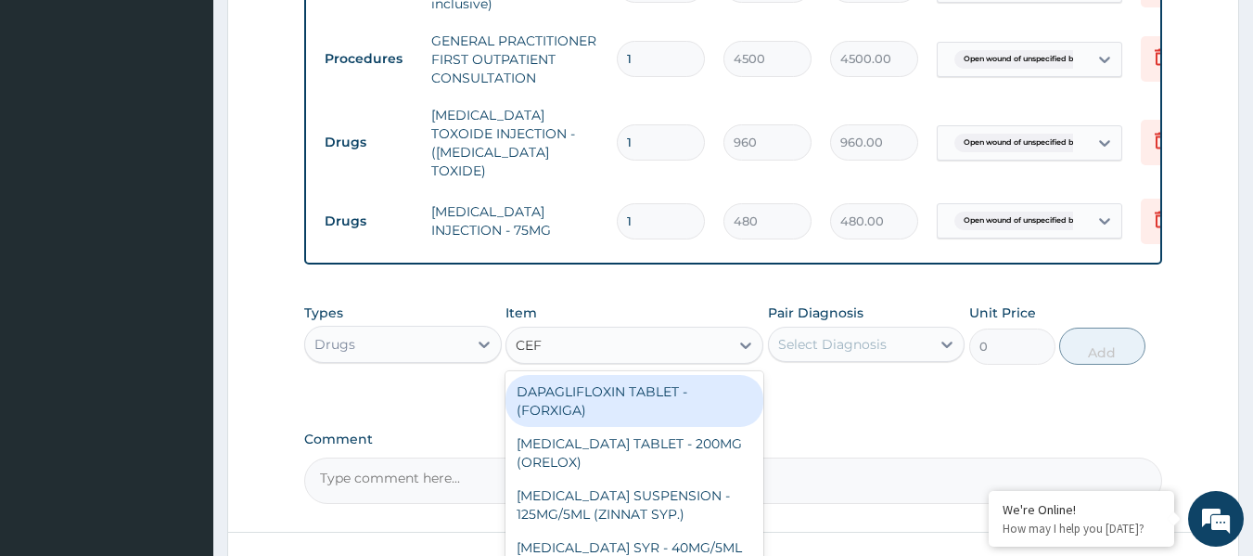
type input "CEFT"
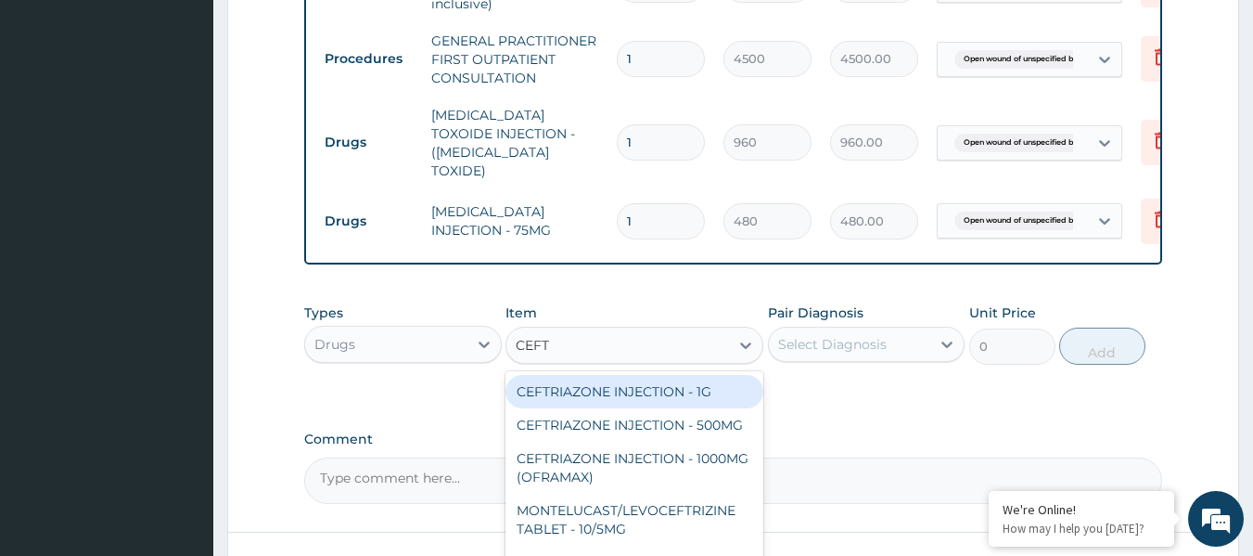
click at [689, 392] on div "CEFTRIAZONE INJECTION - 1G" at bounding box center [635, 391] width 258 height 33
type input "1888"
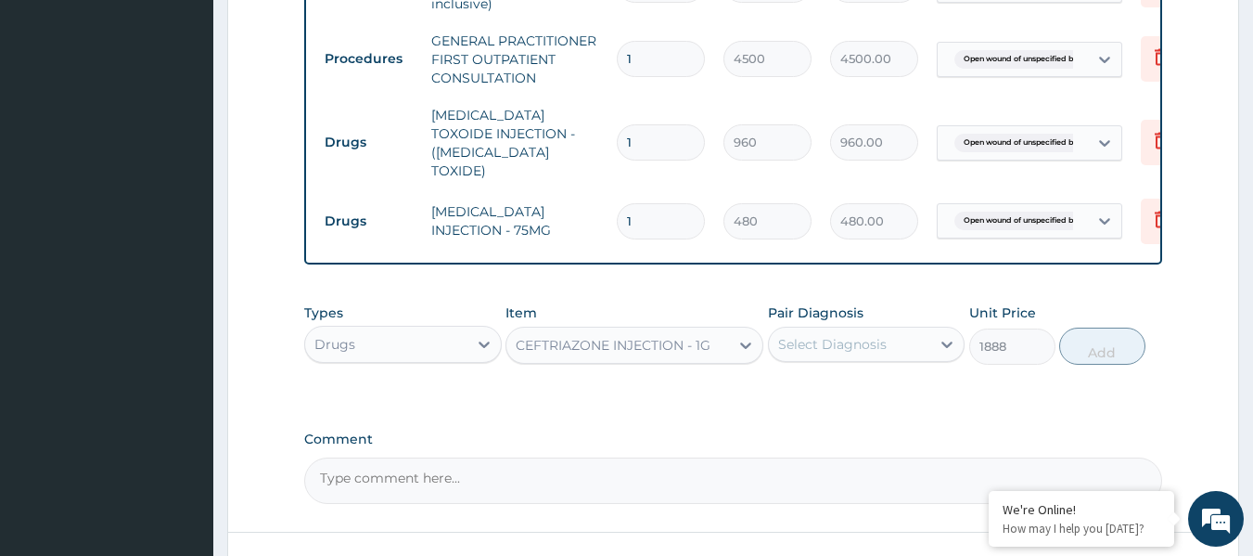
click at [834, 316] on label "Pair Diagnosis" at bounding box center [816, 312] width 96 height 19
click at [840, 335] on div "Select Diagnosis" at bounding box center [832, 344] width 109 height 19
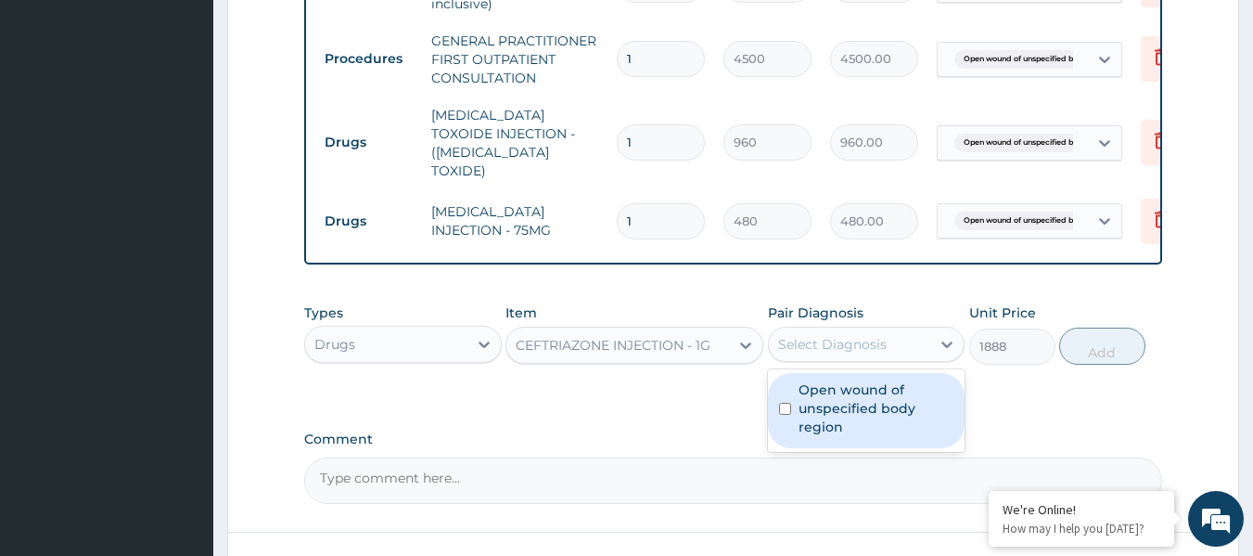
click at [833, 399] on label "Open wound of unspecified body region" at bounding box center [877, 408] width 156 height 56
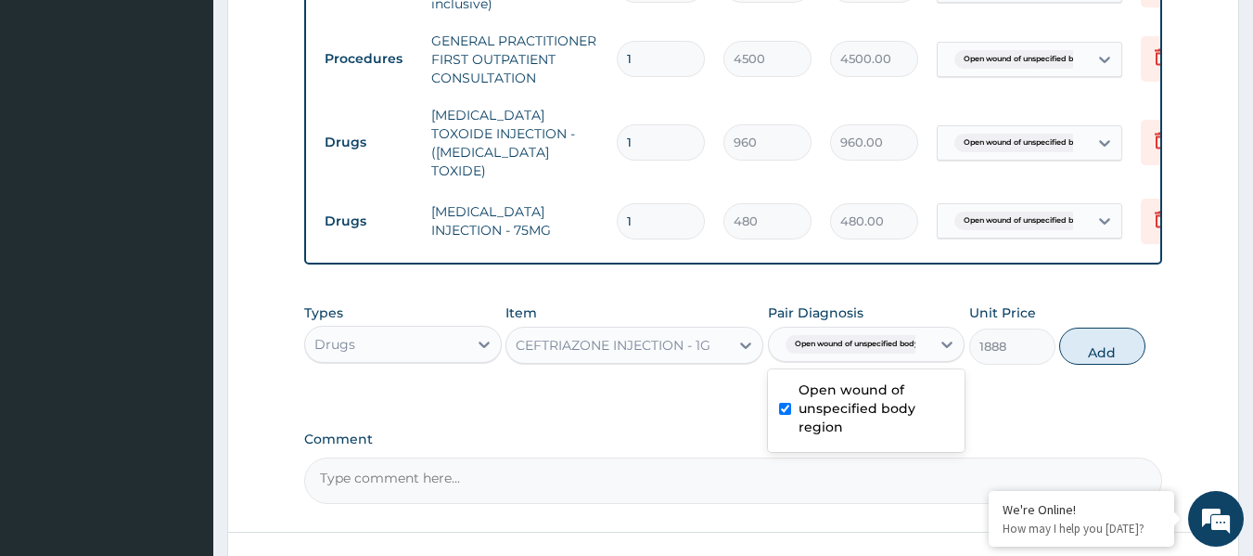
checkbox input "true"
click at [1098, 334] on button "Add" at bounding box center [1102, 345] width 86 height 37
type input "0"
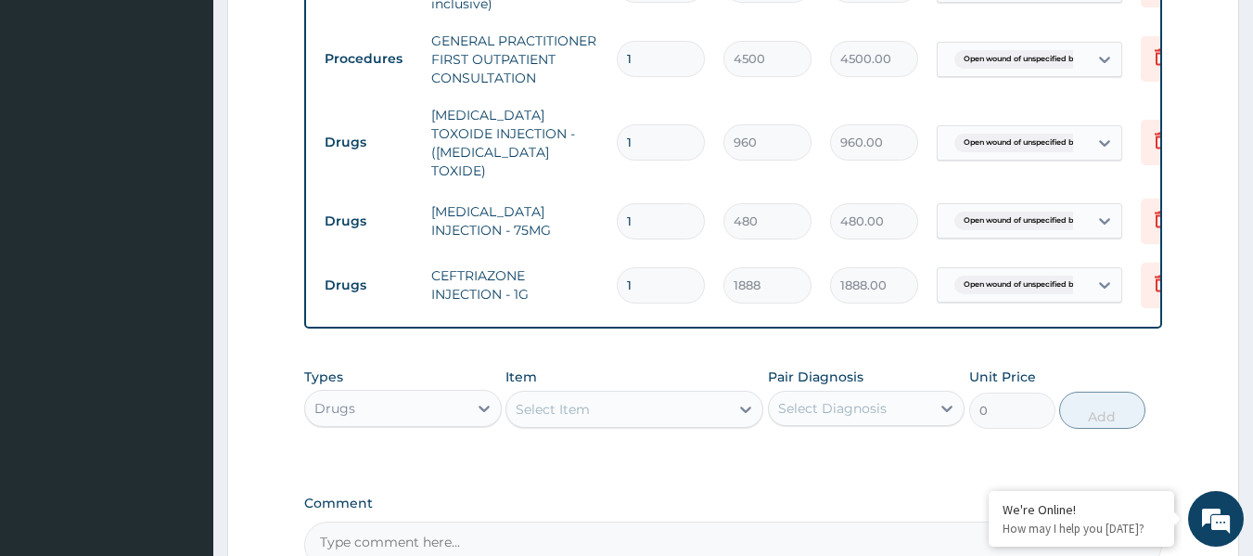
click at [653, 394] on div "Select Item" at bounding box center [617, 409] width 223 height 30
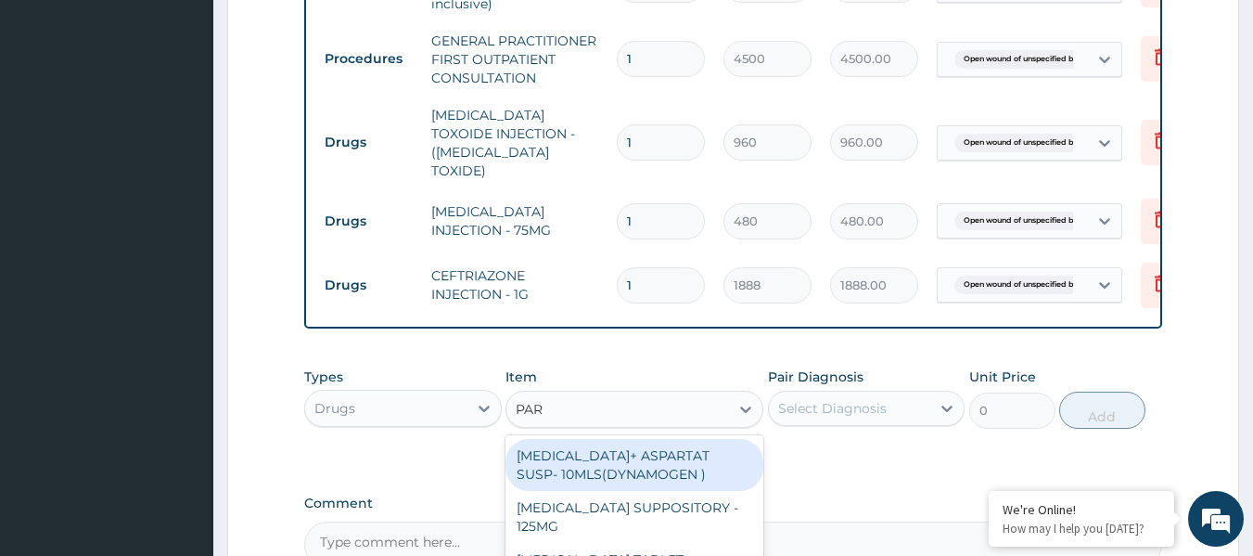
type input "PARA"
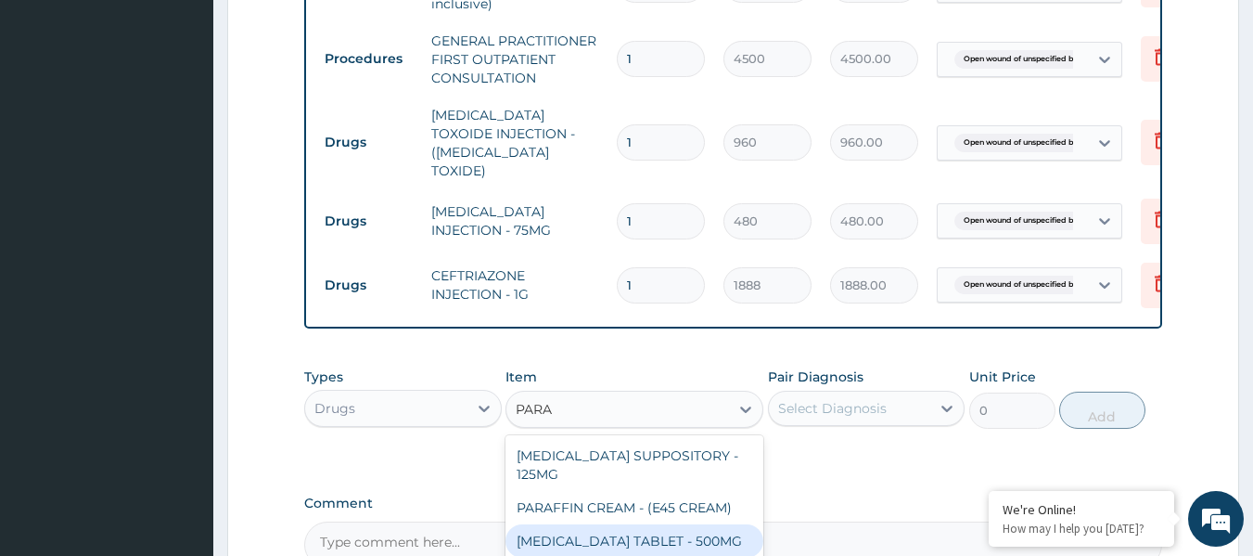
click at [717, 545] on div "[MEDICAL_DATA] TABLET - 500MG" at bounding box center [635, 540] width 258 height 33
type input "38.400000000000006"
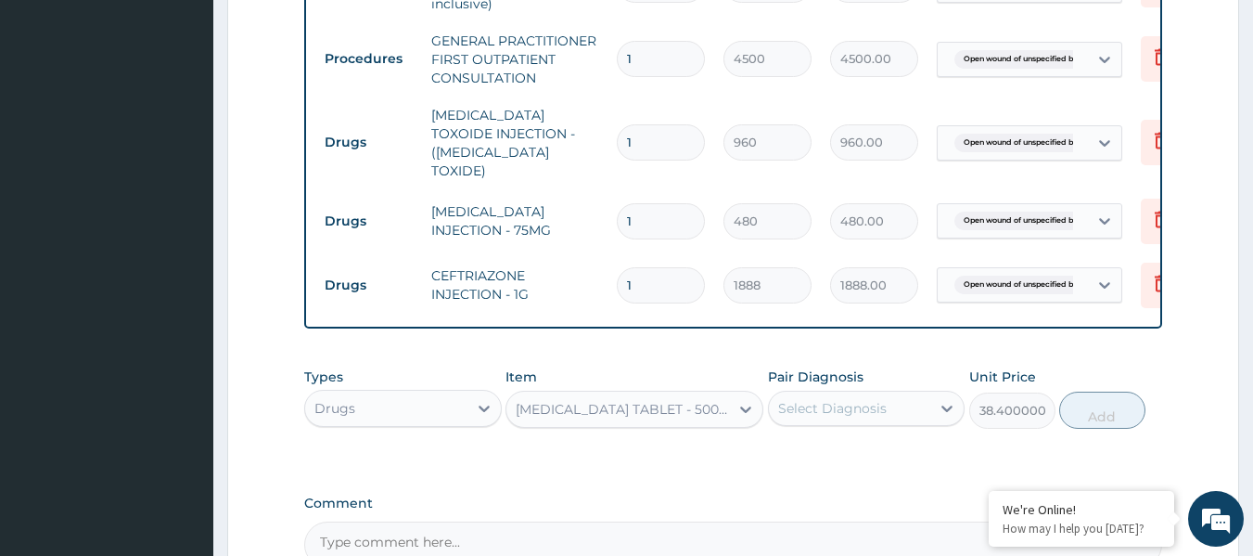
click at [870, 417] on div "Select Diagnosis" at bounding box center [850, 408] width 162 height 30
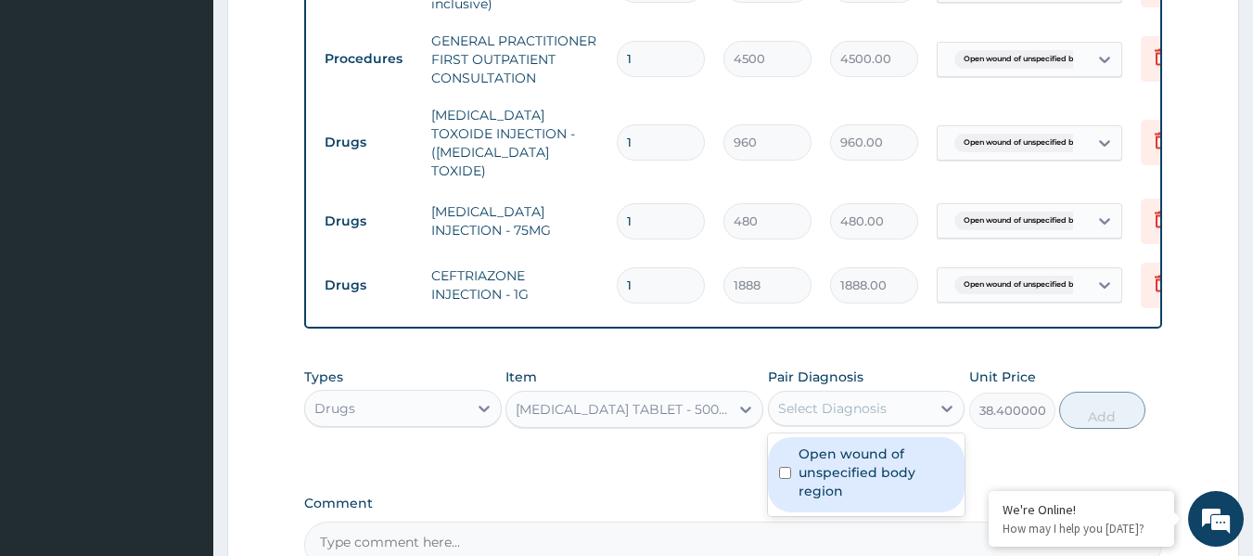
click at [863, 459] on label "Open wound of unspecified body region" at bounding box center [877, 472] width 156 height 56
checkbox input "true"
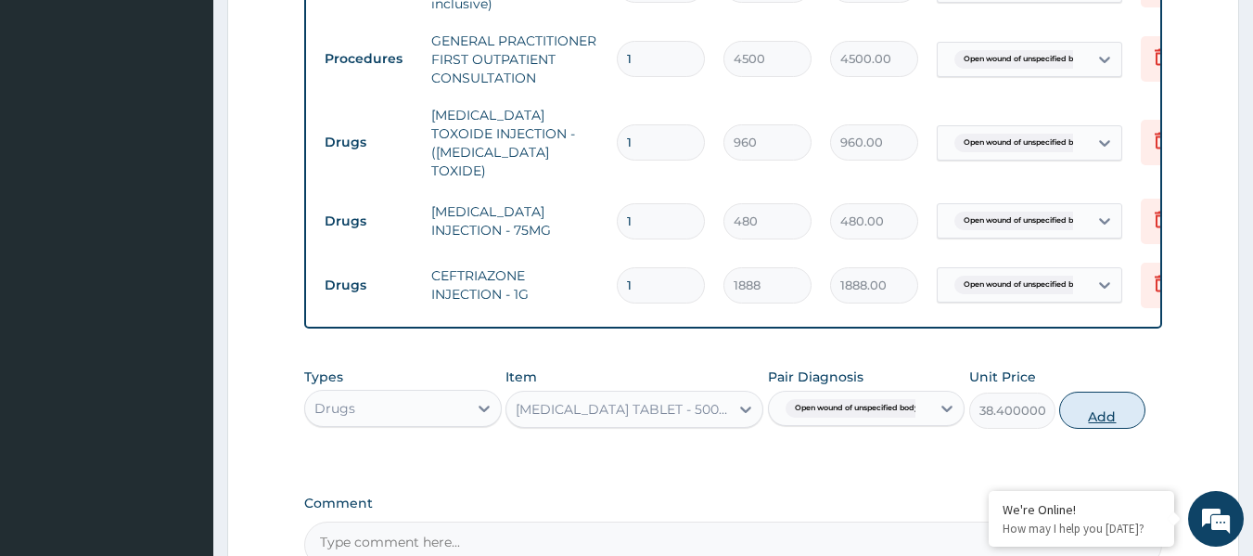
click at [1101, 393] on button "Add" at bounding box center [1102, 409] width 86 height 37
type input "0"
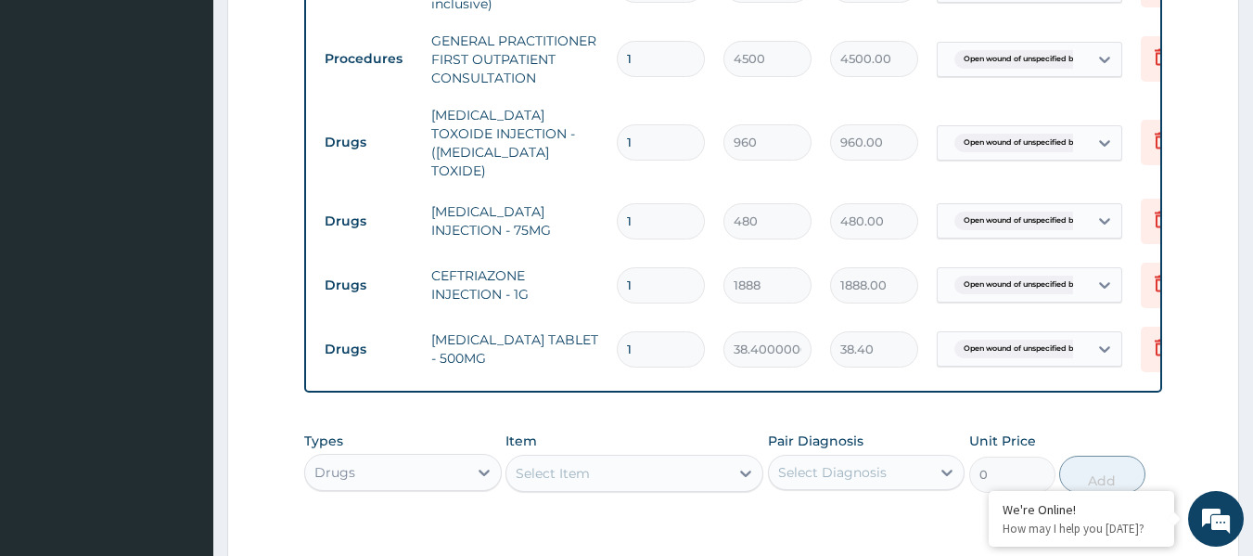
type input "18"
type input "691.20"
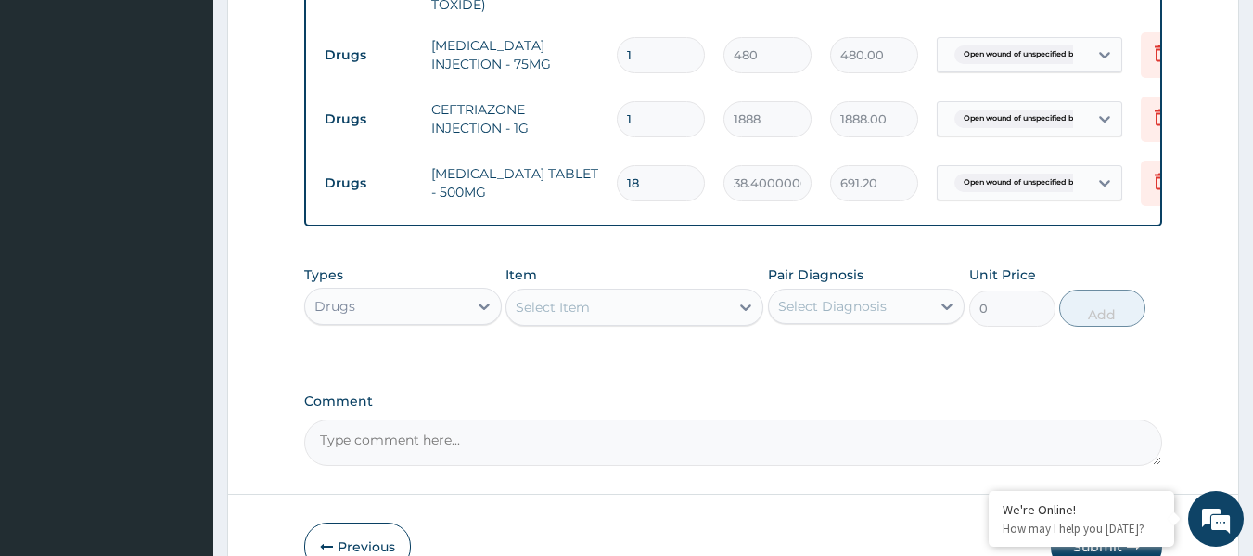
scroll to position [1058, 0]
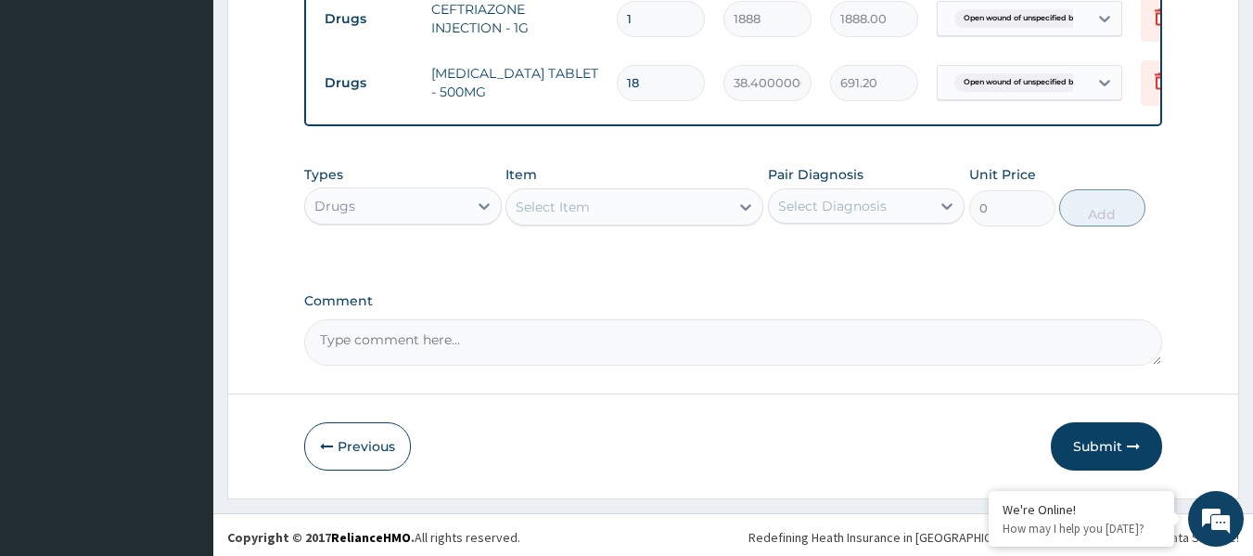
type input "18"
click at [644, 203] on div "Select Item" at bounding box center [617, 207] width 223 height 30
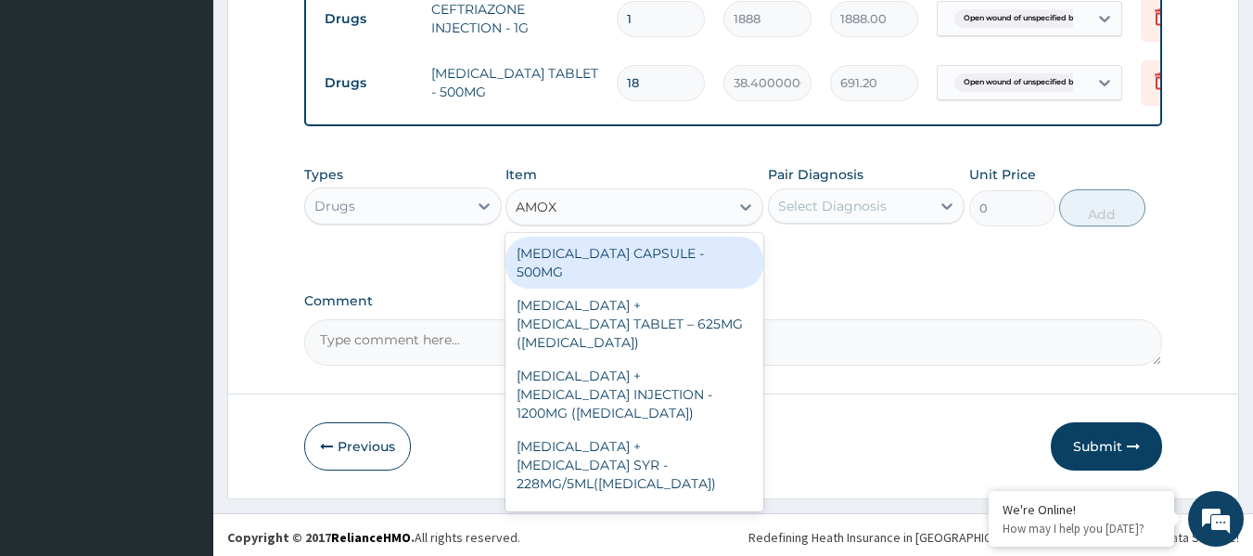
type input "AMOXI"
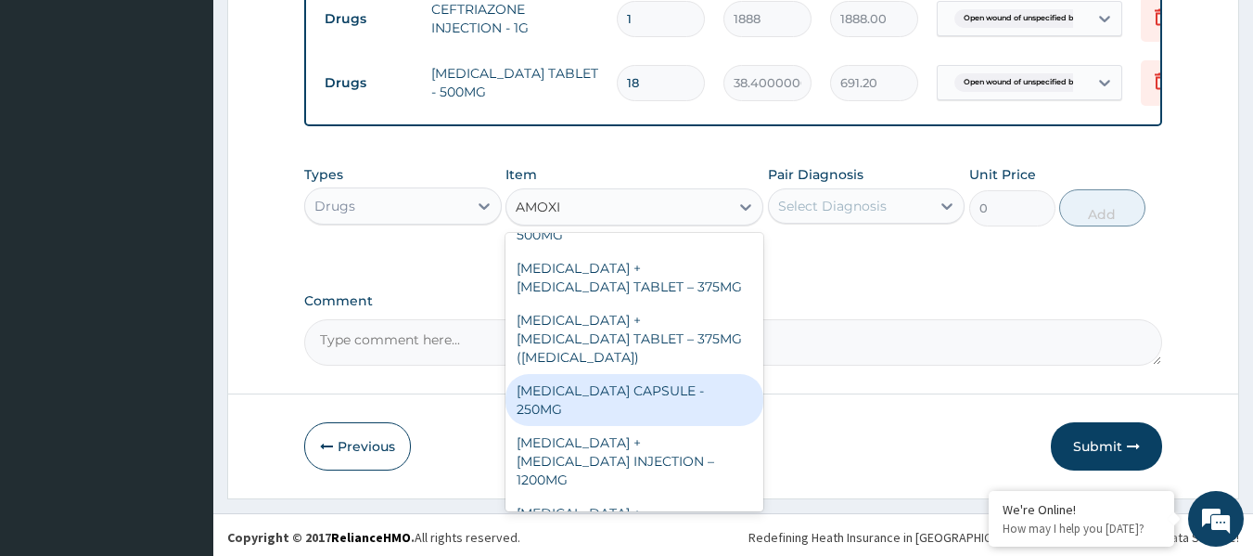
scroll to position [464, 0]
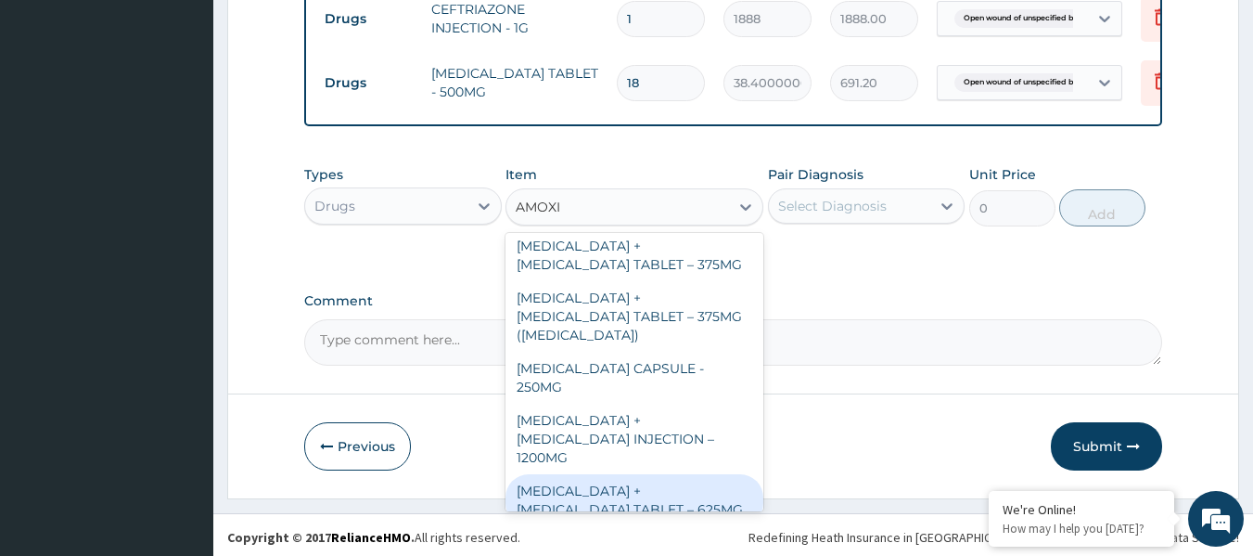
click at [625, 474] on div "[MEDICAL_DATA] + [MEDICAL_DATA] TABLET – 625MG" at bounding box center [635, 500] width 258 height 52
type input "480"
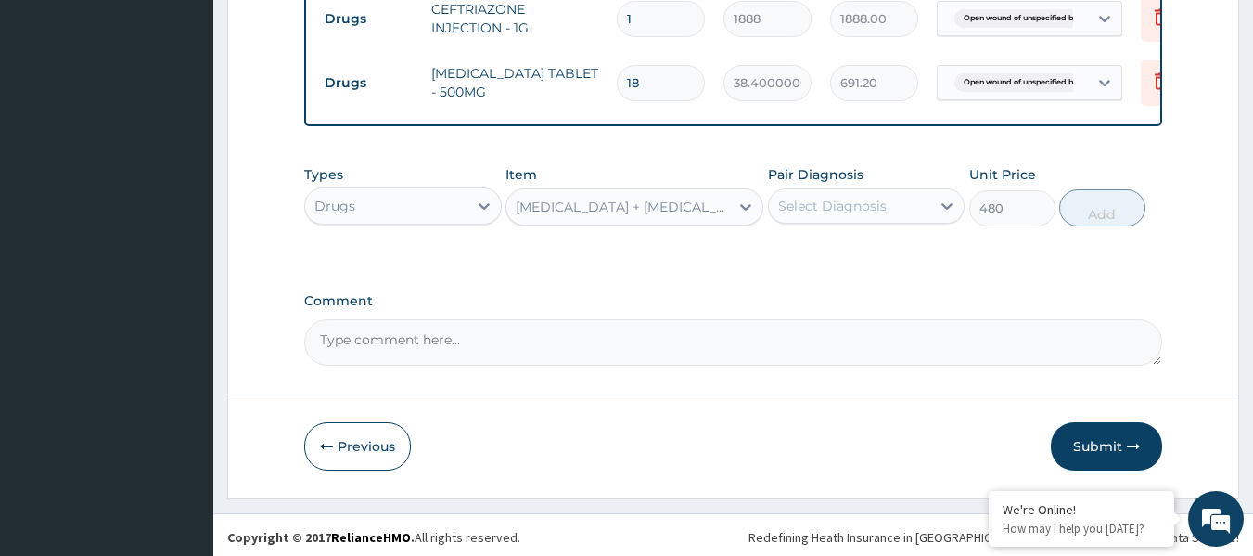
click at [839, 211] on div "Select Diagnosis" at bounding box center [850, 206] width 162 height 30
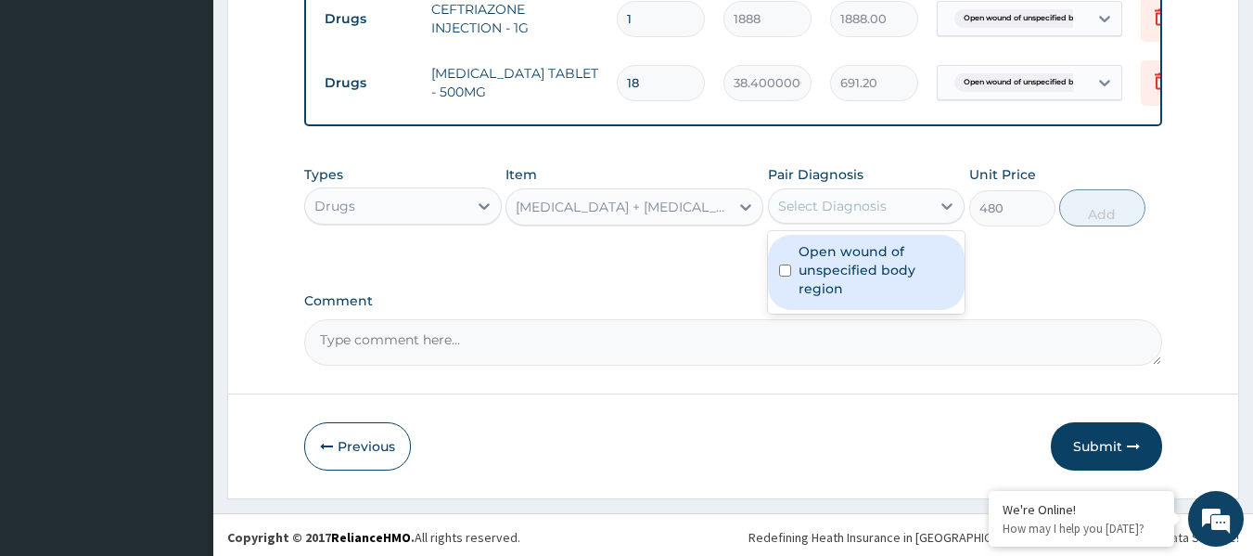
click at [839, 267] on label "Open wound of unspecified body region" at bounding box center [877, 270] width 156 height 56
checkbox input "true"
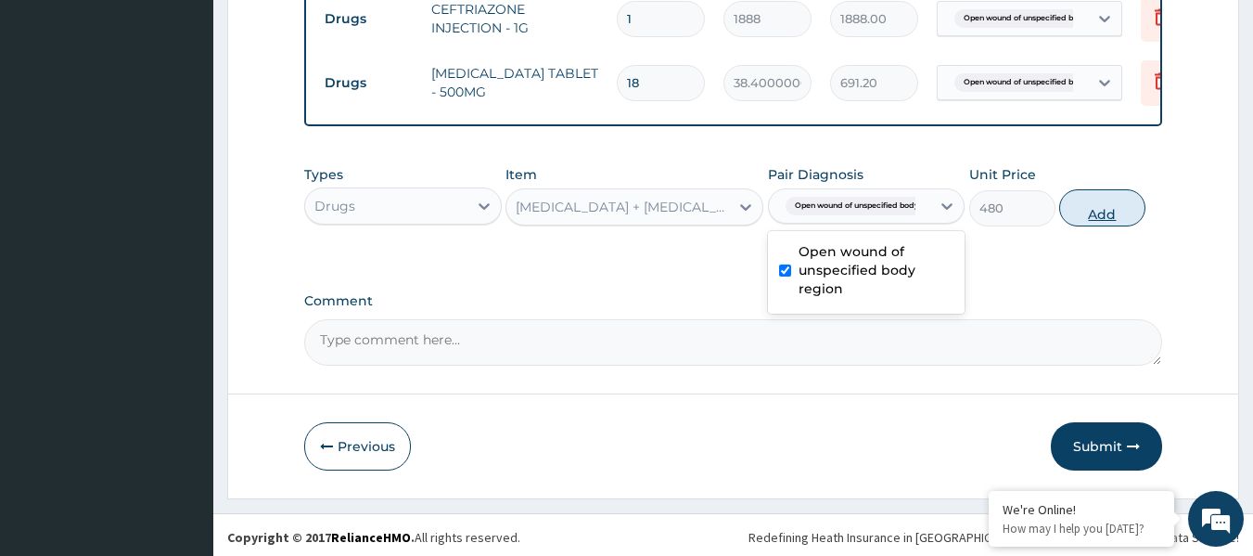
click at [1108, 205] on button "Add" at bounding box center [1102, 207] width 86 height 37
type input "0"
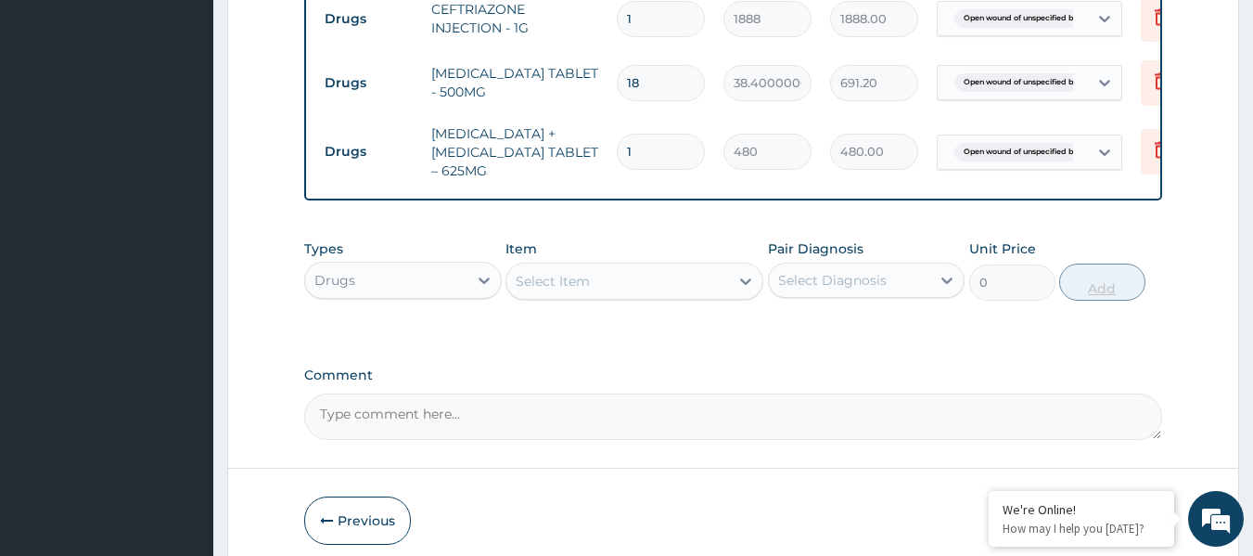
type input "14"
type input "6720.00"
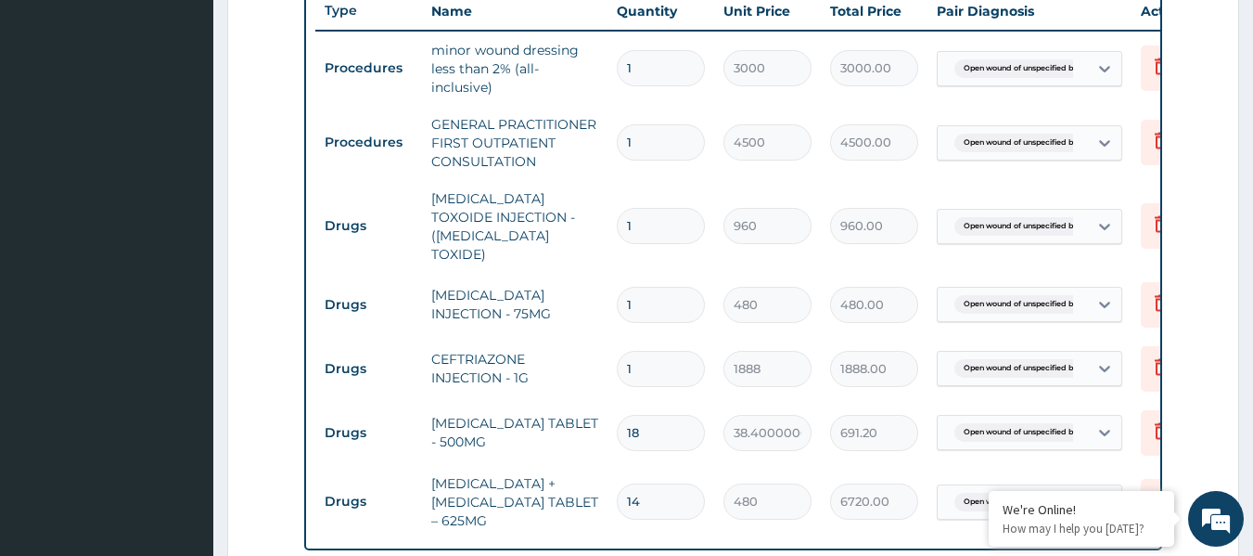
scroll to position [687, 0]
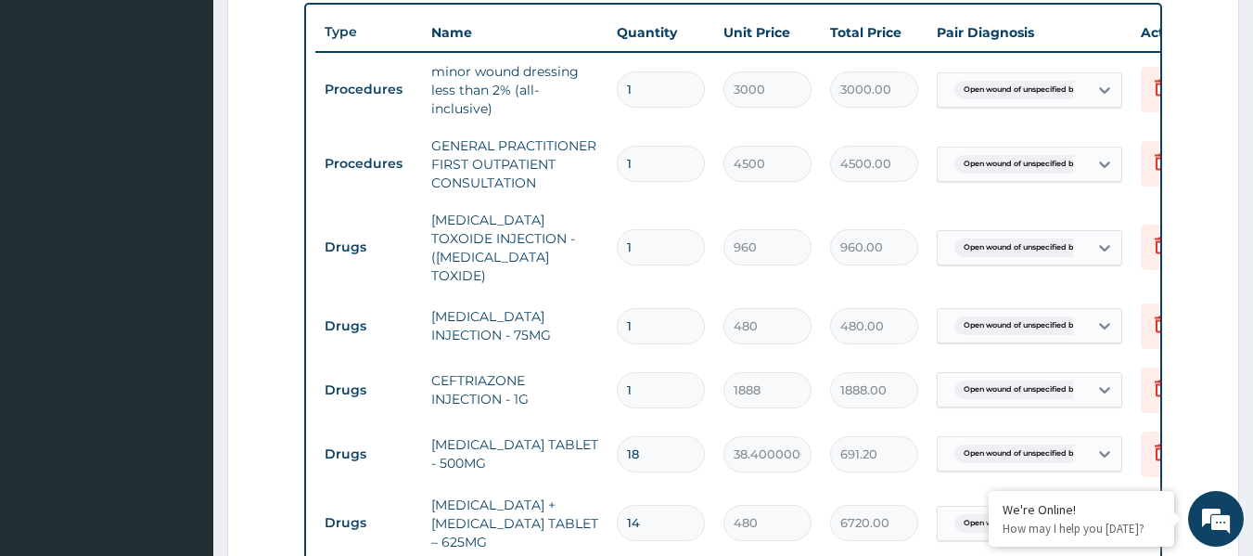
type input "14"
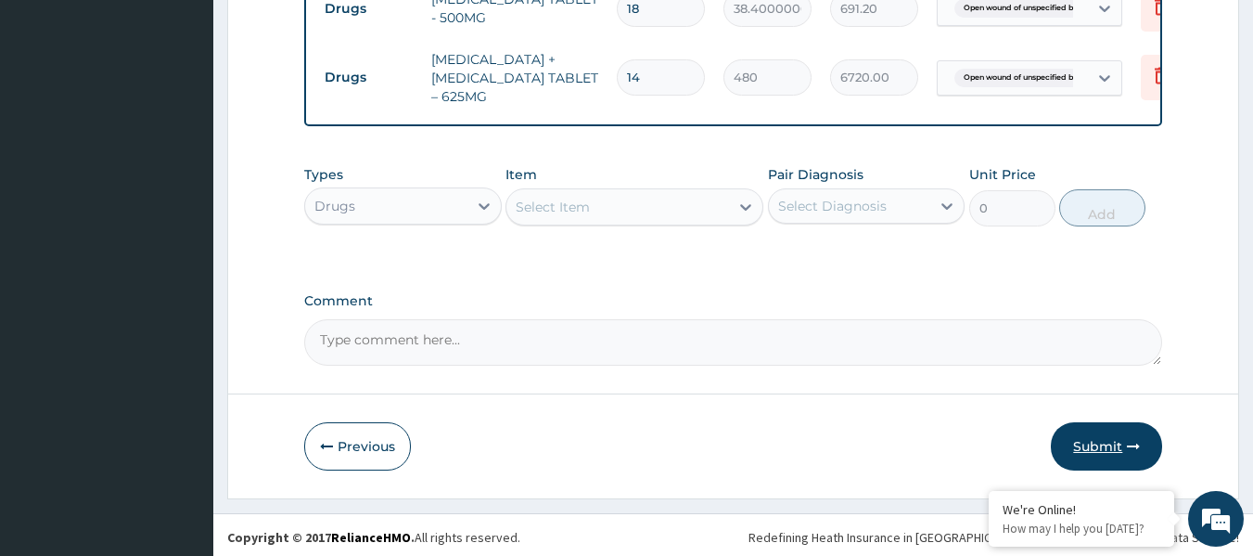
click at [1068, 440] on button "Submit" at bounding box center [1106, 446] width 111 height 48
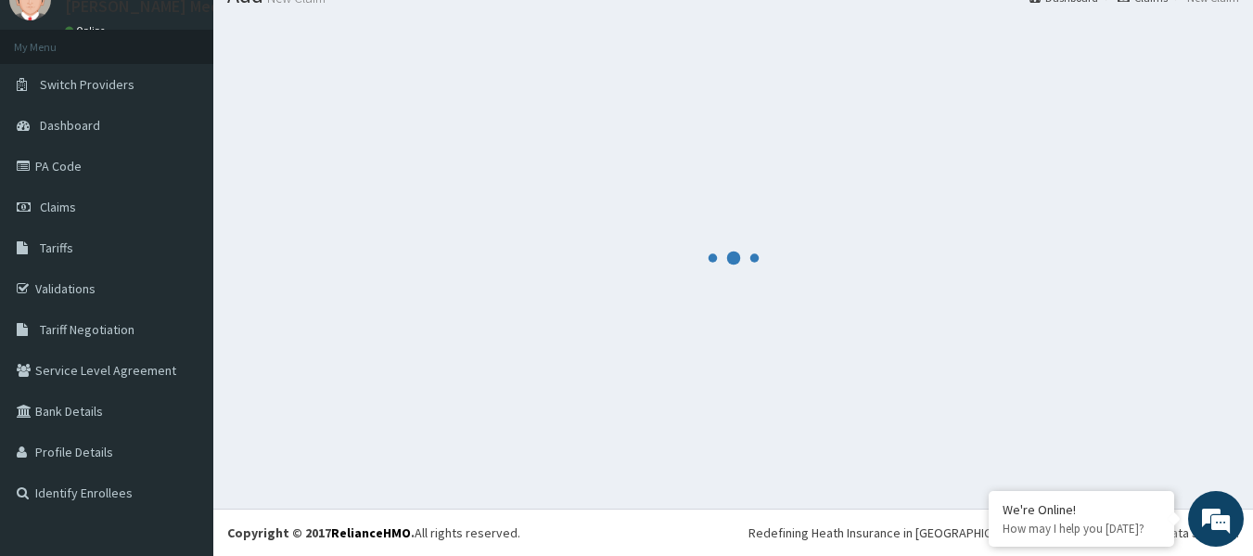
scroll to position [1133, 0]
